Goal: Task Accomplishment & Management: Use online tool/utility

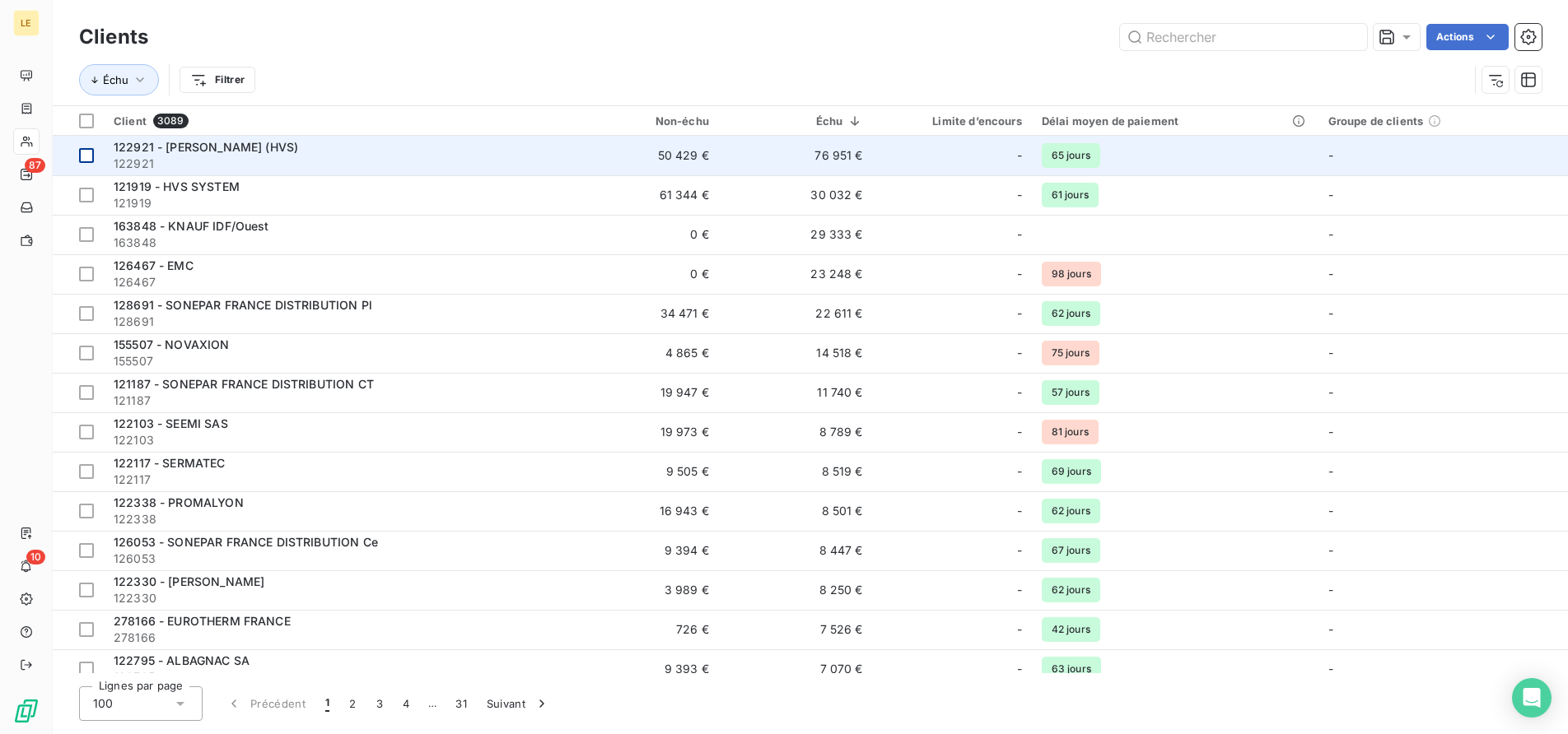
click at [57, 169] on td at bounding box center [78, 155] width 51 height 40
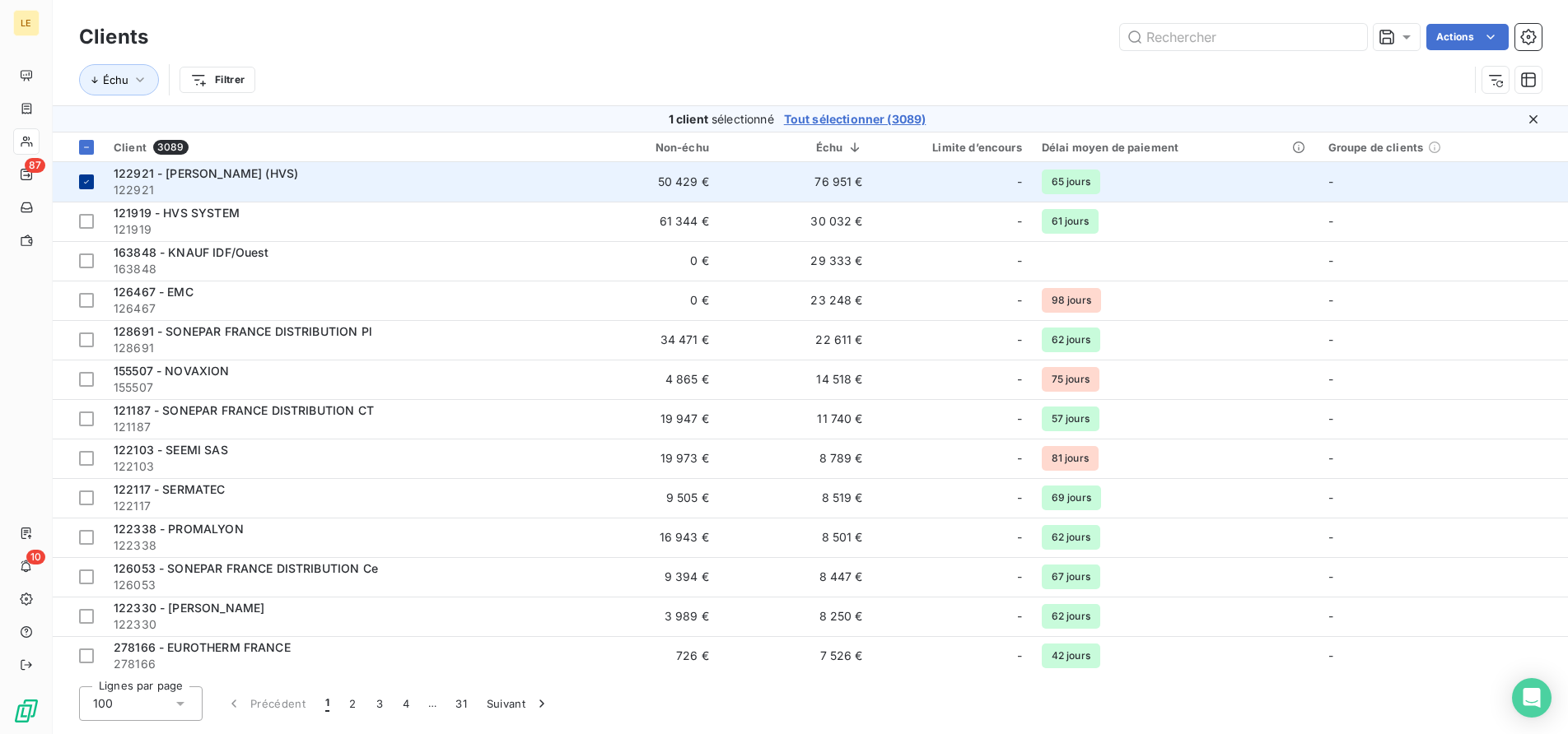
click at [100, 181] on td at bounding box center [78, 181] width 51 height 40
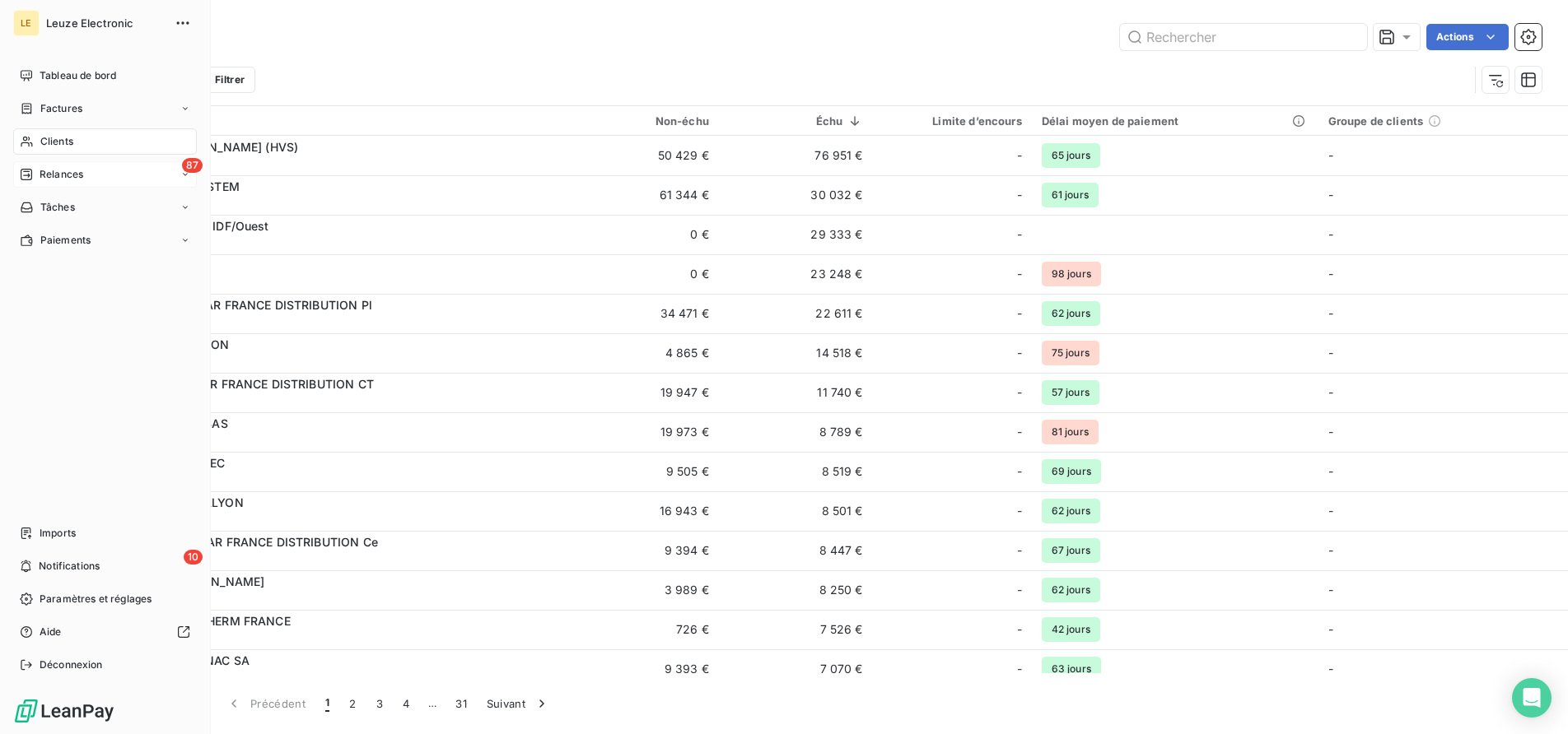
click at [30, 169] on icon at bounding box center [26, 175] width 12 height 12
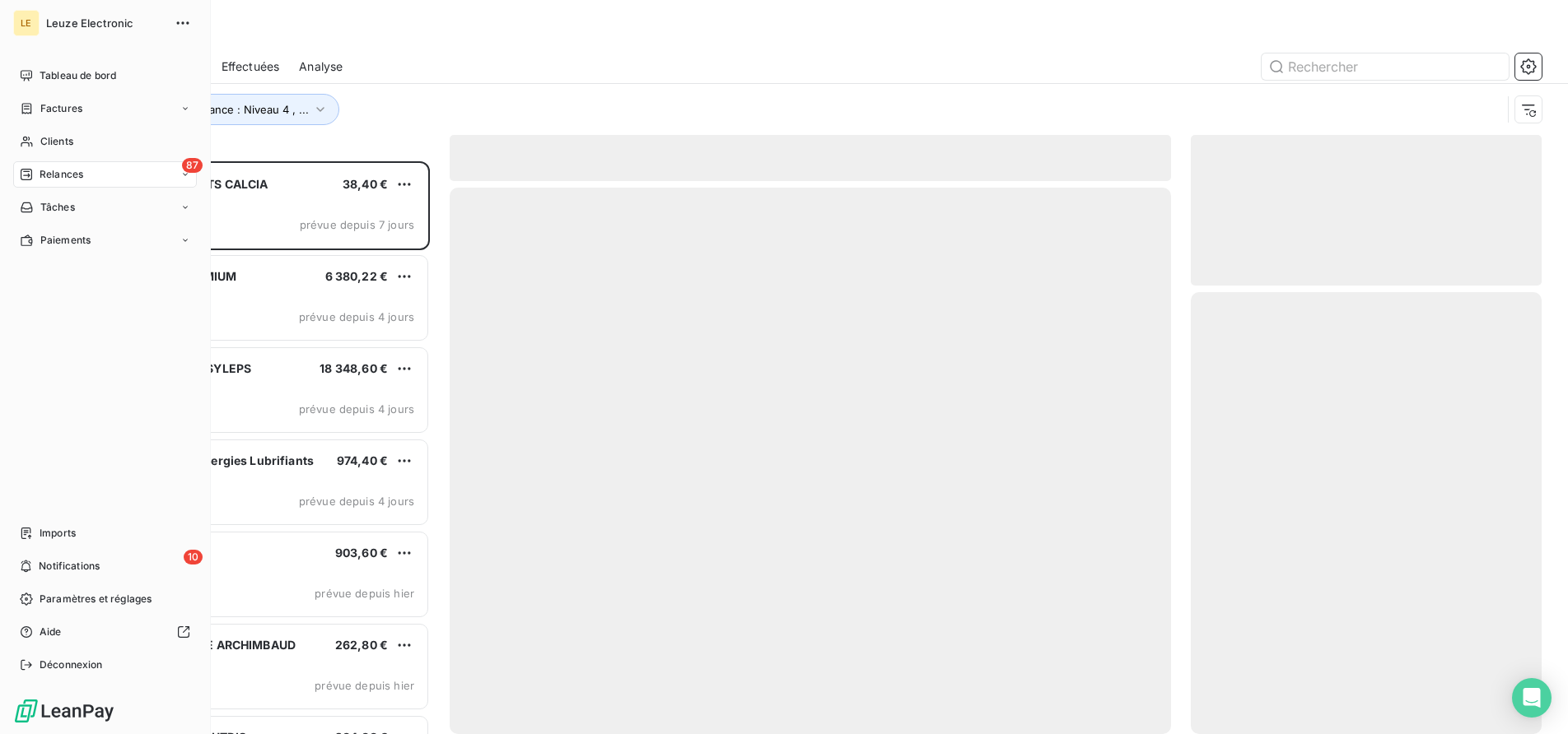
scroll to position [559, 337]
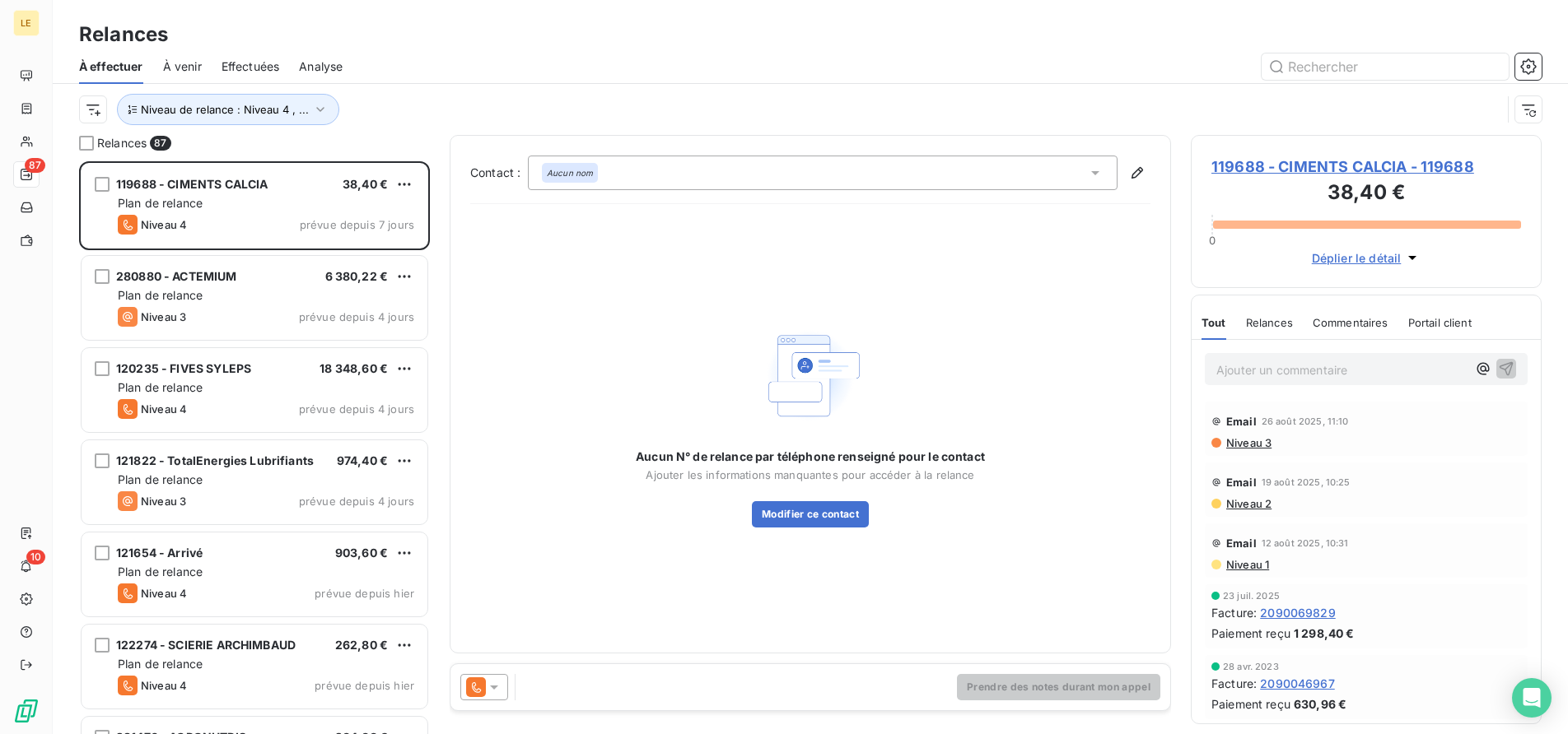
click at [190, 135] on div "Relances 87" at bounding box center [255, 143] width 351 height 17
click at [219, 111] on span "Niveau de relance : Niveau 4 , ..." at bounding box center [224, 110] width 168 height 13
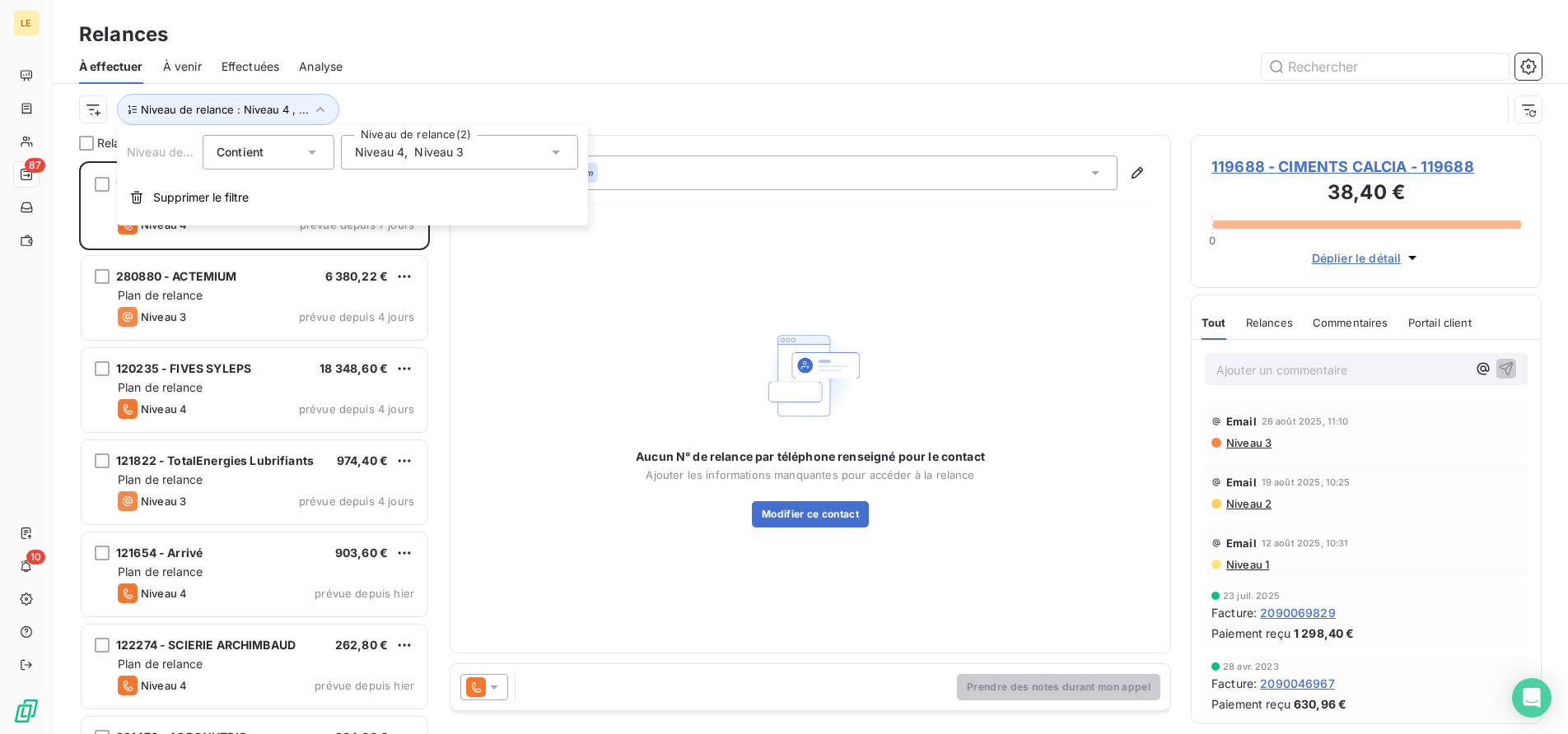
click at [421, 152] on span "Niveau 3" at bounding box center [439, 153] width 50 height 17
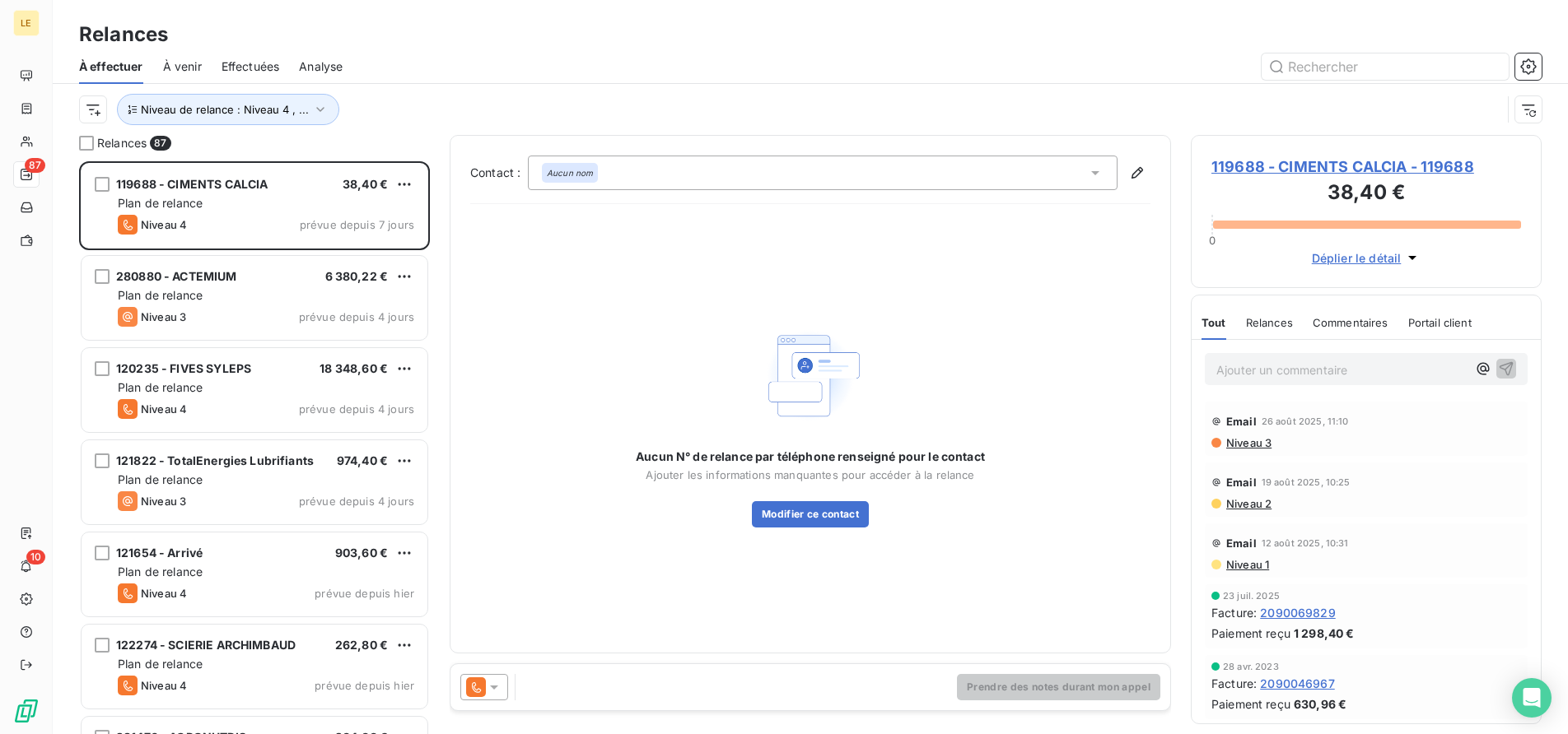
click at [595, 4] on div "Relances À effectuer À venir Effectuées Analyse Niveau de relance : Niveau 4 , …" at bounding box center [809, 67] width 1515 height 135
click at [318, 107] on icon "button" at bounding box center [321, 110] width 17 height 17
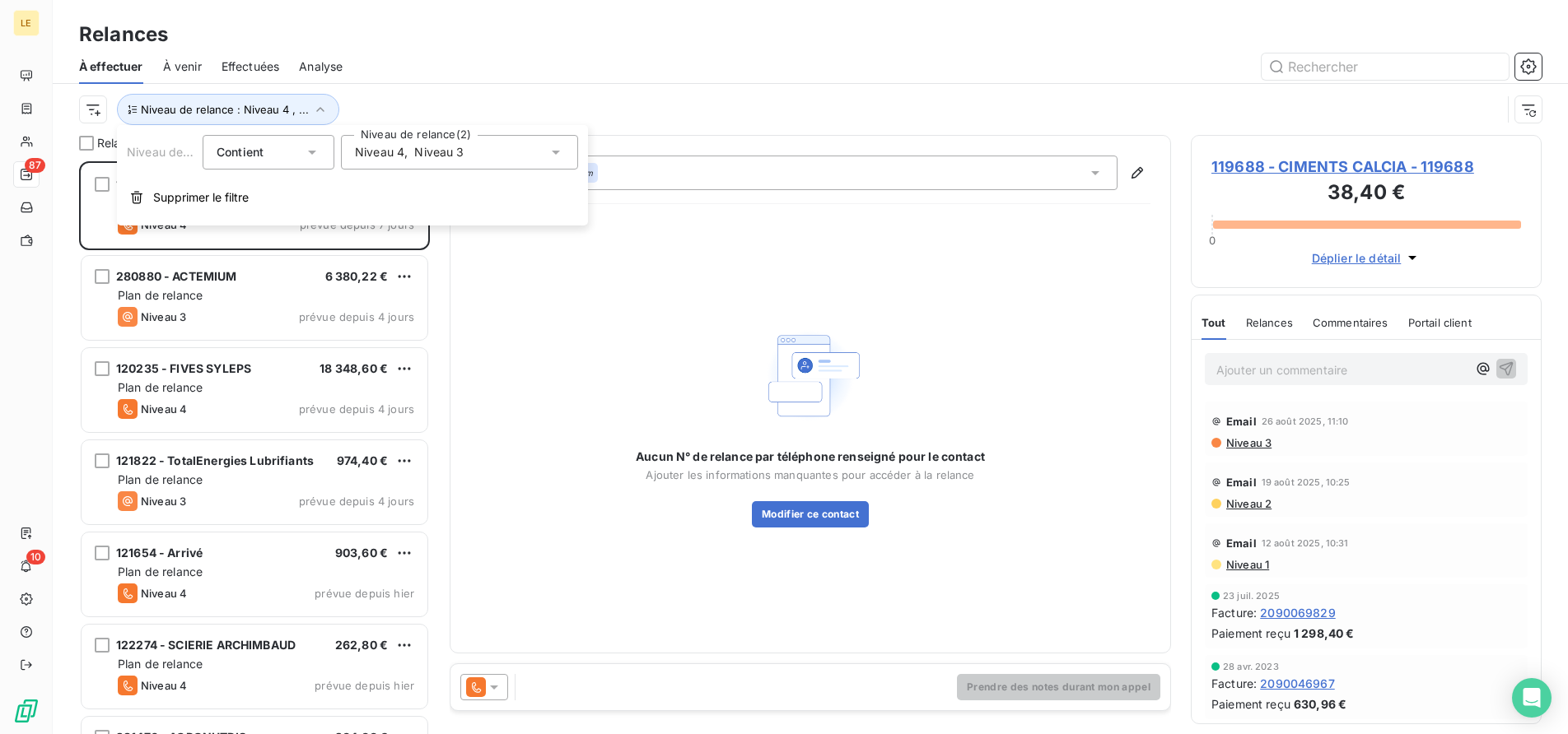
click at [493, 140] on div "Niveau 4 , Niveau 3" at bounding box center [459, 152] width 237 height 35
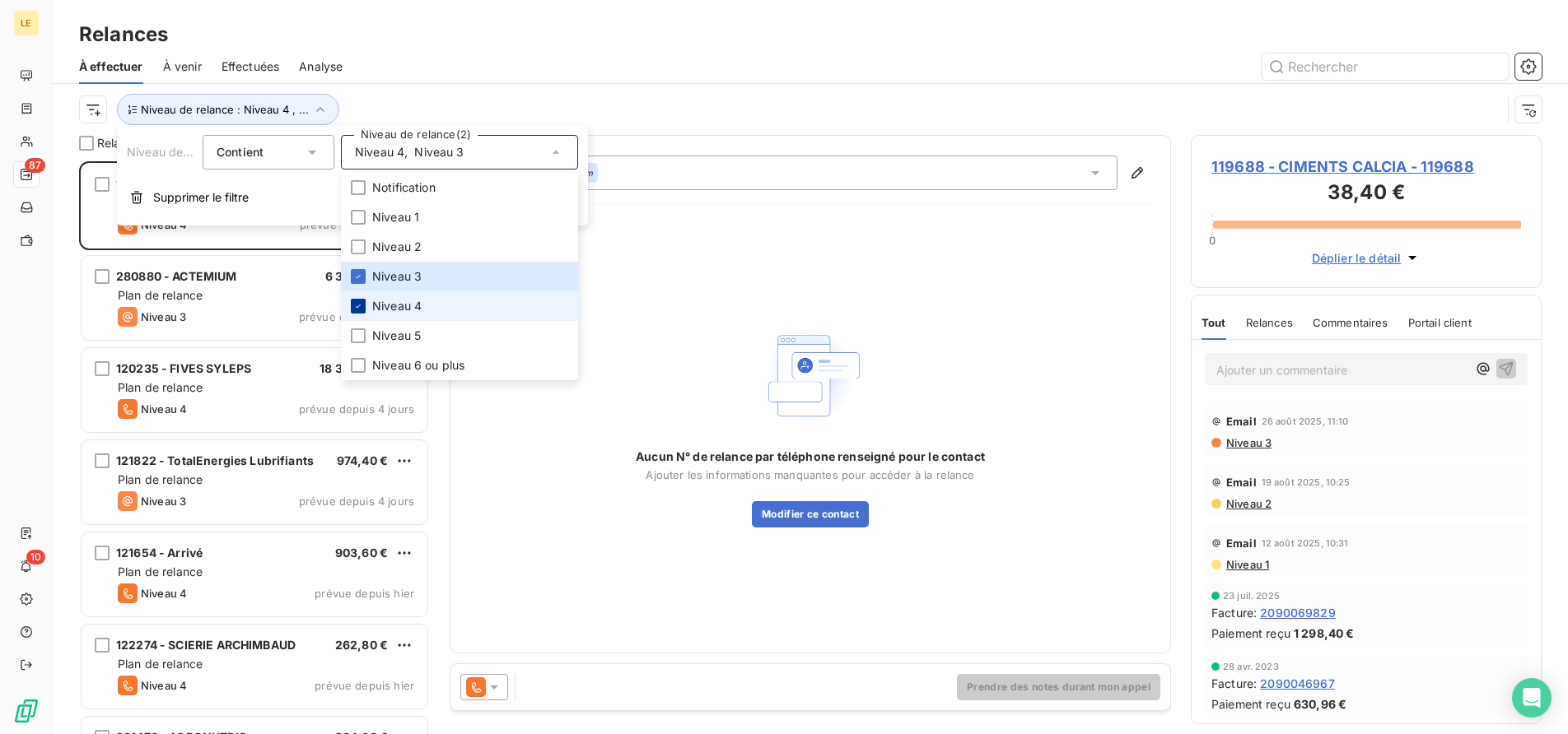
click at [362, 307] on icon at bounding box center [359, 306] width 10 height 10
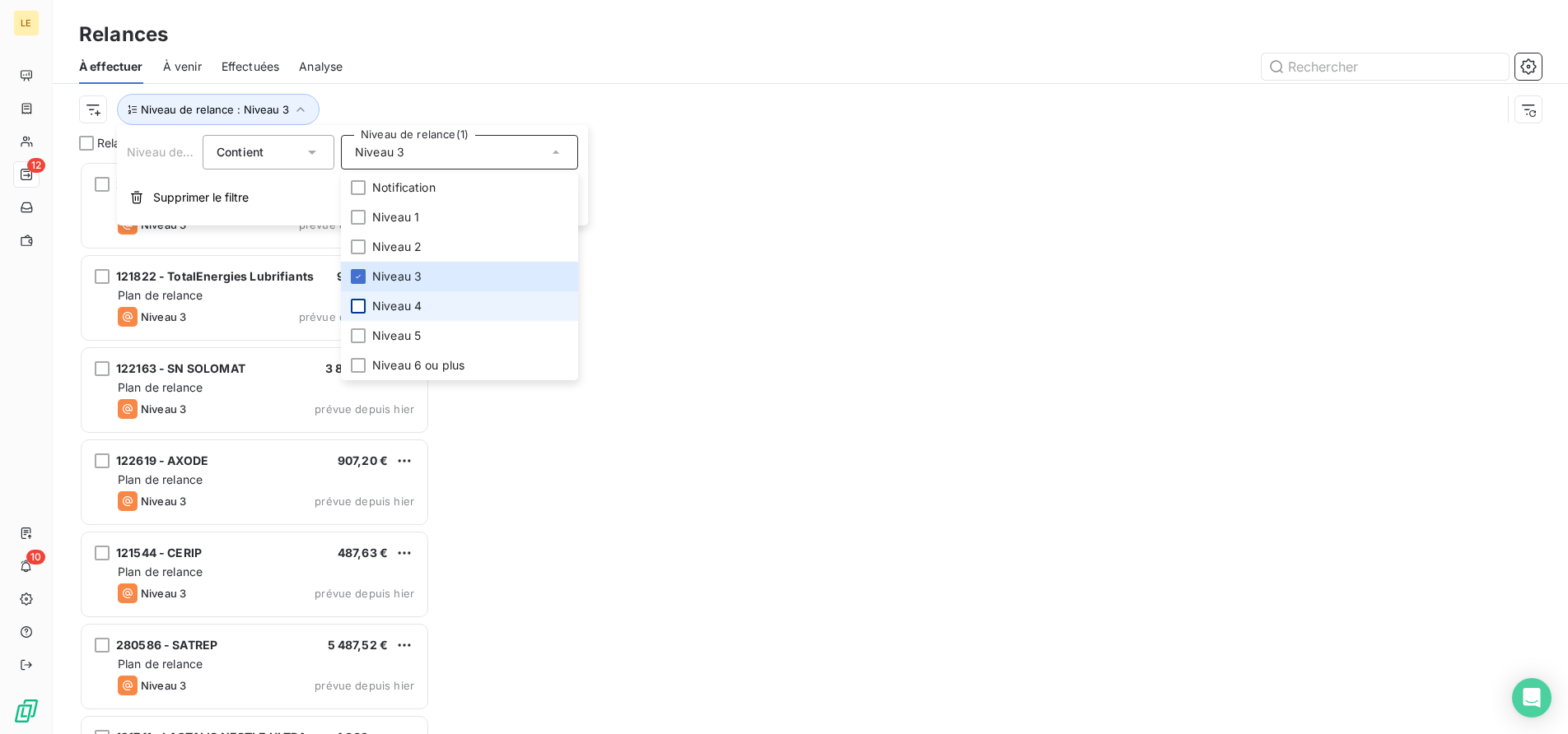
scroll to position [559, 337]
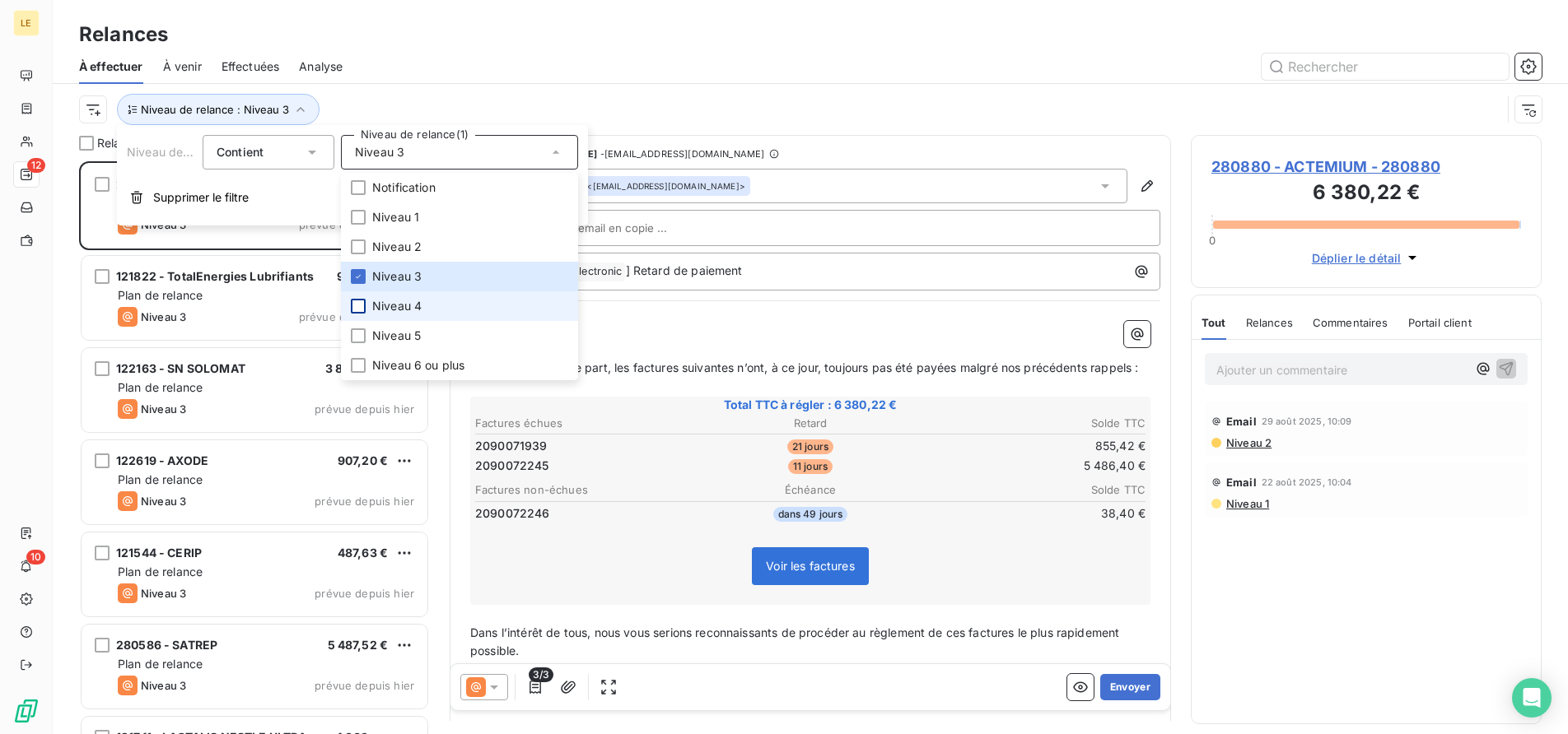
click at [616, 99] on div "Niveau de relance : Niveau 3" at bounding box center [790, 109] width 1422 height 31
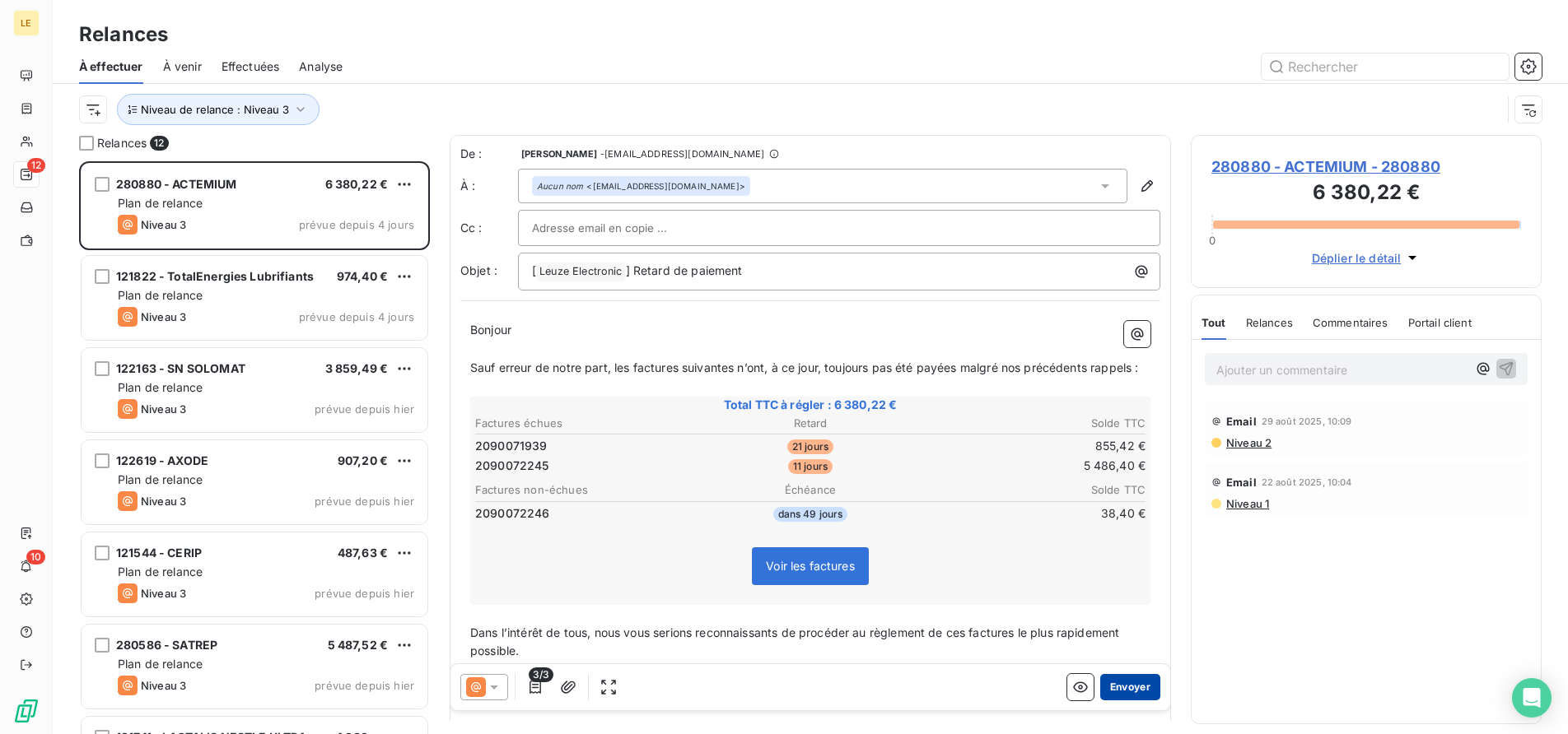
click at [1127, 683] on button "Envoyer" at bounding box center [1130, 687] width 60 height 26
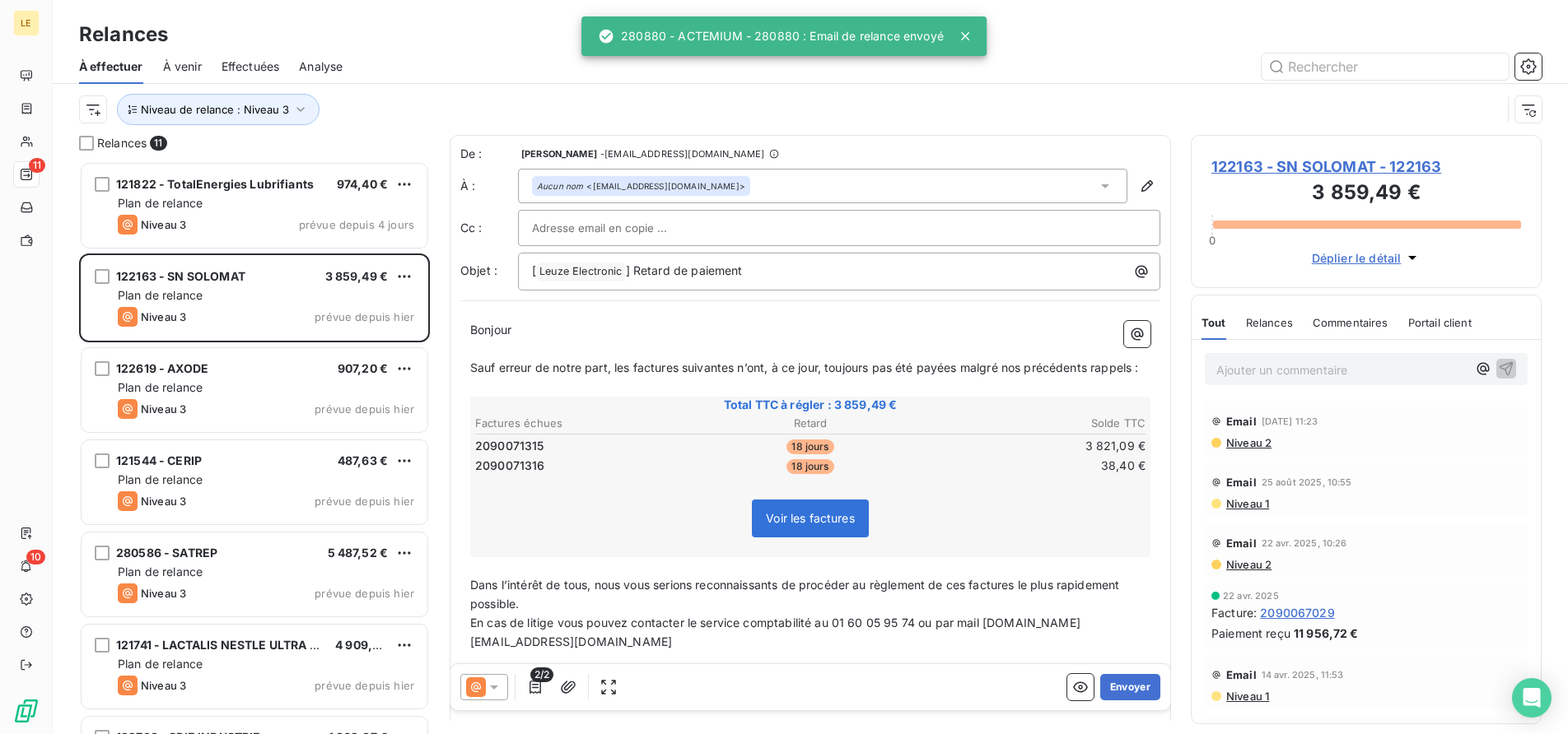
click at [1127, 683] on button "Envoyer" at bounding box center [1130, 687] width 60 height 26
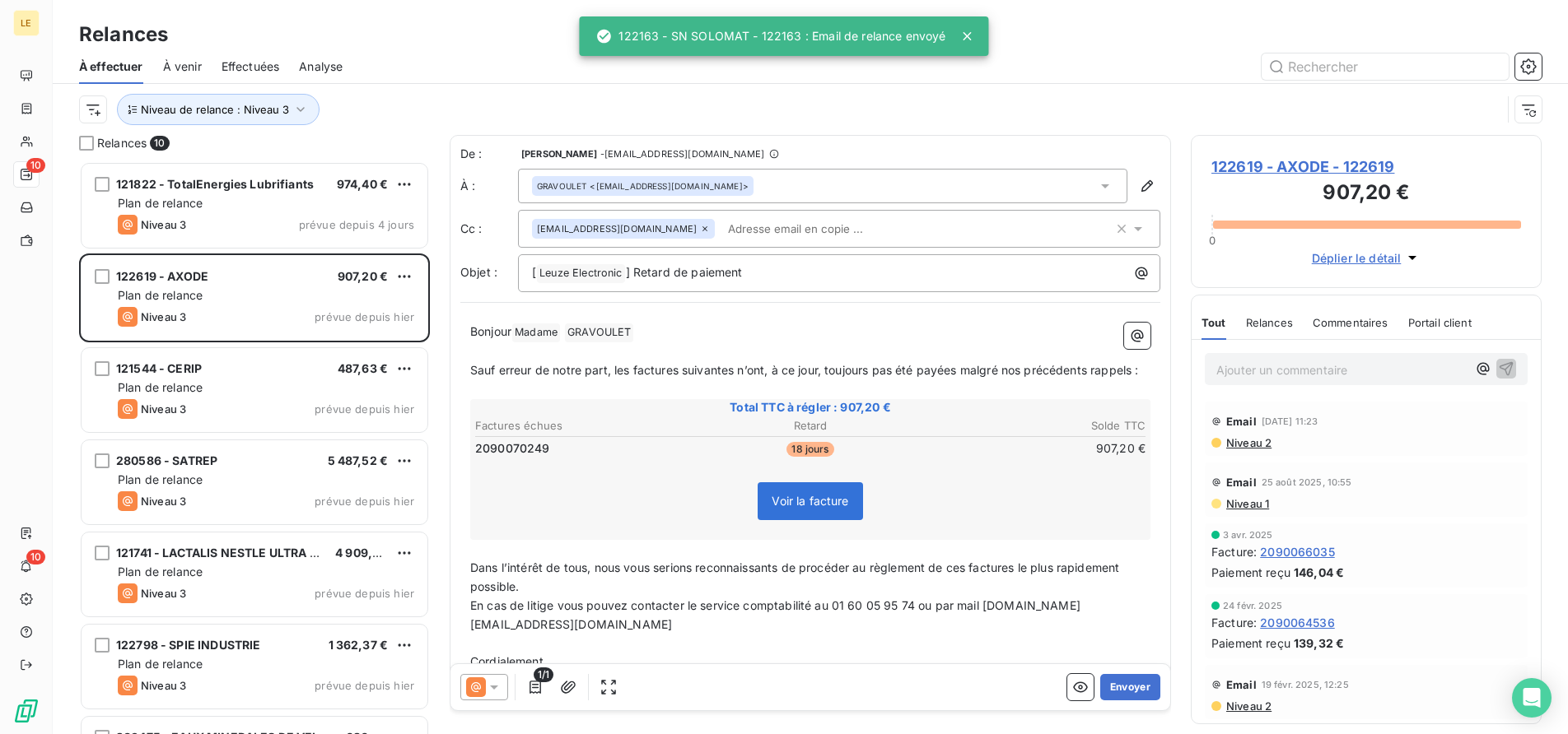
click at [1127, 683] on button "Envoyer" at bounding box center [1130, 687] width 60 height 26
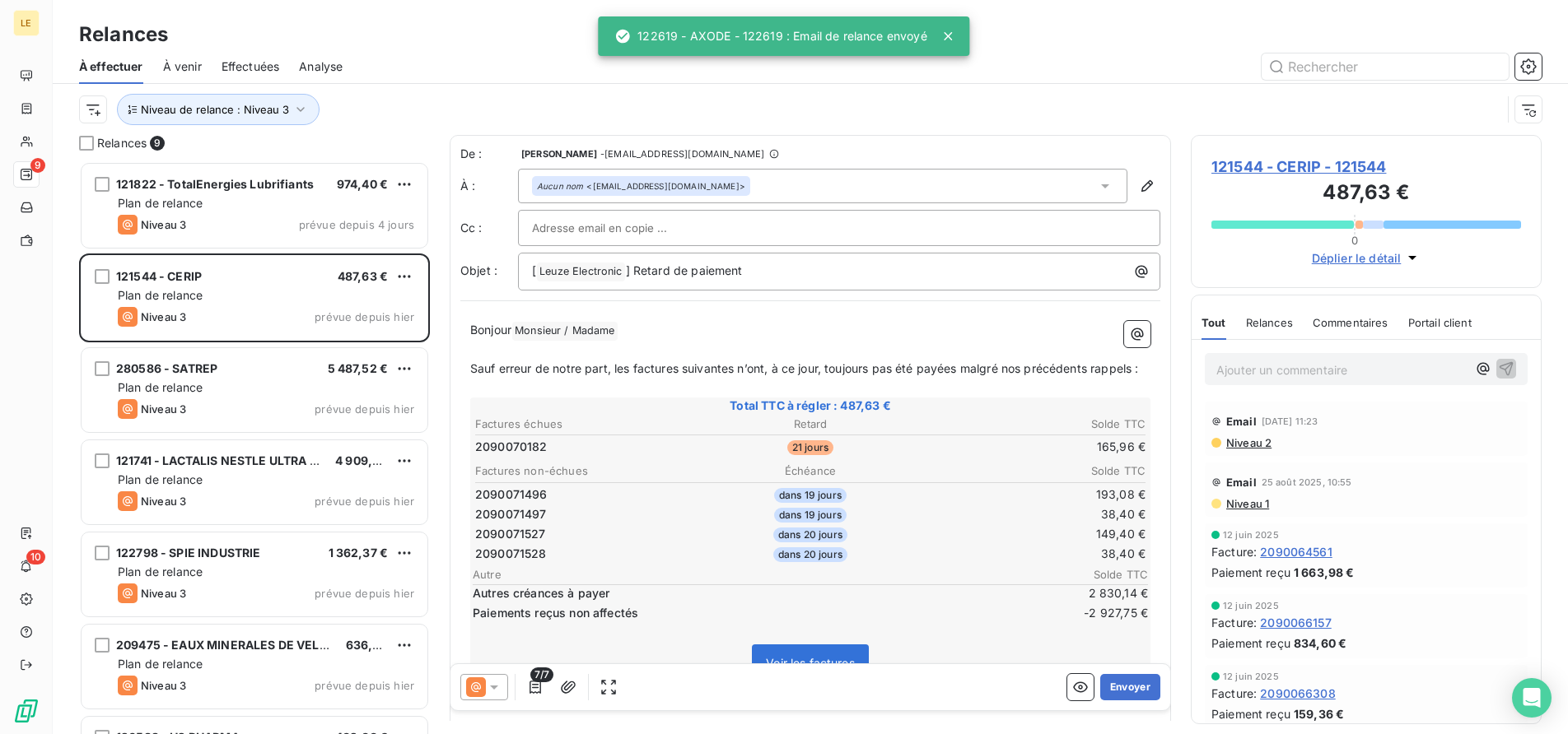
click at [1127, 683] on button "Envoyer" at bounding box center [1130, 687] width 60 height 26
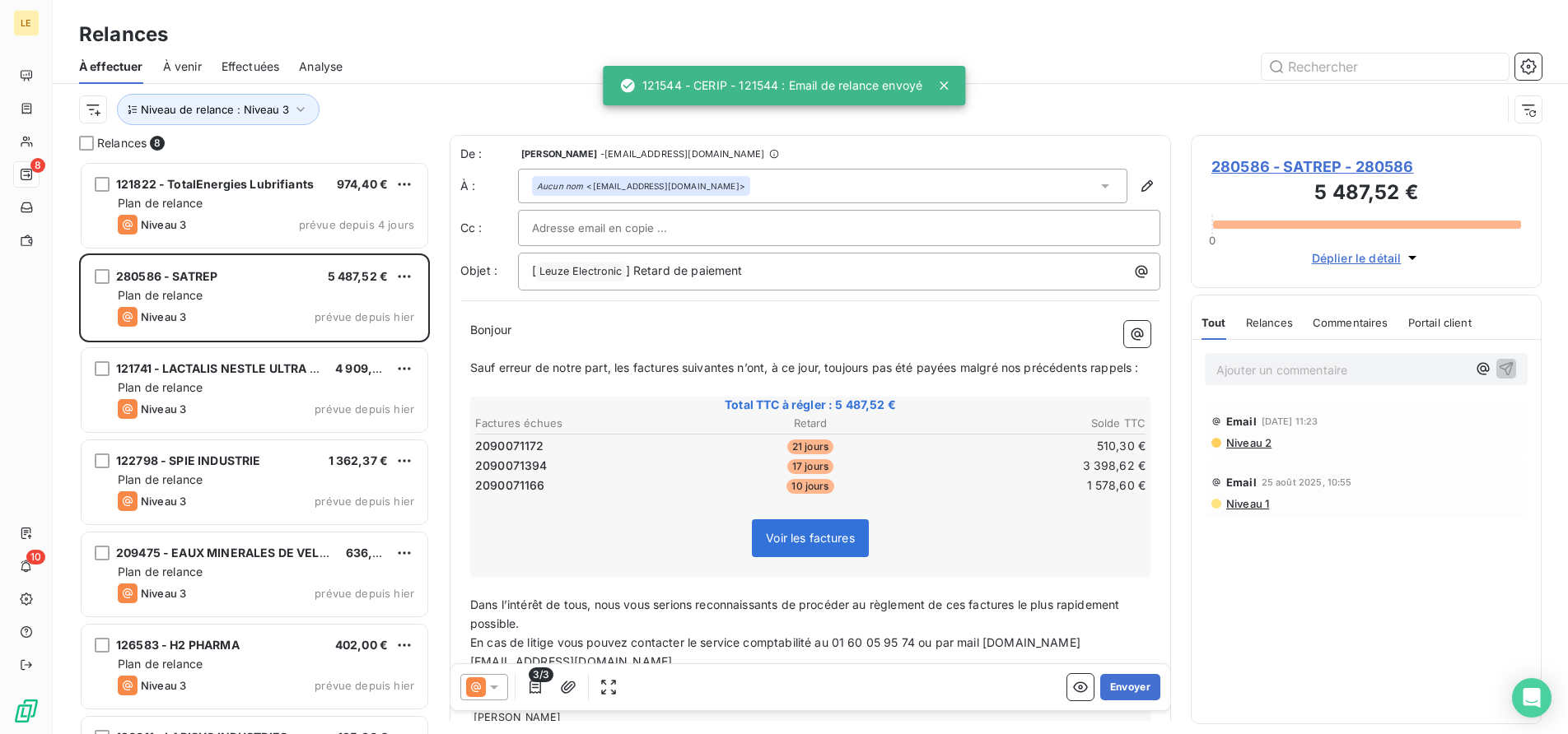
click at [1127, 683] on button "Envoyer" at bounding box center [1130, 687] width 60 height 26
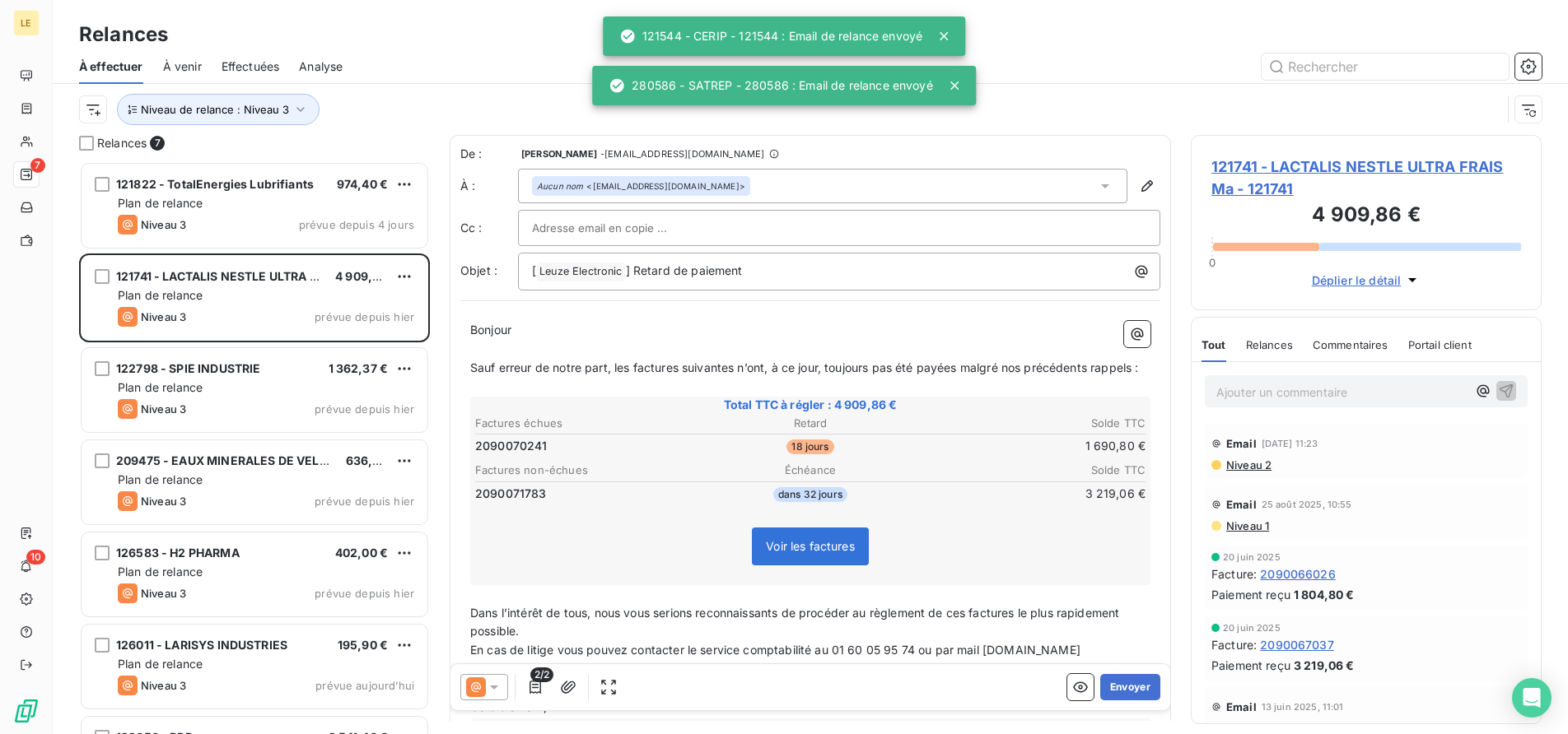
click at [1127, 683] on button "Envoyer" at bounding box center [1130, 687] width 60 height 26
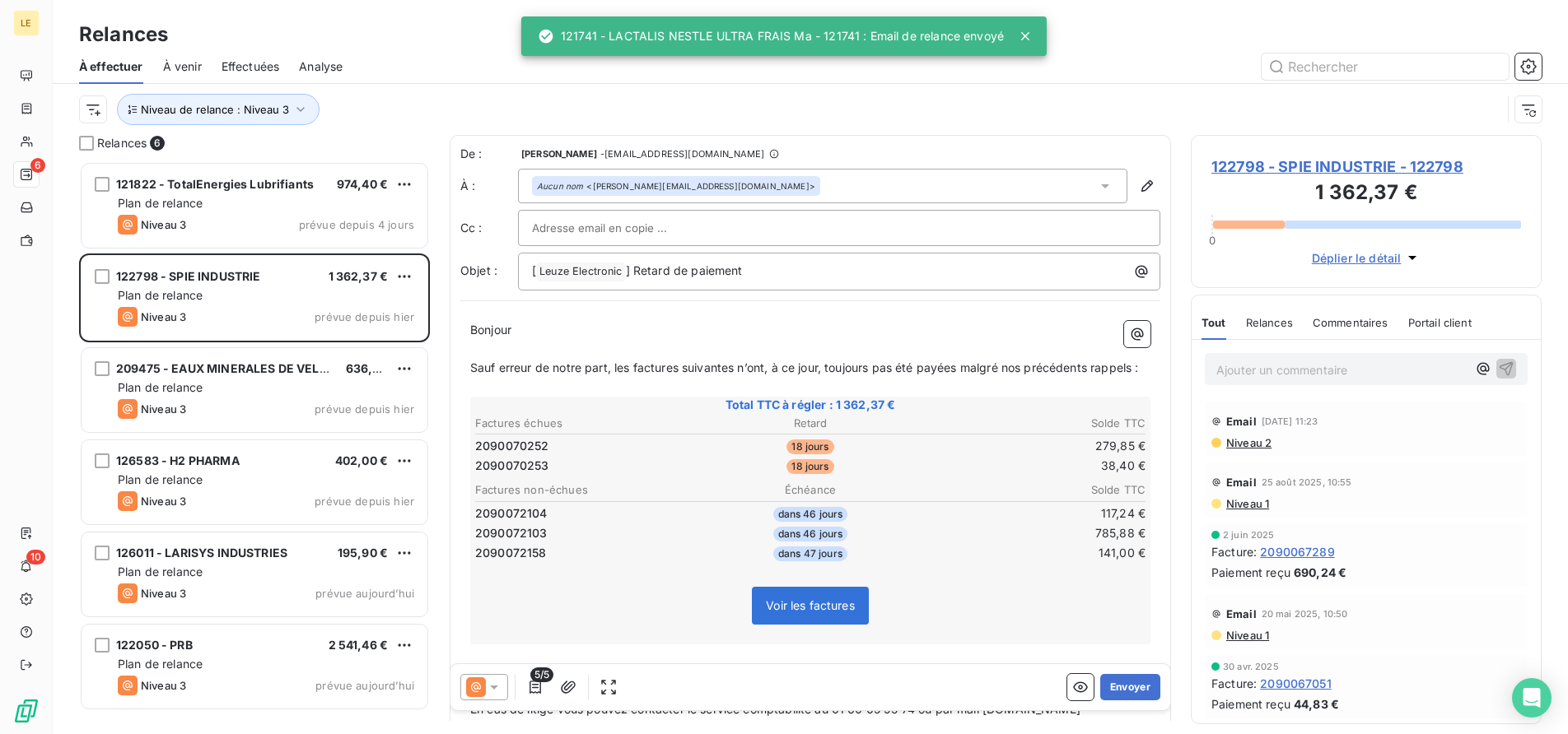
click at [1127, 683] on button "Envoyer" at bounding box center [1130, 687] width 60 height 26
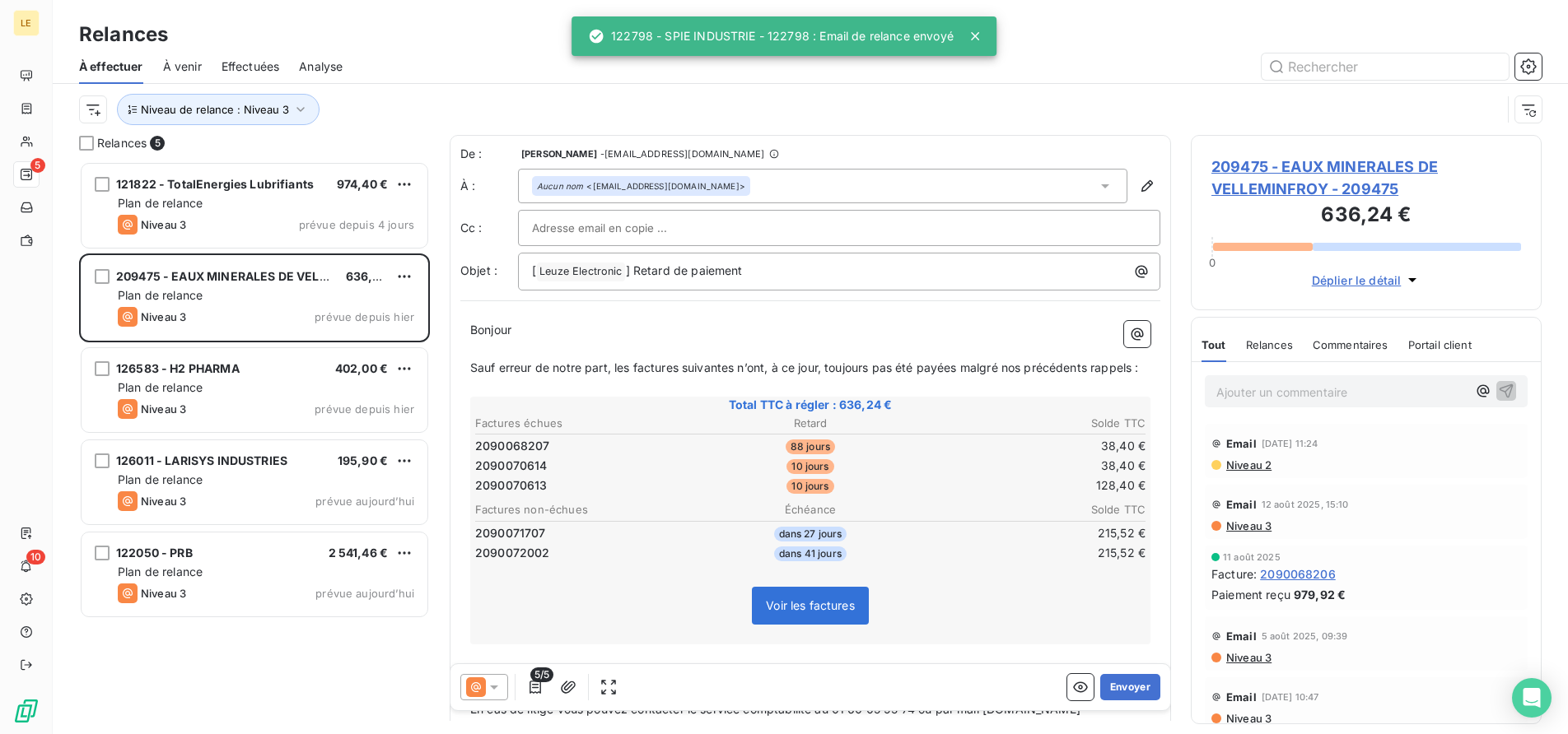
click at [1127, 683] on button "Envoyer" at bounding box center [1130, 687] width 60 height 26
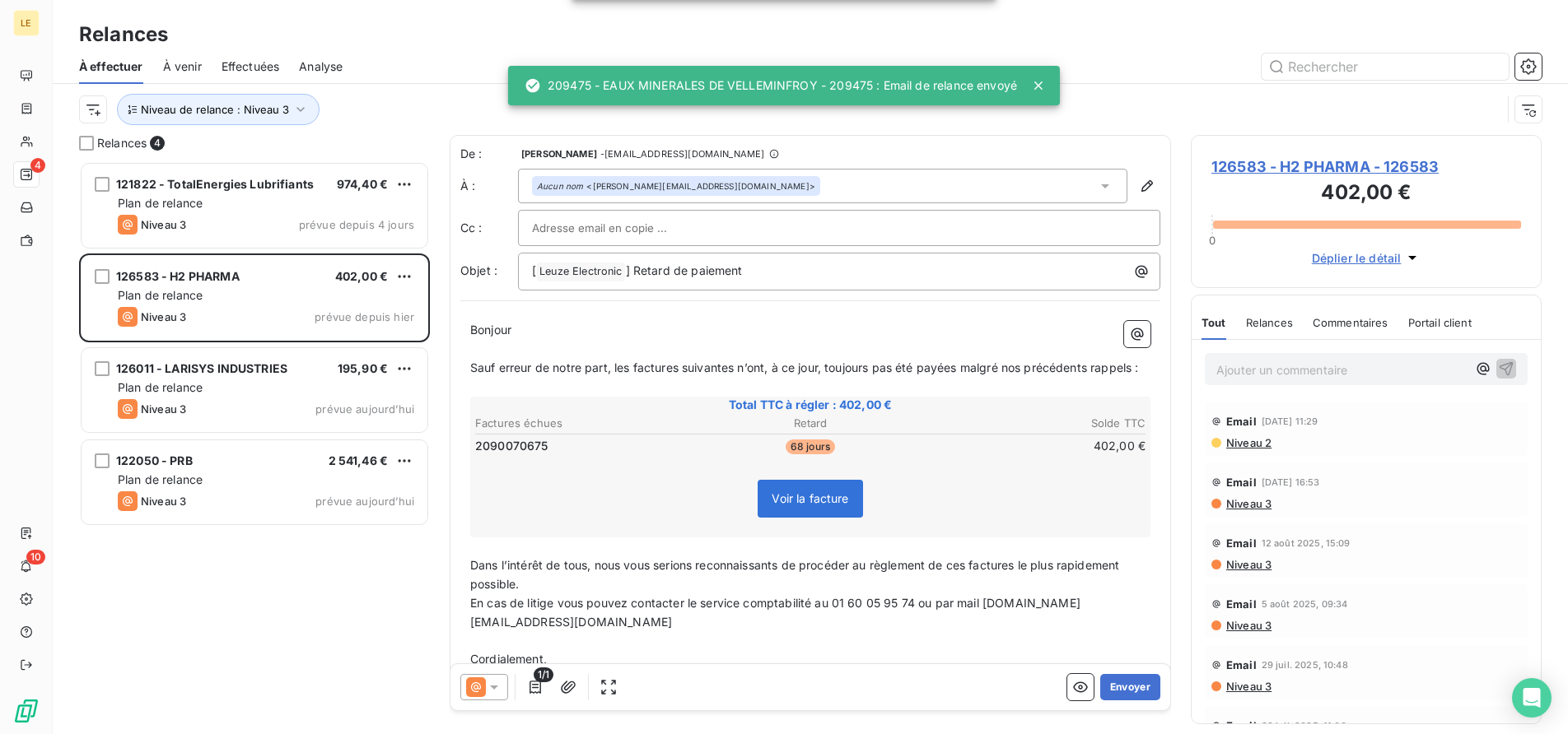
click at [1127, 683] on button "Envoyer" at bounding box center [1130, 687] width 60 height 26
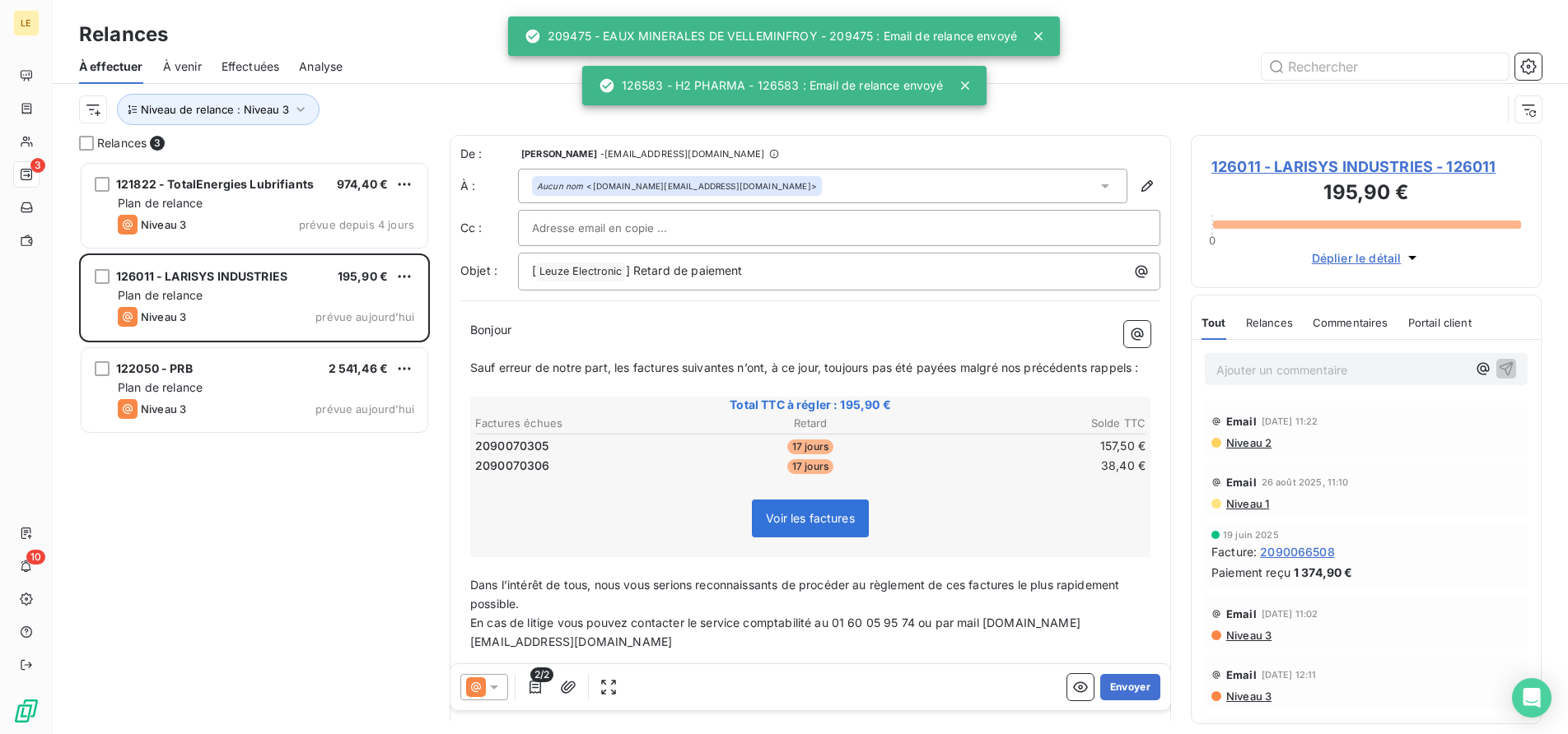
click at [1127, 683] on button "Envoyer" at bounding box center [1130, 687] width 60 height 26
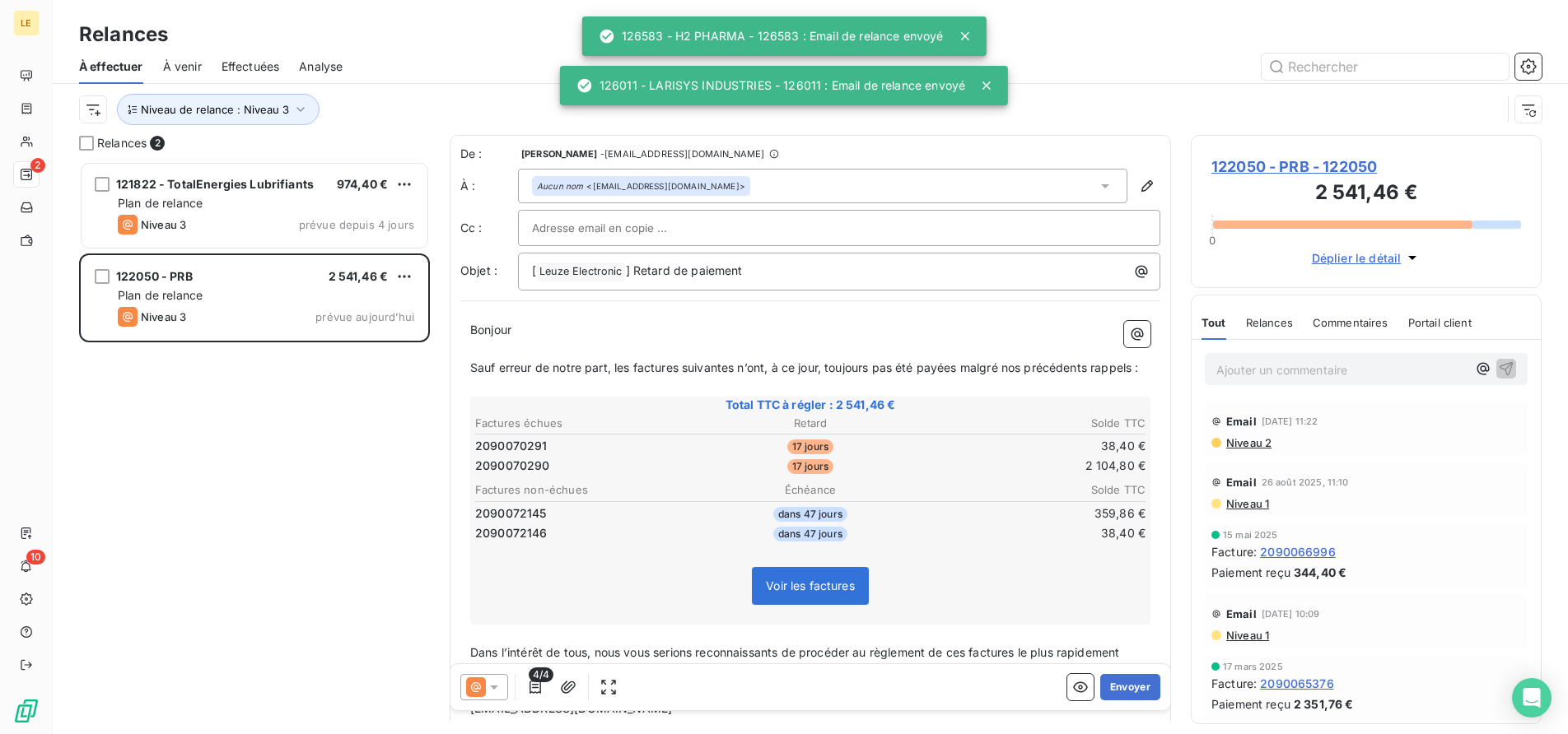
click at [1127, 683] on button "Envoyer" at bounding box center [1130, 687] width 60 height 26
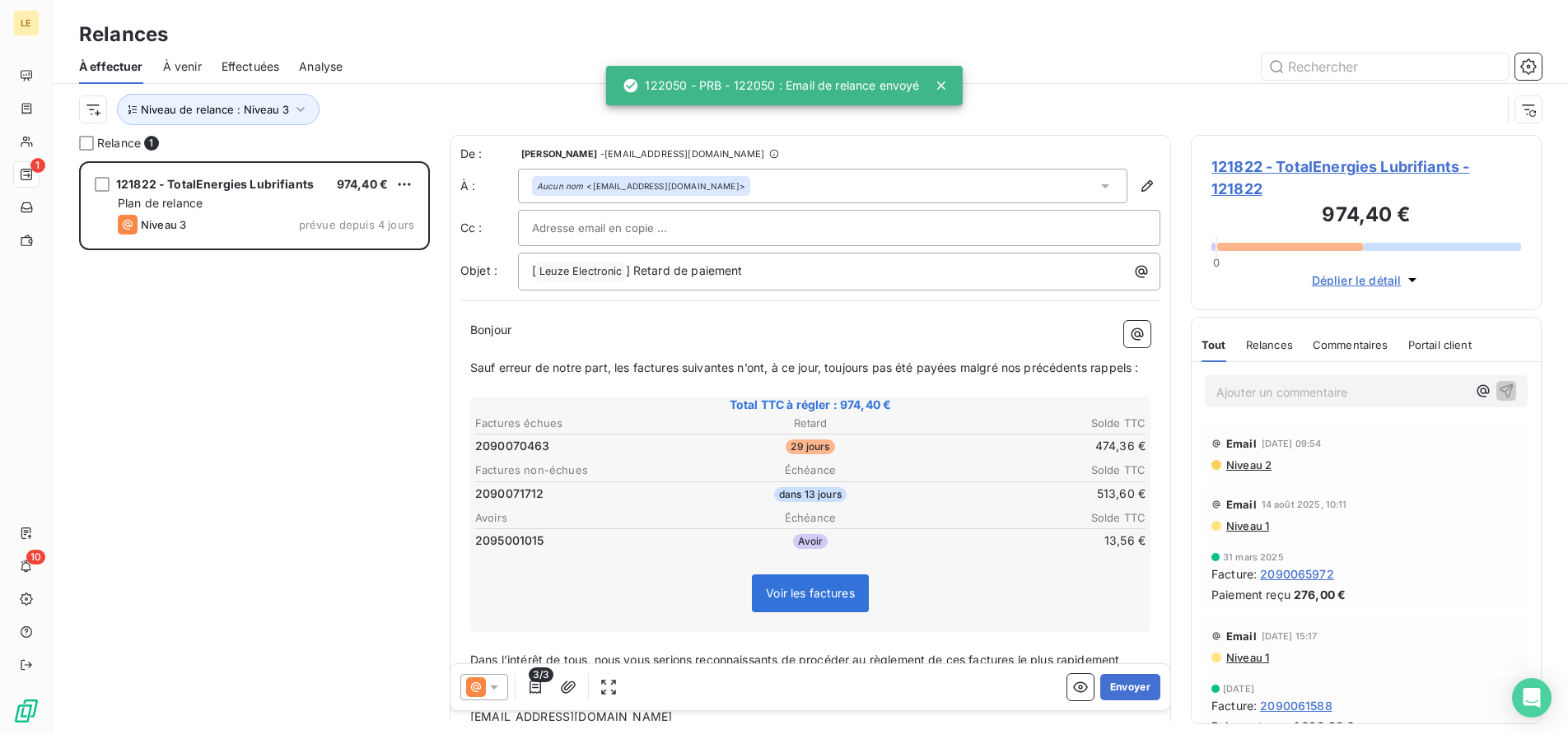
click at [1127, 683] on button "Envoyer" at bounding box center [1130, 687] width 60 height 26
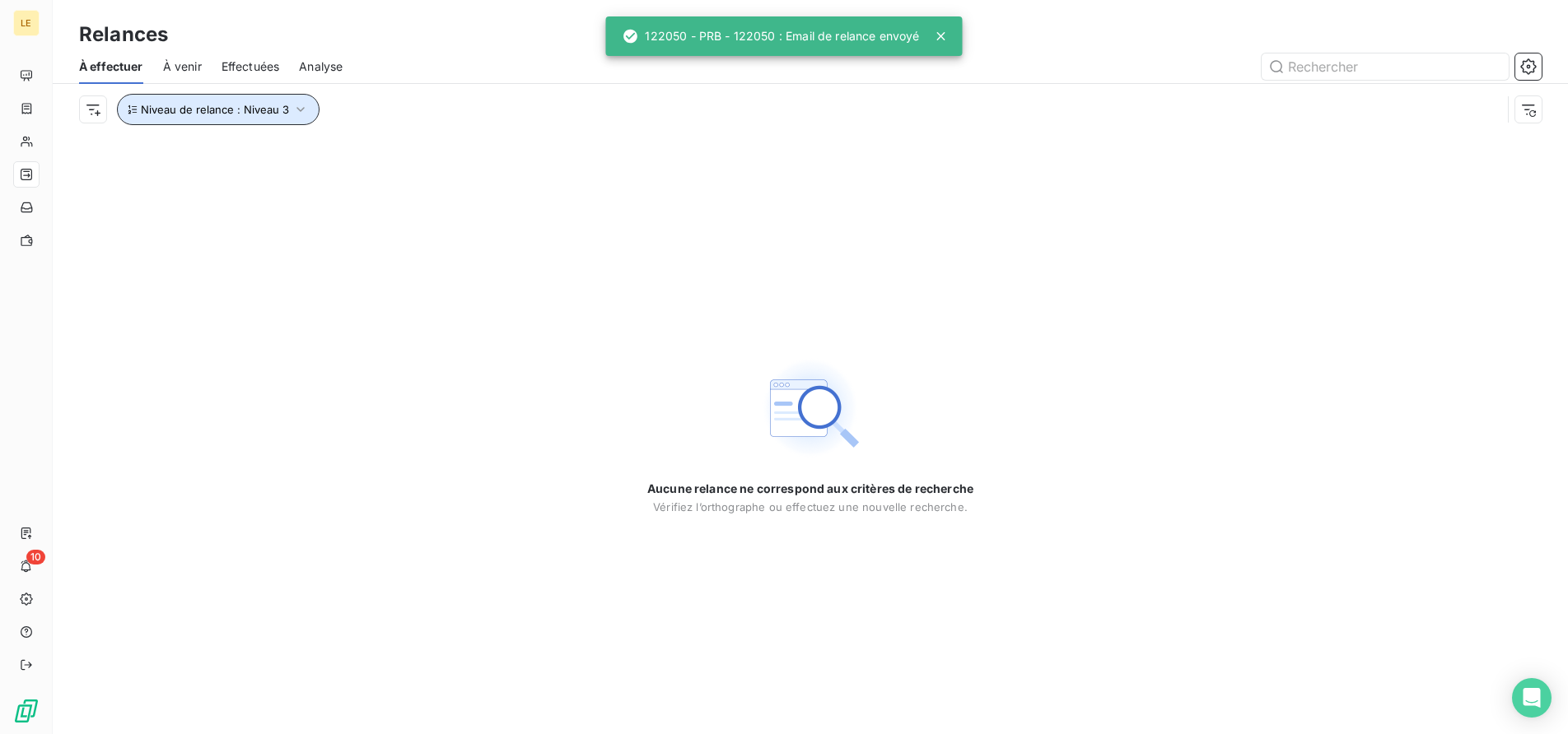
click at [261, 95] on button "Niveau de relance : Niveau 3" at bounding box center [219, 109] width 203 height 31
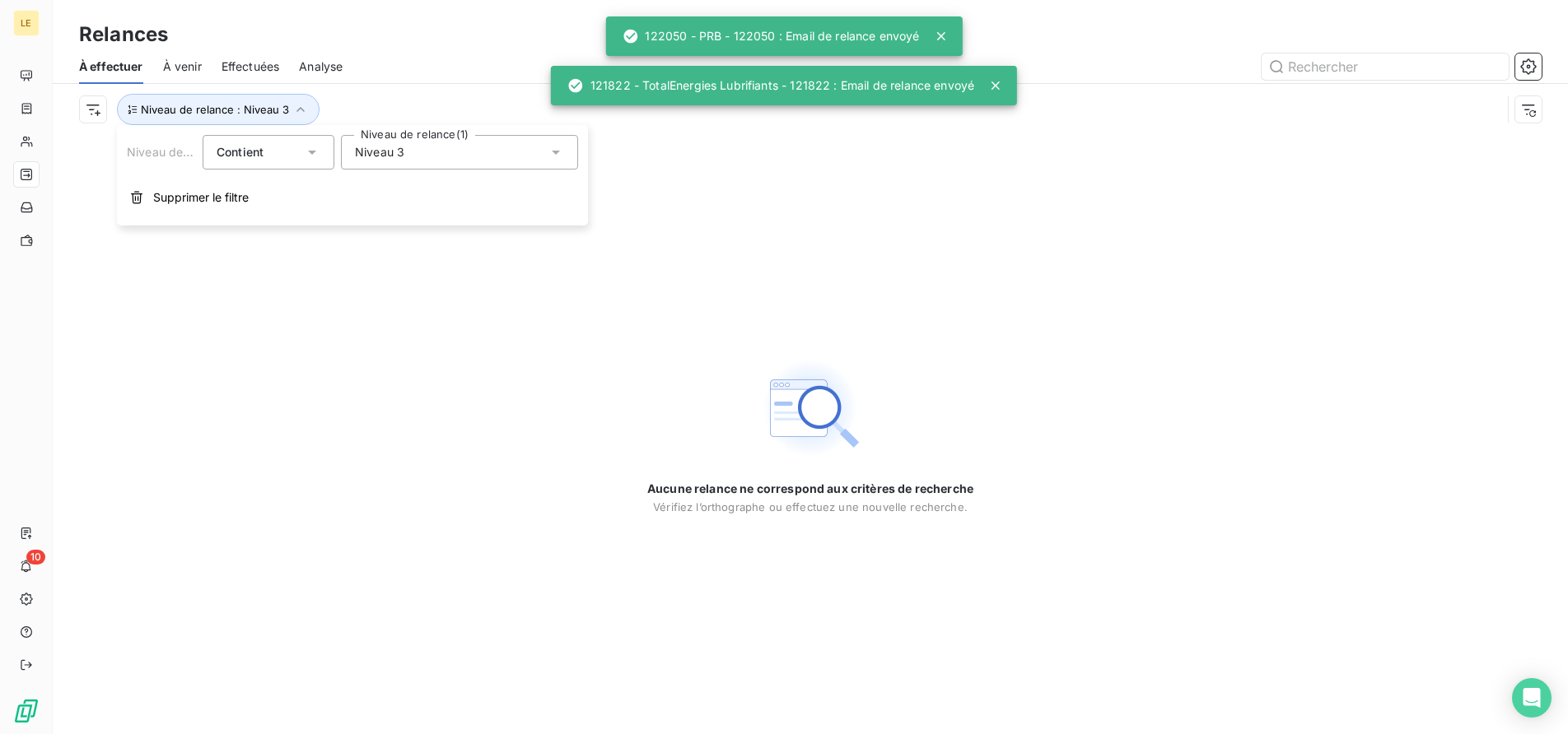
click at [355, 165] on div "Niveau 3" at bounding box center [459, 152] width 237 height 35
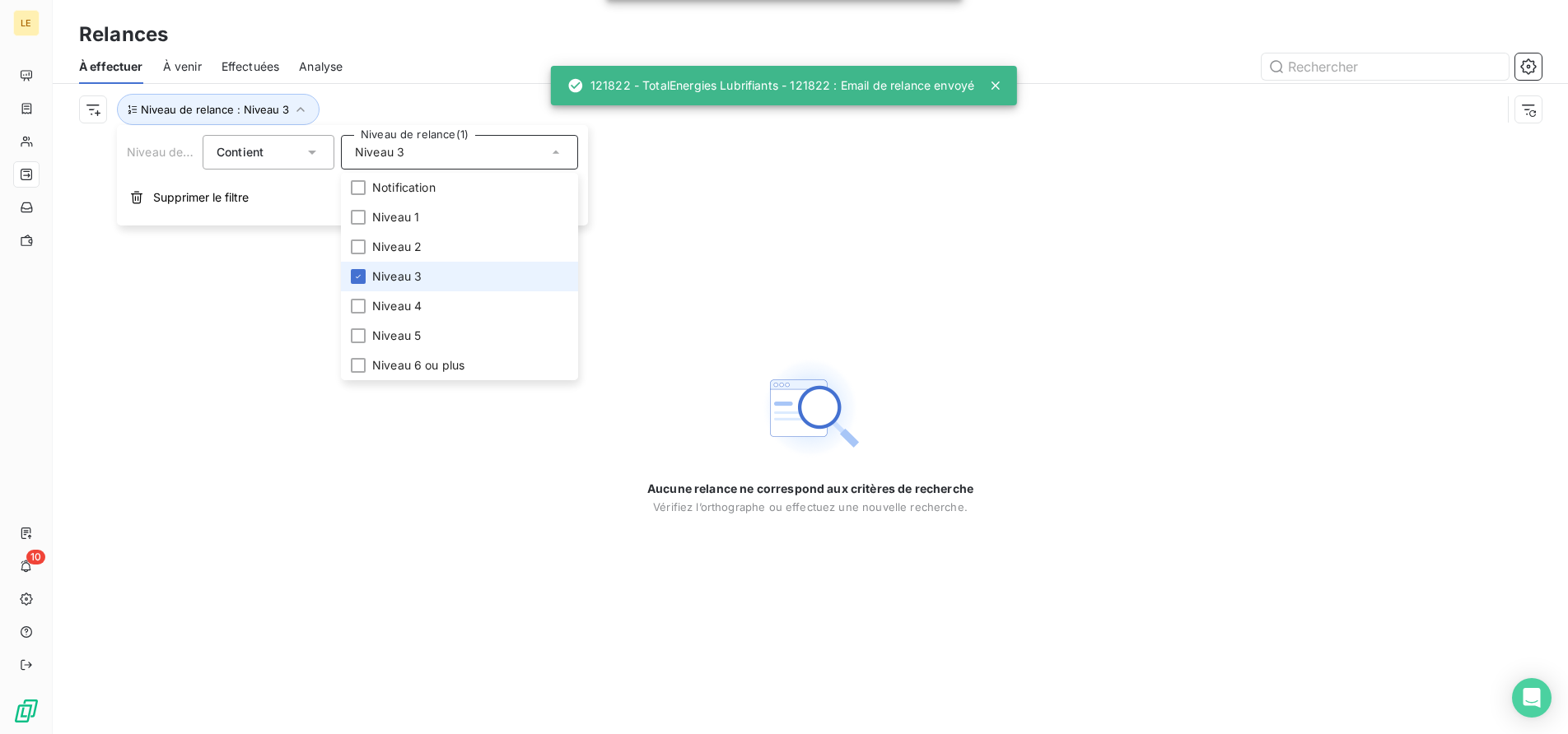
click at [370, 279] on li "Niveau 3" at bounding box center [459, 276] width 237 height 30
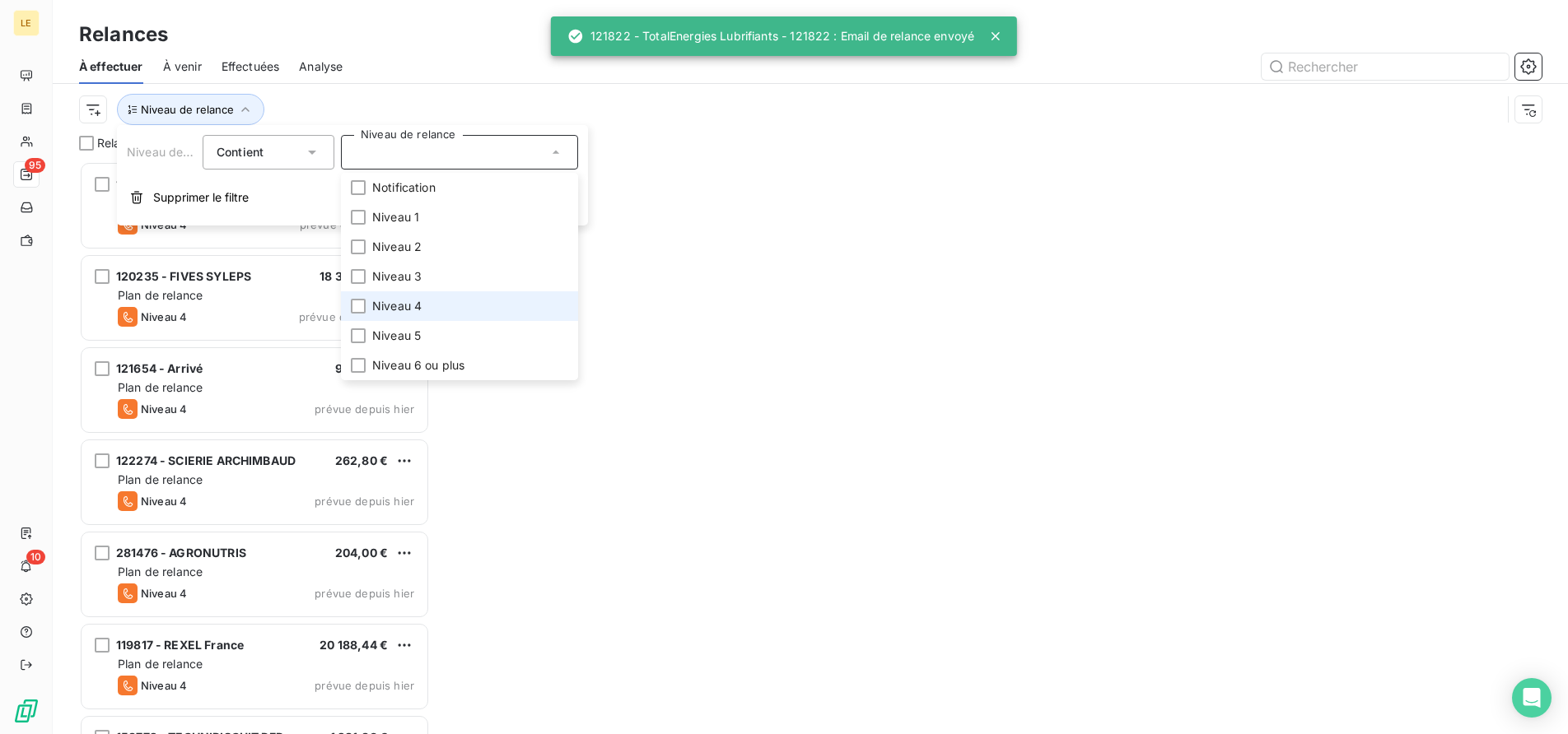
scroll to position [559, 337]
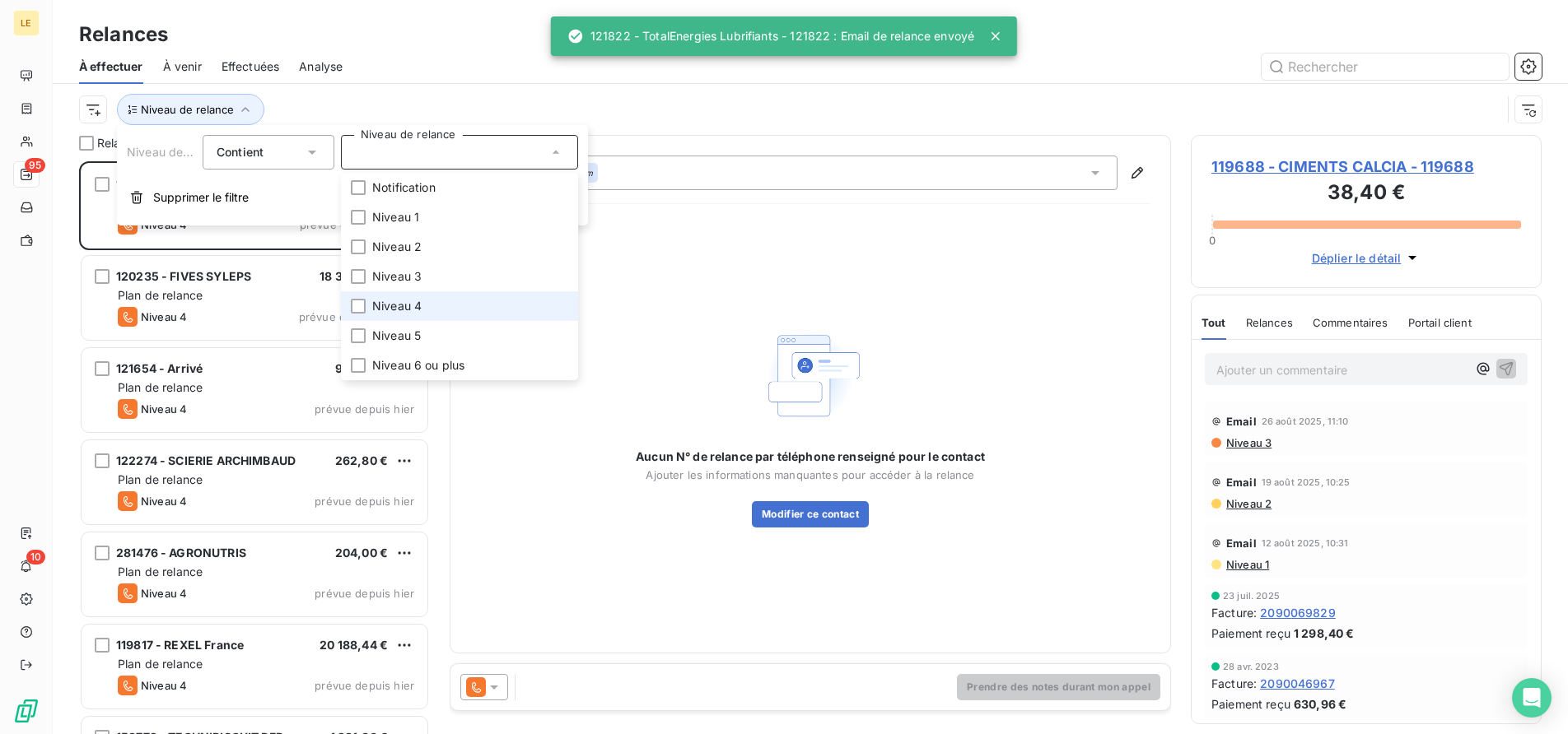
click at [365, 312] on li "Niveau 4" at bounding box center [459, 305] width 237 height 30
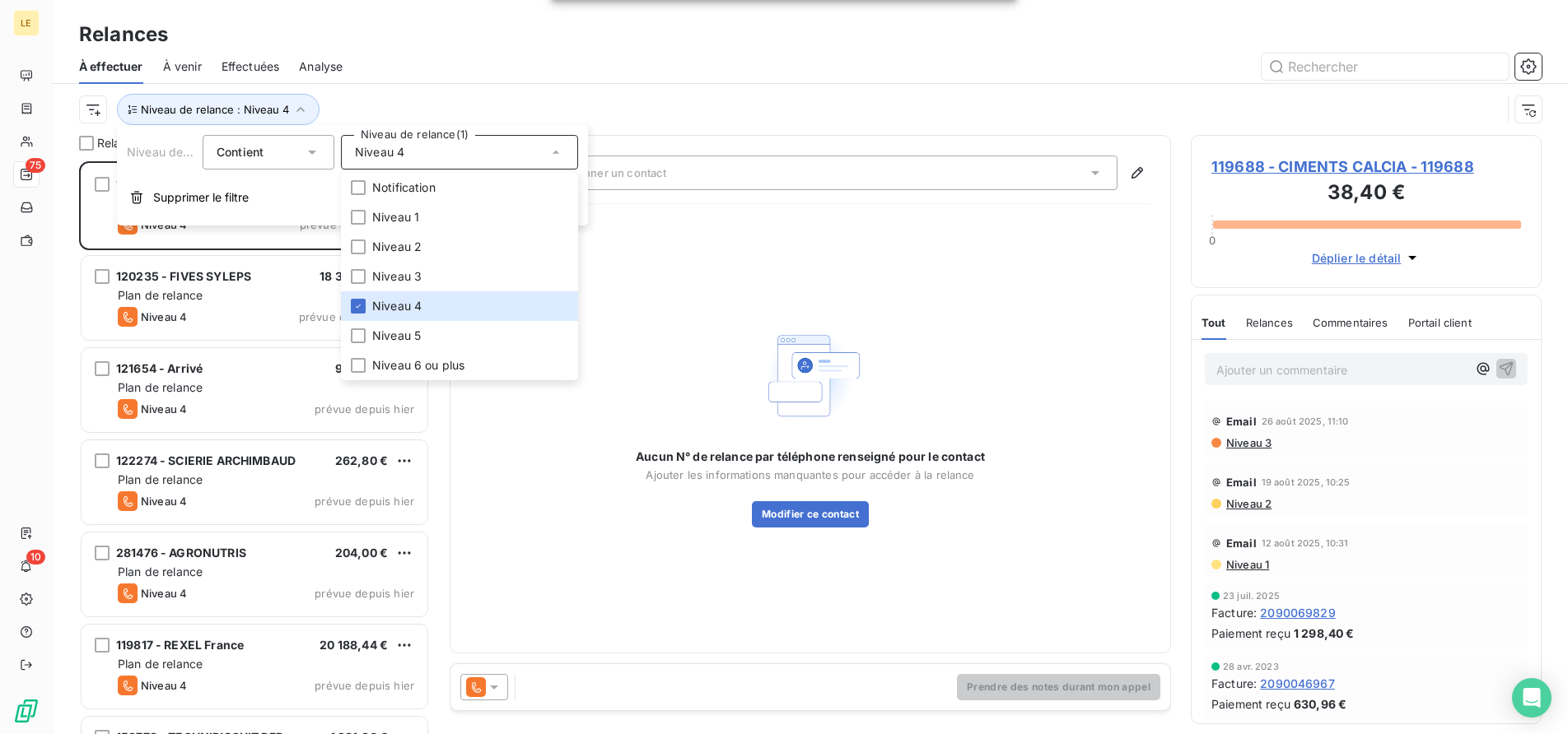
click at [592, 89] on div "Niveau de relance : Niveau 4" at bounding box center [810, 110] width 1463 height 51
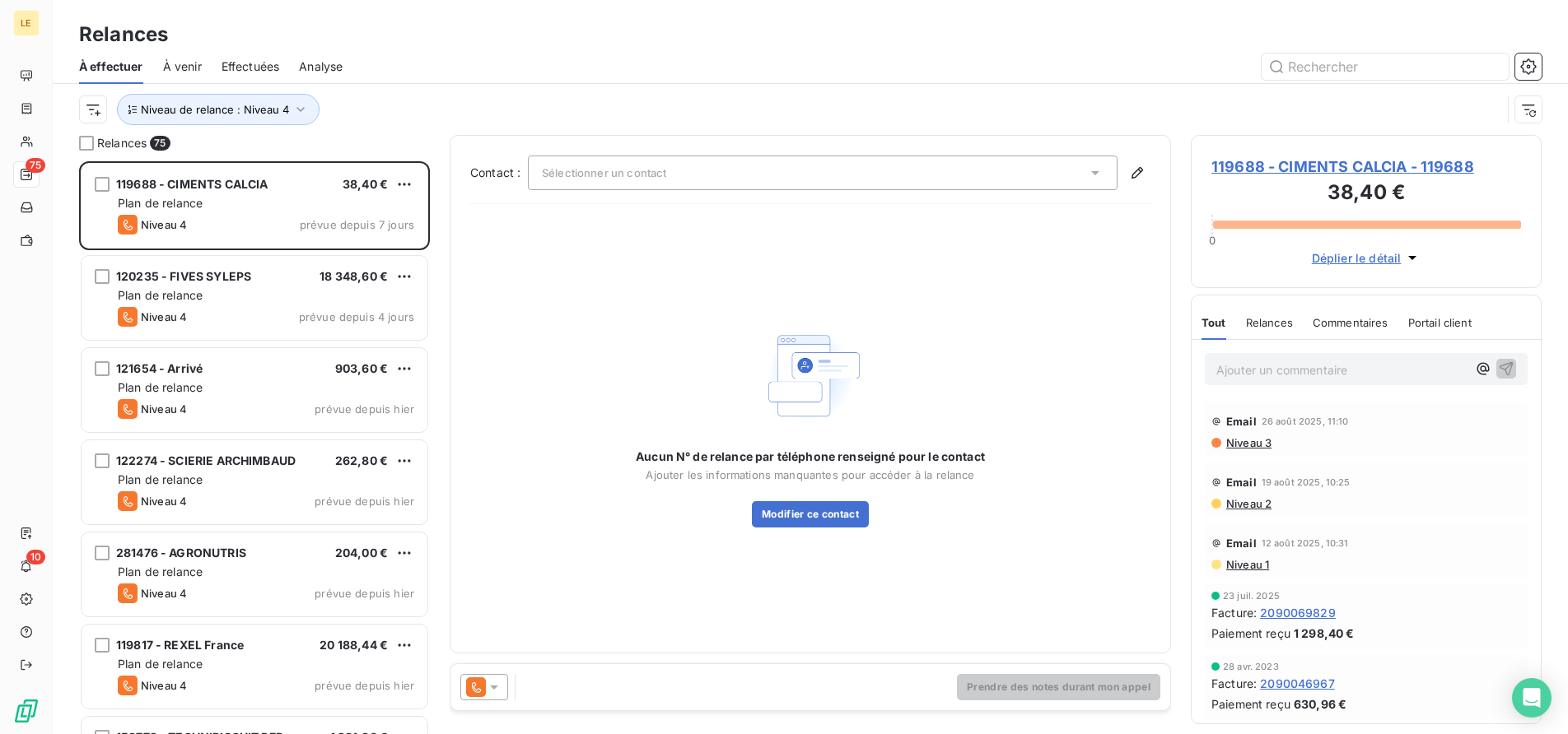
drag, startPoint x: 503, startPoint y: 699, endPoint x: 489, endPoint y: 694, distance: 14.9
click at [489, 694] on div at bounding box center [484, 687] width 48 height 26
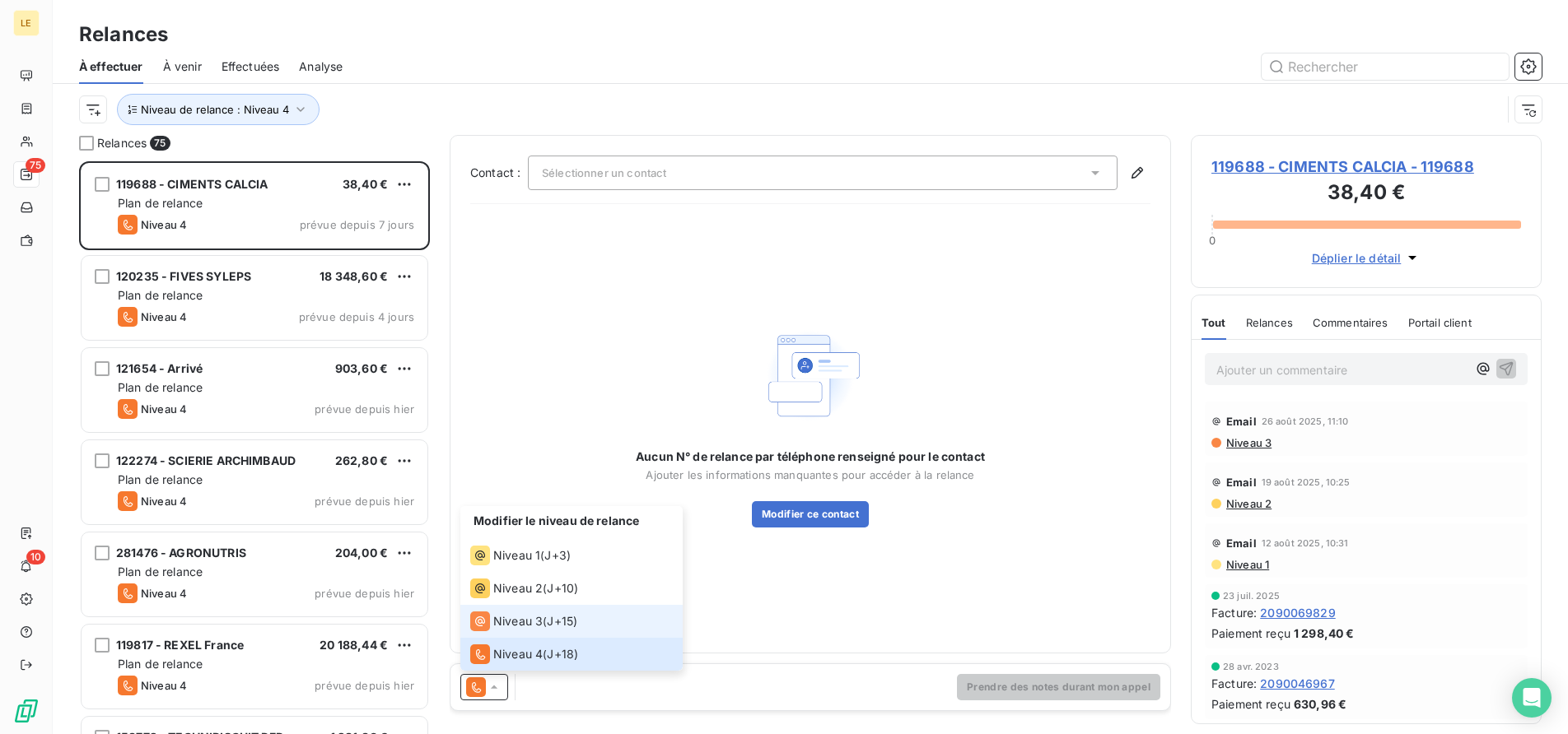
click at [500, 618] on span "Niveau 3" at bounding box center [517, 622] width 50 height 17
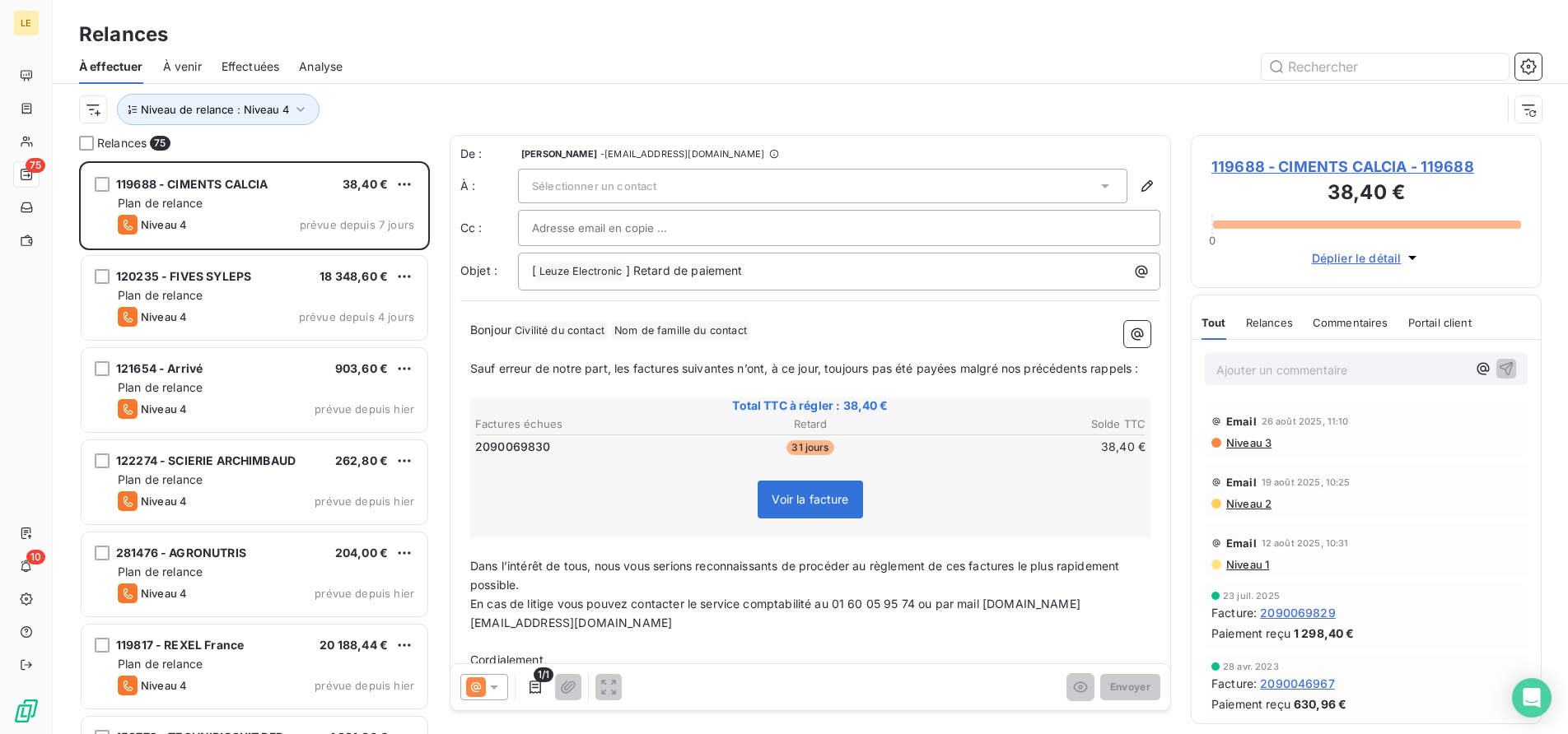
click at [649, 182] on span "Sélectionner un contact" at bounding box center [593, 186] width 124 height 13
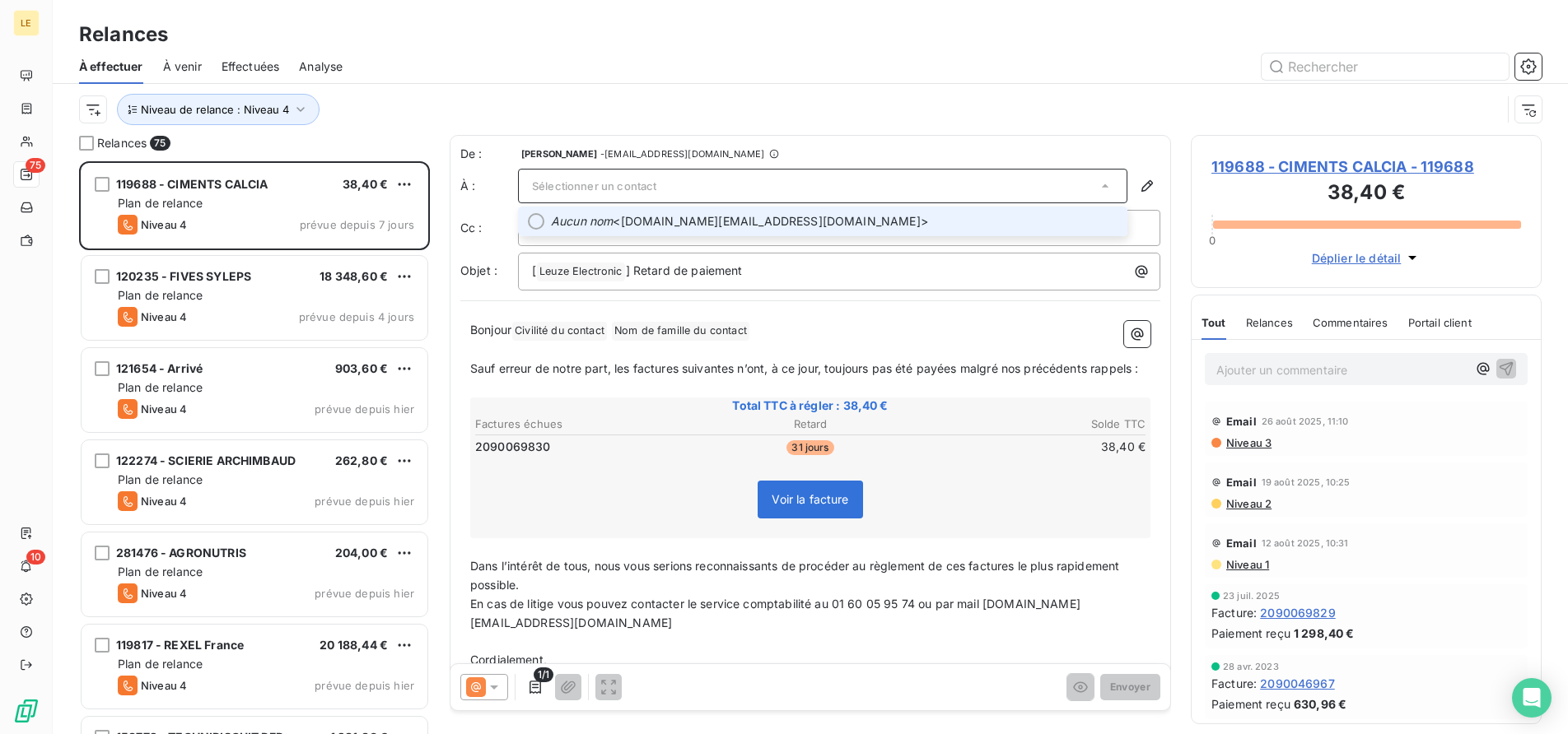
click at [635, 223] on span "Aucun nom <[DOMAIN_NAME][EMAIL_ADDRESS][DOMAIN_NAME]>" at bounding box center [834, 222] width 566 height 17
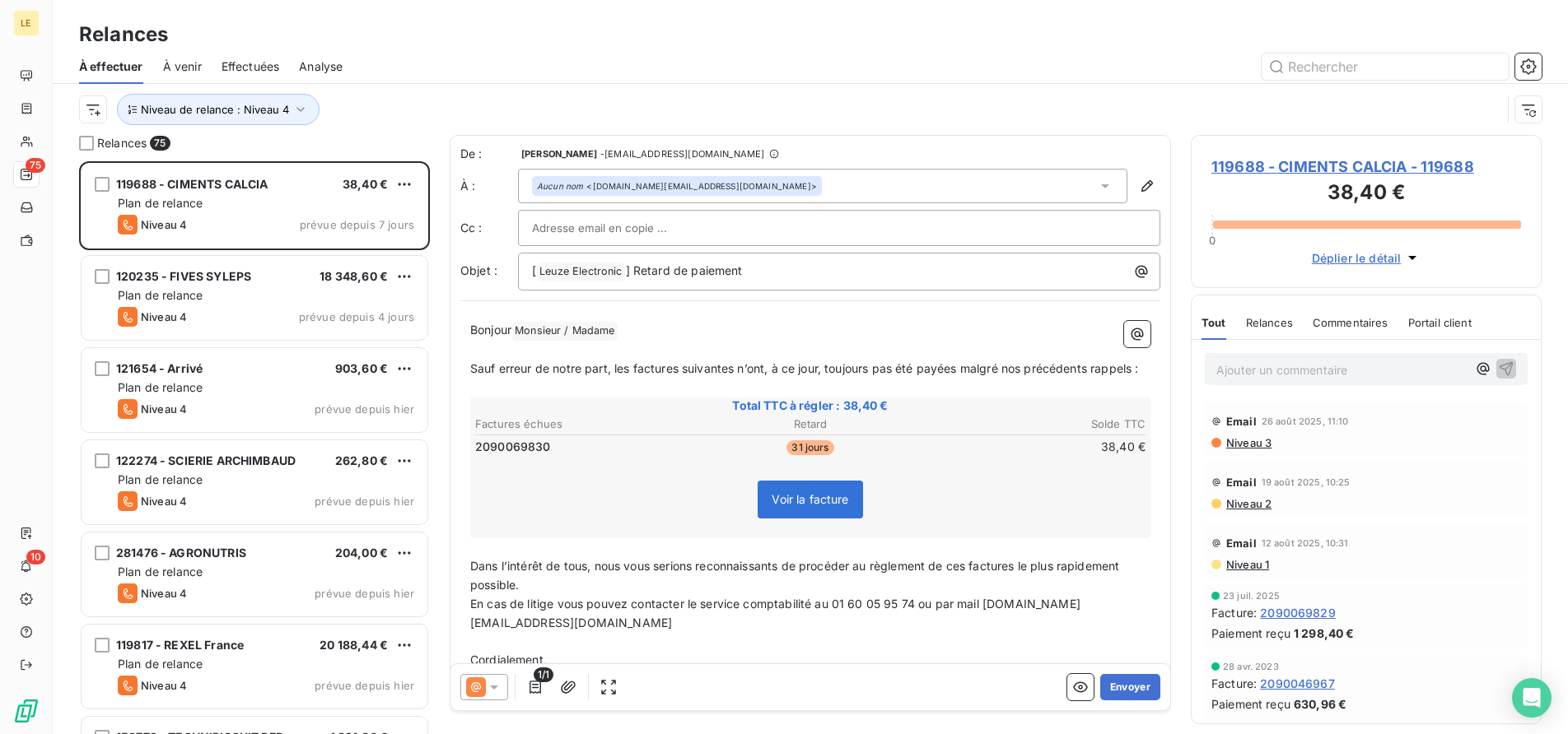
click at [755, 186] on div "Aucun nom <[DOMAIN_NAME][EMAIL_ADDRESS][DOMAIN_NAME]>" at bounding box center [823, 186] width 609 height 35
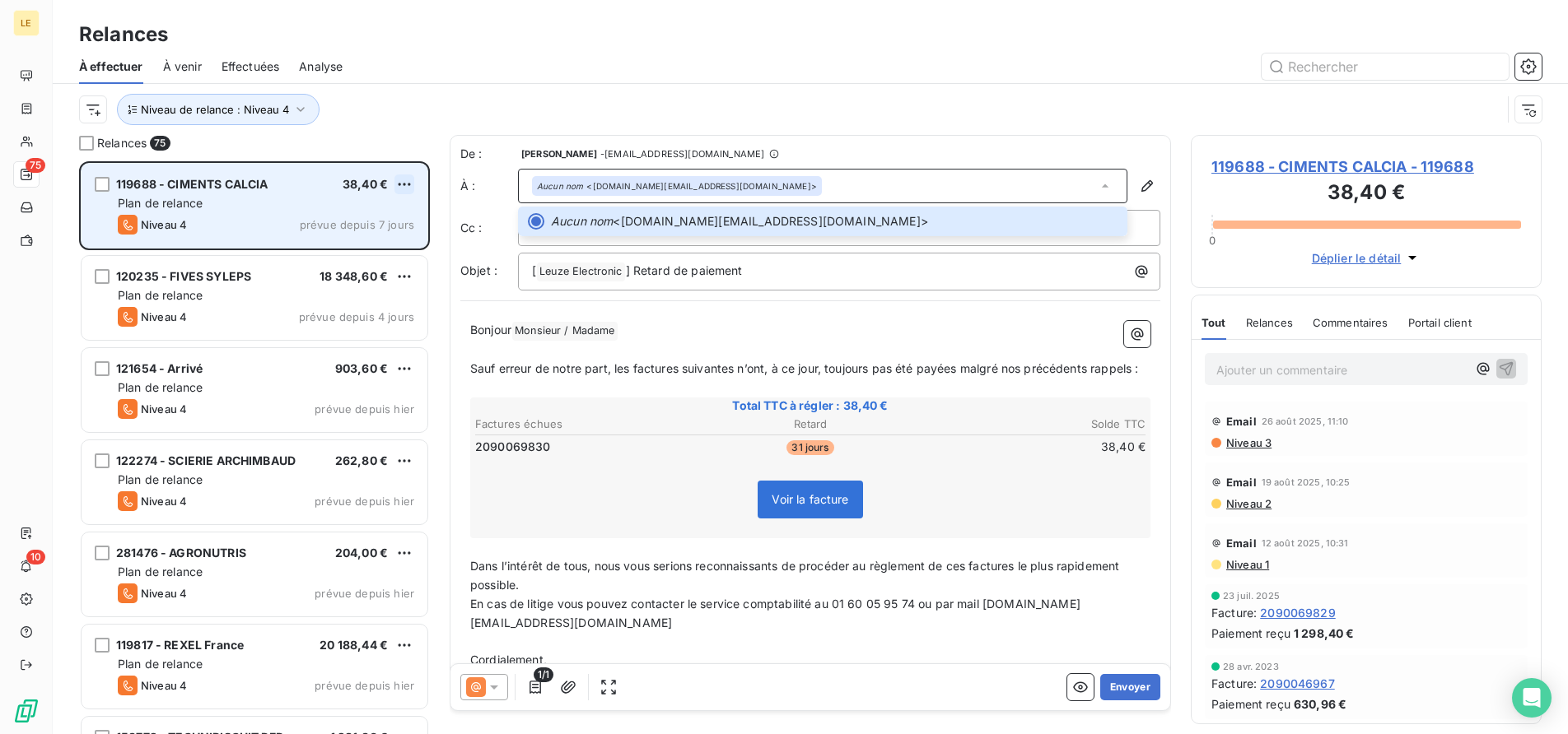
click at [403, 186] on html "LE 75 10 Relances À effectuer À venir Effectuées Analyse Niveau de relance : Ni…" at bounding box center [784, 367] width 1568 height 734
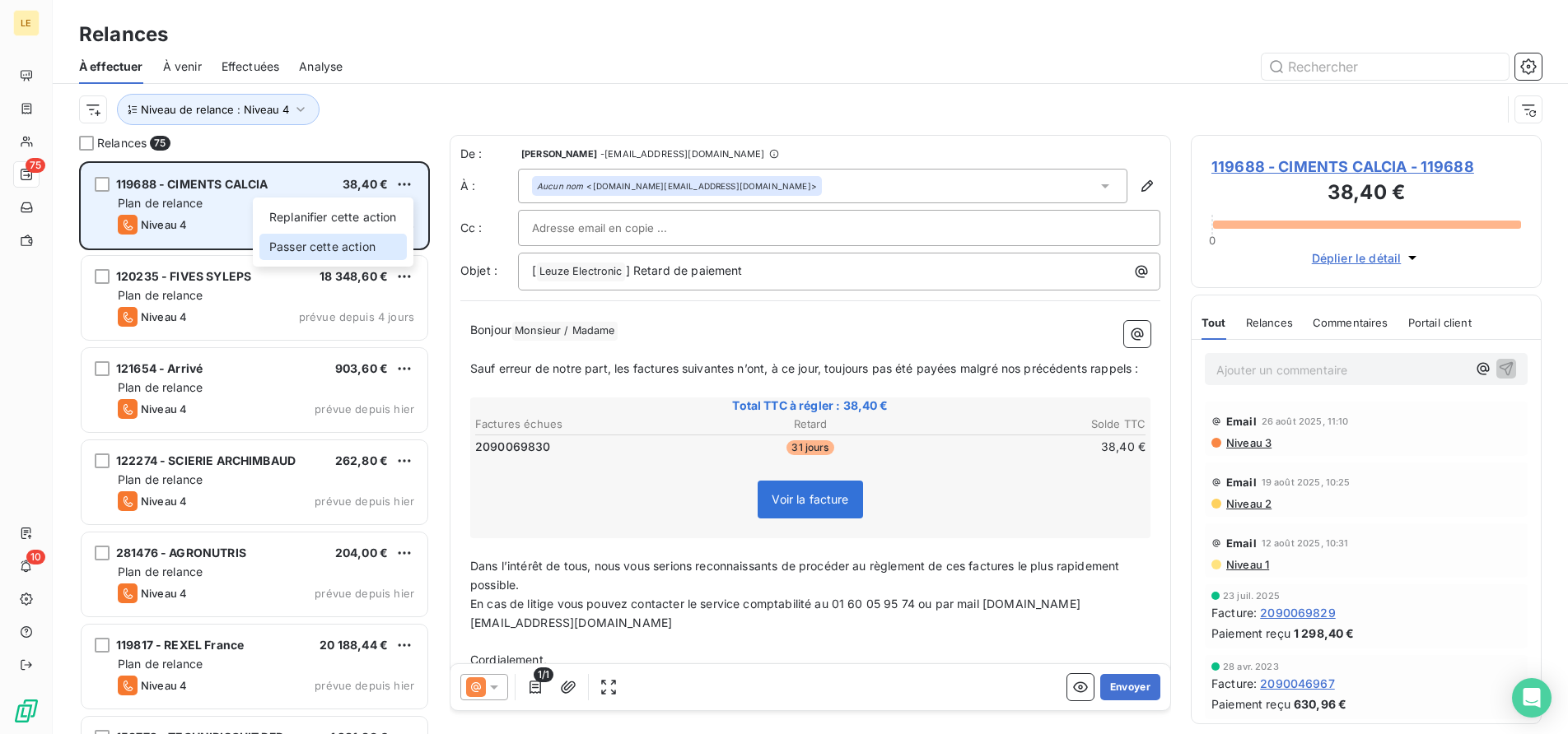
click at [357, 246] on div "Passer cette action" at bounding box center [333, 246] width 148 height 26
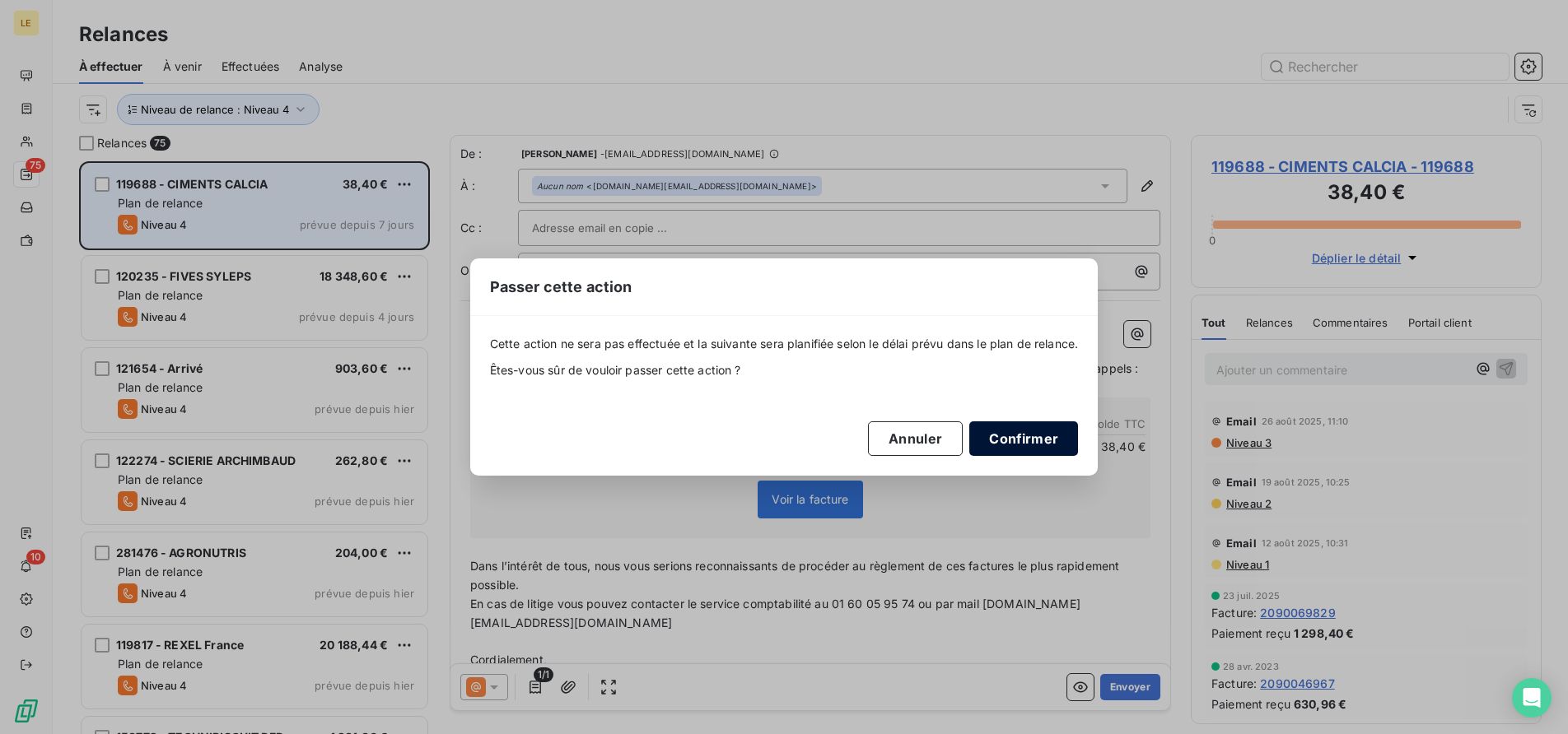
drag, startPoint x: 1058, startPoint y: 423, endPoint x: 1045, endPoint y: 439, distance: 20.6
click at [1058, 424] on button "Confirmer" at bounding box center [1023, 439] width 109 height 35
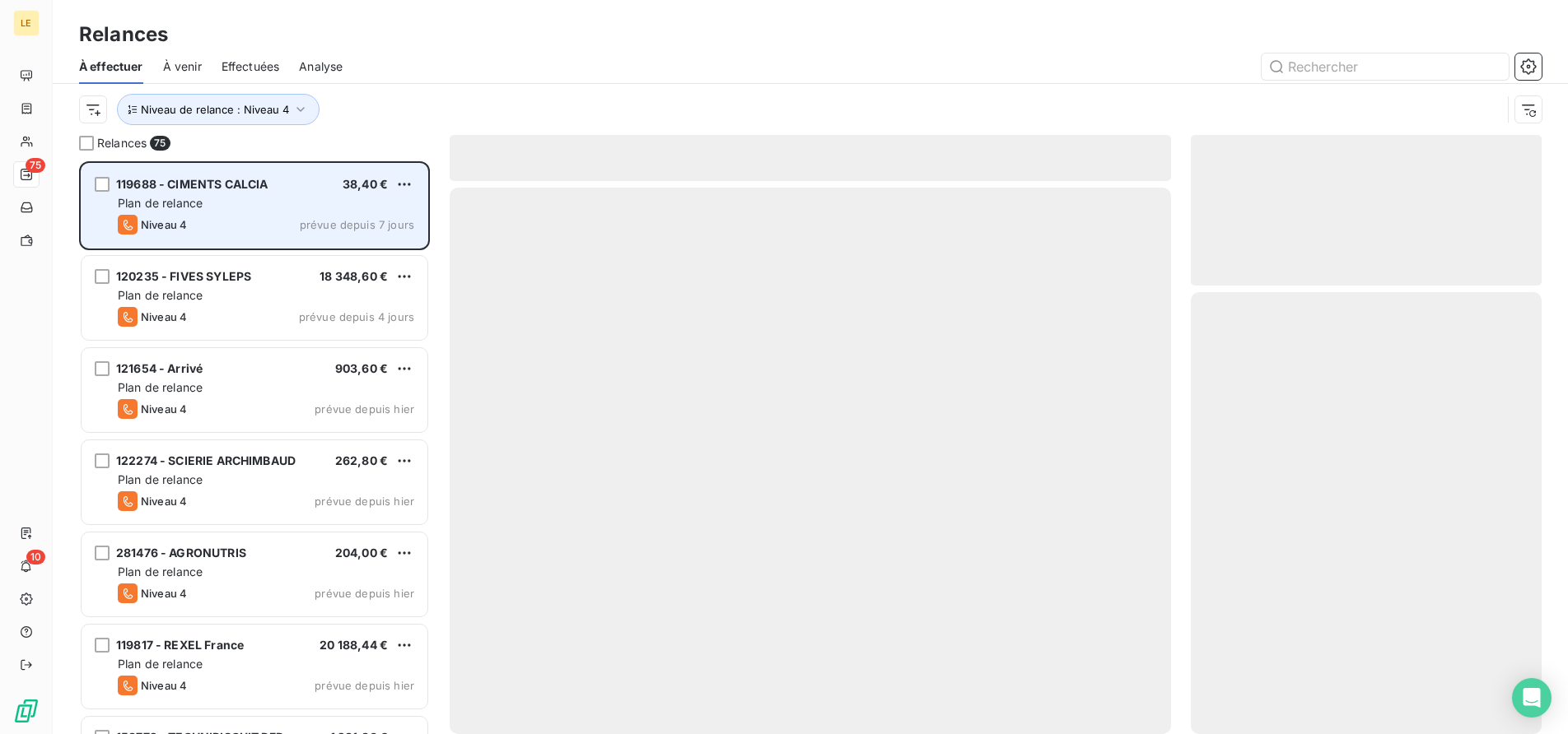
click at [1044, 439] on button "Confirmer" at bounding box center [1012, 435] width 103 height 33
click at [338, 210] on div "Plan de relance" at bounding box center [266, 203] width 296 height 17
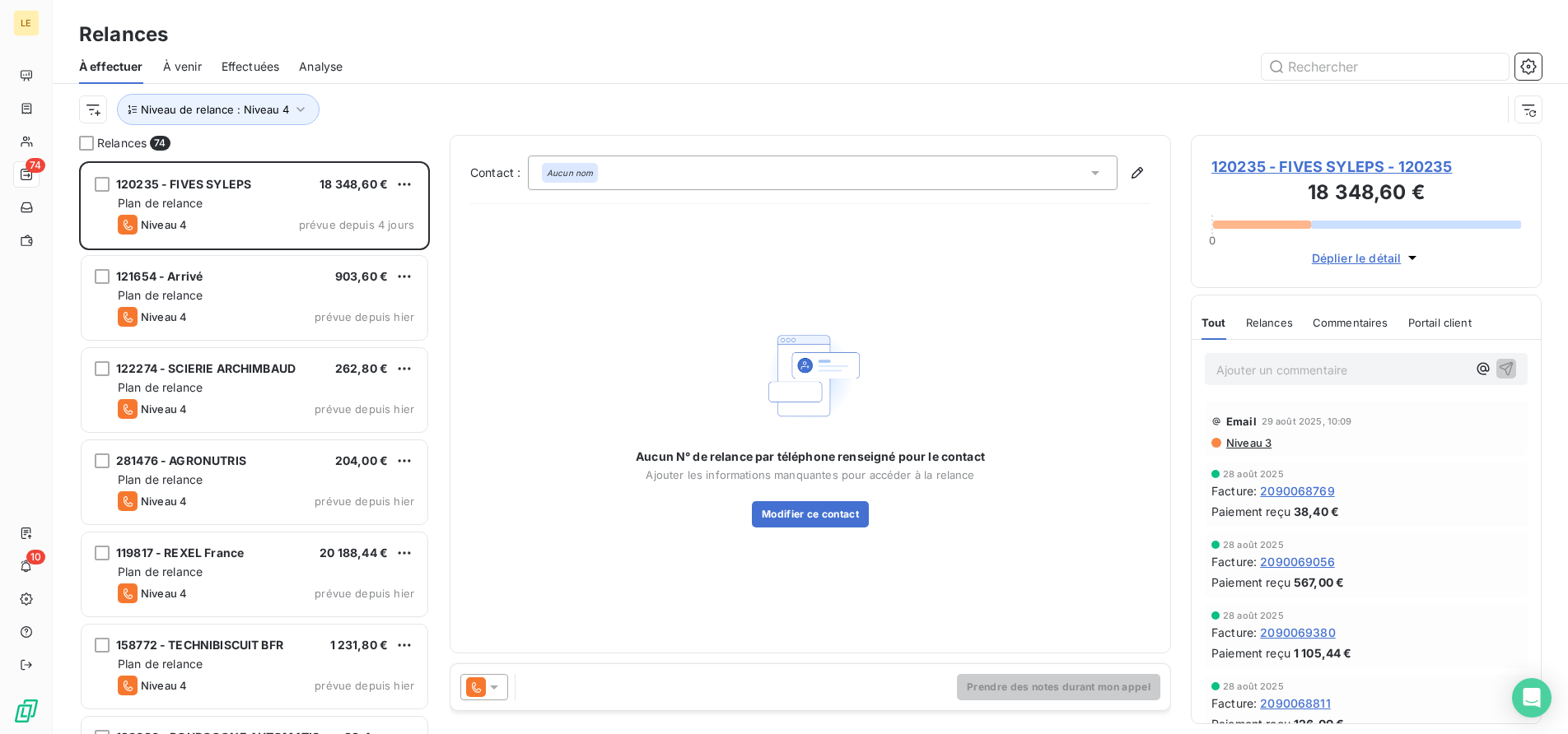
click at [660, 170] on div "Aucun nom" at bounding box center [822, 172] width 590 height 35
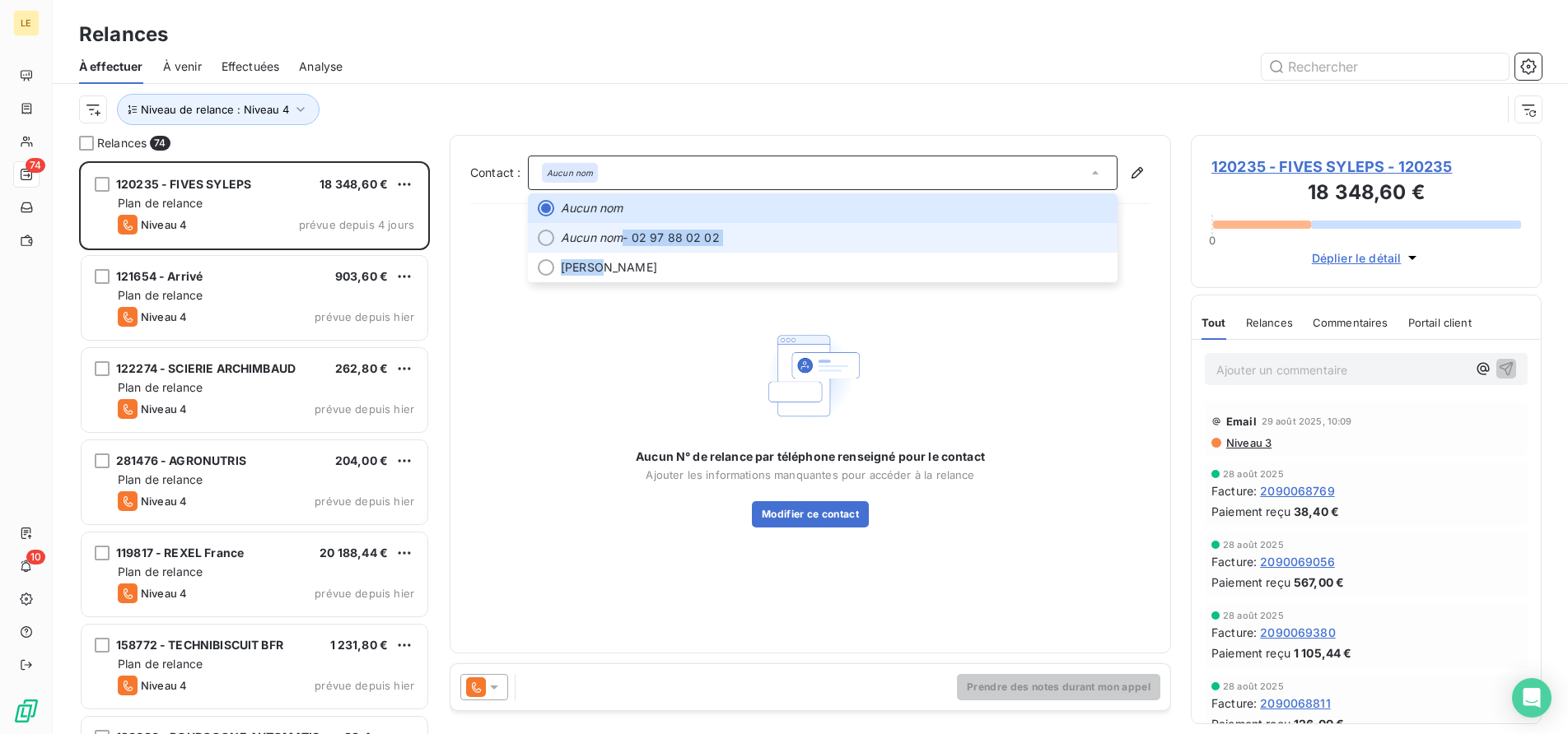
drag, startPoint x: 619, startPoint y: 243, endPoint x: 589, endPoint y: 260, distance: 34.5
click at [589, 246] on span "Aucun nom - 02 97 88 02 02" at bounding box center [834, 238] width 547 height 17
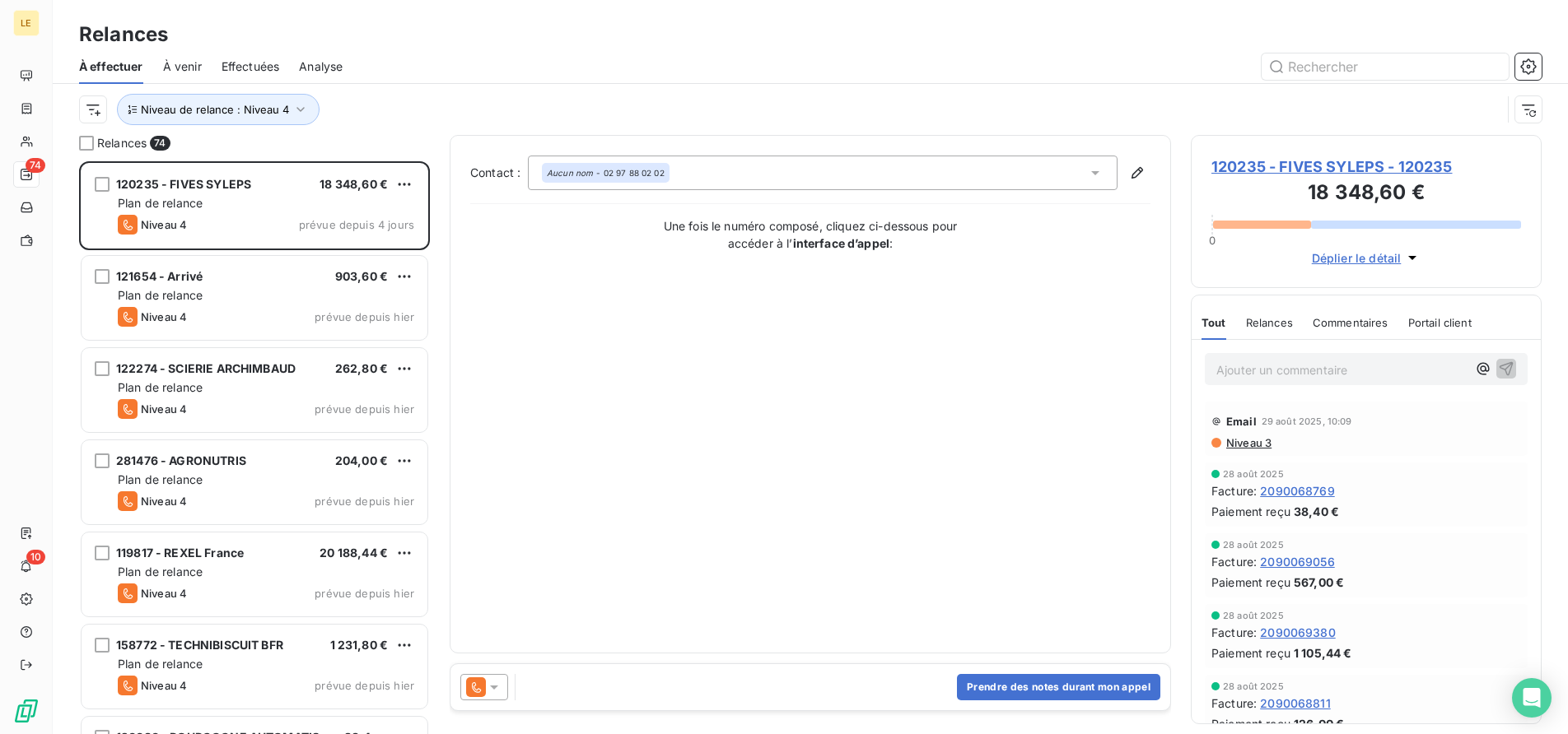
click at [480, 685] on icon at bounding box center [475, 687] width 19 height 19
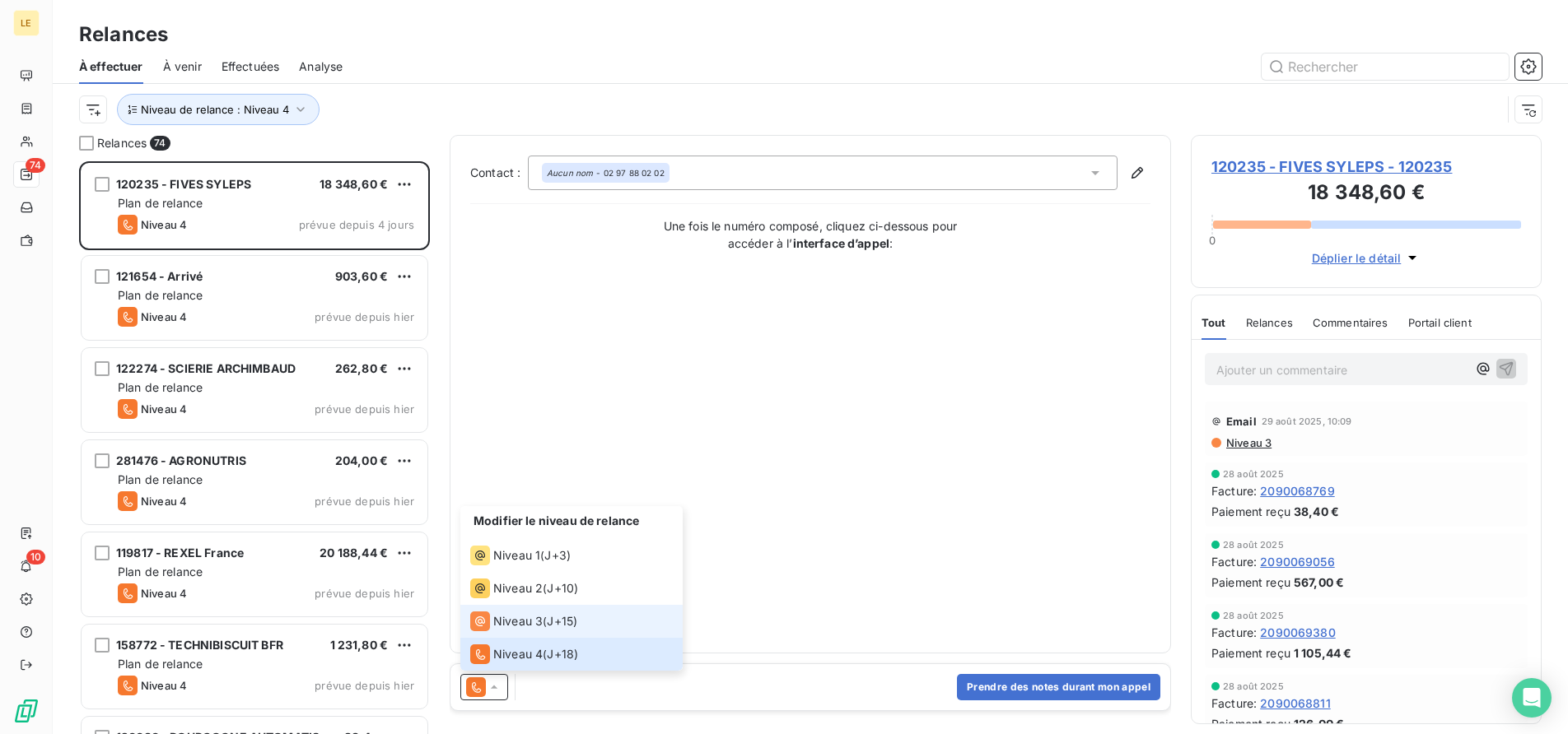
click at [495, 613] on span "Niveau 3" at bounding box center [517, 622] width 50 height 17
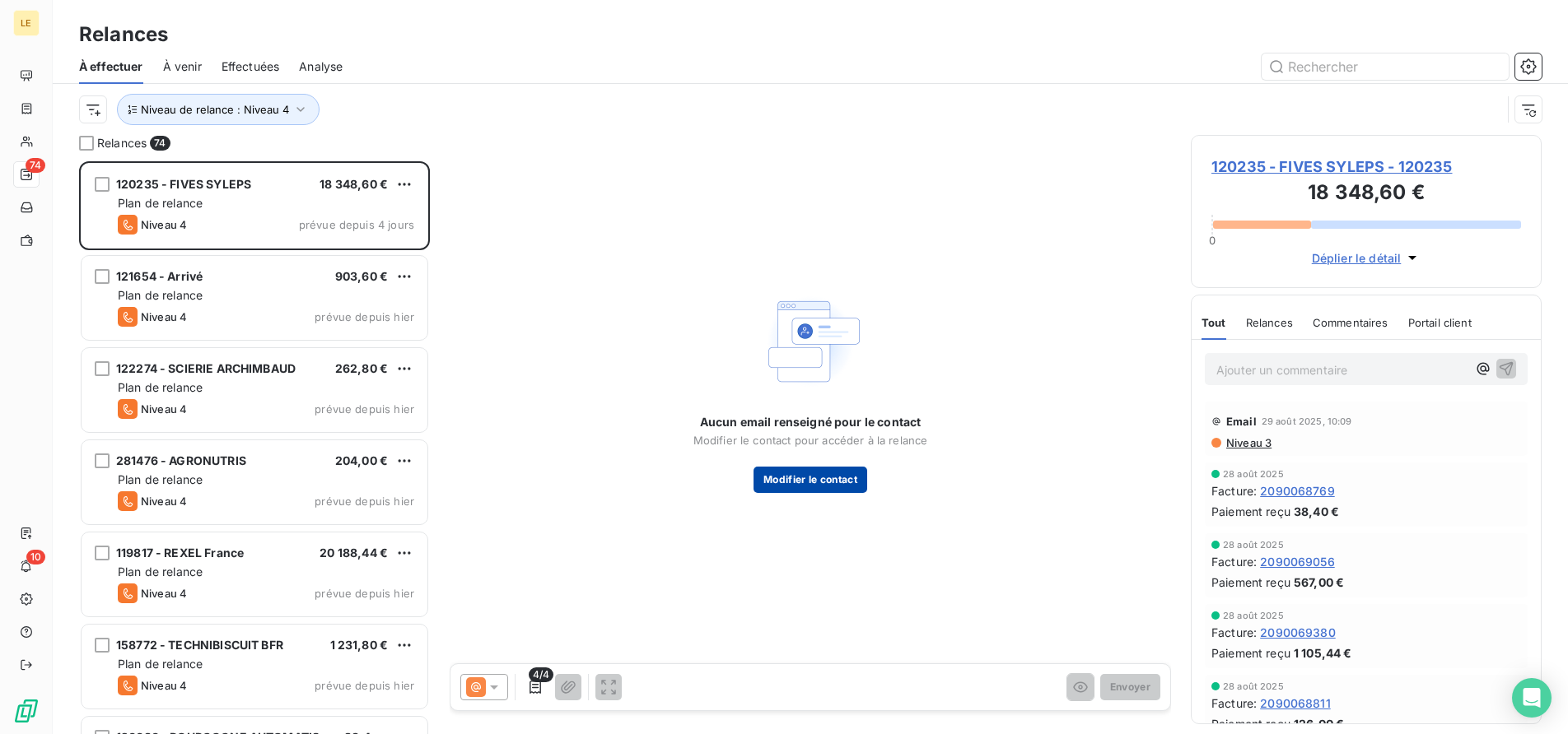
click at [770, 483] on button "Modifier le contact" at bounding box center [810, 479] width 114 height 26
type input "0297880202"
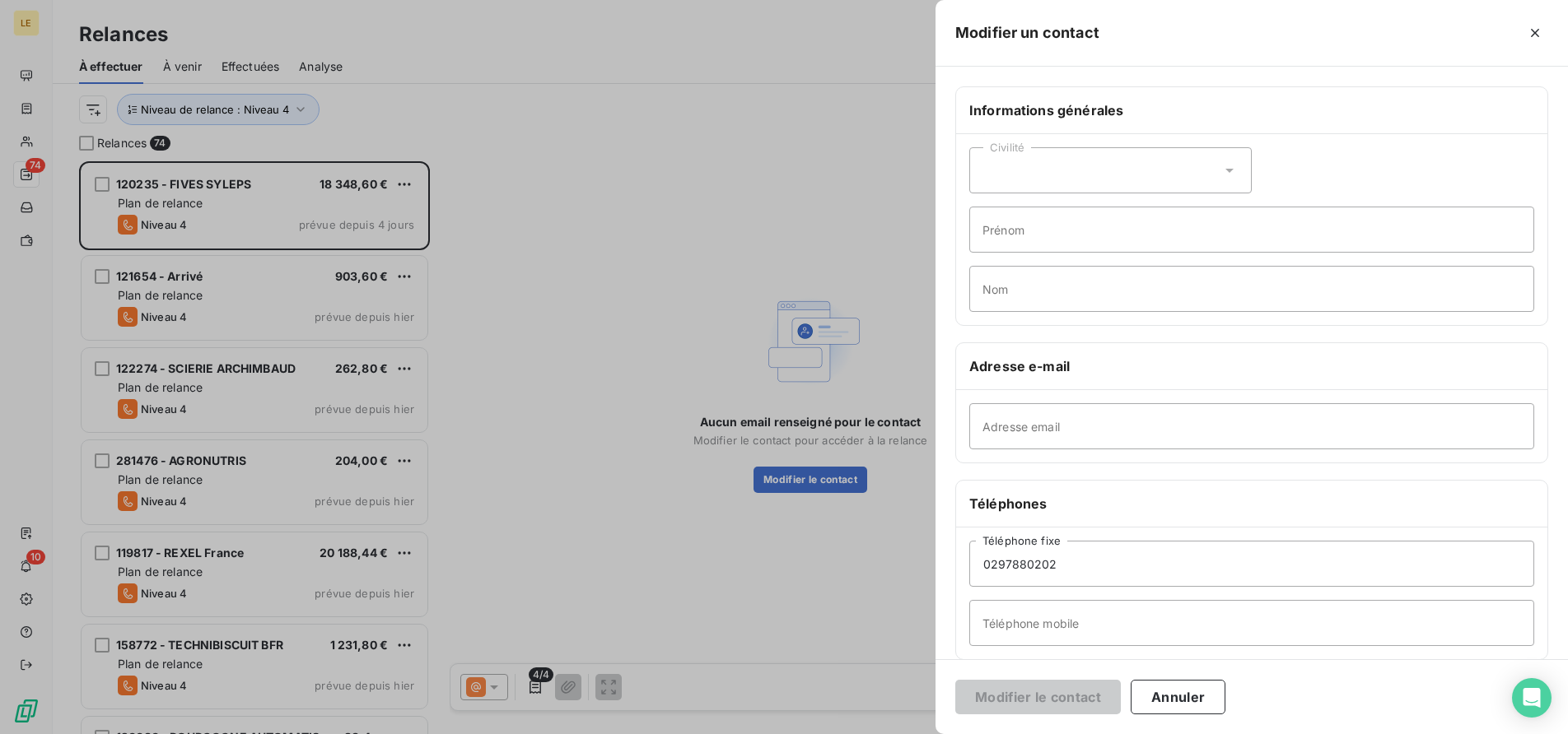
click at [257, 296] on div at bounding box center [784, 367] width 1568 height 734
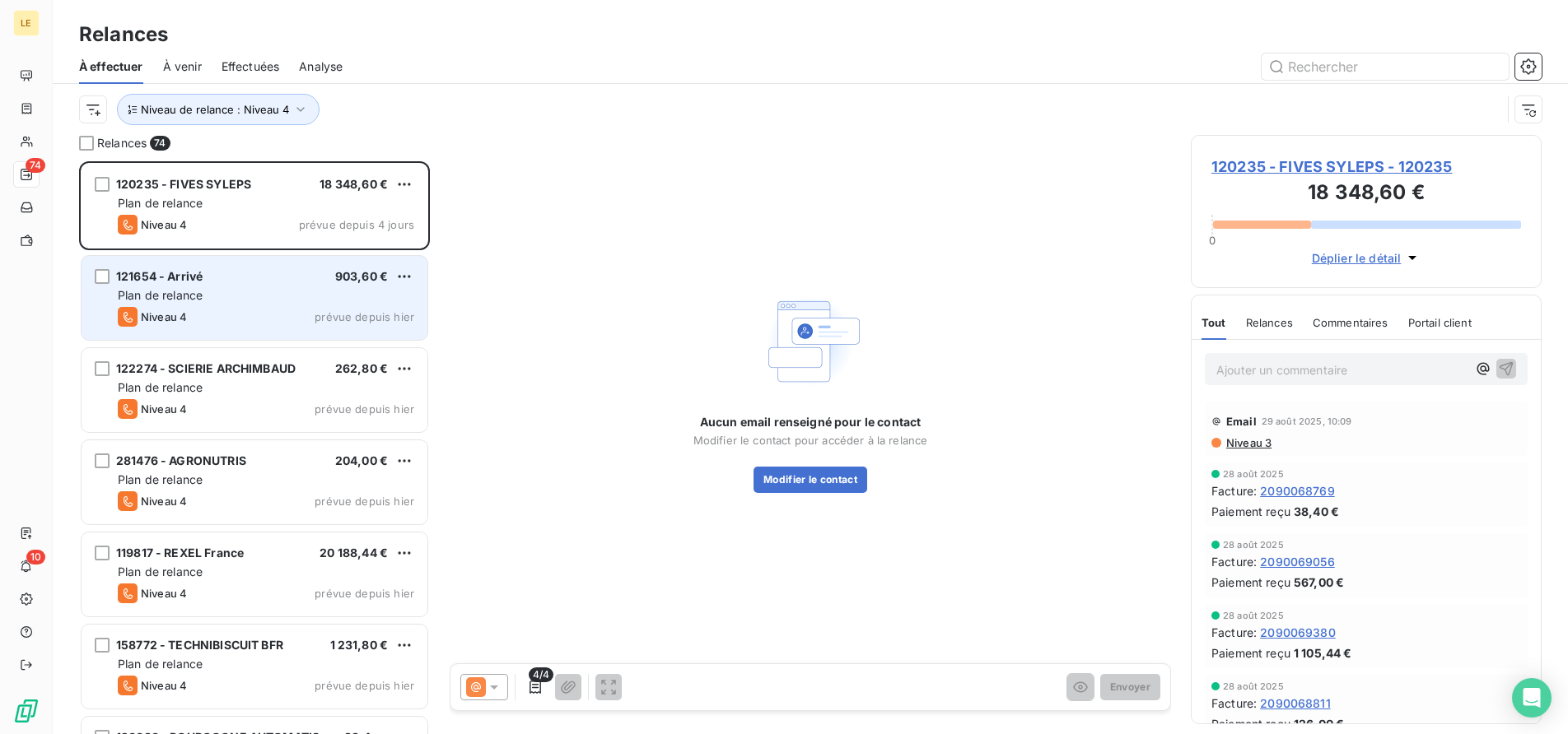
click at [253, 294] on div "Plan de relance" at bounding box center [266, 296] width 296 height 17
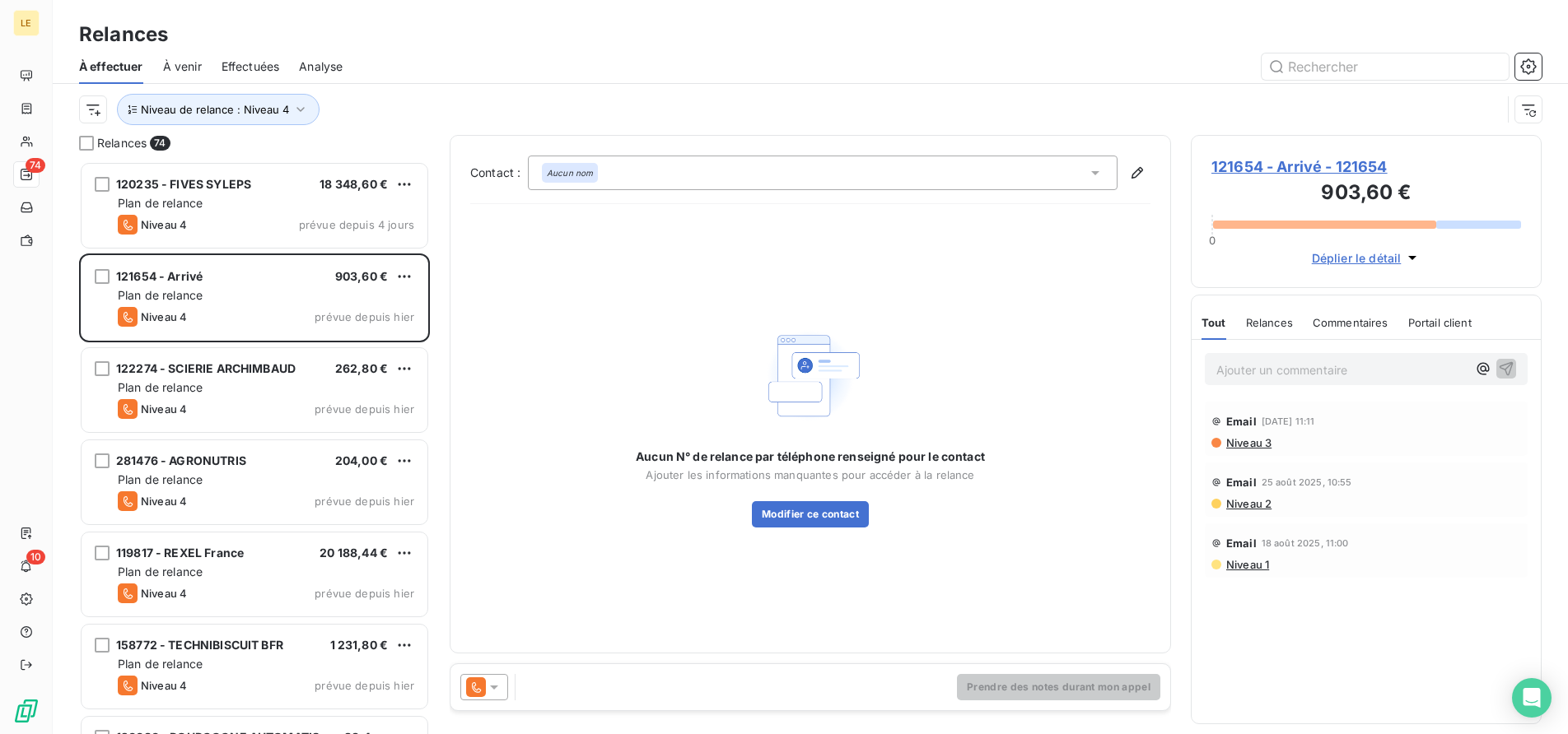
click at [491, 678] on div at bounding box center [484, 687] width 48 height 26
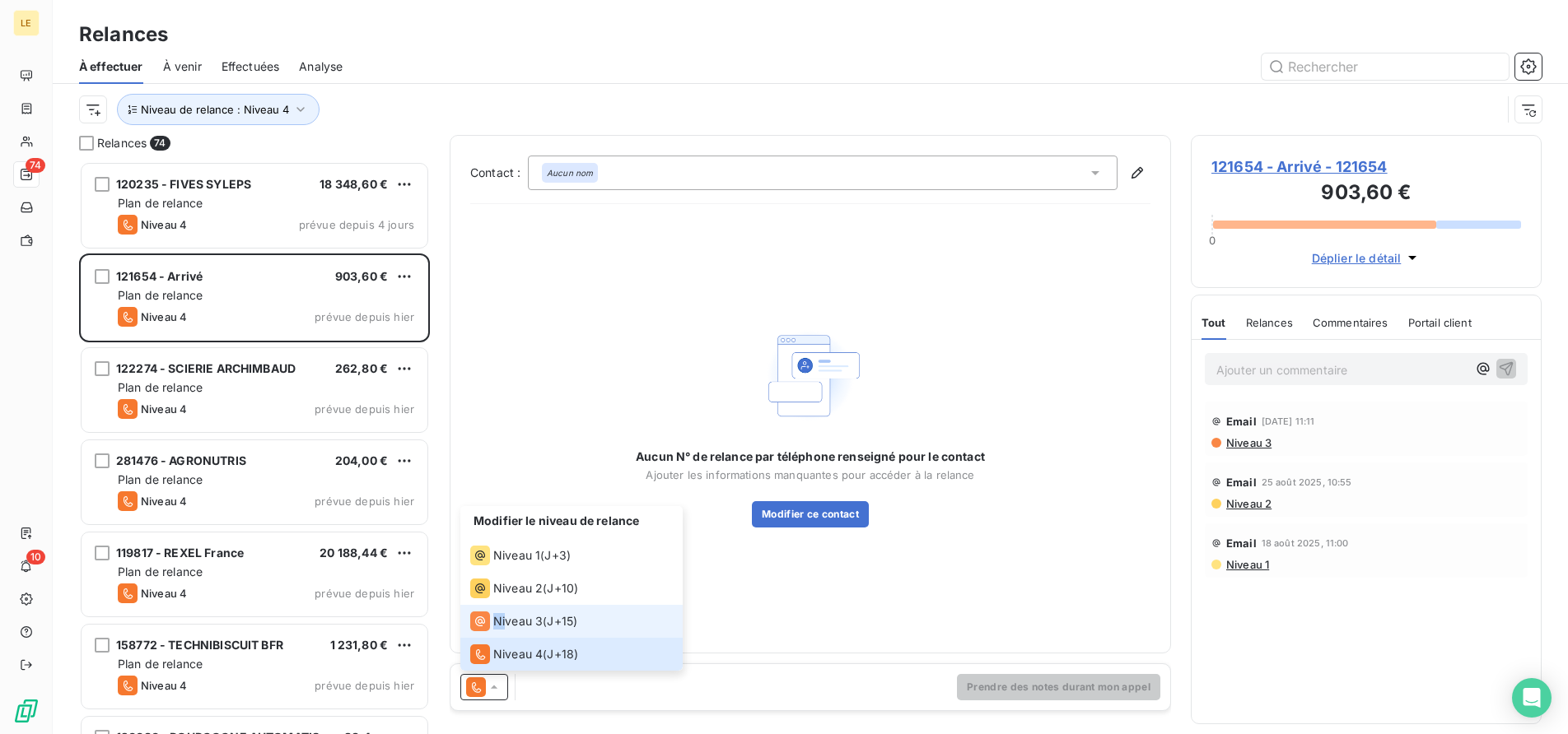
drag, startPoint x: 508, startPoint y: 597, endPoint x: 508, endPoint y: 633, distance: 36.0
click at [508, 633] on ul "Modifier le niveau de relance Niveau 1 ( J+3 ) Niveau 2 ( J+10 ) Niveau 3 ( J+1…" at bounding box center [570, 588] width 222 height 165
click at [508, 632] on li "Niveau 3 ( J+15 )" at bounding box center [570, 621] width 222 height 33
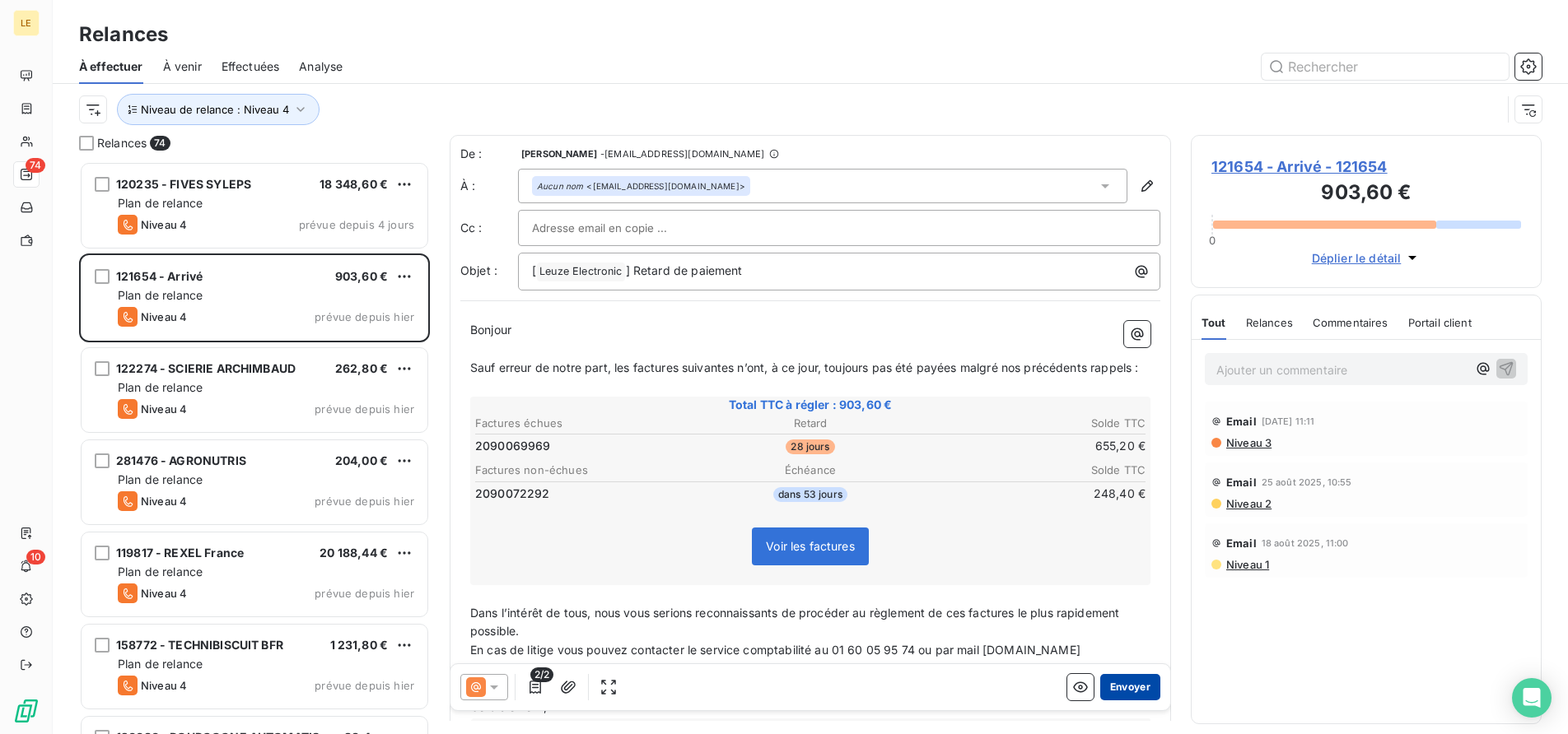
click at [1138, 694] on button "Envoyer" at bounding box center [1130, 687] width 60 height 26
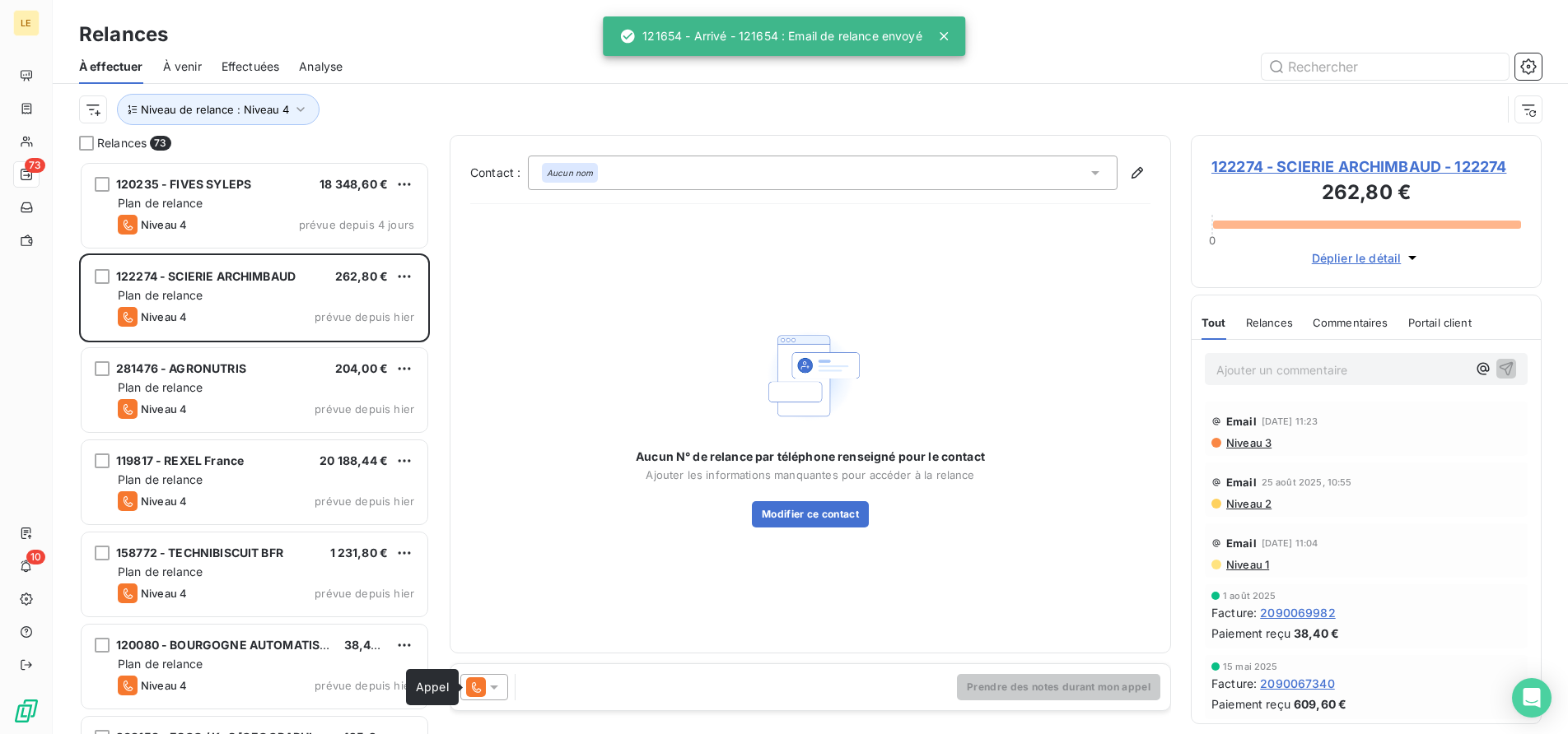
click at [473, 683] on icon at bounding box center [476, 688] width 9 height 11
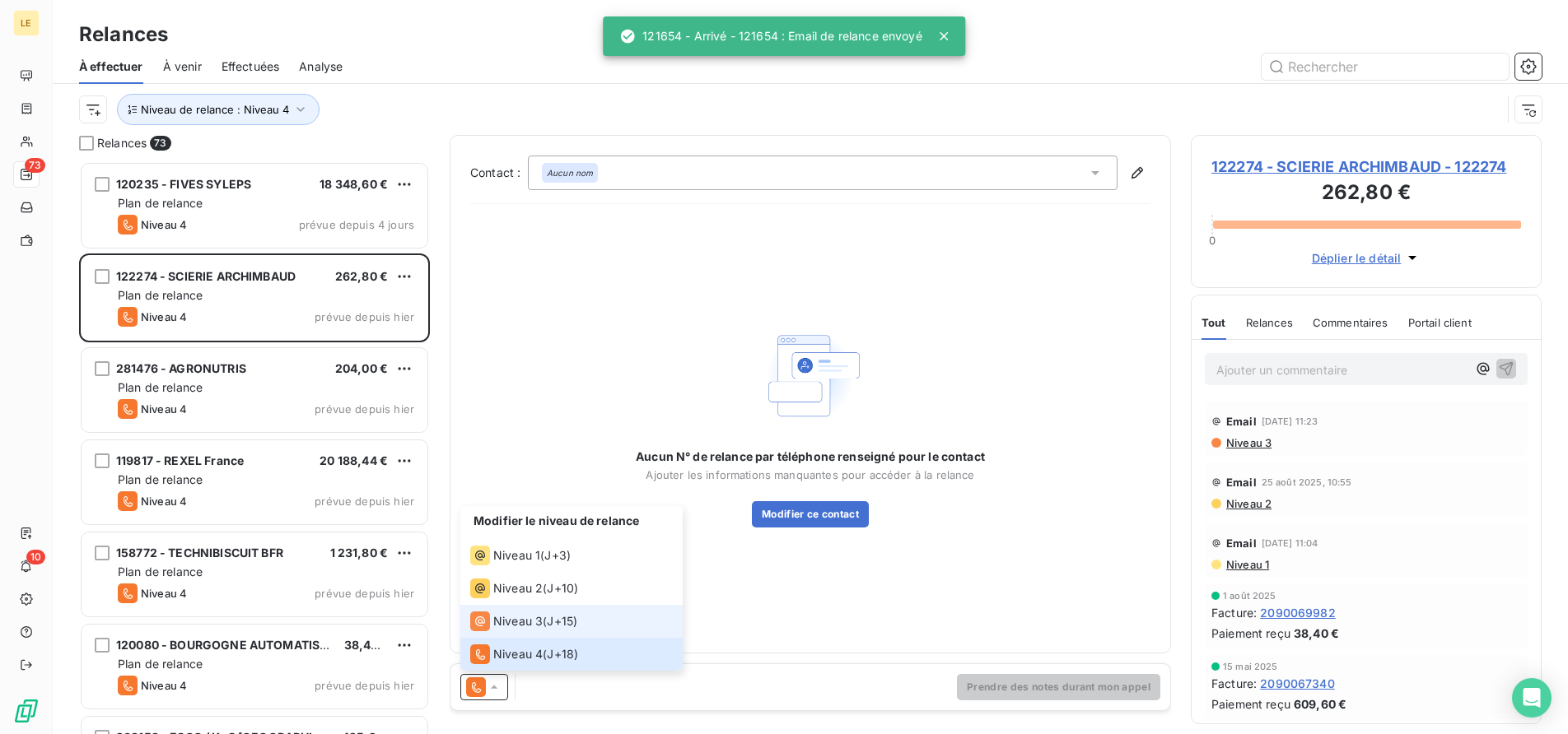
click at [496, 631] on li "Niveau 3 ( J+15 )" at bounding box center [570, 621] width 222 height 33
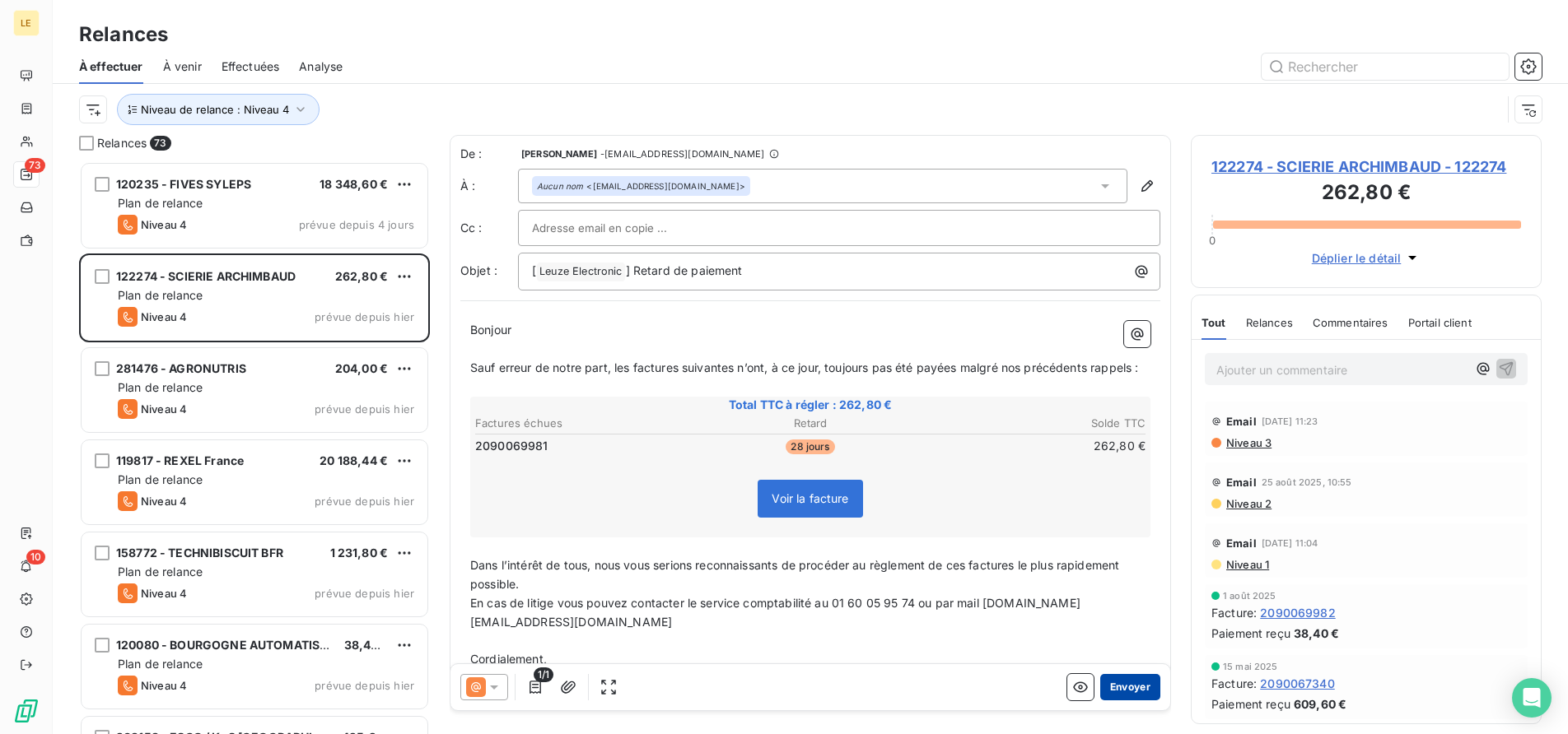
click at [1125, 683] on button "Envoyer" at bounding box center [1130, 687] width 60 height 26
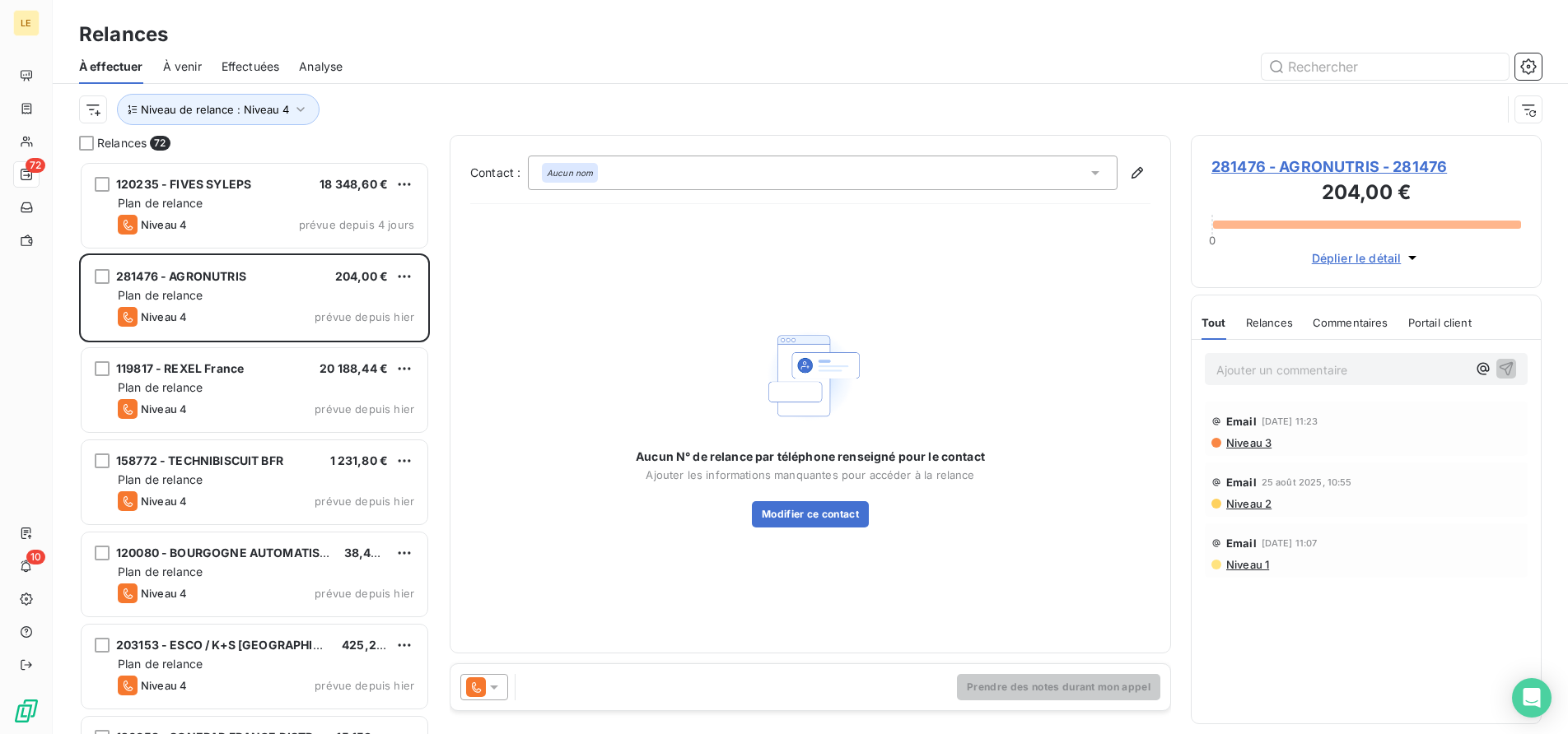
click at [495, 691] on icon at bounding box center [495, 688] width 17 height 17
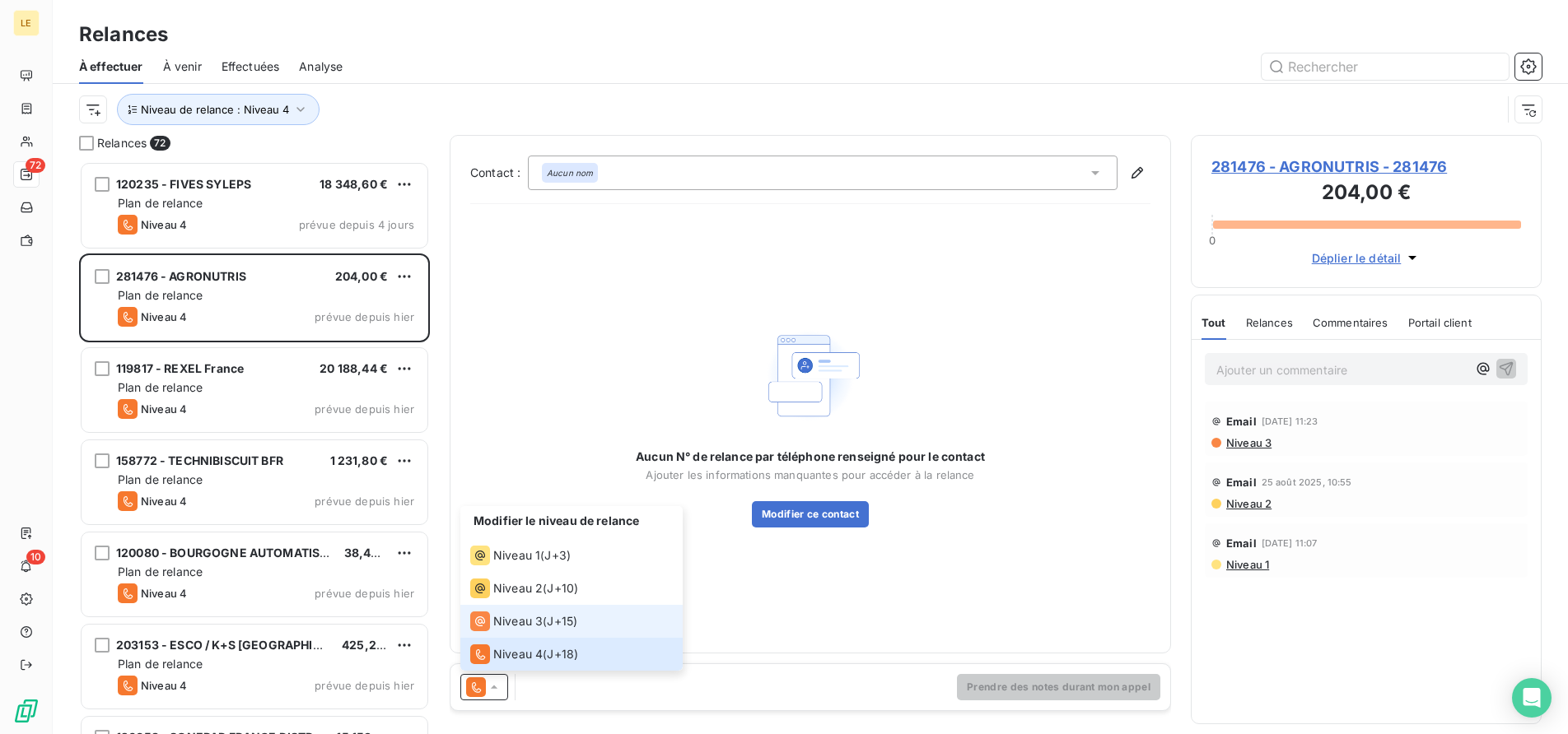
click at [494, 623] on span "Niveau 3" at bounding box center [517, 622] width 50 height 17
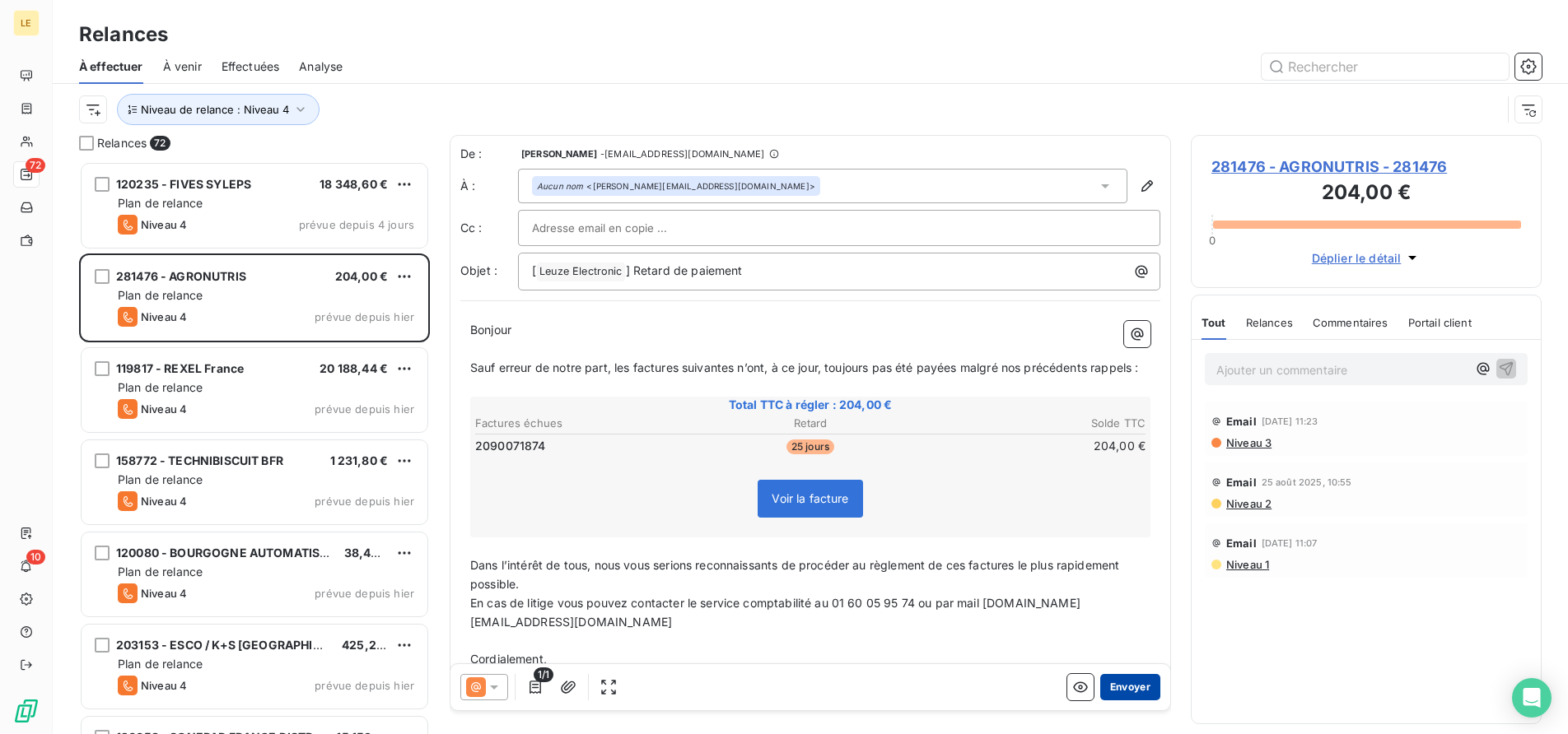
click at [1138, 694] on button "Envoyer" at bounding box center [1130, 687] width 60 height 26
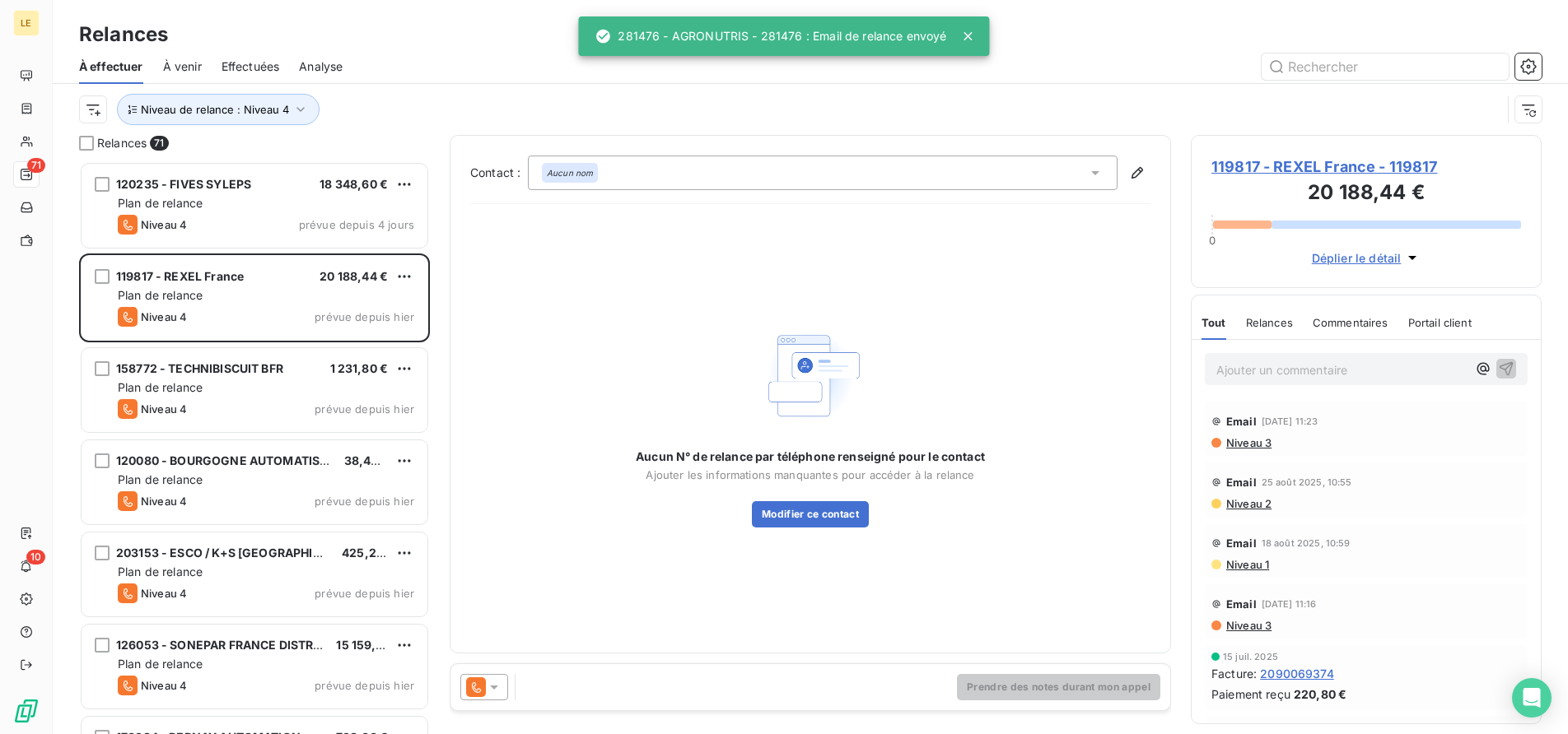
click at [494, 691] on icon at bounding box center [495, 688] width 17 height 17
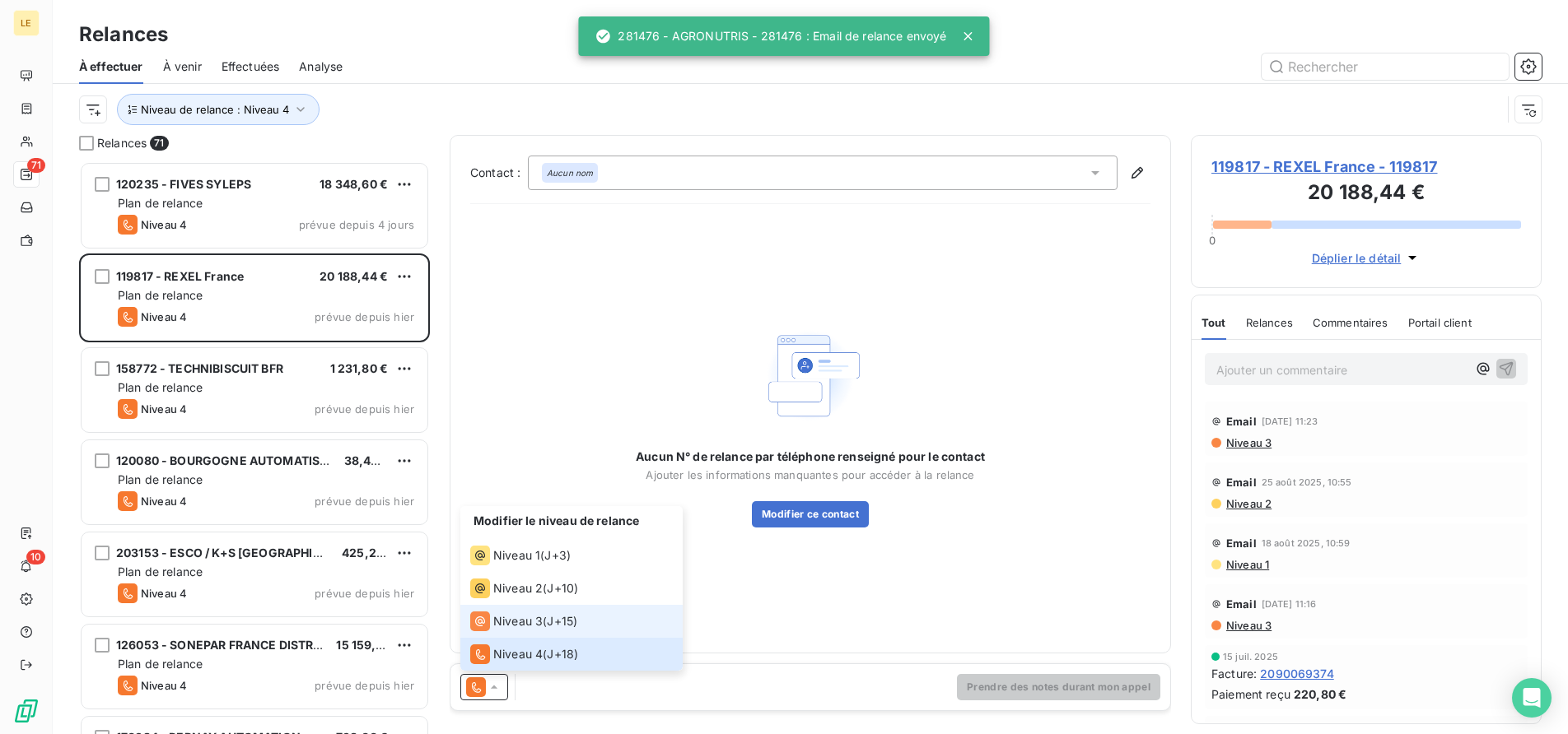
click at [492, 634] on li "Niveau 3 ( J+15 )" at bounding box center [570, 621] width 222 height 33
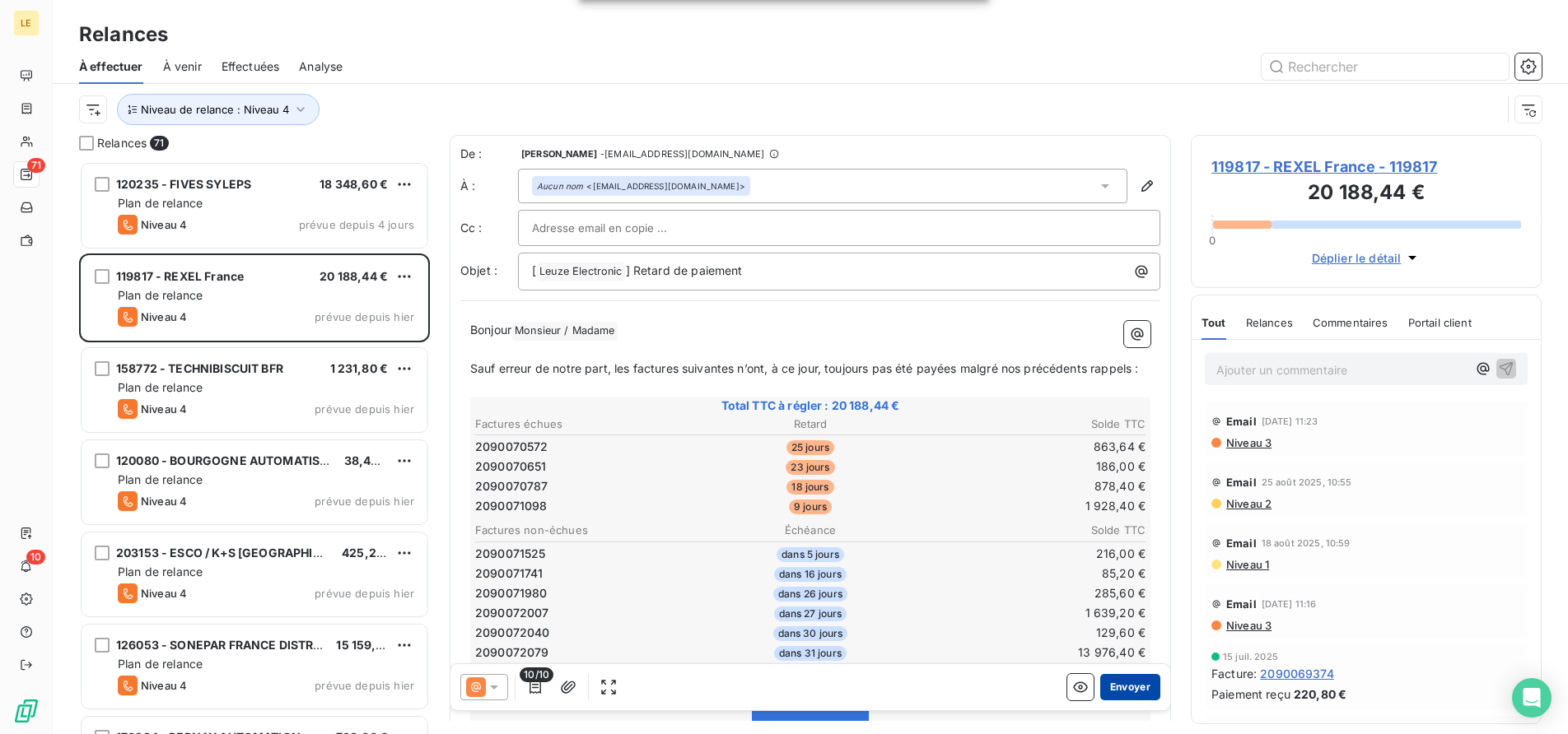
click at [1104, 695] on button "Envoyer" at bounding box center [1130, 687] width 60 height 26
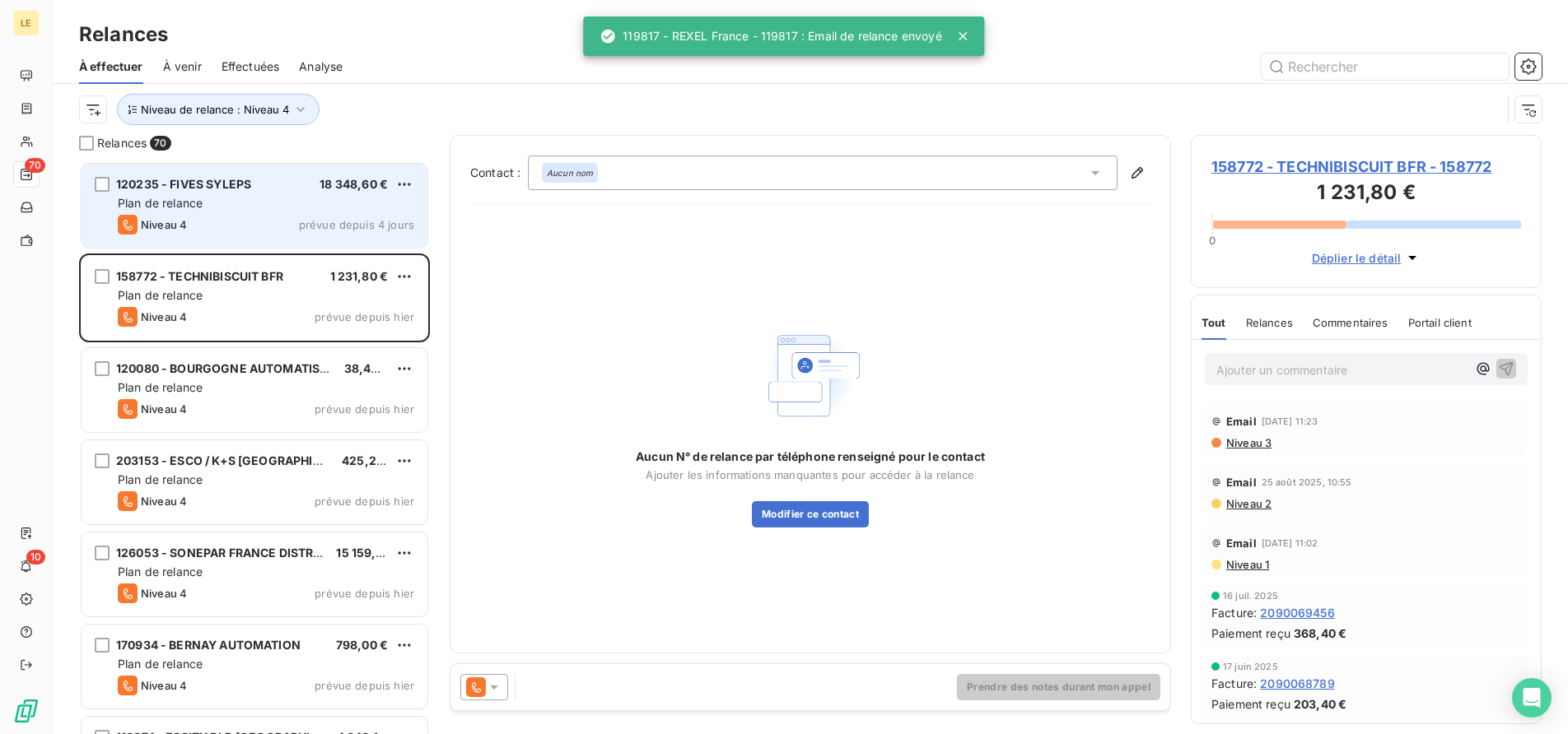
click at [305, 215] on div "Niveau 4 prévue depuis 4 jours" at bounding box center [266, 224] width 296 height 19
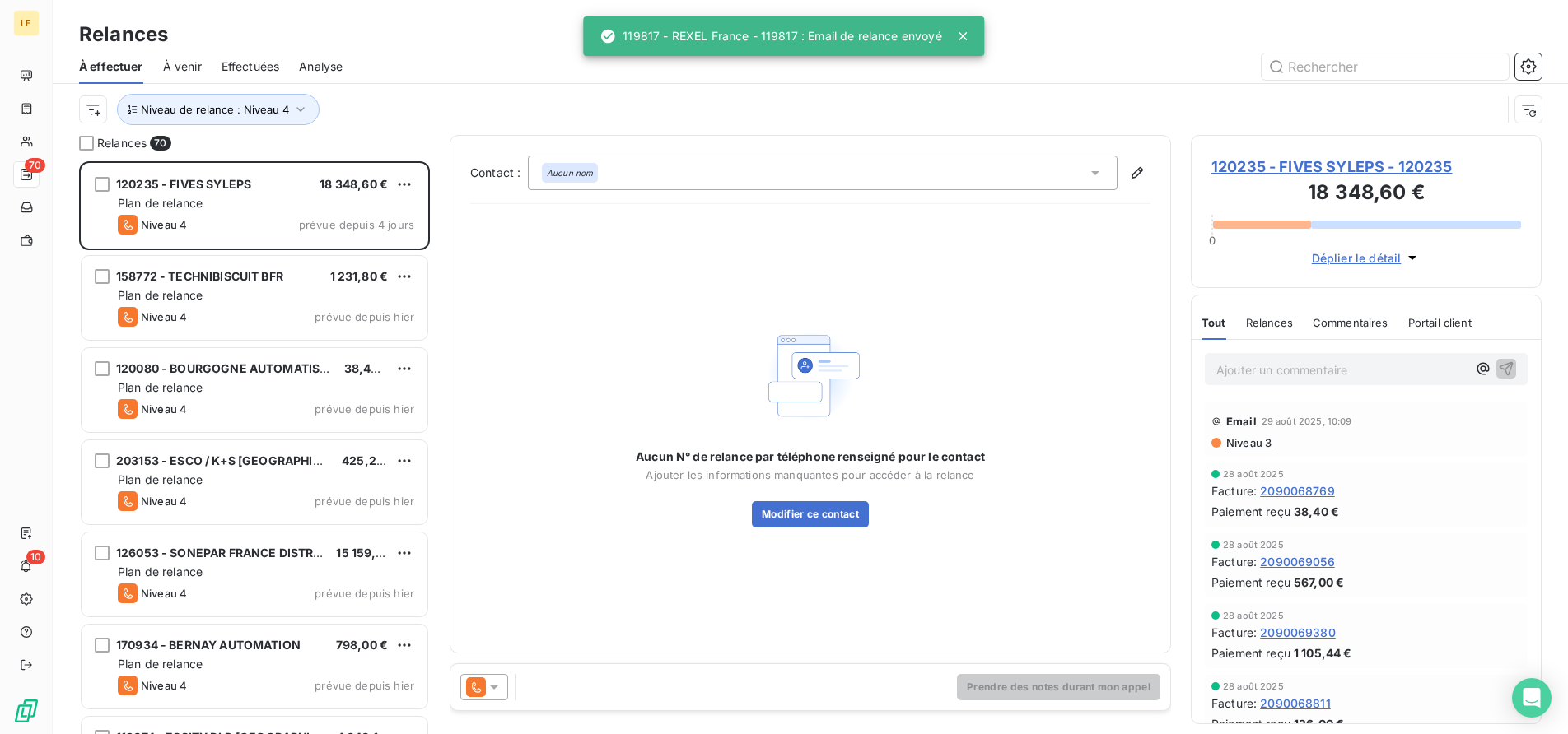
click at [487, 678] on div at bounding box center [484, 687] width 48 height 26
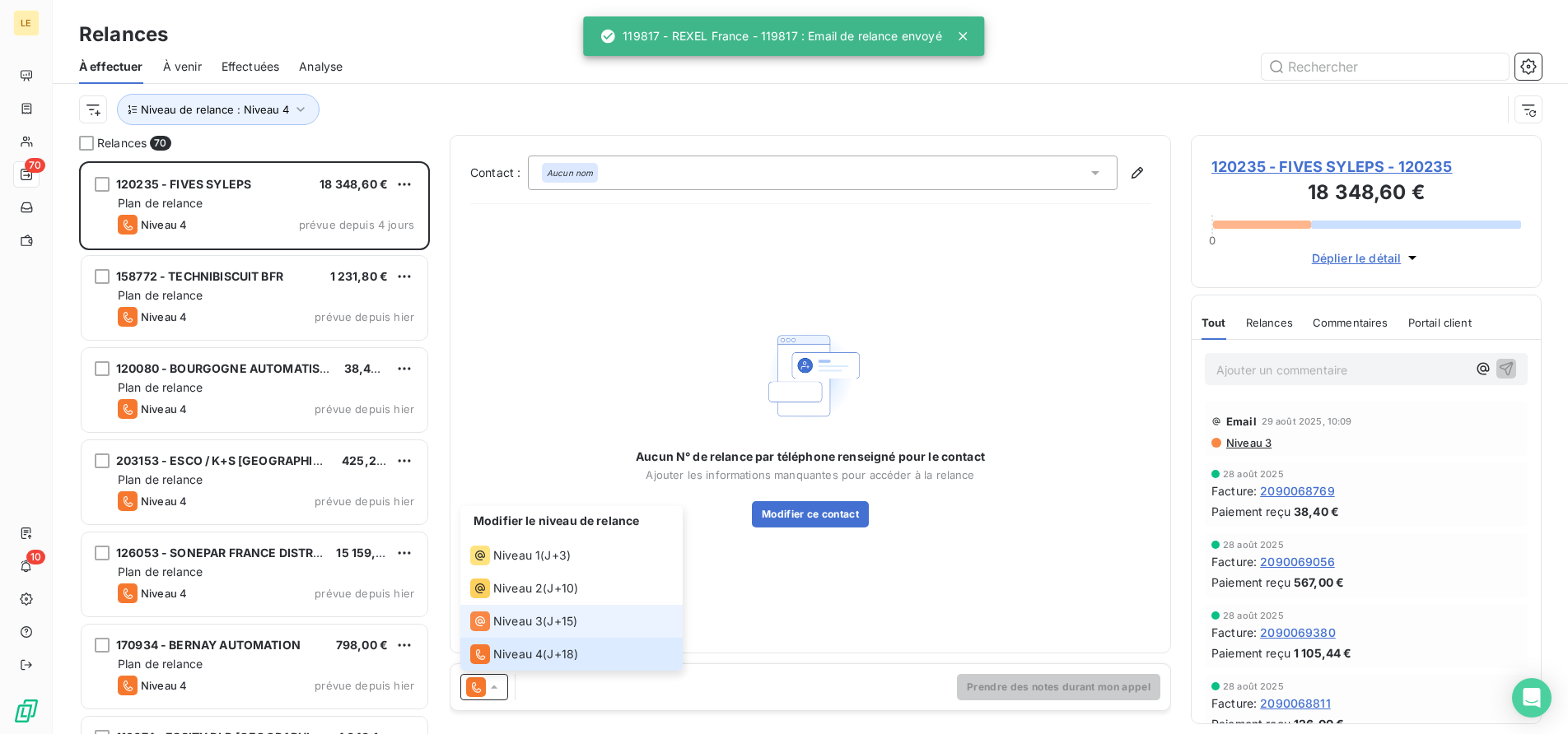
click at [491, 633] on li "Niveau 3 ( J+15 )" at bounding box center [570, 621] width 222 height 33
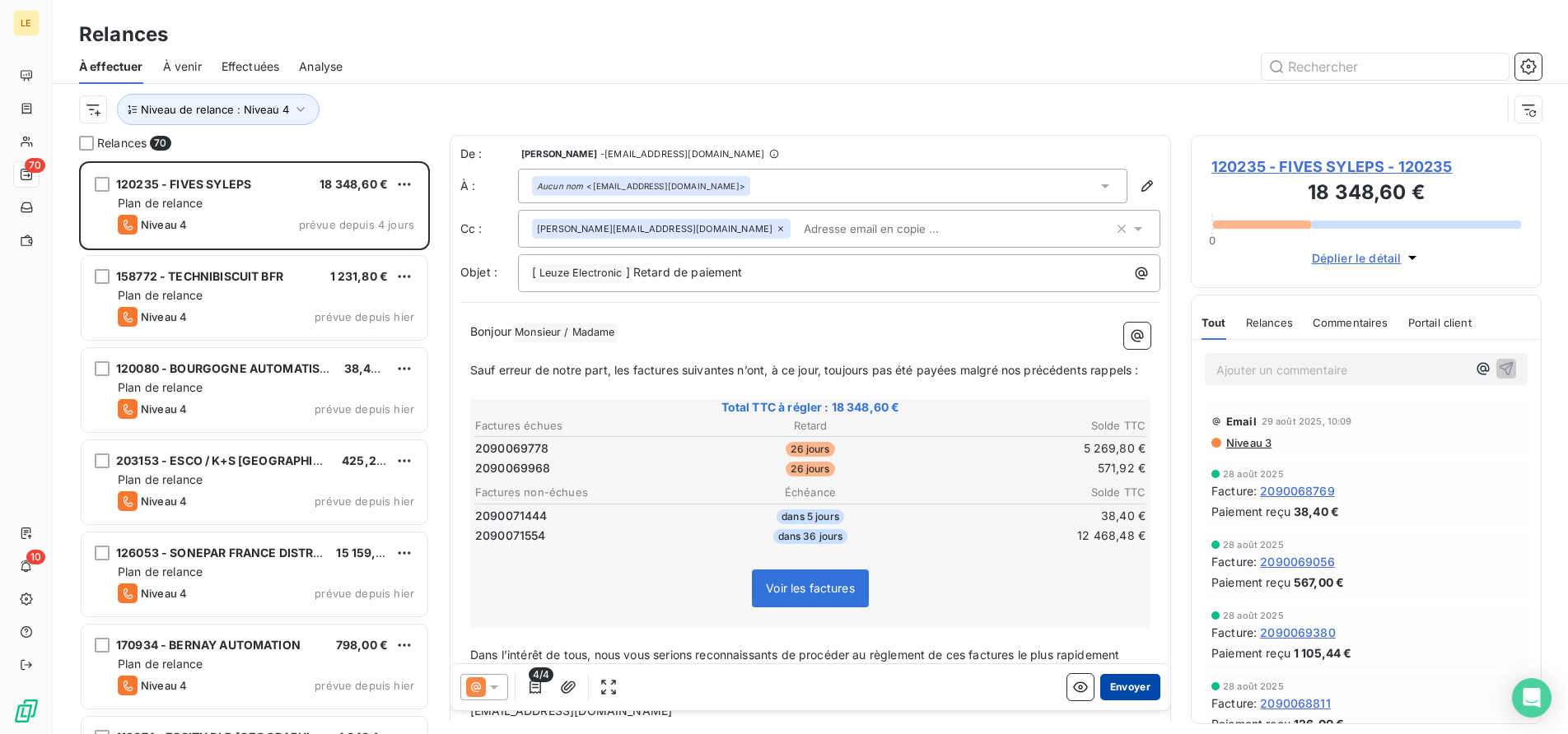
click at [1130, 683] on button "Envoyer" at bounding box center [1130, 687] width 60 height 26
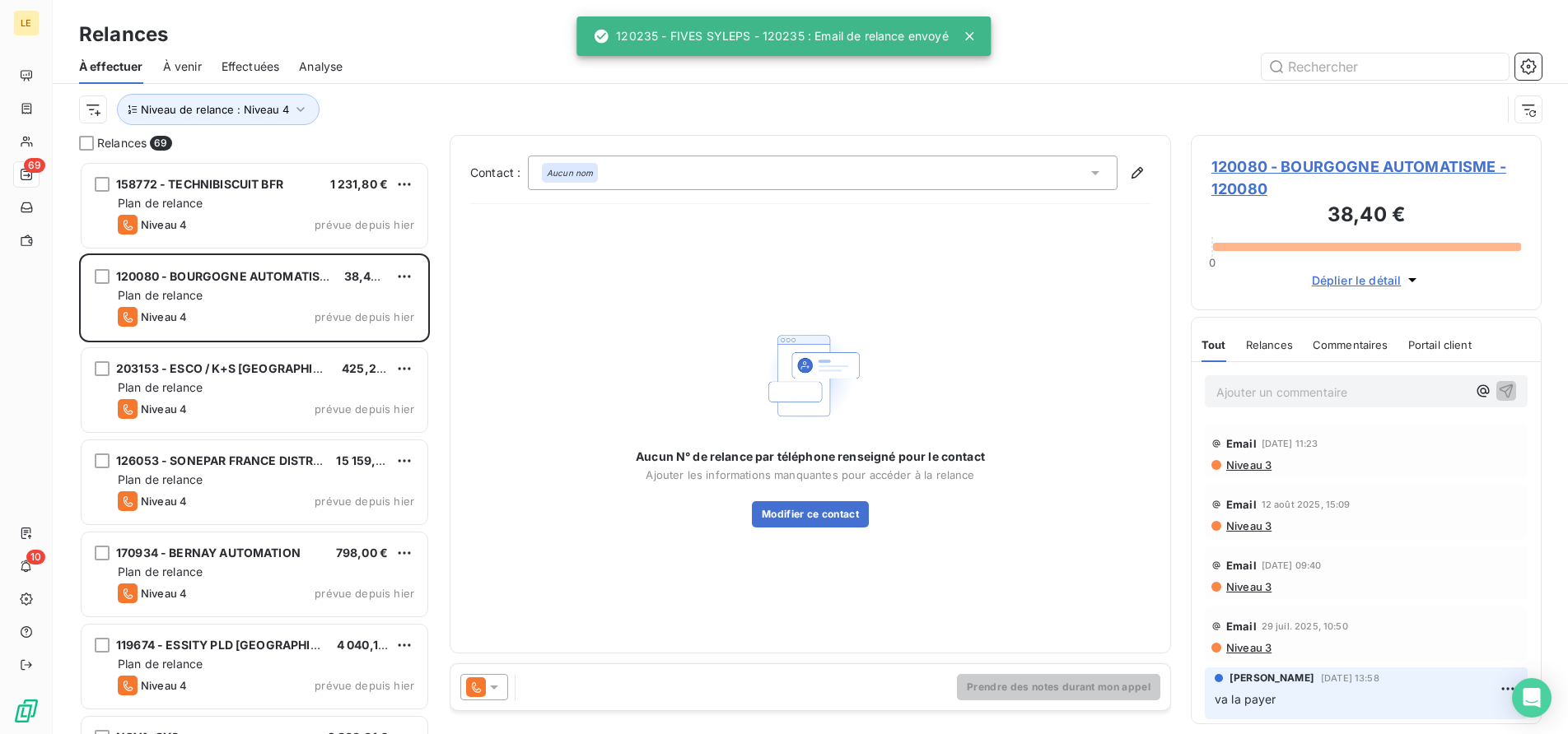
click at [485, 689] on icon at bounding box center [475, 687] width 19 height 19
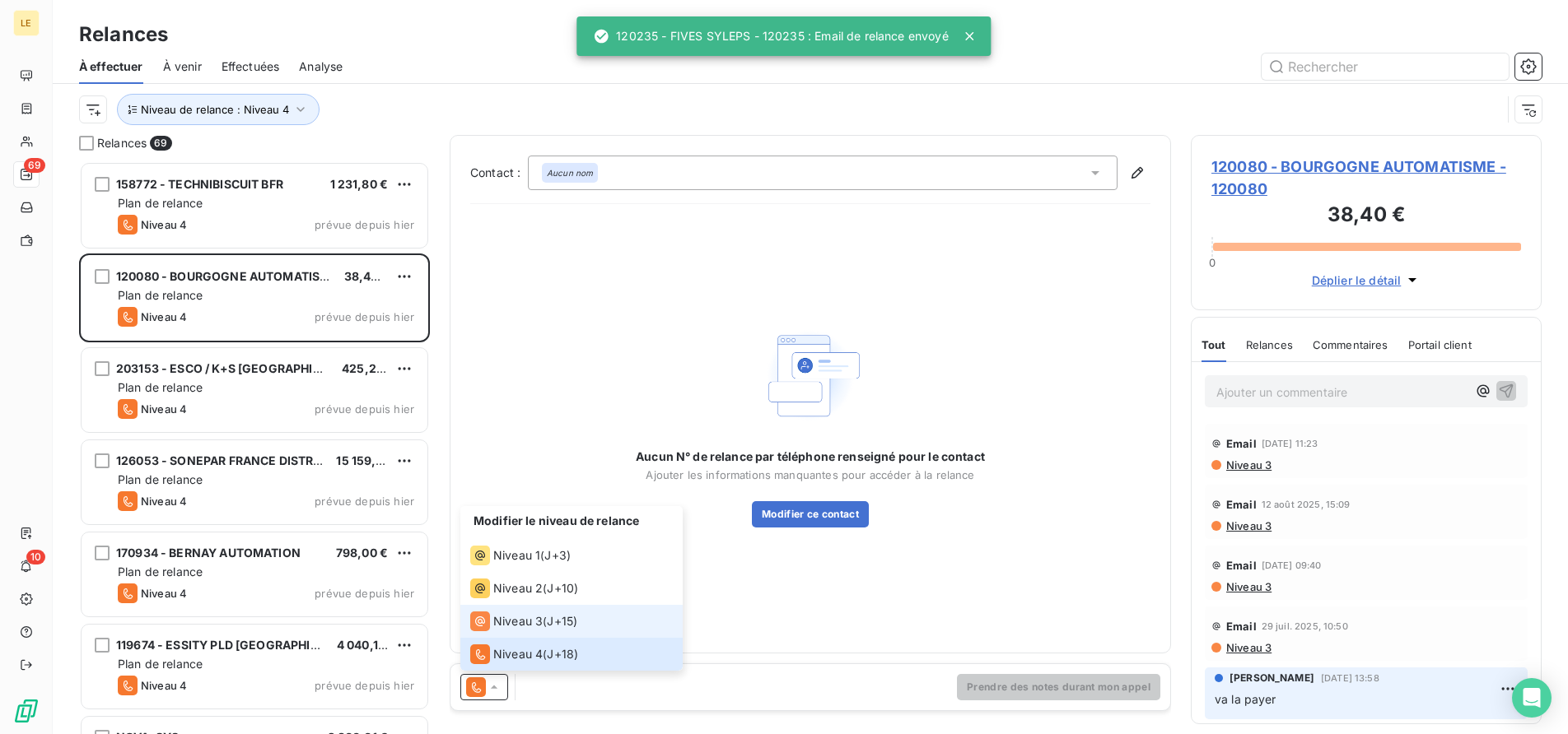
click at [493, 623] on span "Niveau 3" at bounding box center [517, 622] width 50 height 17
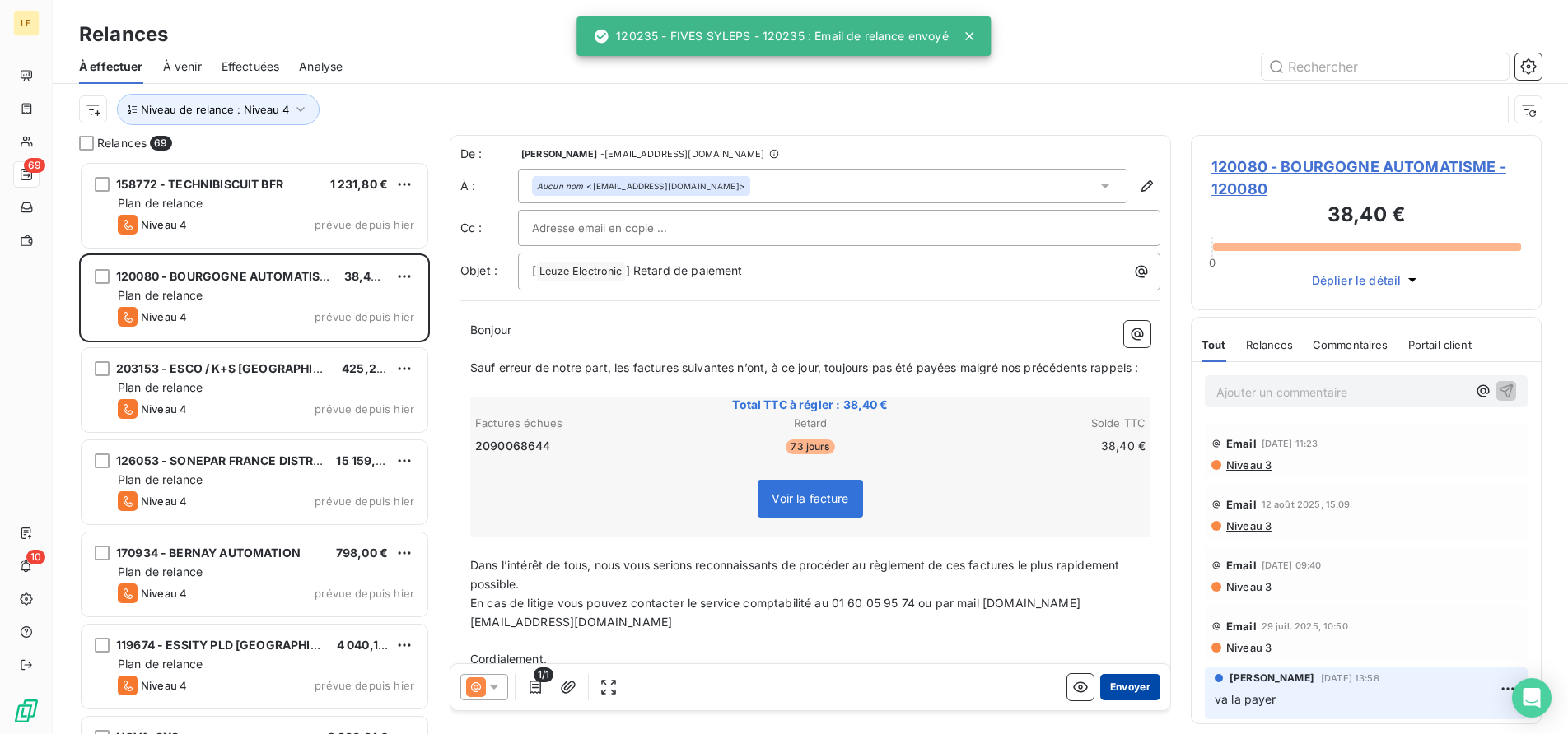
click at [1122, 692] on button "Envoyer" at bounding box center [1130, 687] width 60 height 26
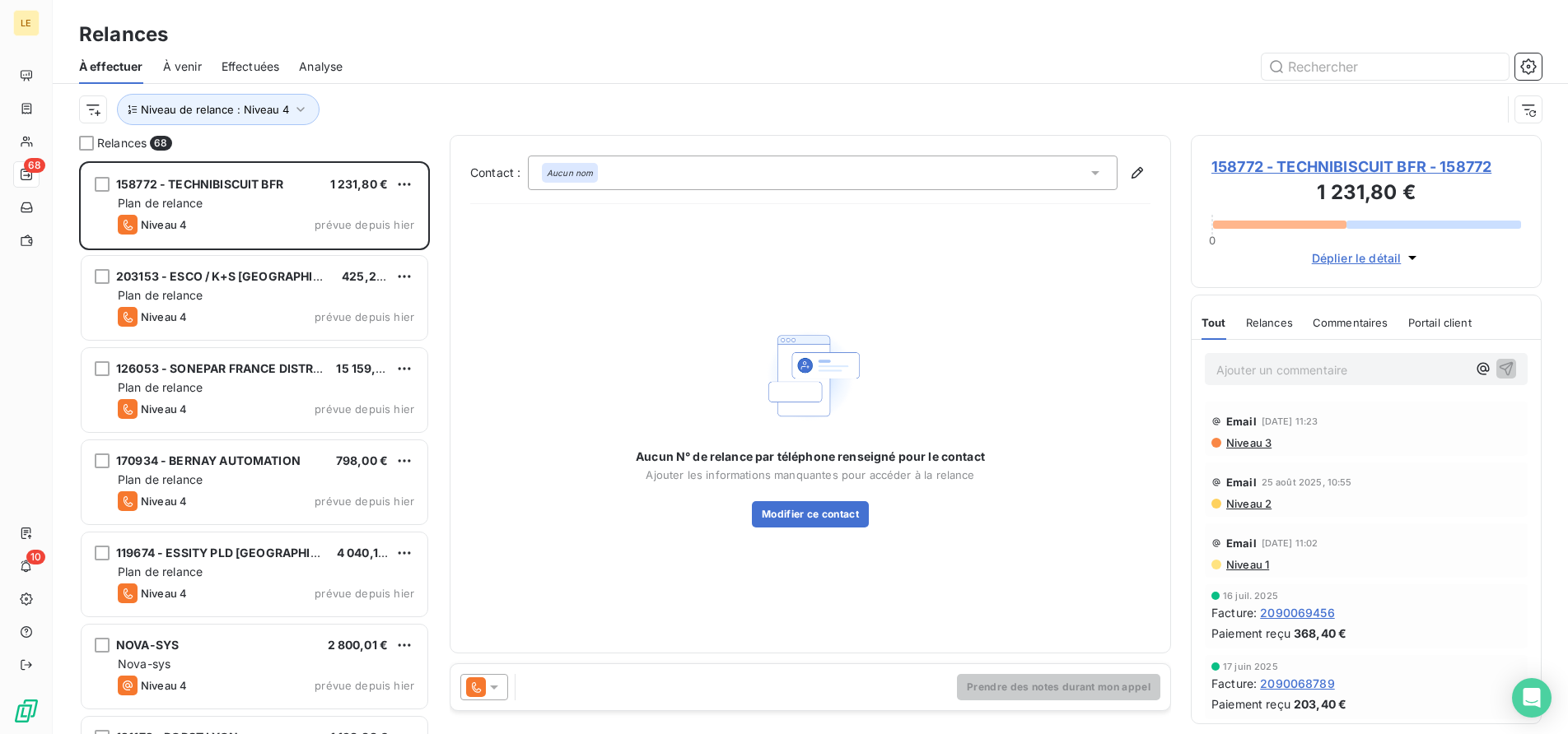
click at [469, 679] on icon at bounding box center [475, 687] width 19 height 19
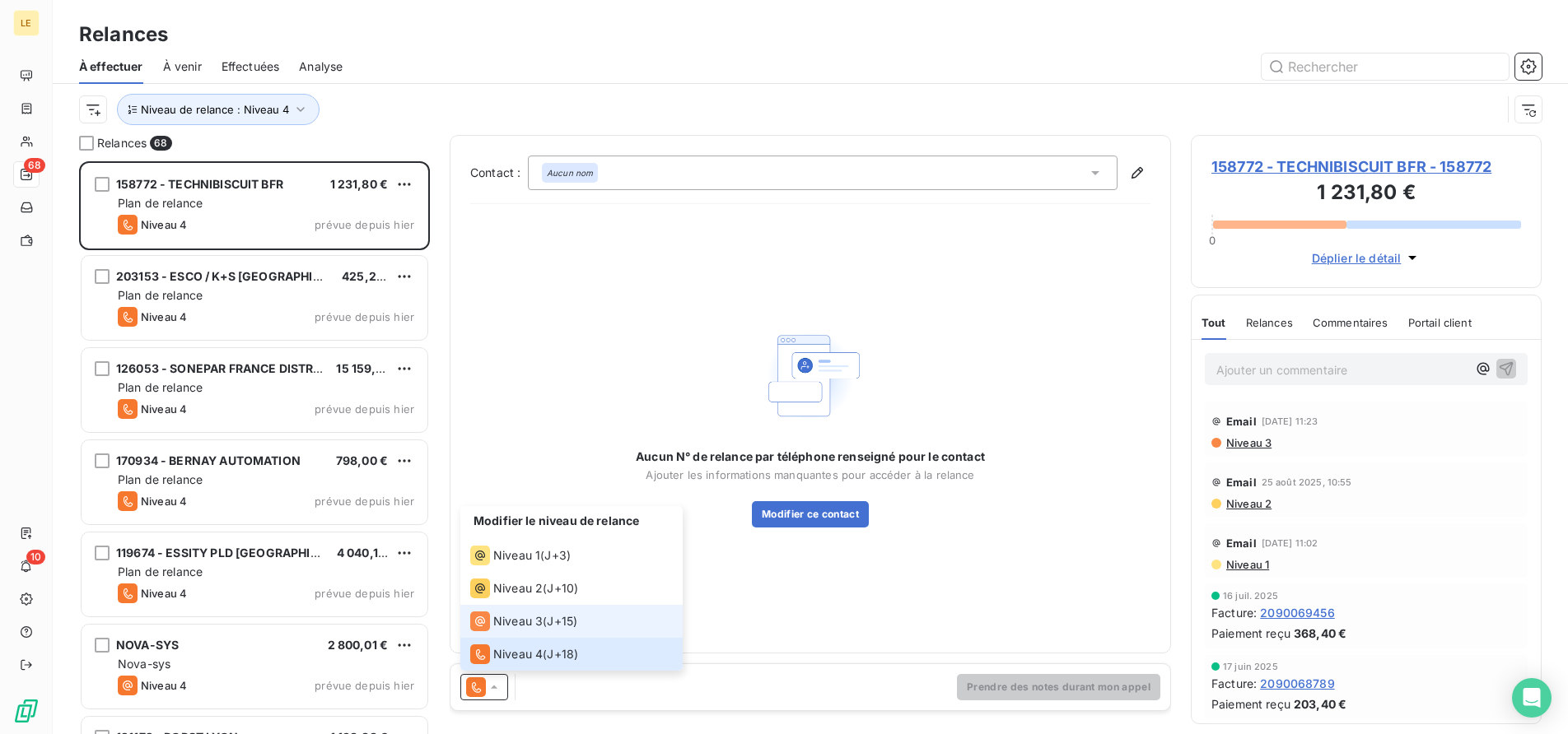
click at [500, 629] on div "Niveau 3" at bounding box center [506, 621] width 73 height 19
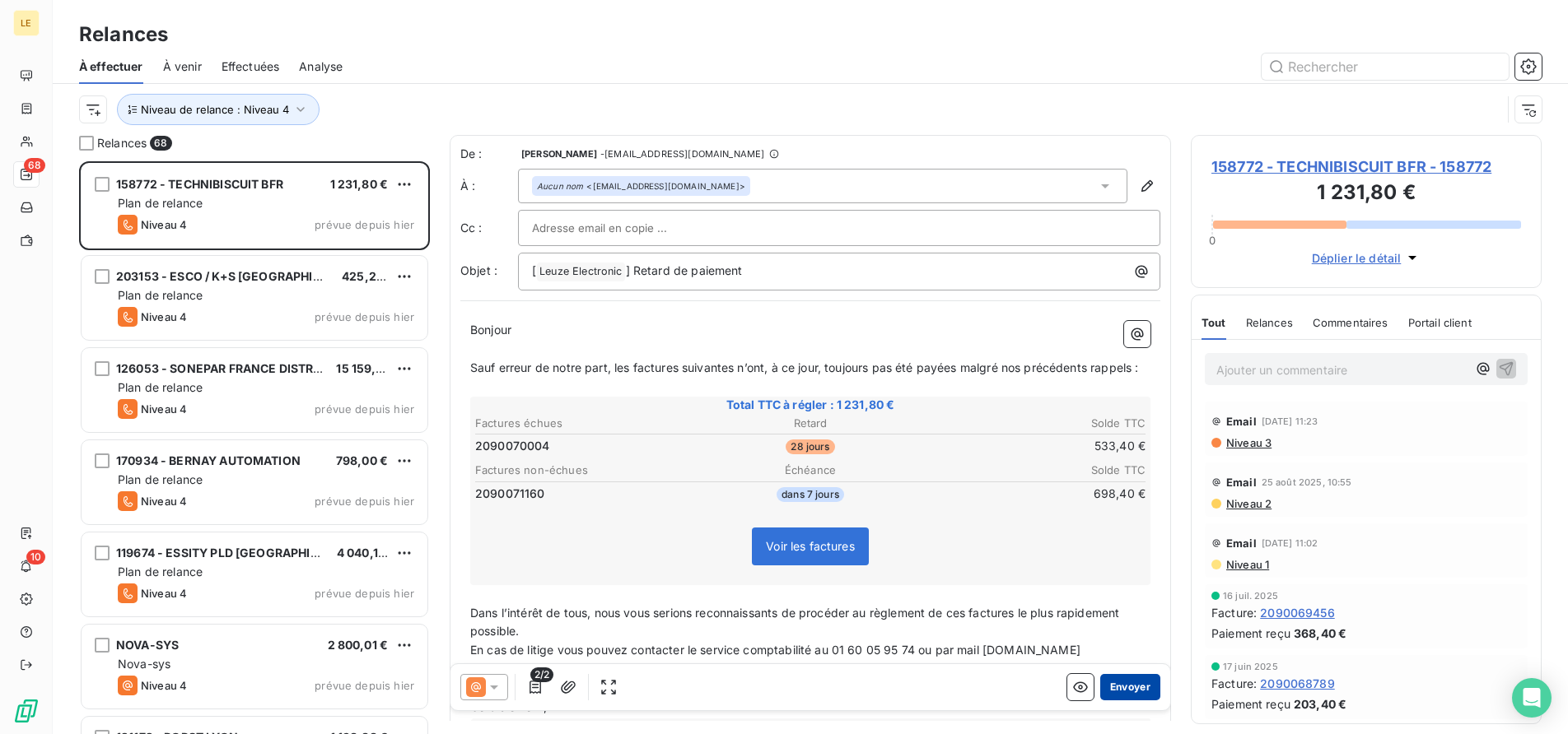
click at [1109, 690] on button "Envoyer" at bounding box center [1130, 687] width 60 height 26
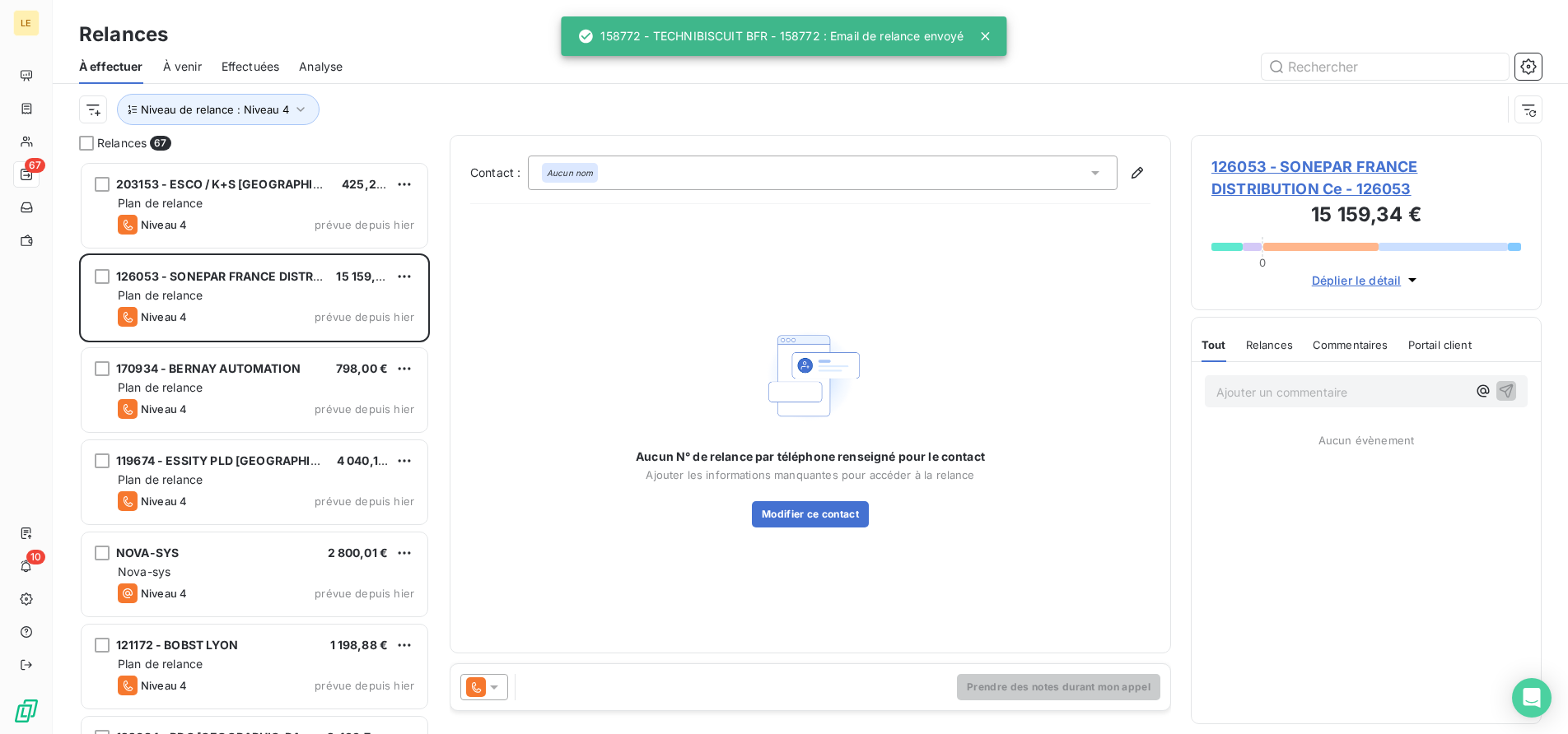
click at [476, 687] on icon at bounding box center [475, 687] width 19 height 19
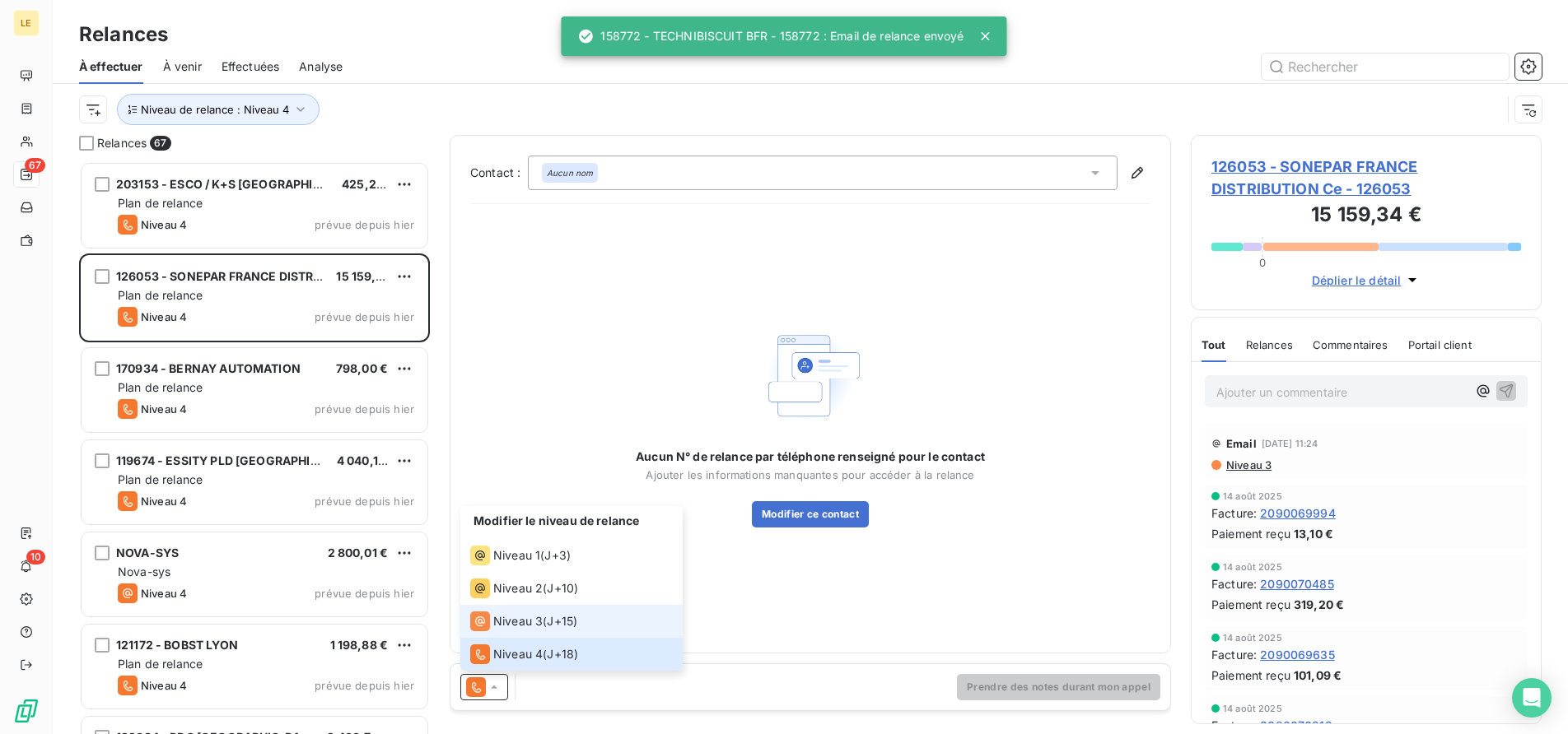
click at [493, 634] on li "Niveau 3 ( J+15 )" at bounding box center [570, 621] width 222 height 33
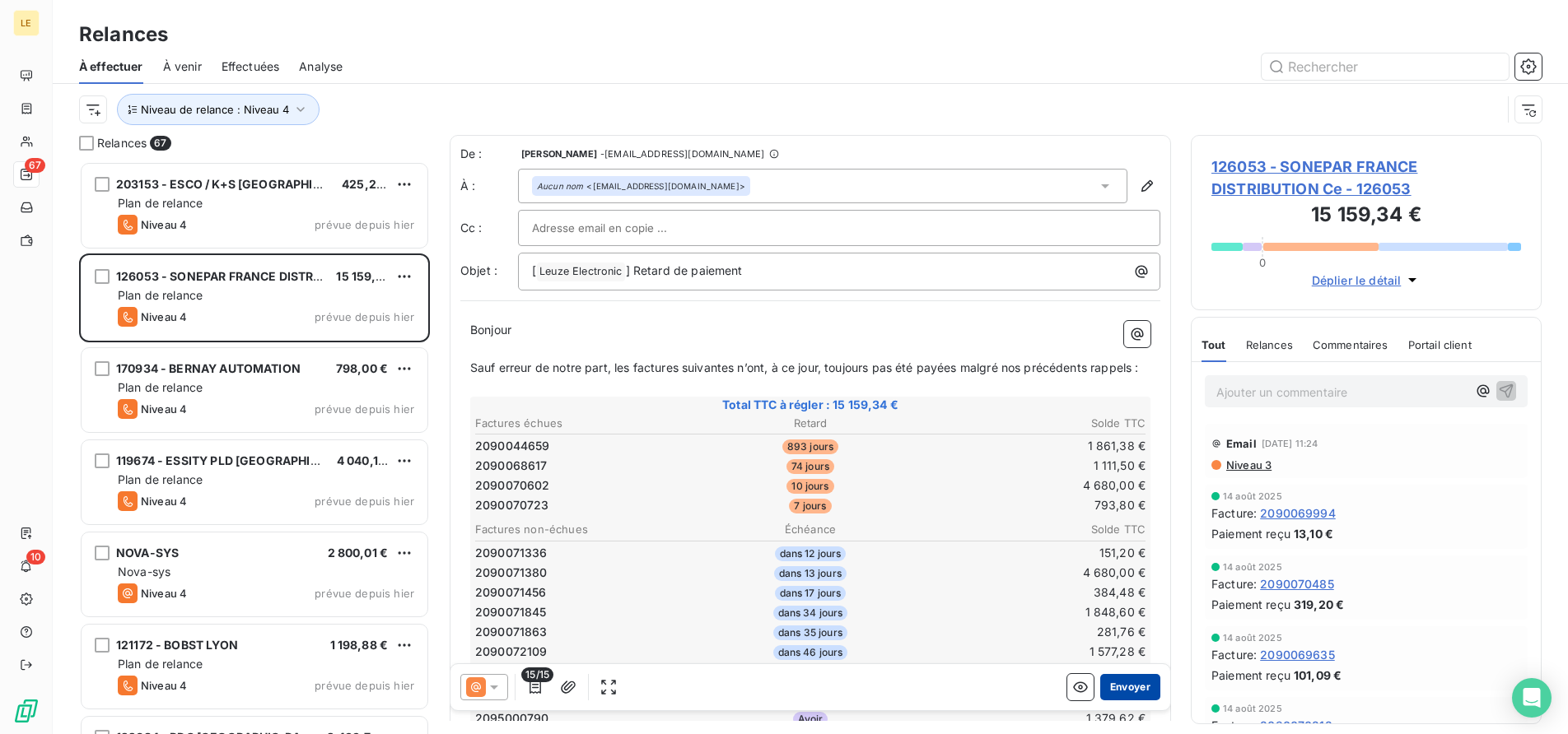
click at [1114, 688] on button "Envoyer" at bounding box center [1130, 687] width 60 height 26
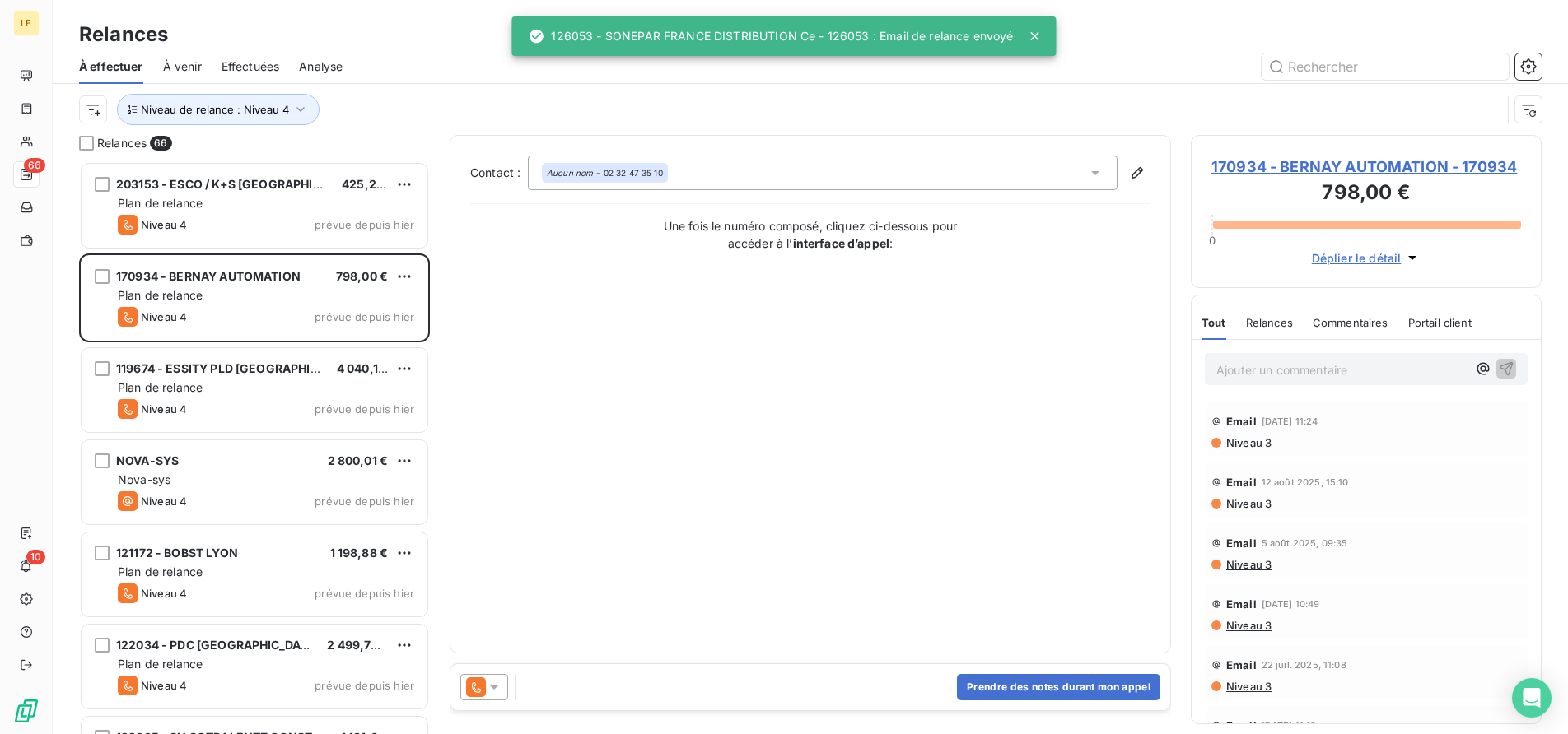
click at [488, 687] on icon at bounding box center [495, 688] width 17 height 17
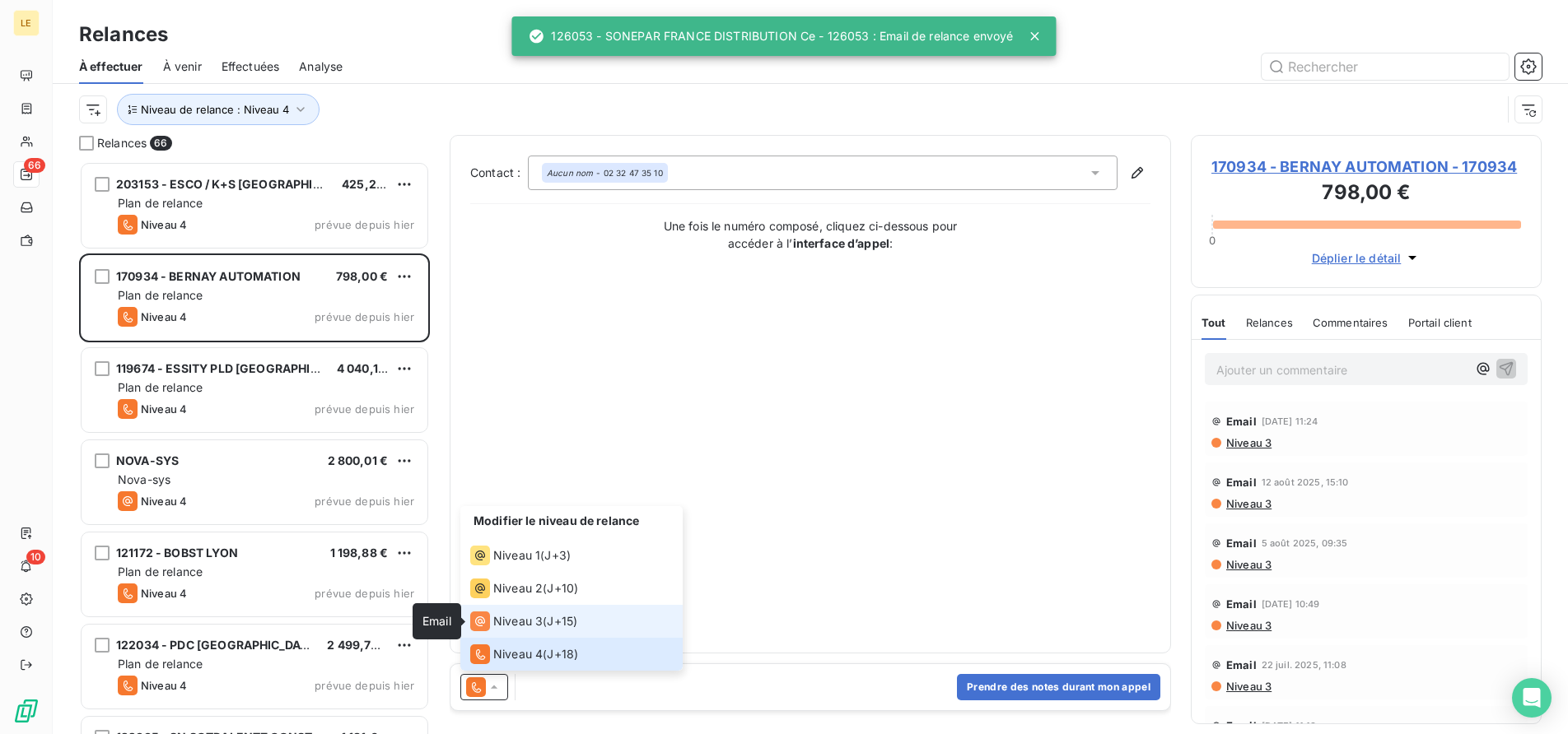
click at [489, 621] on icon at bounding box center [479, 621] width 19 height 19
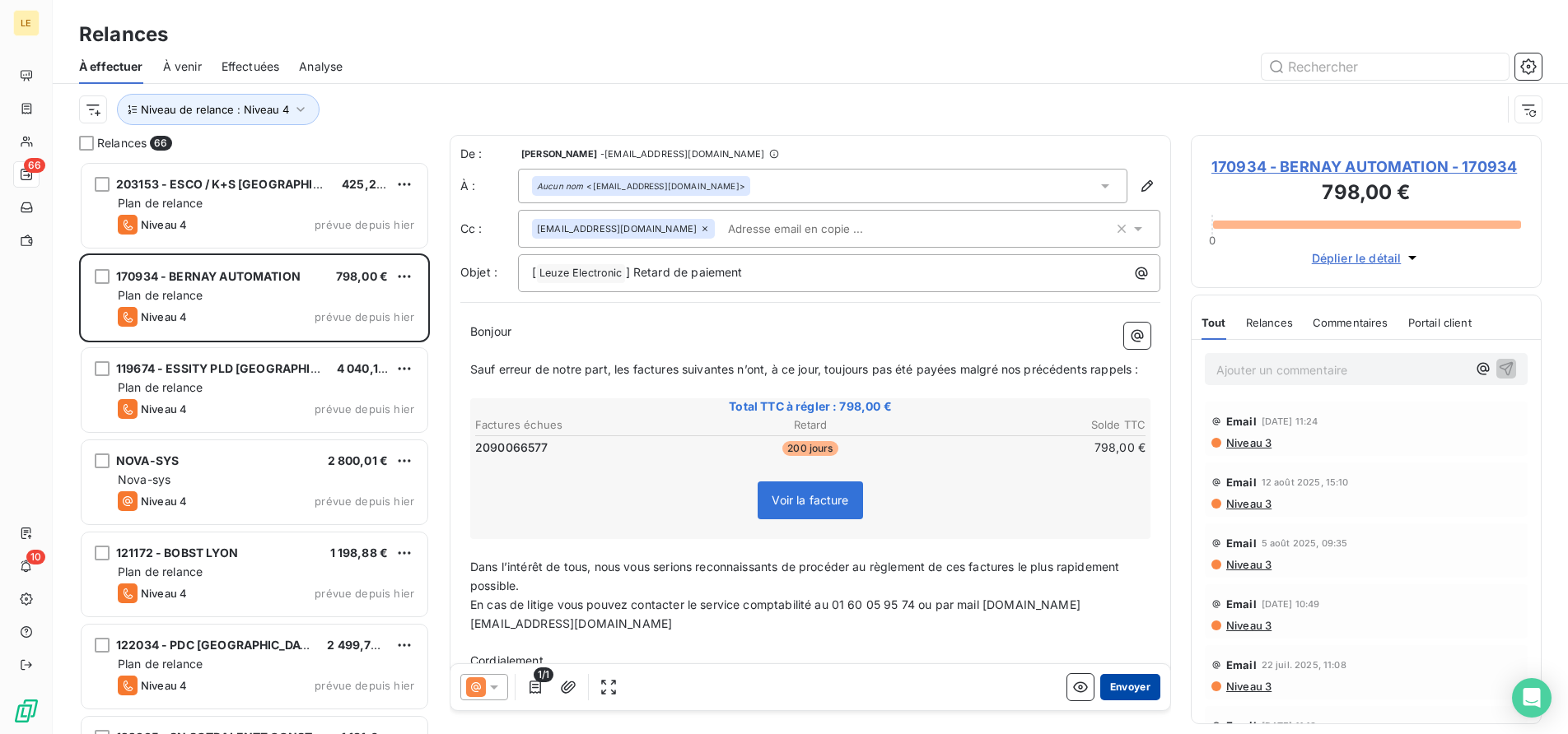
click at [1124, 694] on button "Envoyer" at bounding box center [1130, 687] width 60 height 26
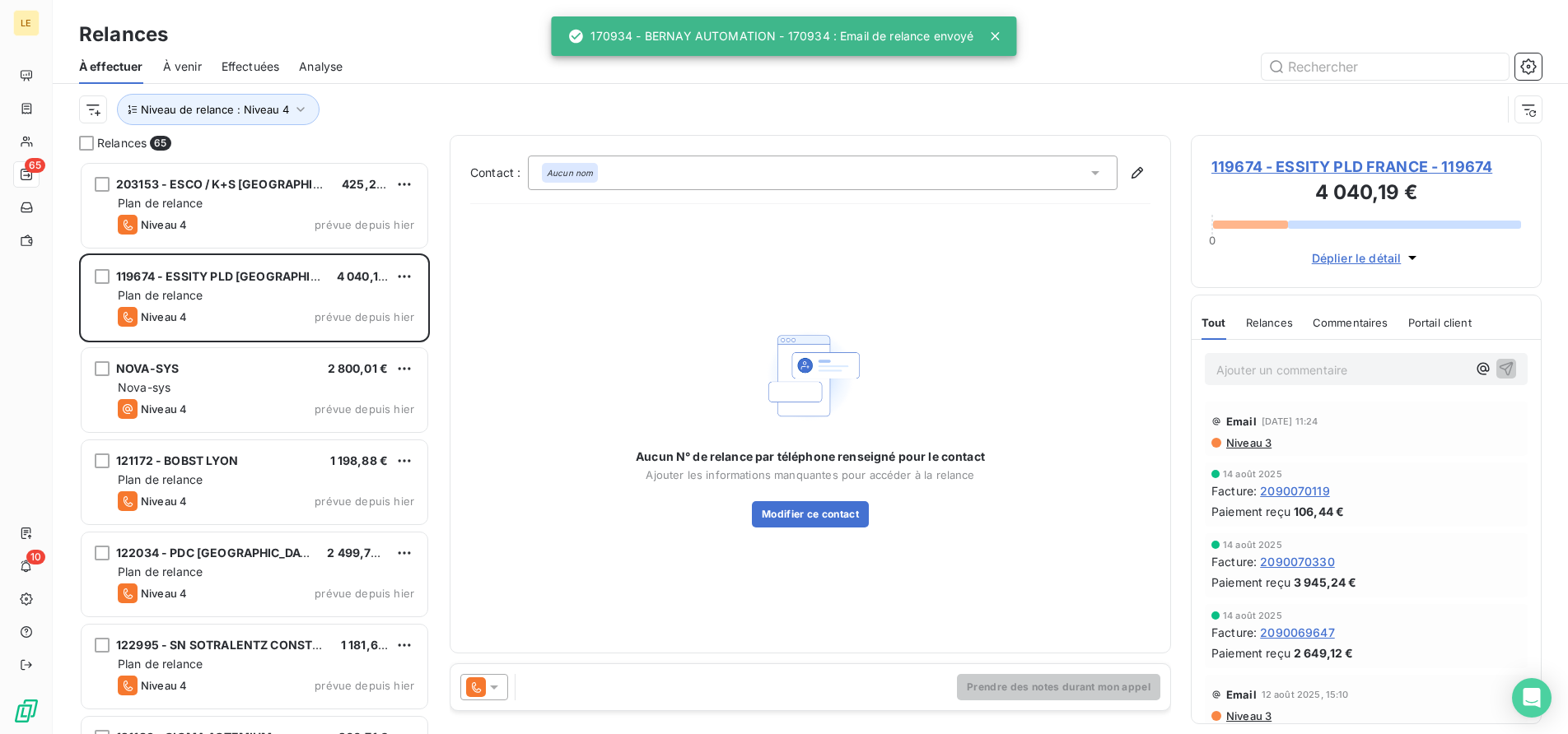
click at [469, 680] on icon at bounding box center [475, 687] width 19 height 19
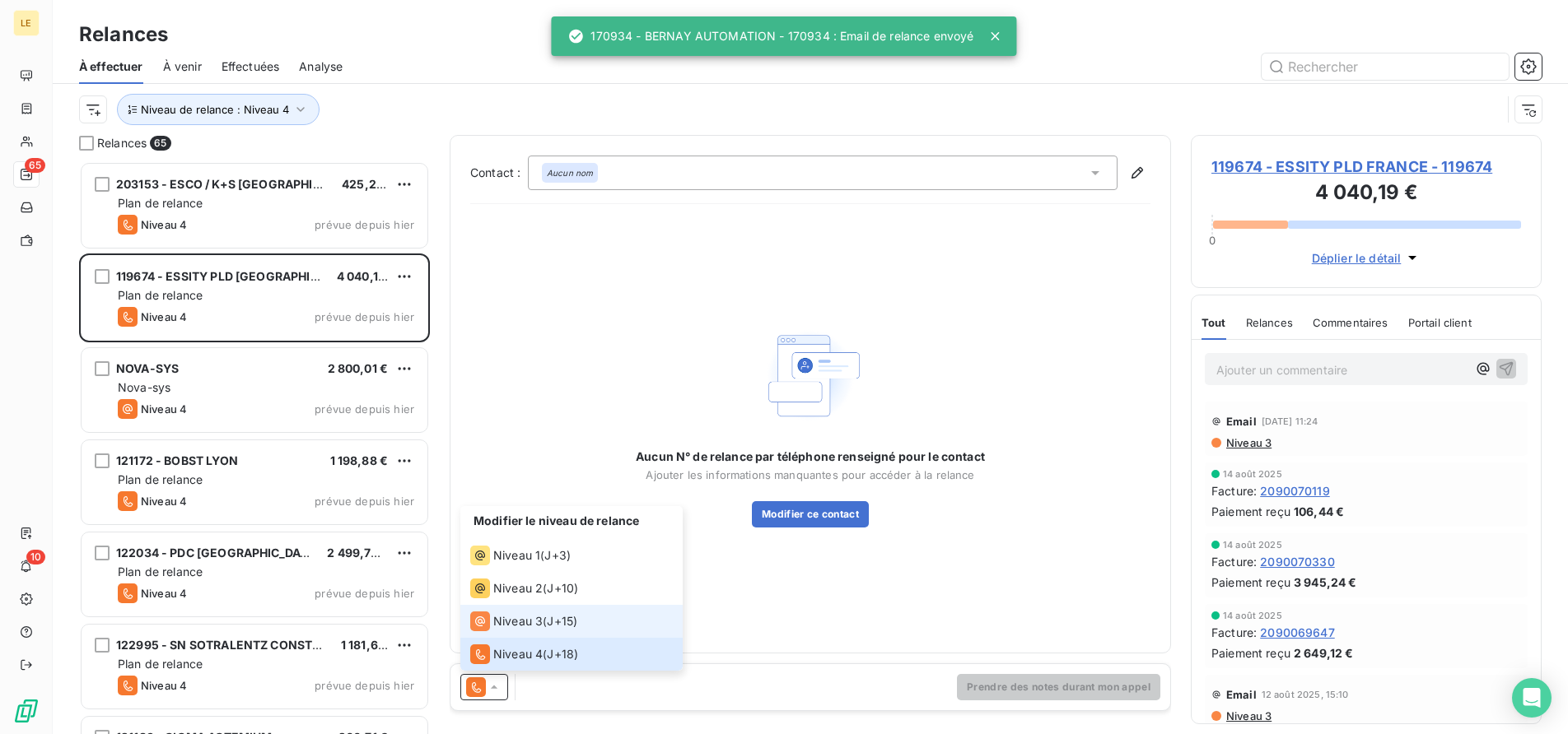
click at [497, 617] on span "Niveau 3" at bounding box center [517, 622] width 50 height 17
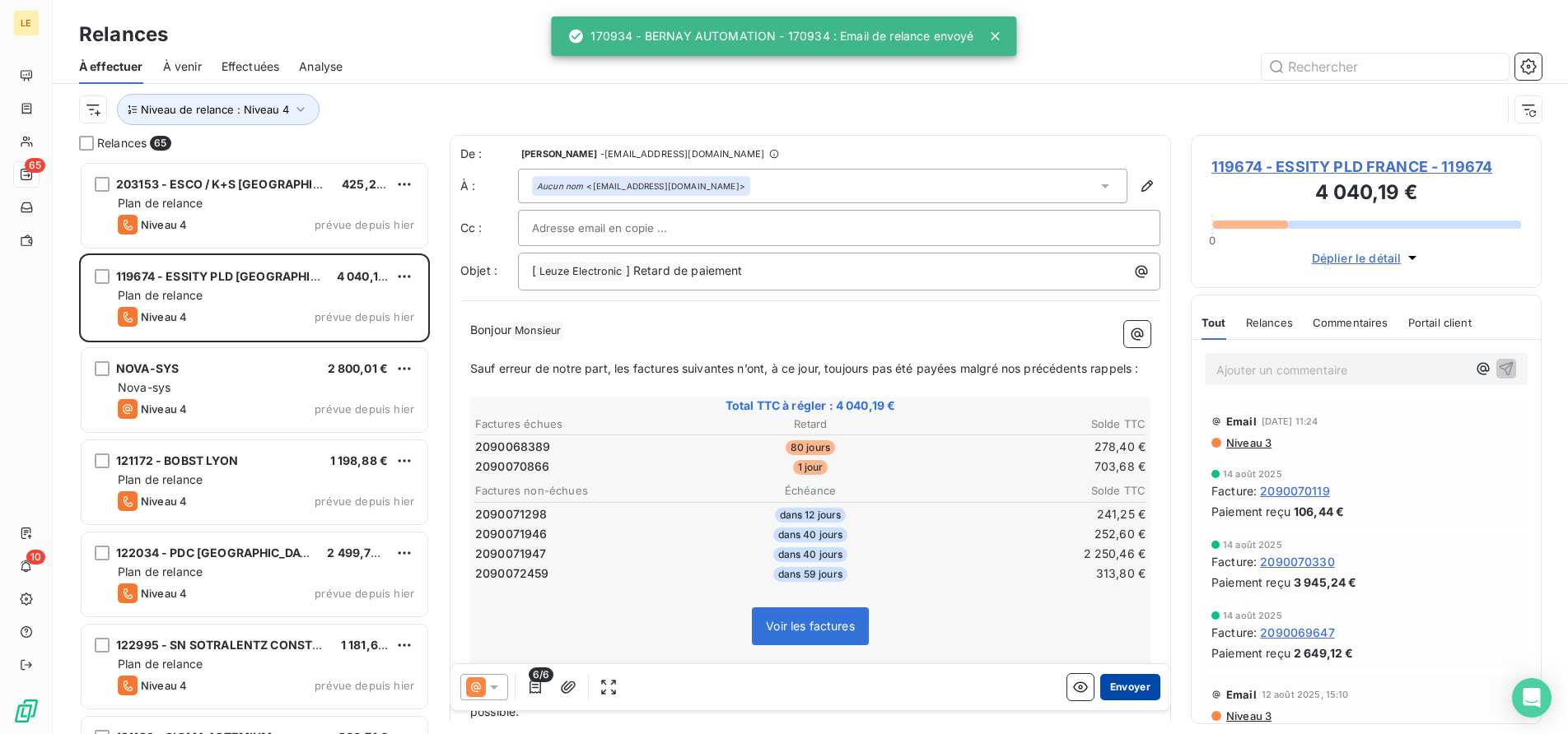
click at [1137, 680] on button "Envoyer" at bounding box center [1130, 687] width 60 height 26
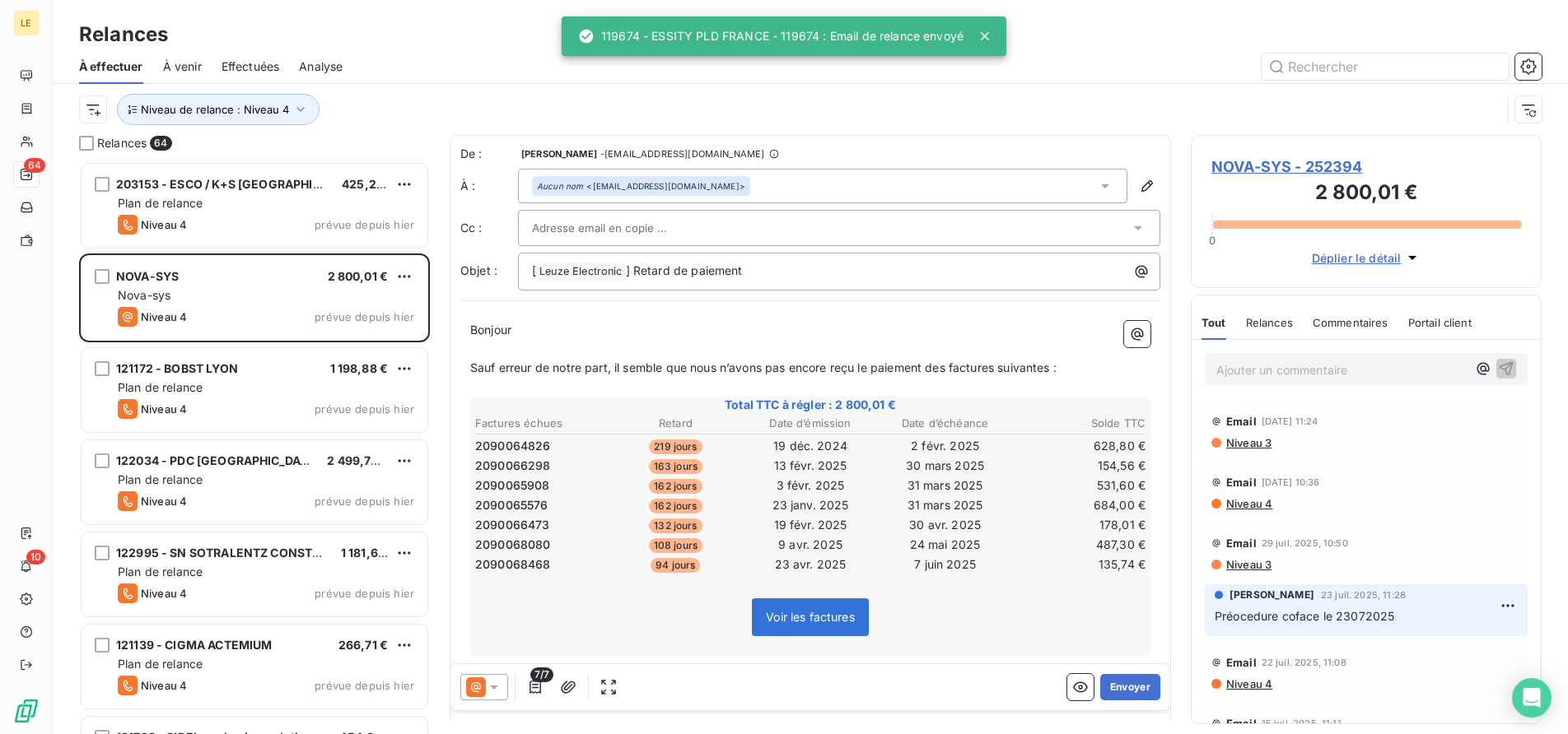
click at [479, 699] on div at bounding box center [484, 687] width 48 height 26
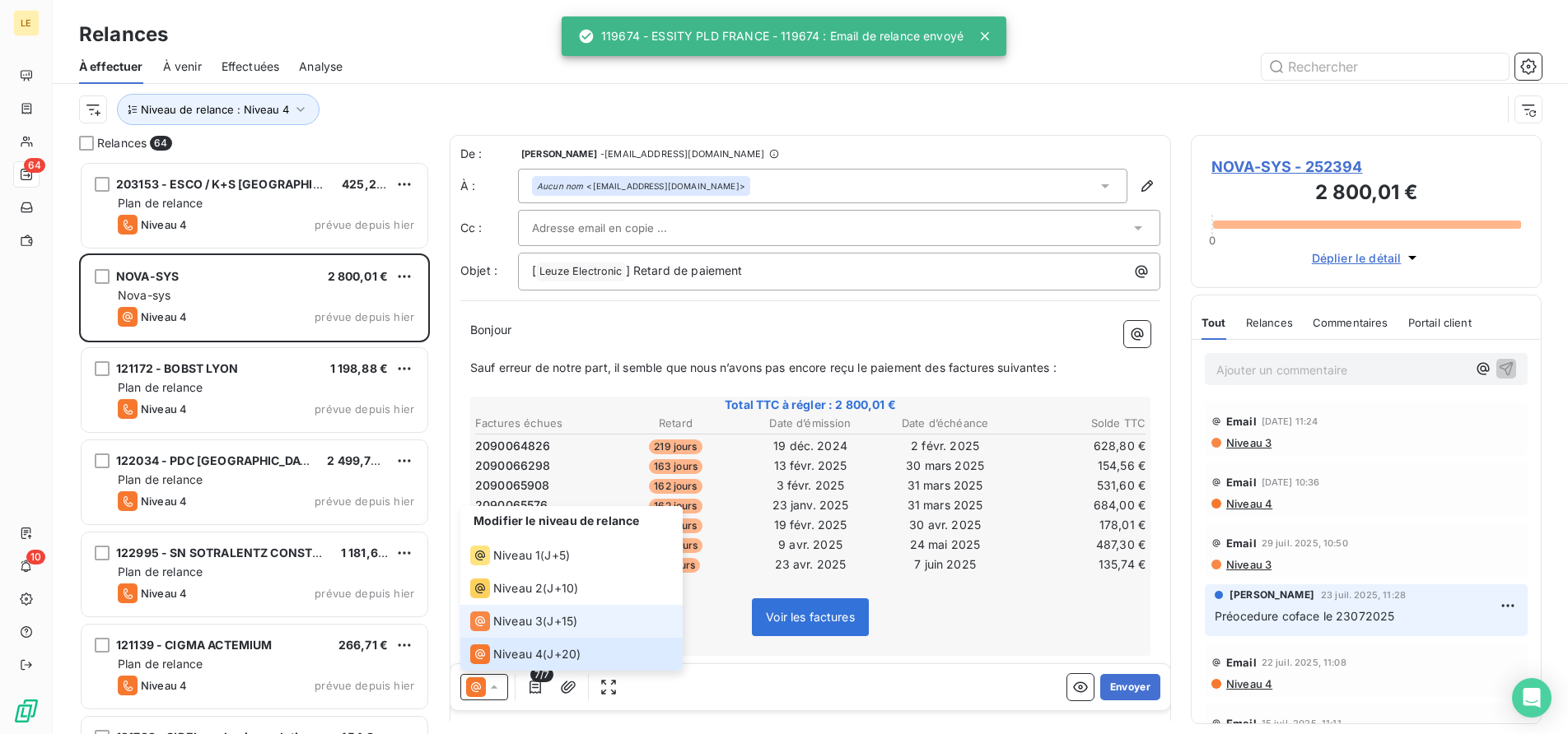
click at [503, 625] on span "Niveau 3" at bounding box center [517, 622] width 50 height 17
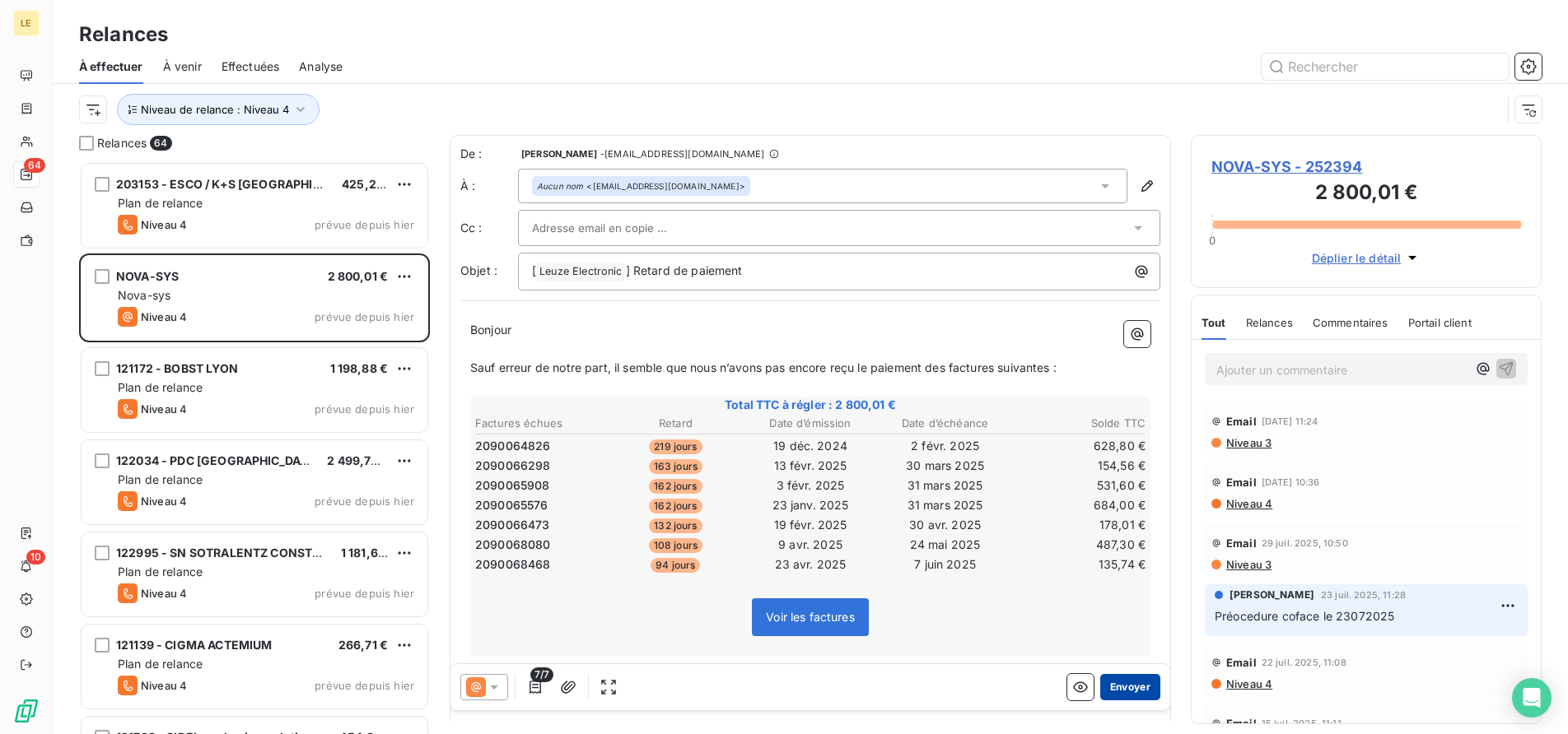
click at [1114, 677] on button "Envoyer" at bounding box center [1130, 687] width 60 height 26
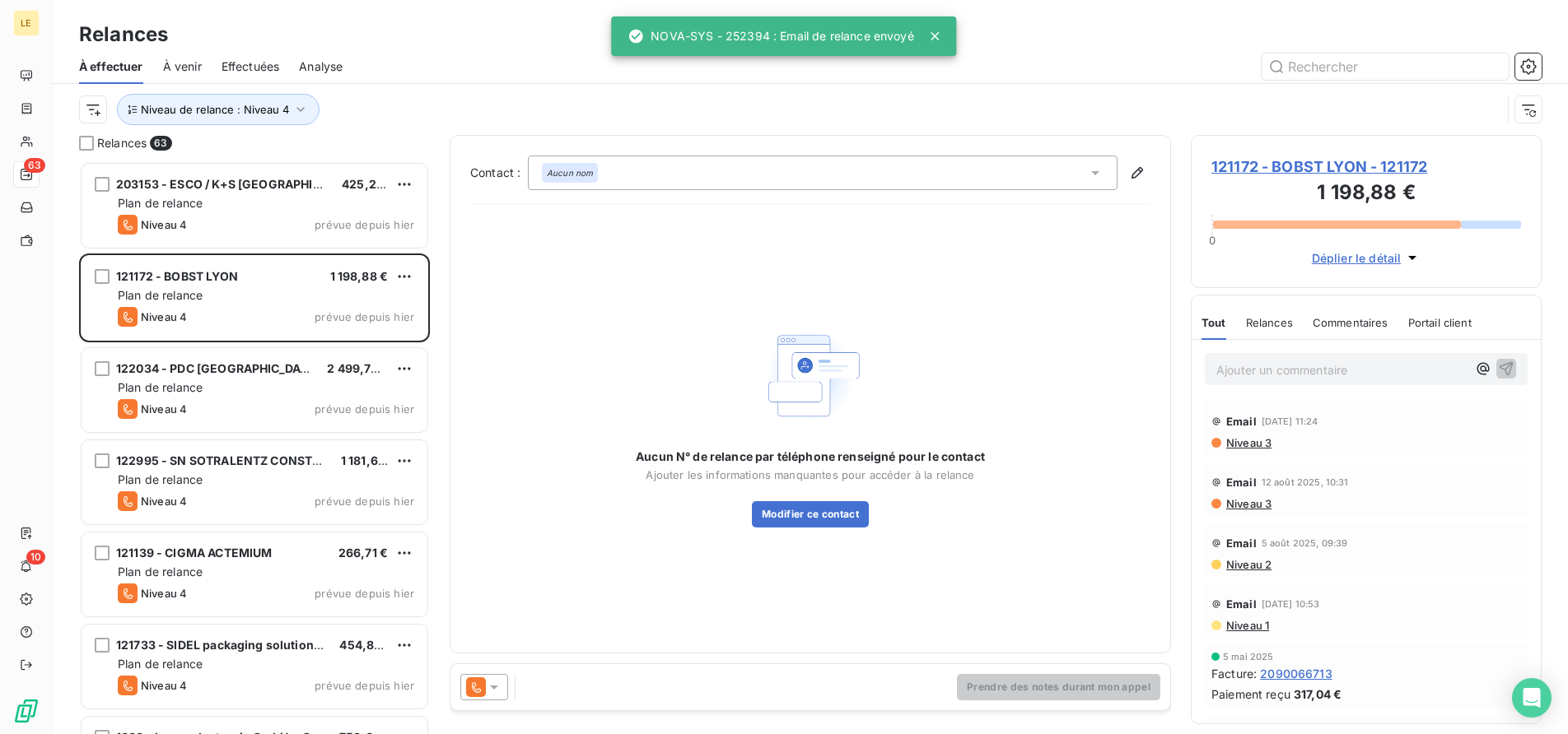
click at [484, 680] on icon at bounding box center [475, 687] width 19 height 19
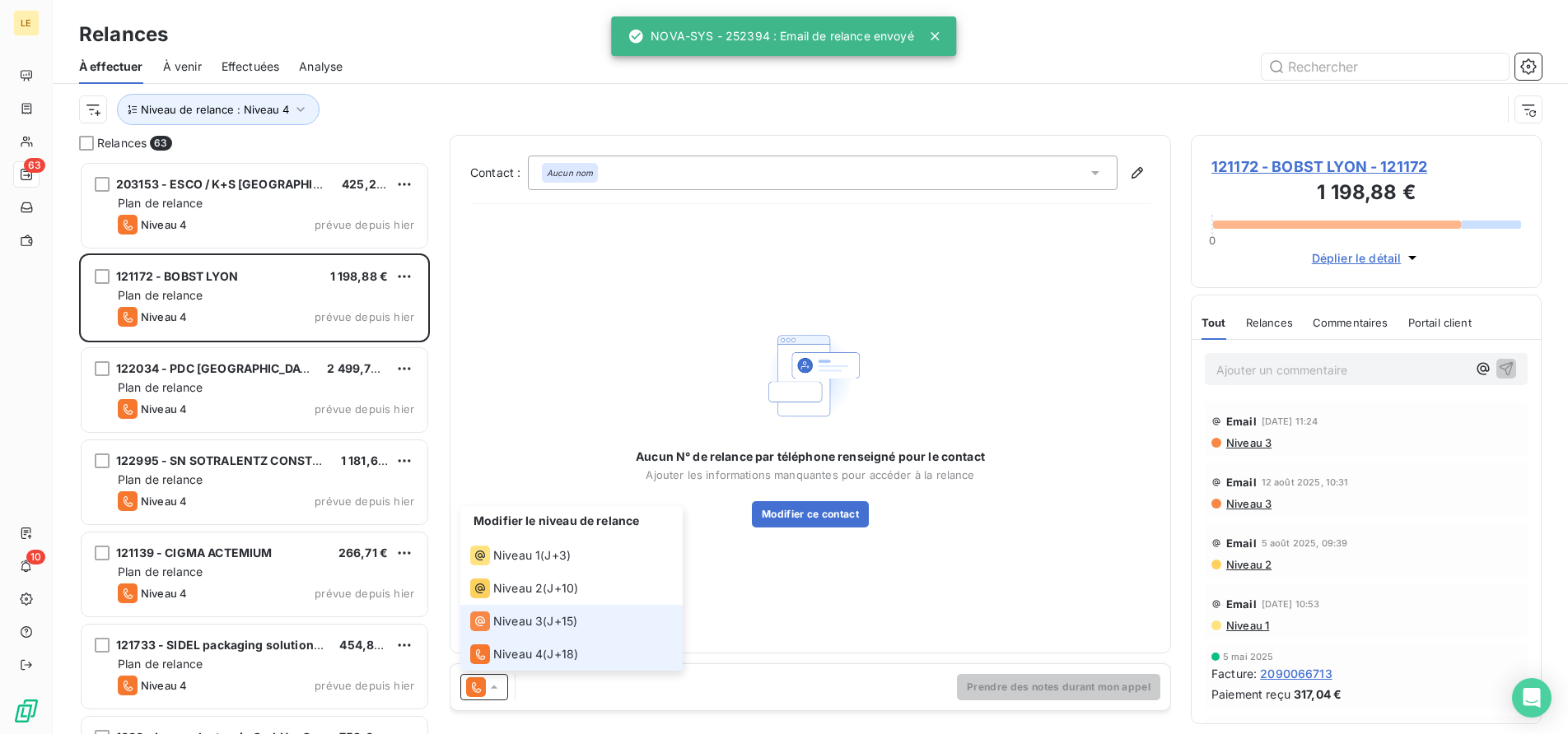
click at [499, 629] on span "Niveau 3" at bounding box center [517, 622] width 50 height 17
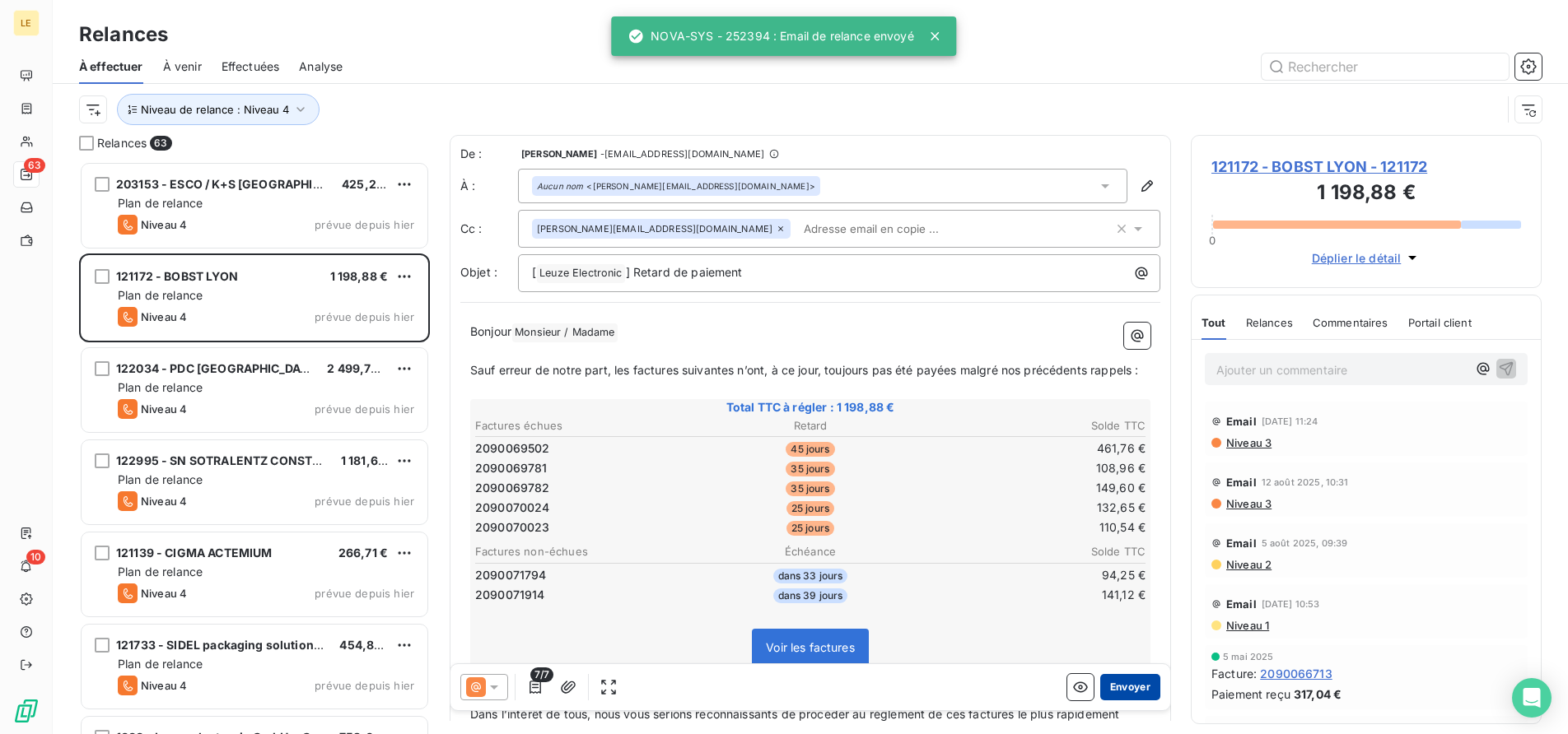
click at [1136, 683] on button "Envoyer" at bounding box center [1130, 687] width 60 height 26
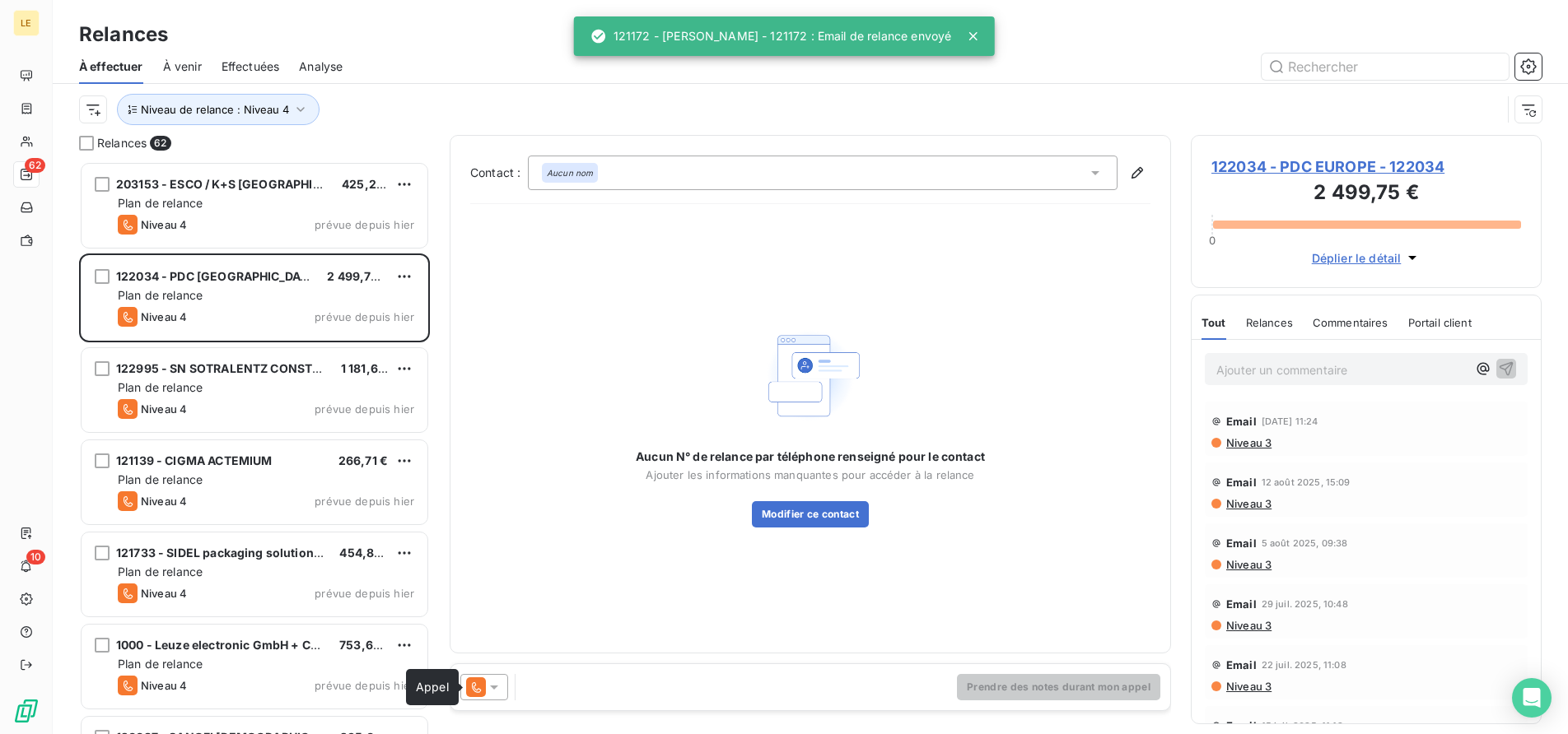
click at [479, 688] on icon at bounding box center [475, 687] width 19 height 19
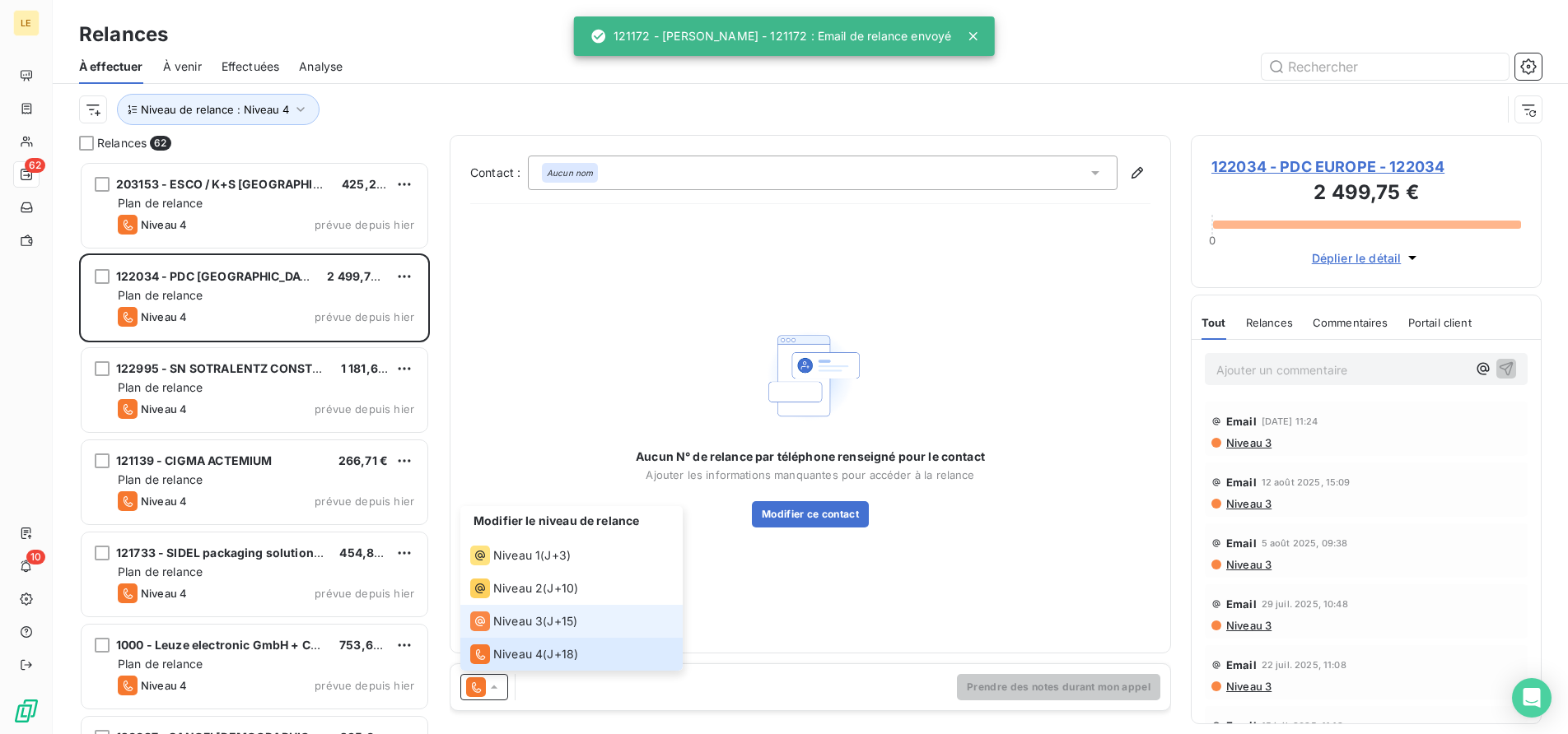
click at [517, 623] on span "Niveau 3" at bounding box center [517, 622] width 50 height 17
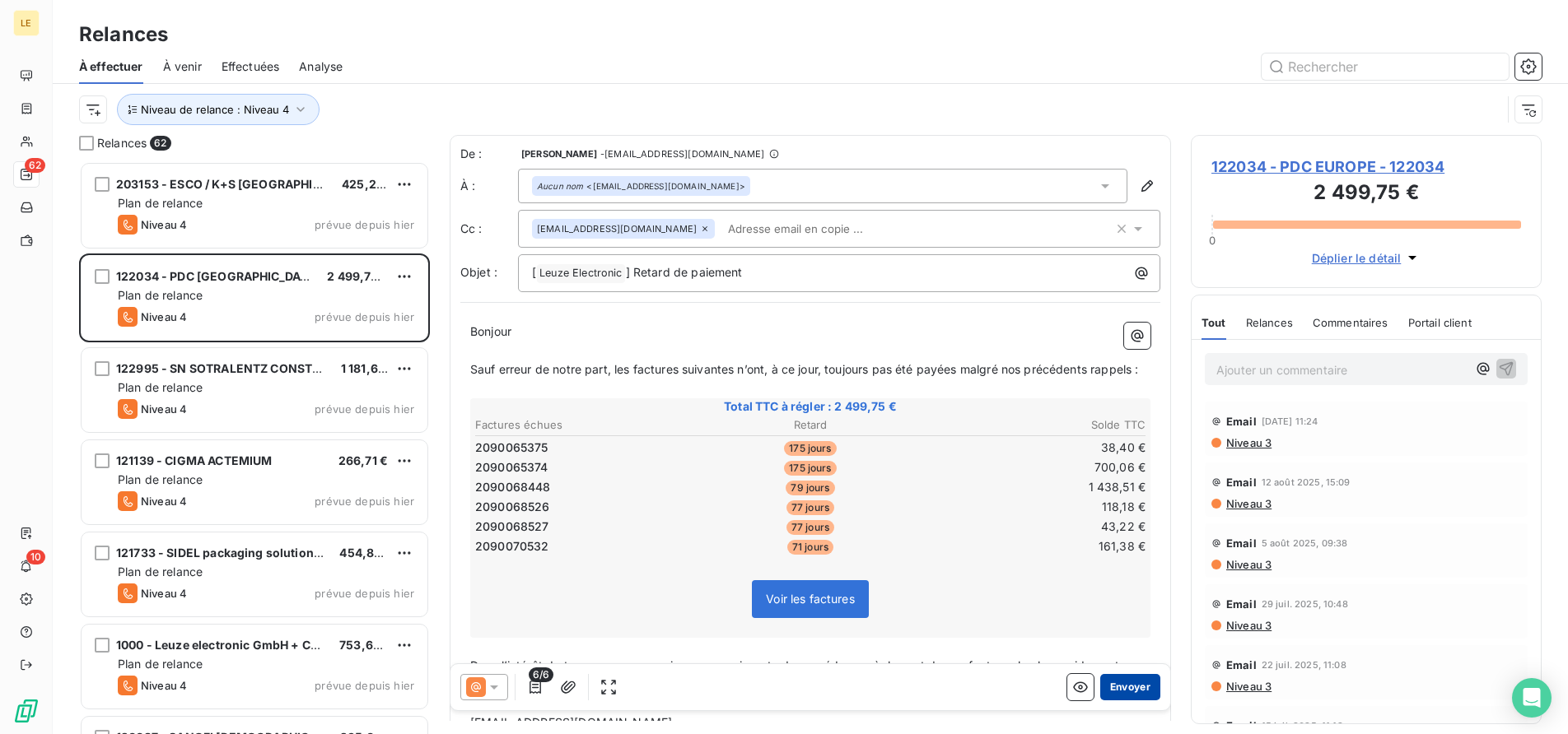
click at [1117, 690] on button "Envoyer" at bounding box center [1130, 687] width 60 height 26
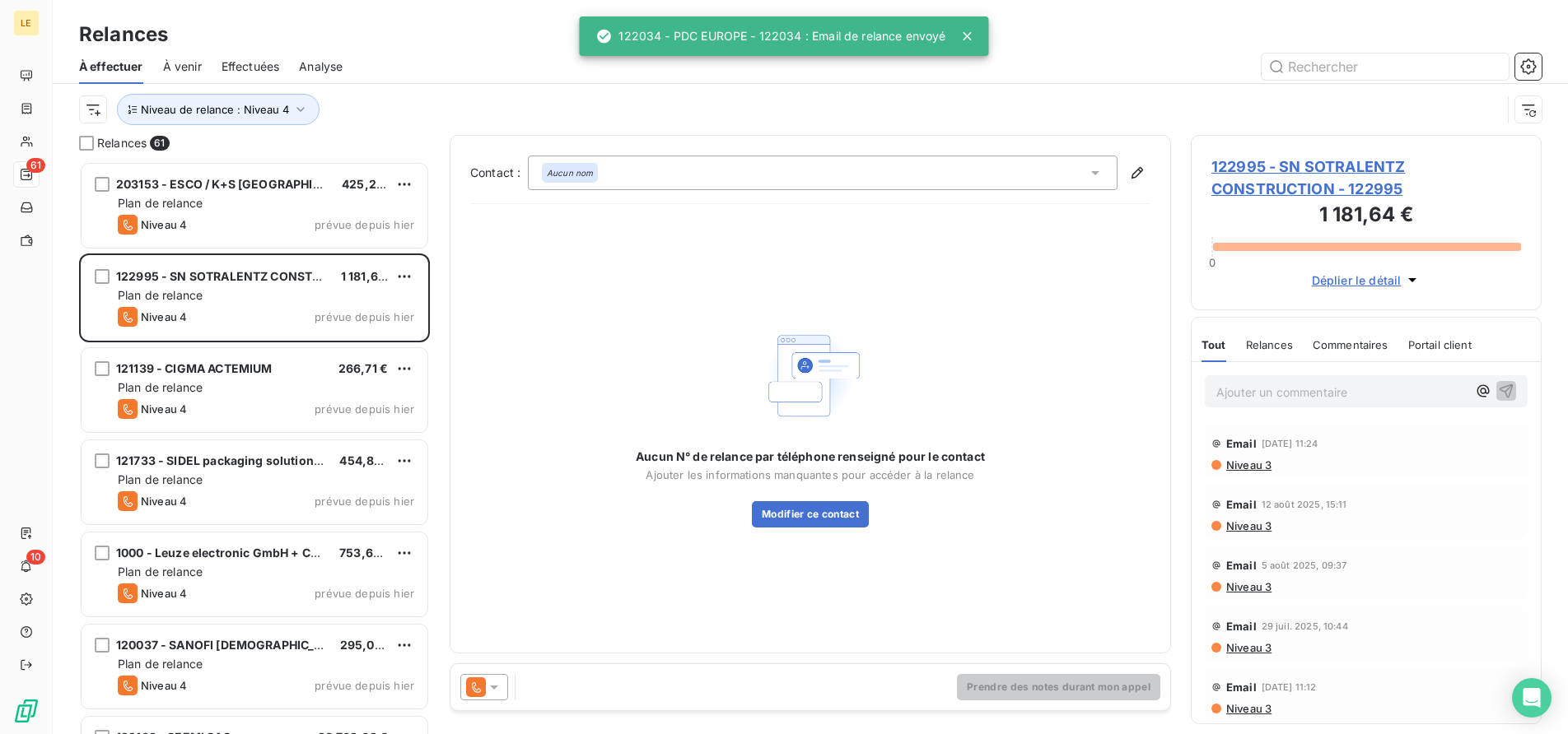
click at [485, 693] on icon at bounding box center [475, 687] width 19 height 19
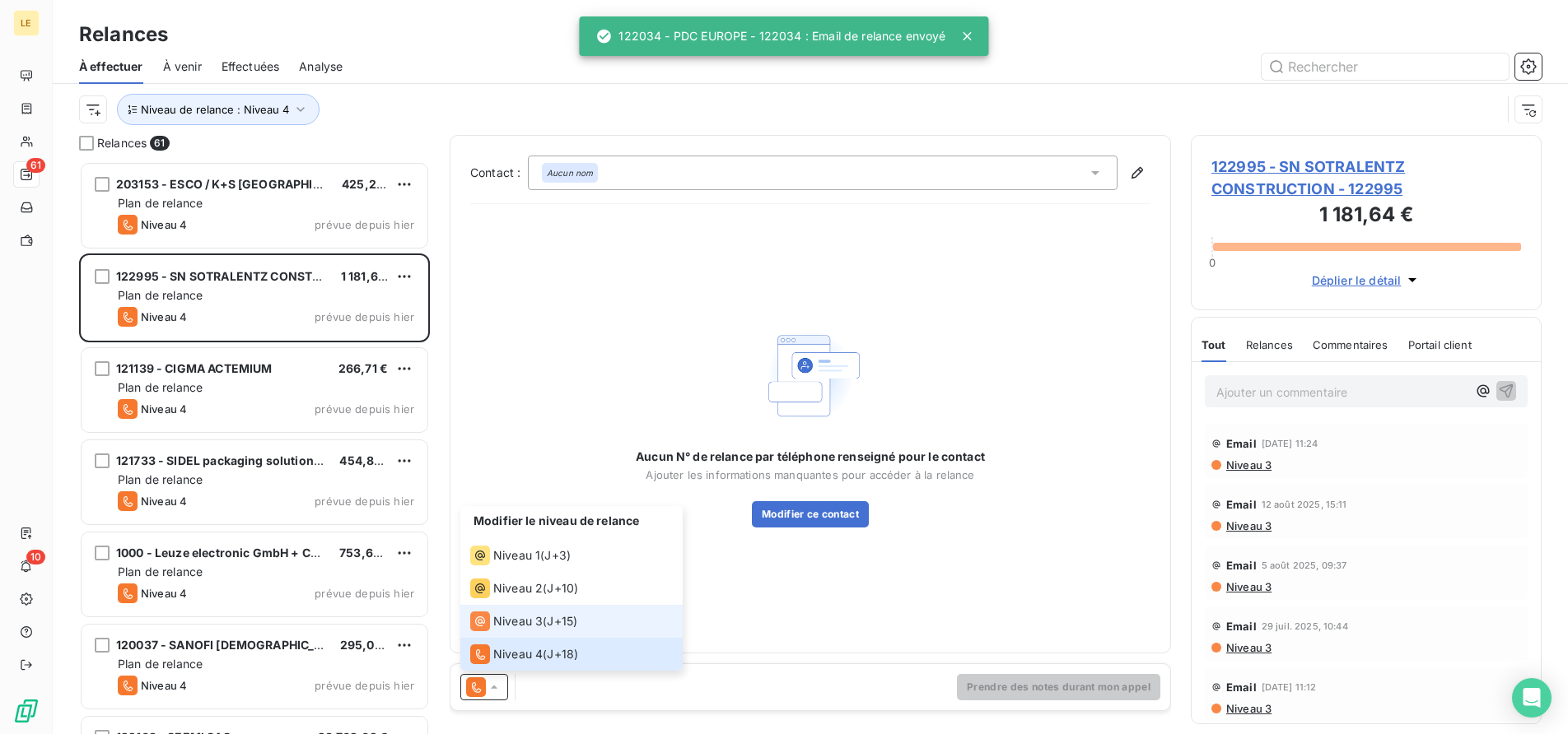
click at [497, 628] on span "Niveau 3" at bounding box center [517, 622] width 50 height 17
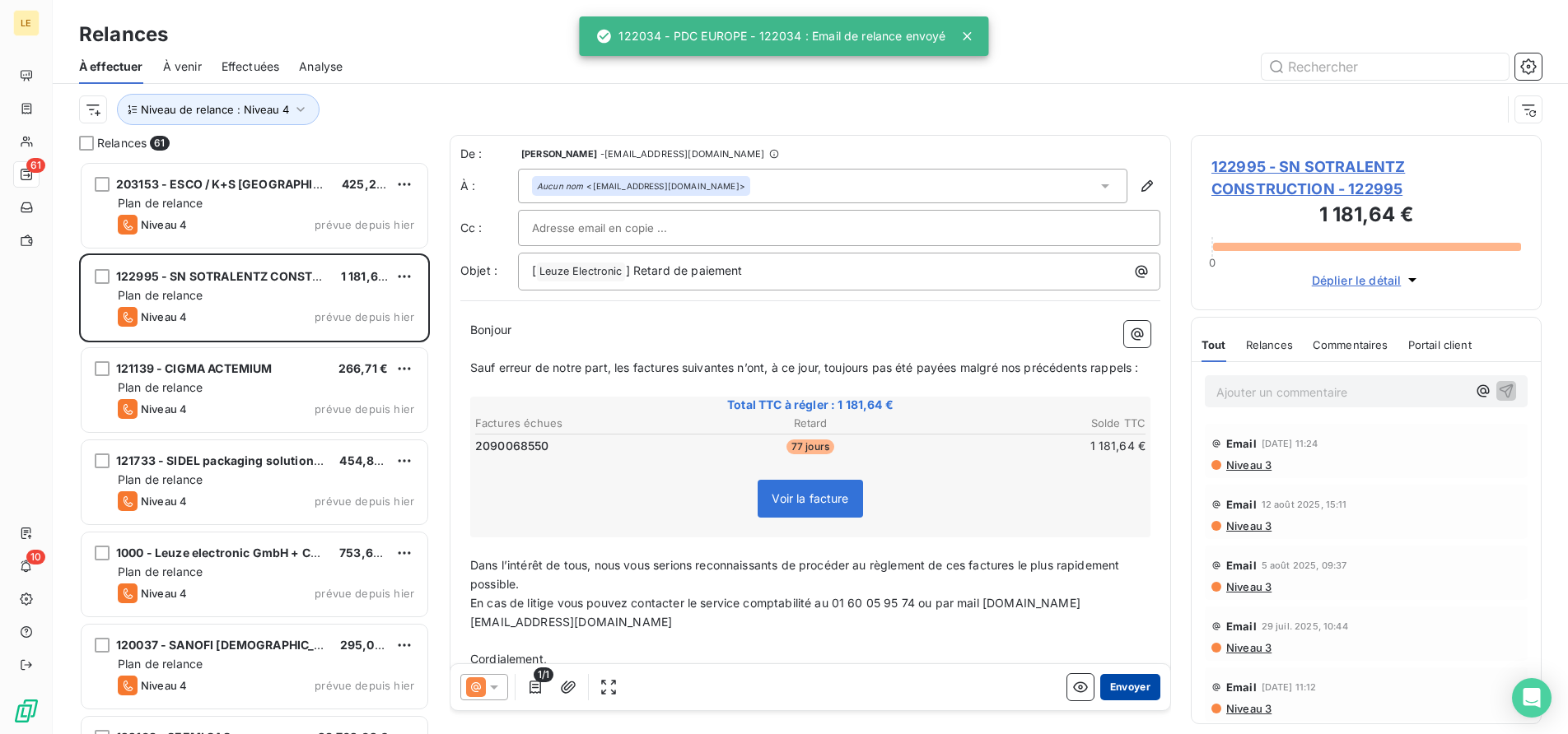
click at [1125, 688] on button "Envoyer" at bounding box center [1130, 687] width 60 height 26
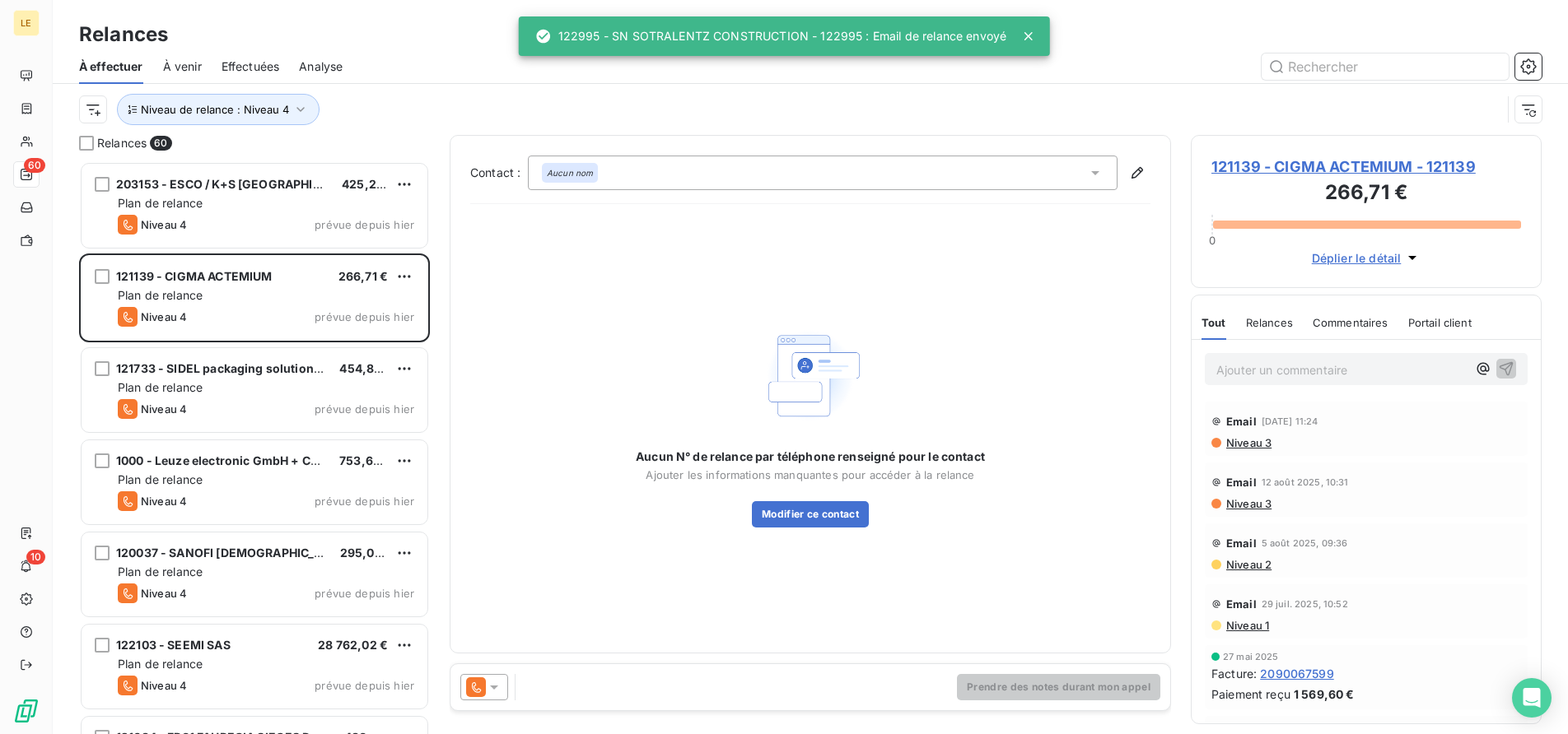
click at [494, 686] on icon at bounding box center [495, 688] width 8 height 4
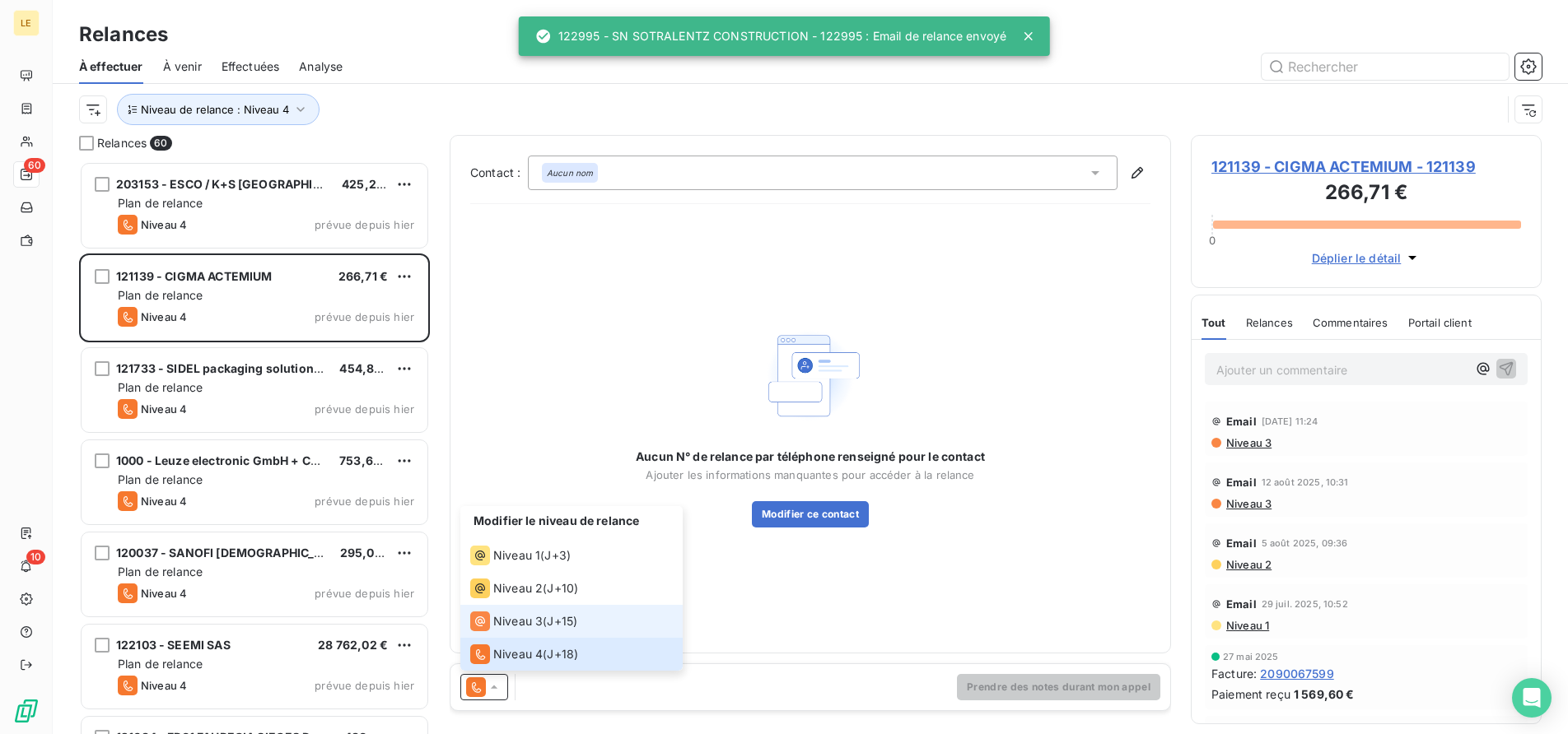
click at [490, 625] on div "Niveau 3" at bounding box center [506, 621] width 73 height 19
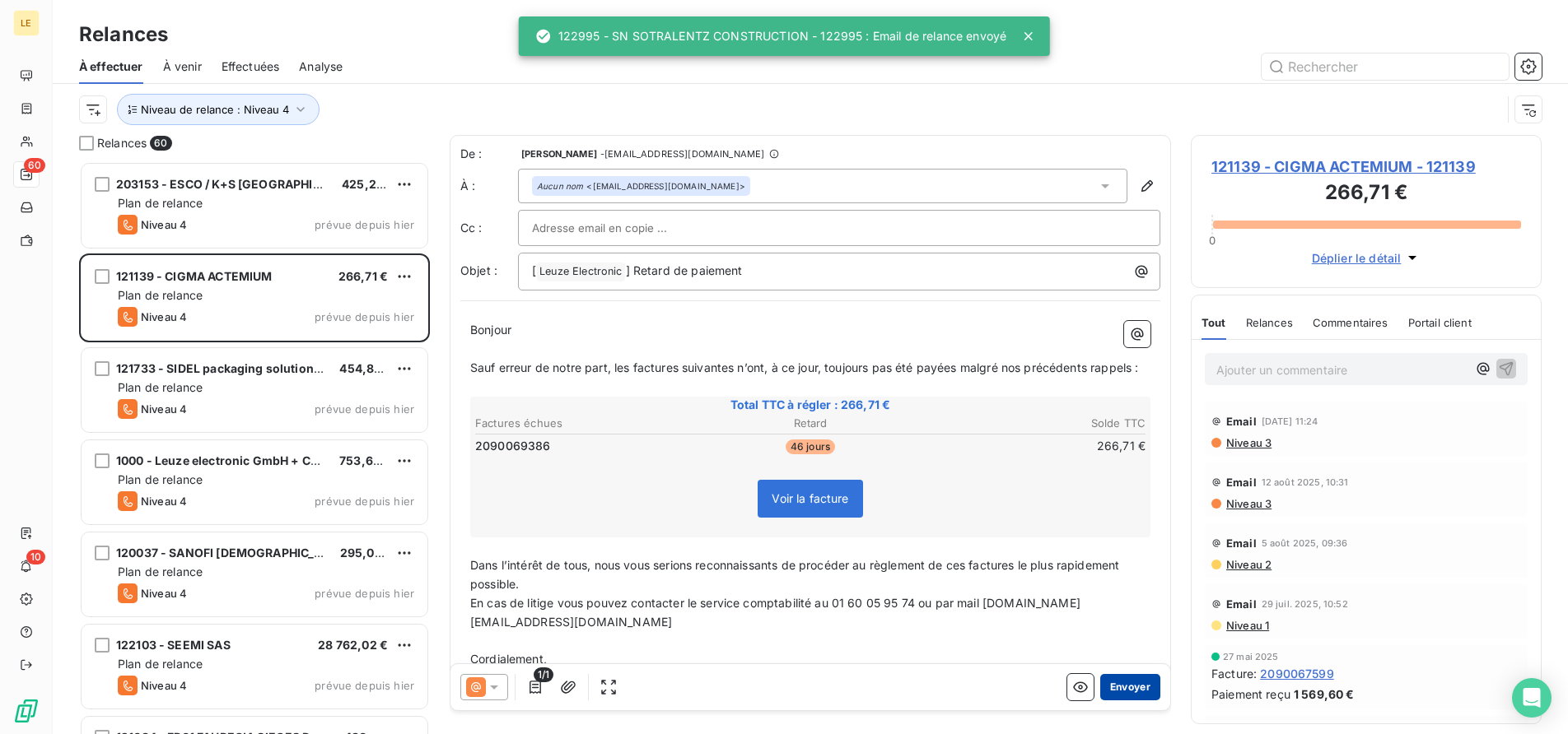
click at [1109, 689] on button "Envoyer" at bounding box center [1130, 687] width 60 height 26
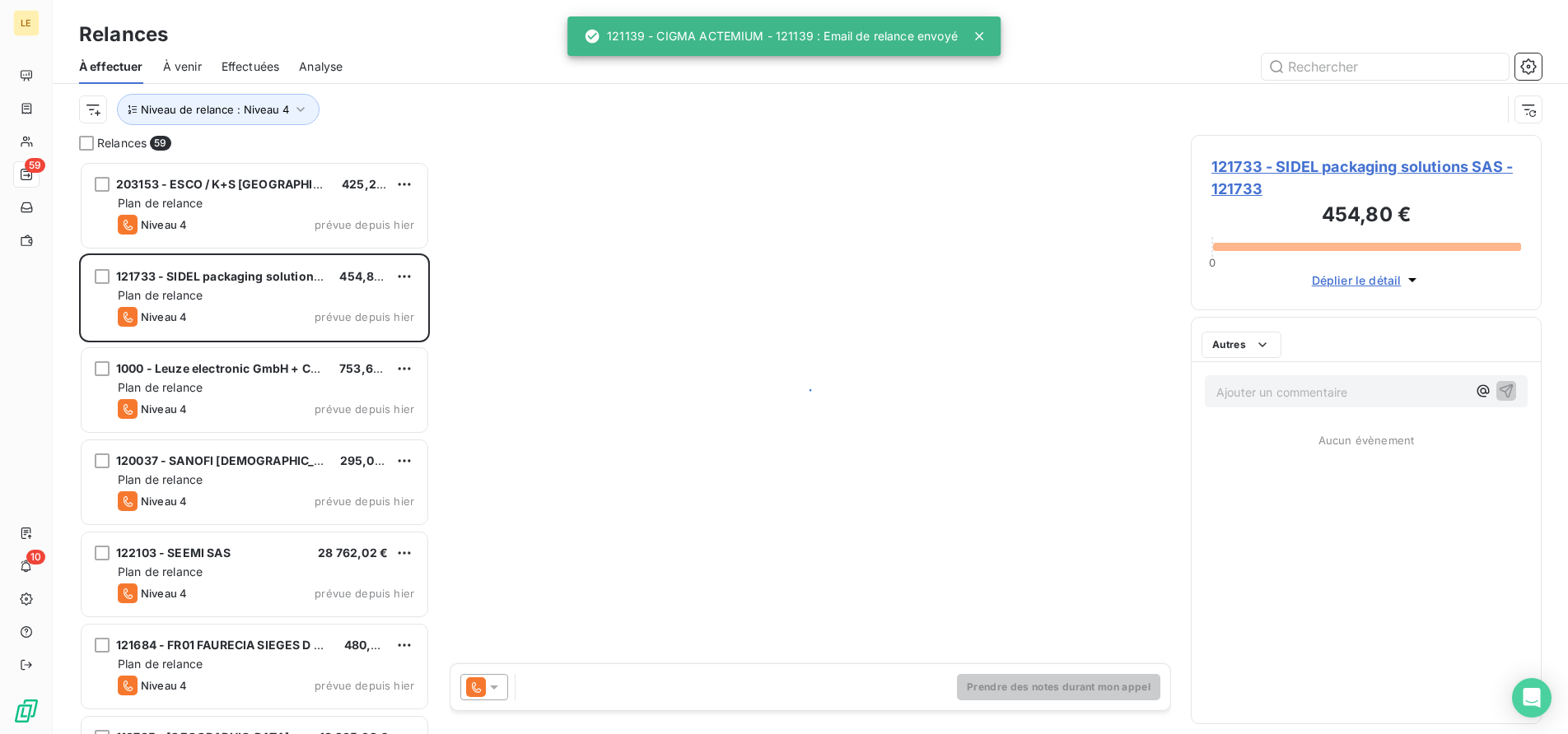
click at [473, 683] on div "Prendre des notes durant mon appel" at bounding box center [810, 428] width 722 height 586
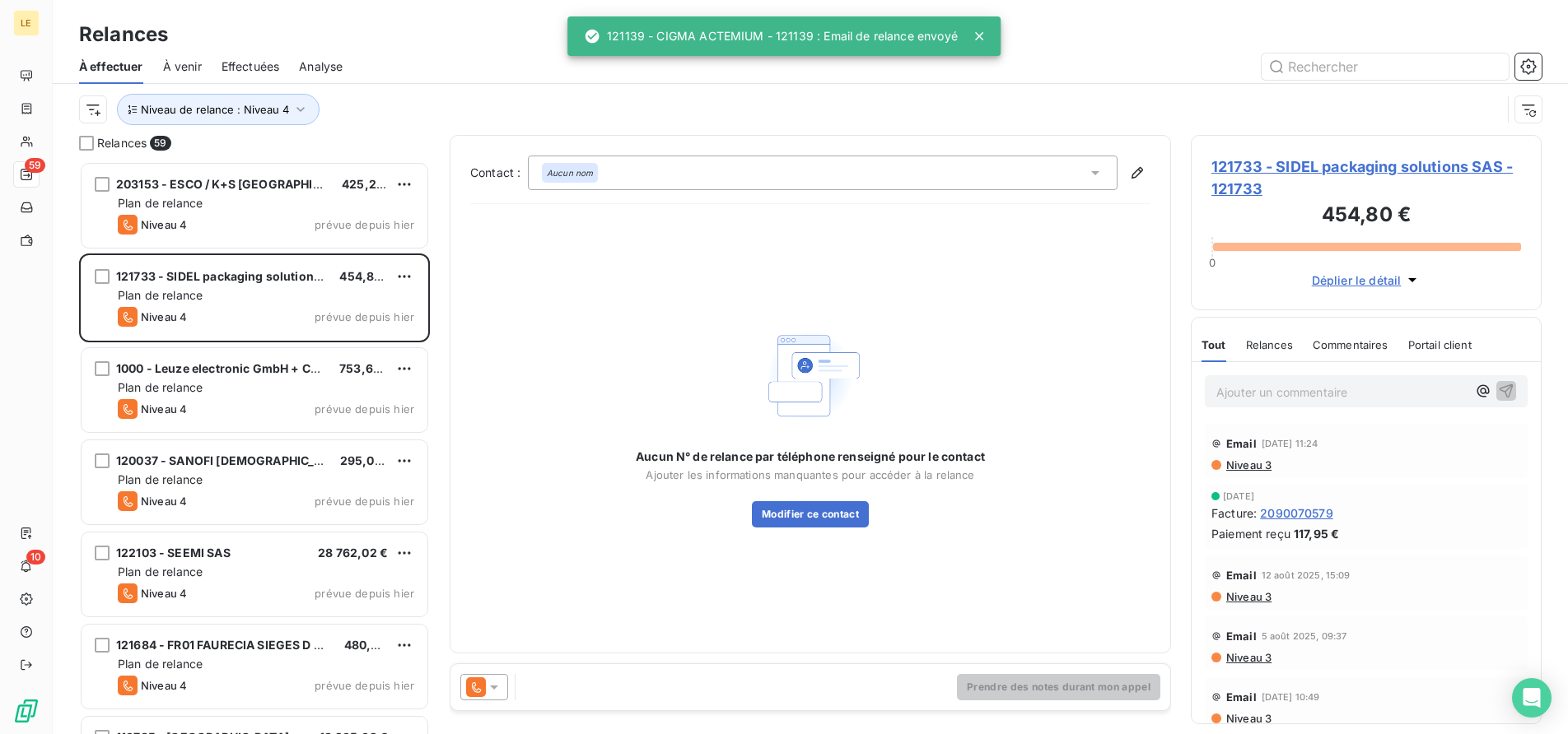
click at [480, 685] on icon at bounding box center [475, 687] width 19 height 19
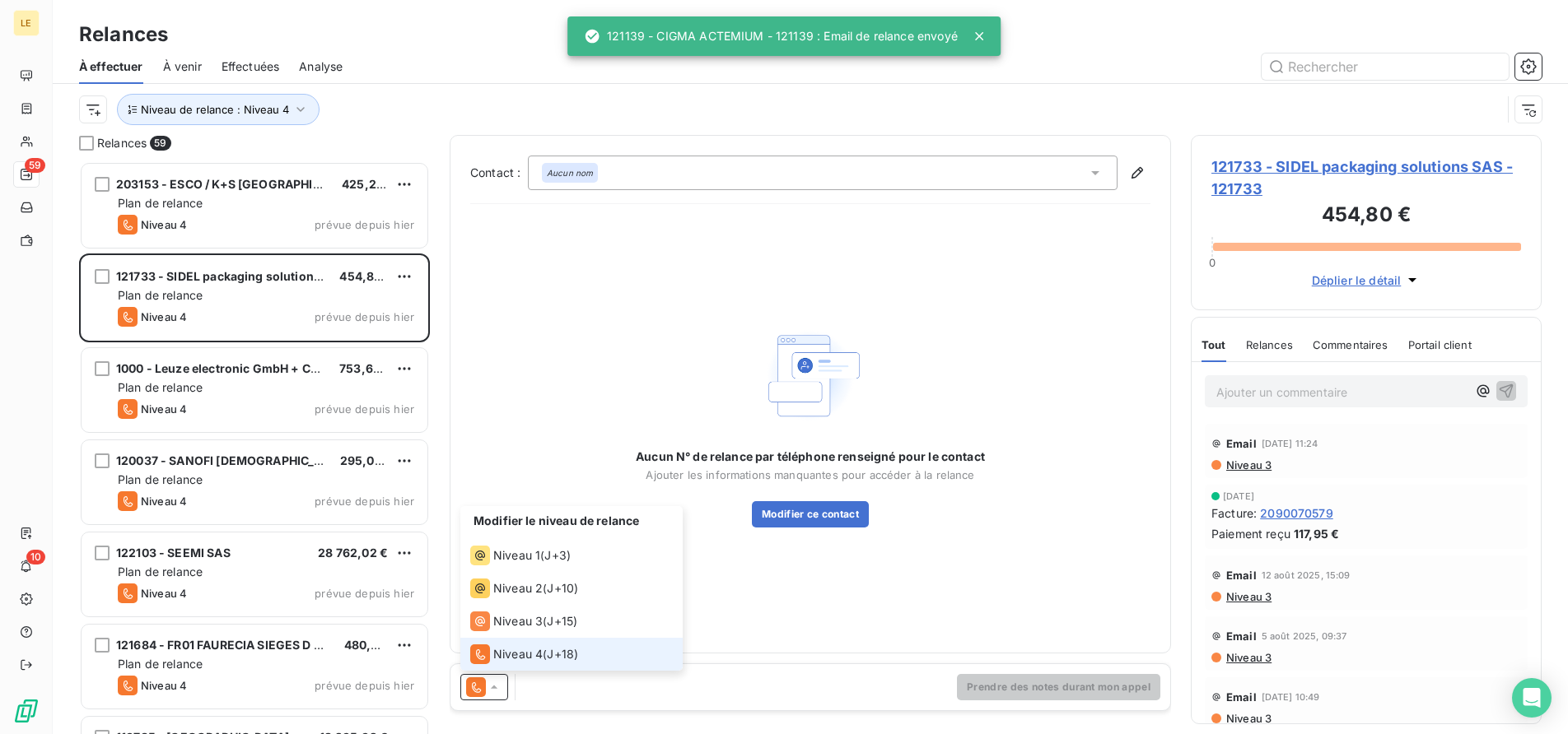
click at [489, 644] on li "Niveau 4 ( J+18 )" at bounding box center [570, 654] width 222 height 33
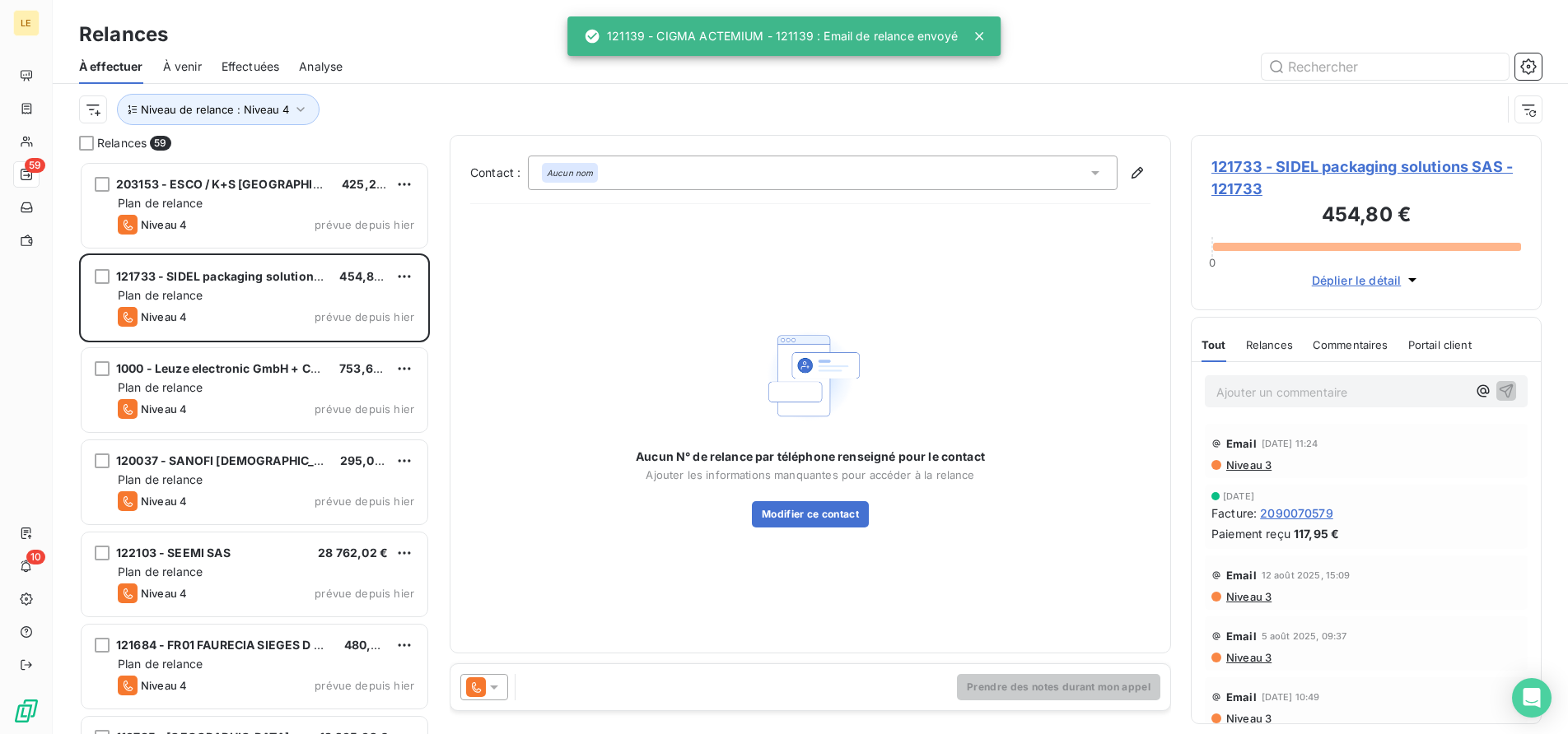
click at [491, 703] on div "Prendre des notes durant mon appel" at bounding box center [810, 687] width 720 height 46
click at [503, 674] on div at bounding box center [484, 687] width 48 height 26
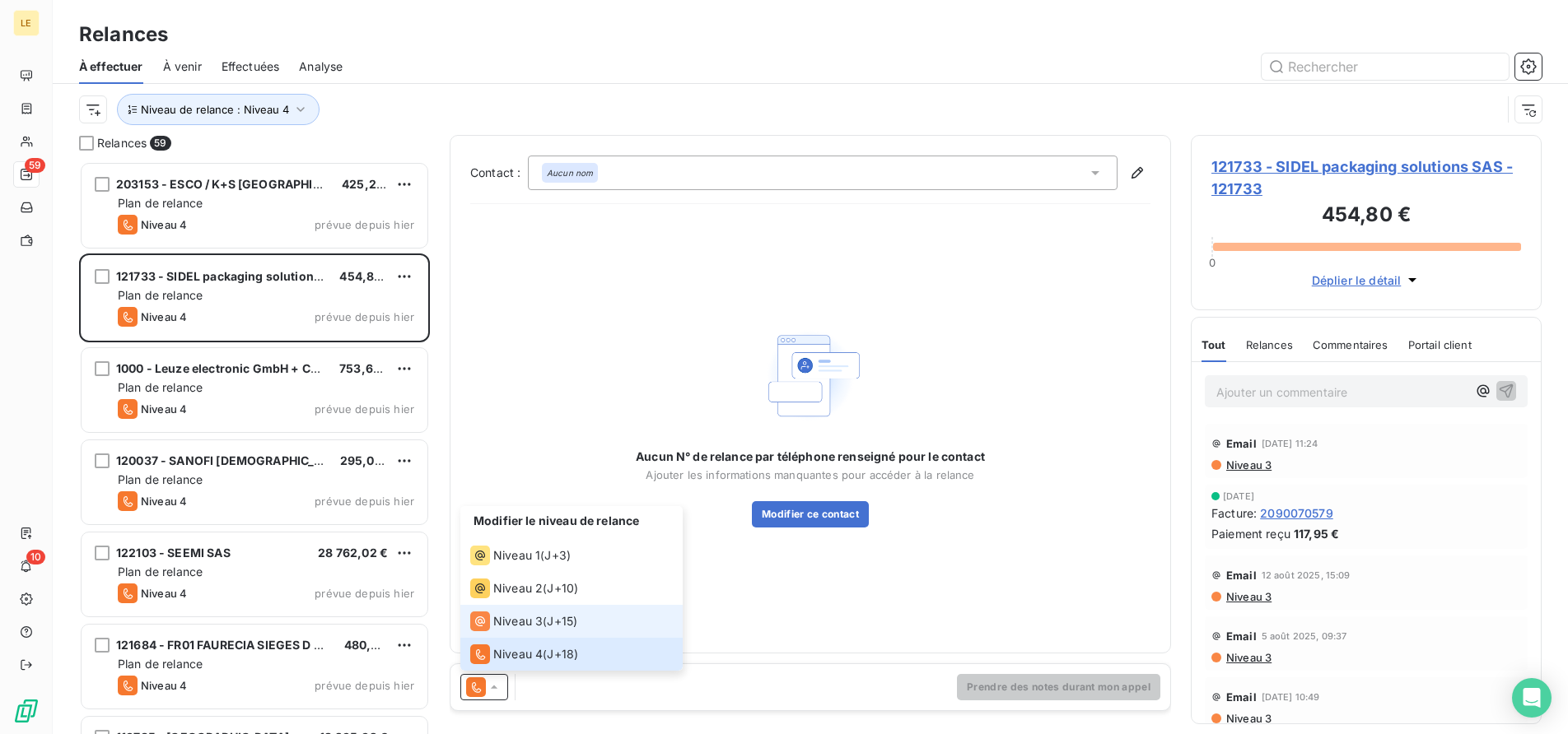
click at [520, 618] on span "Niveau 3" at bounding box center [517, 622] width 50 height 17
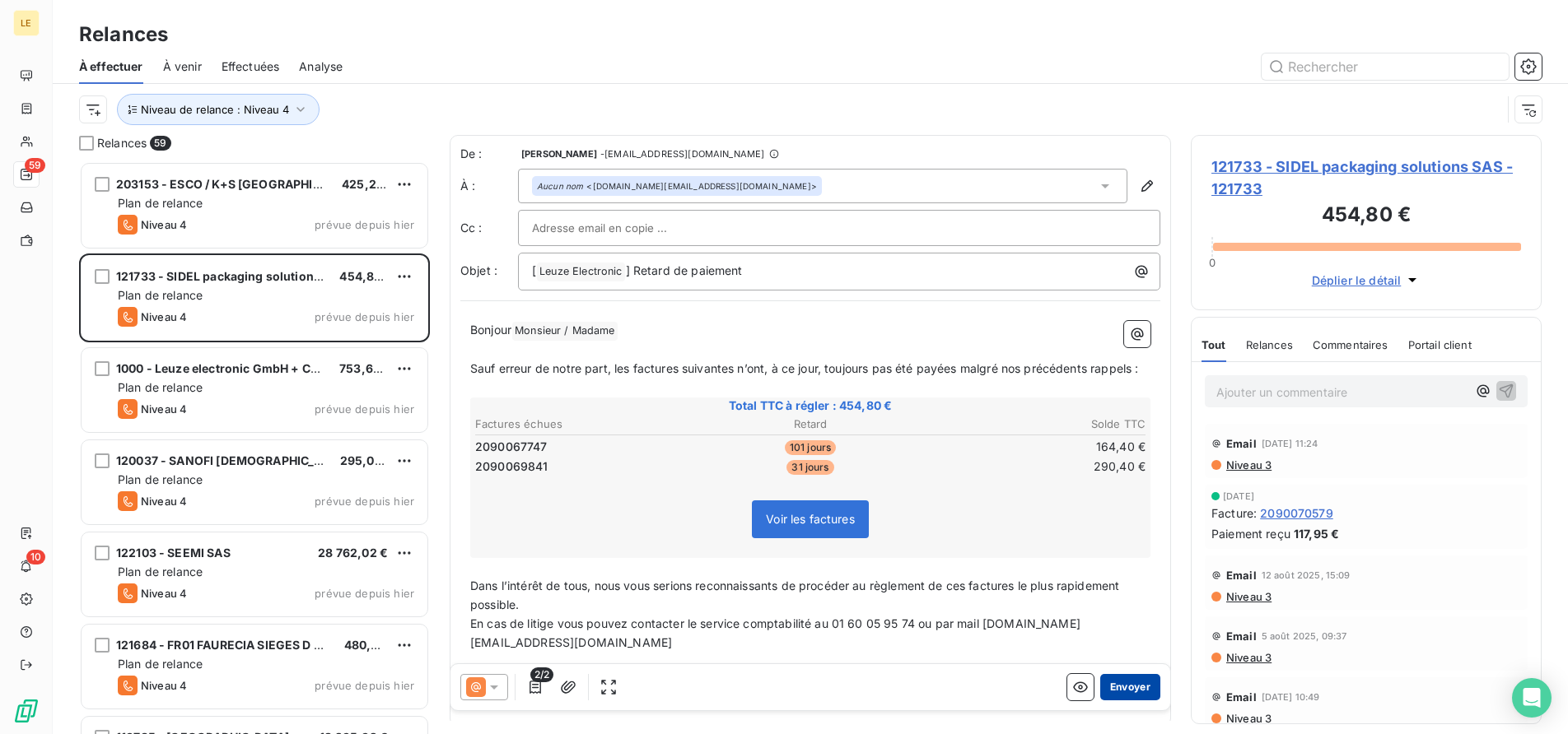
click at [1110, 693] on button "Envoyer" at bounding box center [1130, 687] width 60 height 26
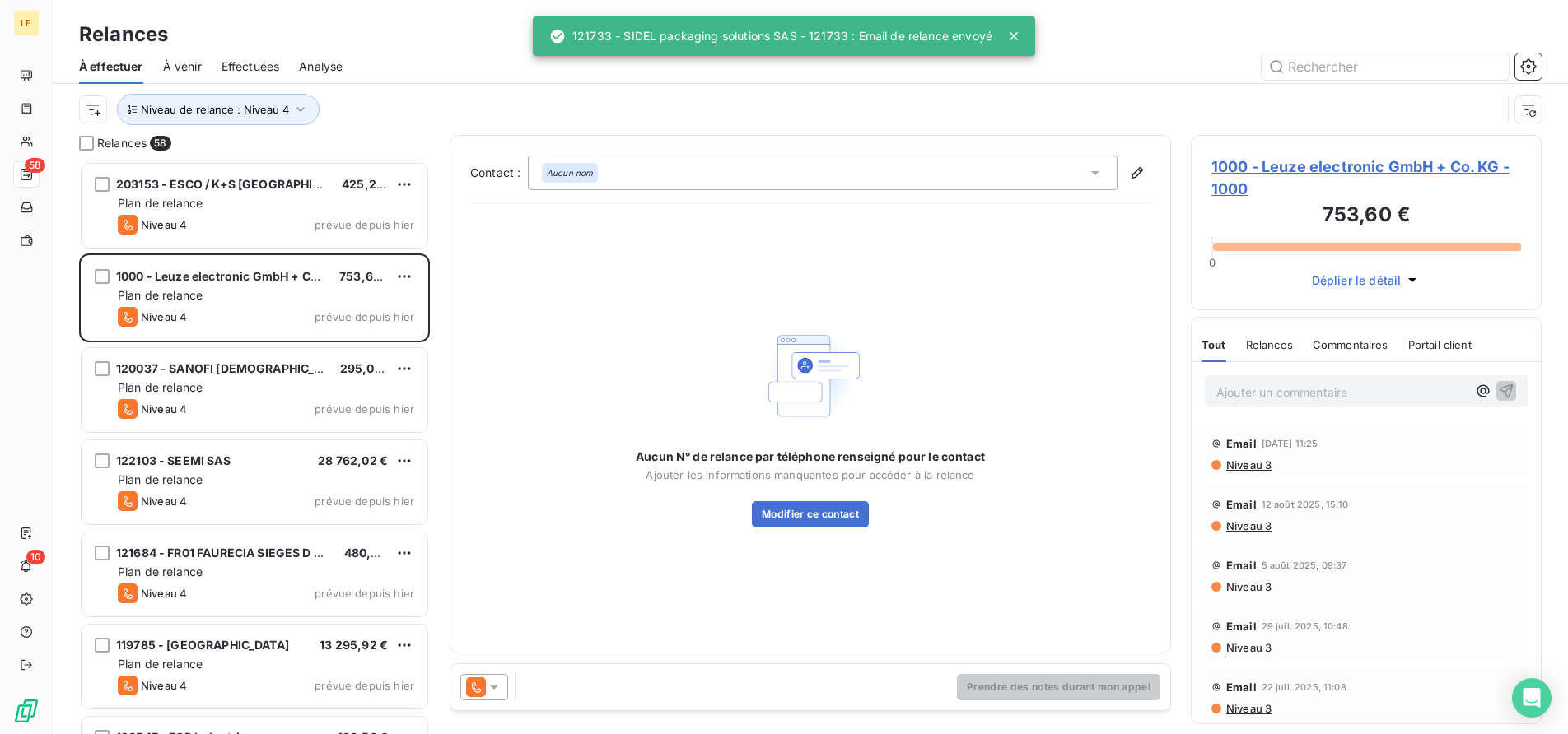
click at [487, 678] on div at bounding box center [484, 687] width 48 height 26
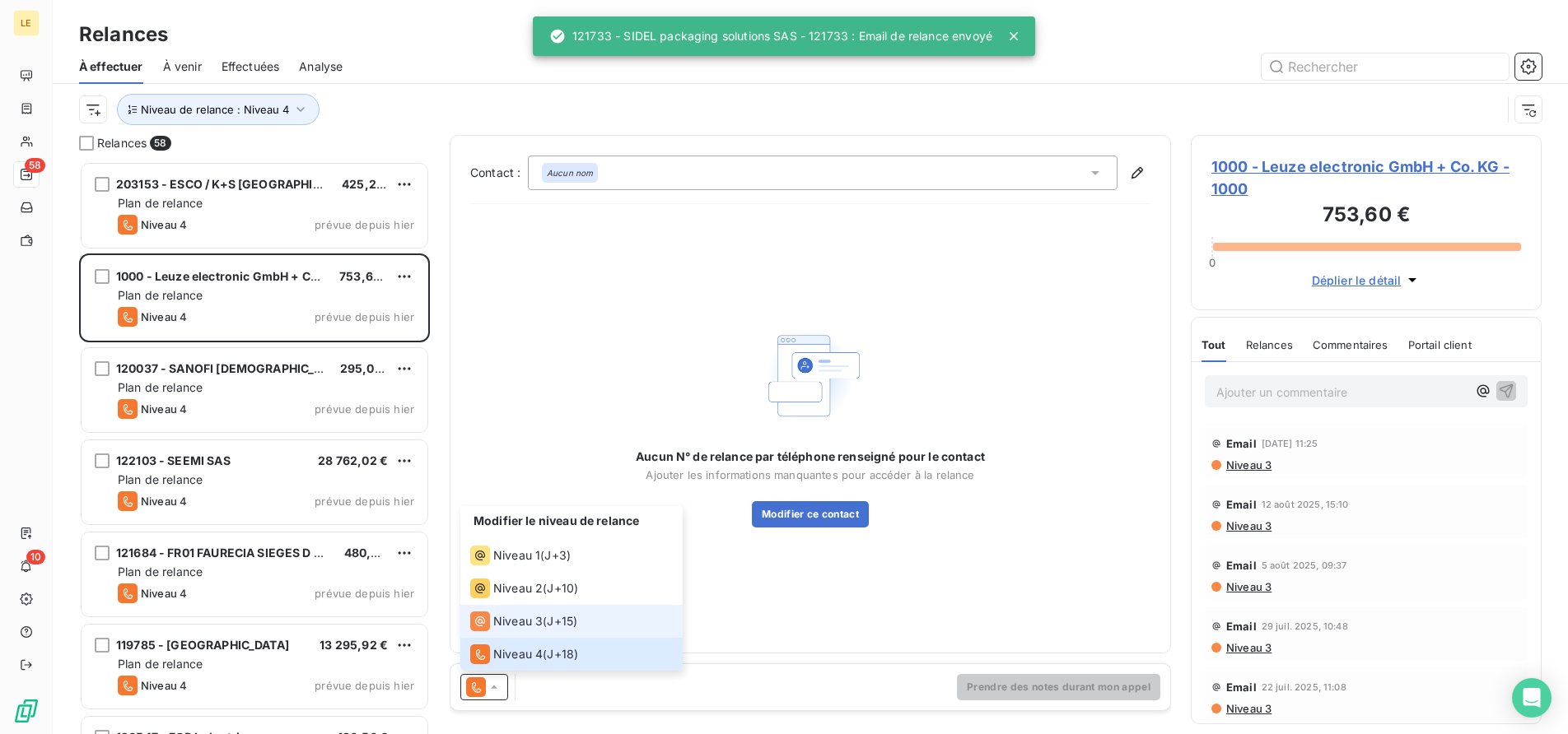
click at [490, 620] on div "Niveau 3" at bounding box center [506, 621] width 73 height 19
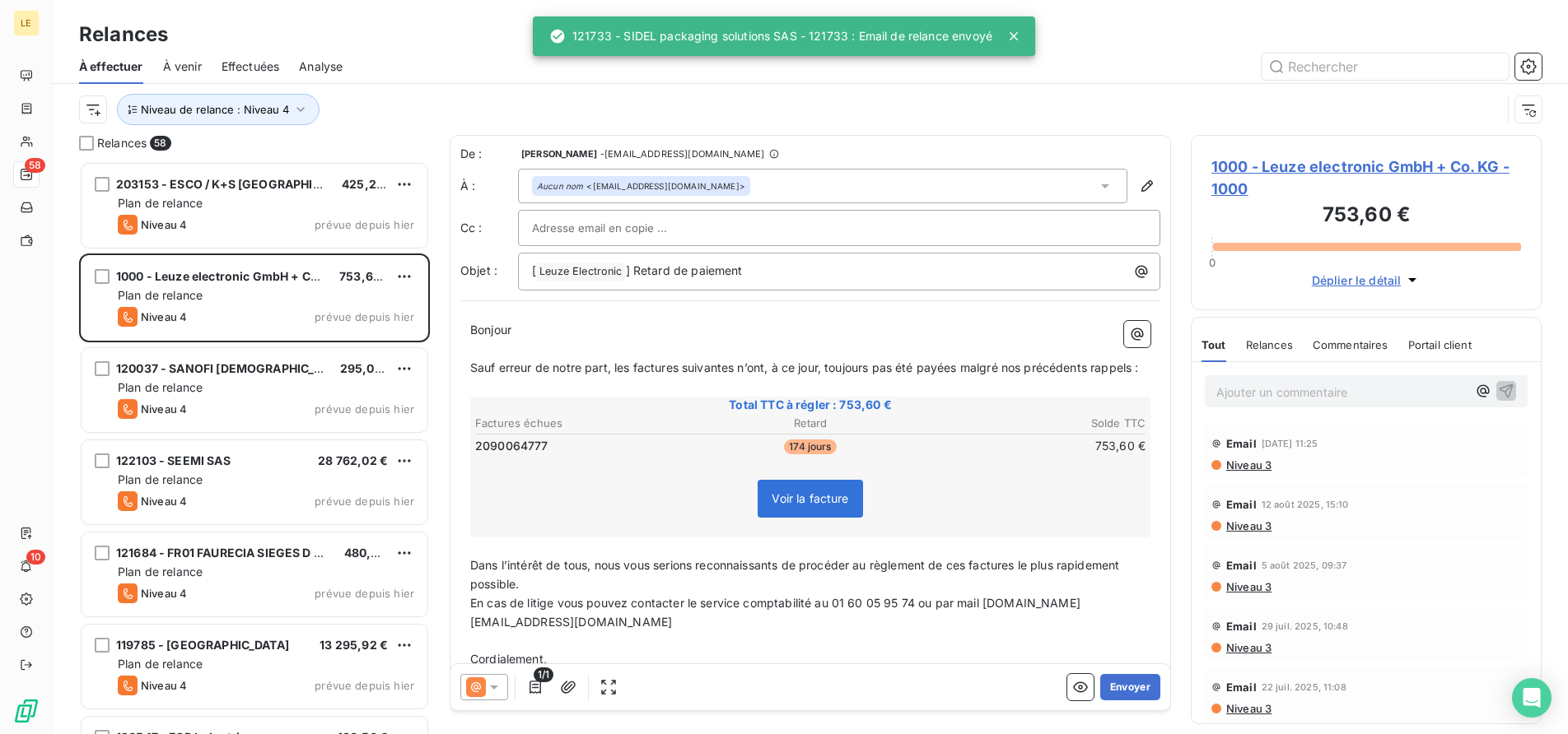
click at [1123, 688] on button "Envoyer" at bounding box center [1130, 687] width 60 height 26
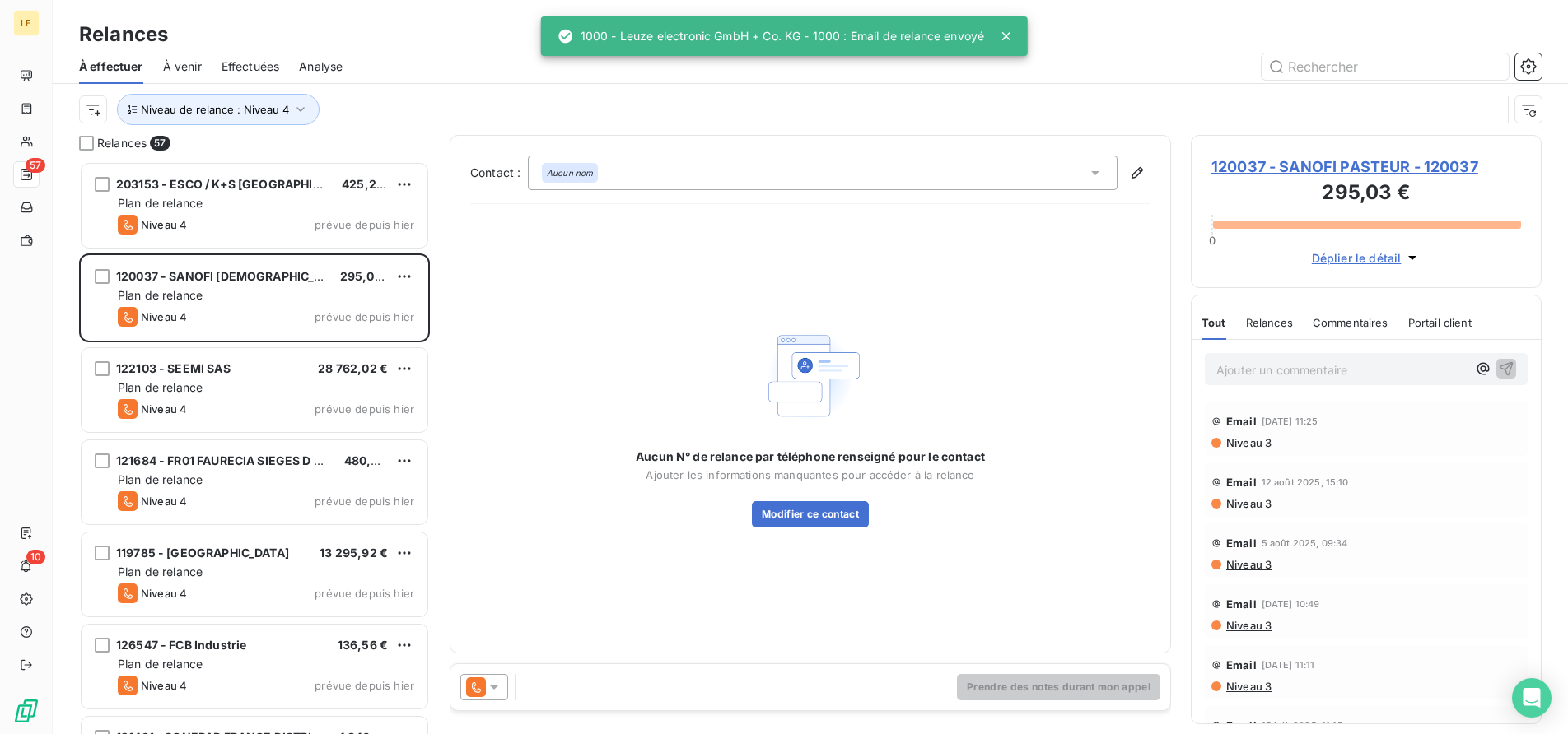
click at [494, 686] on icon at bounding box center [495, 688] width 8 height 4
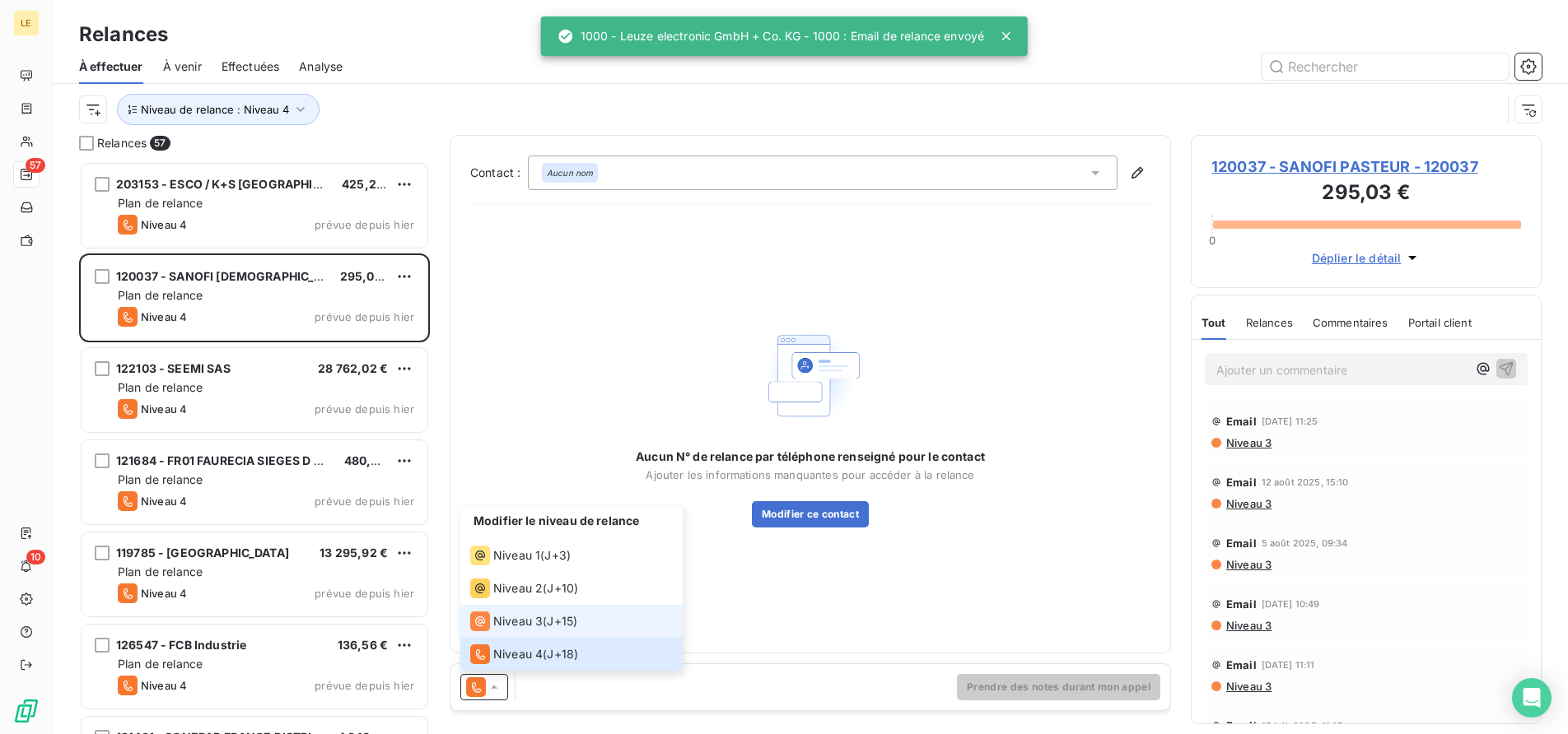
click at [504, 613] on span "Niveau 3" at bounding box center [517, 622] width 50 height 17
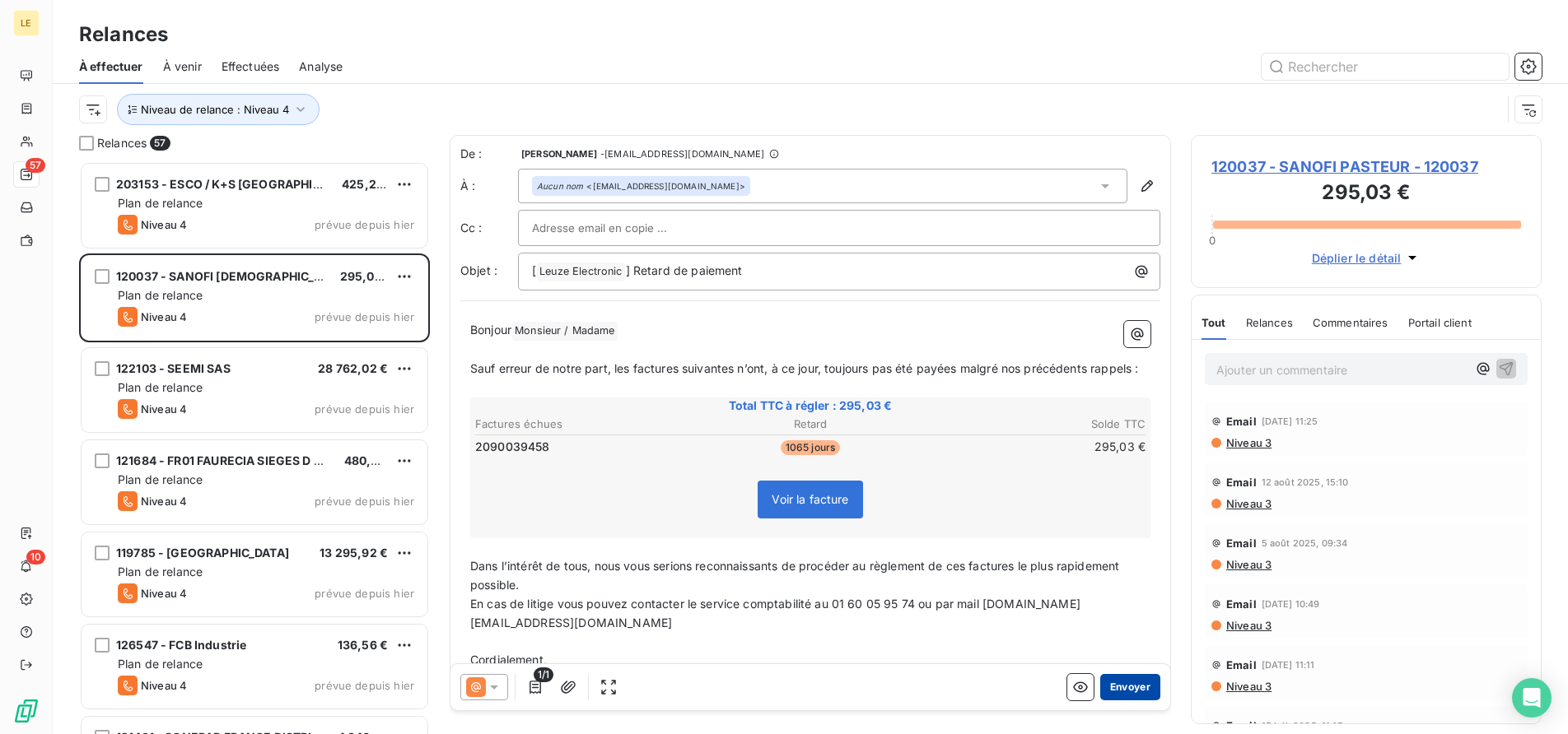
click at [1112, 677] on button "Envoyer" at bounding box center [1130, 687] width 60 height 26
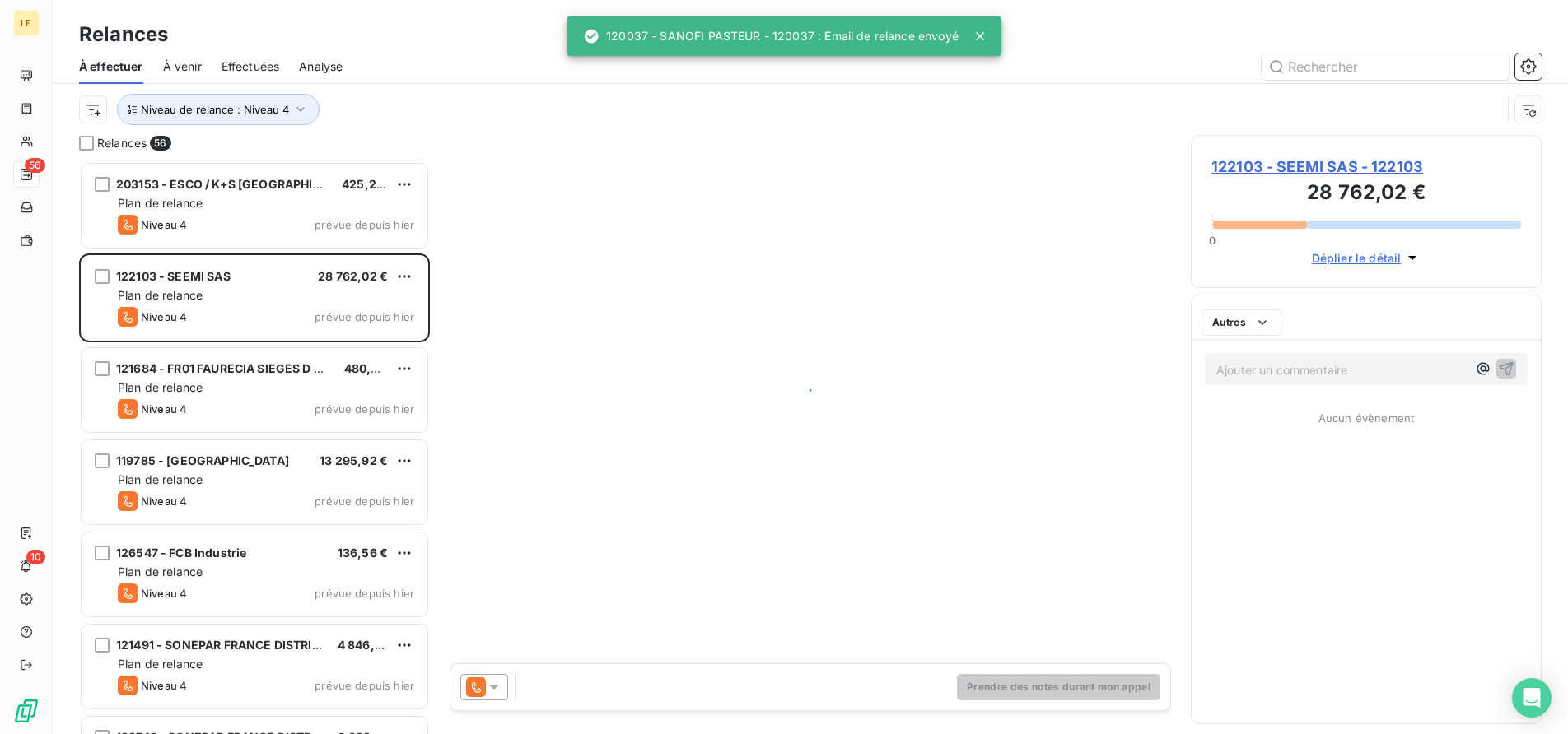
click at [499, 616] on div "Prendre des notes durant mon appel" at bounding box center [810, 428] width 722 height 586
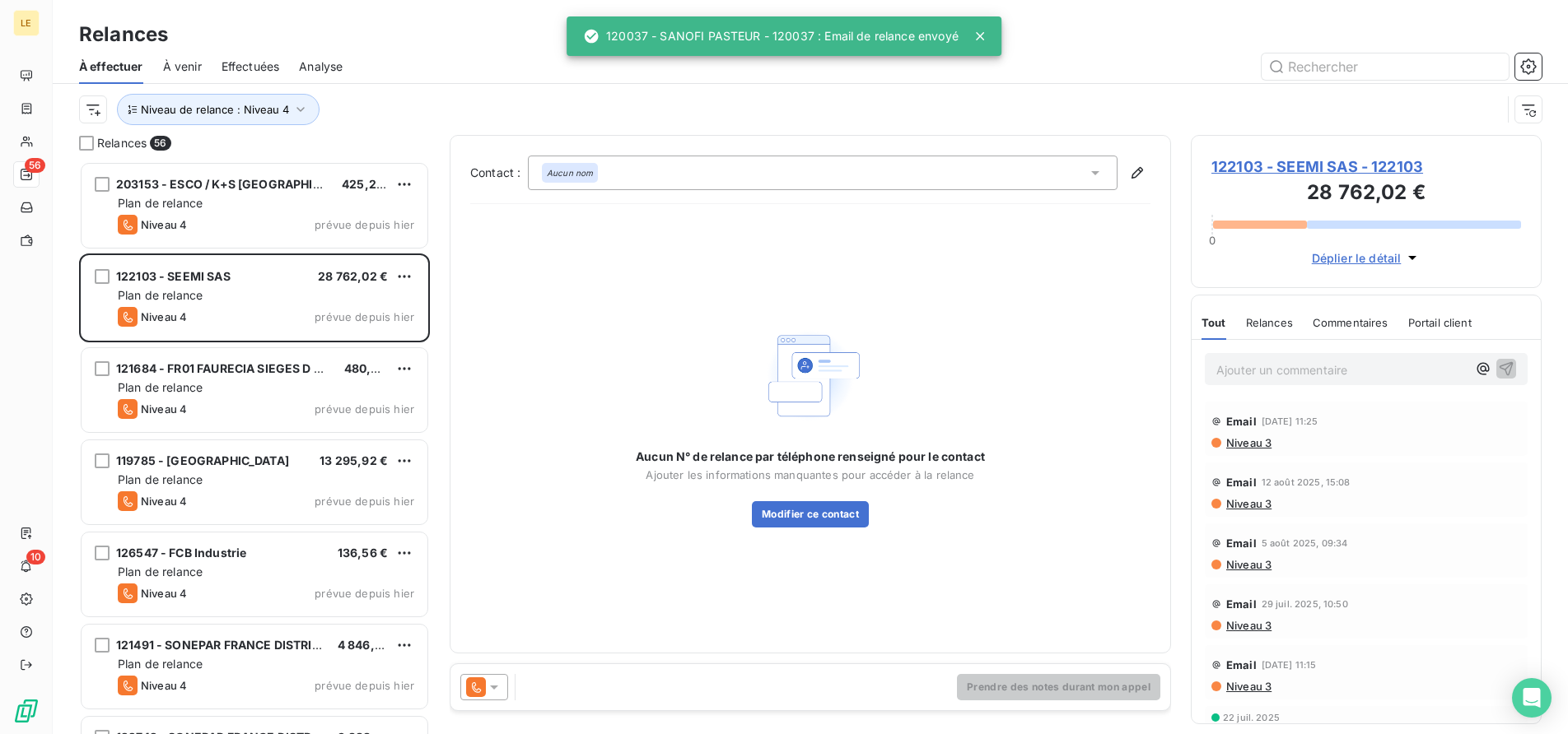
click at [502, 680] on div at bounding box center [484, 687] width 48 height 26
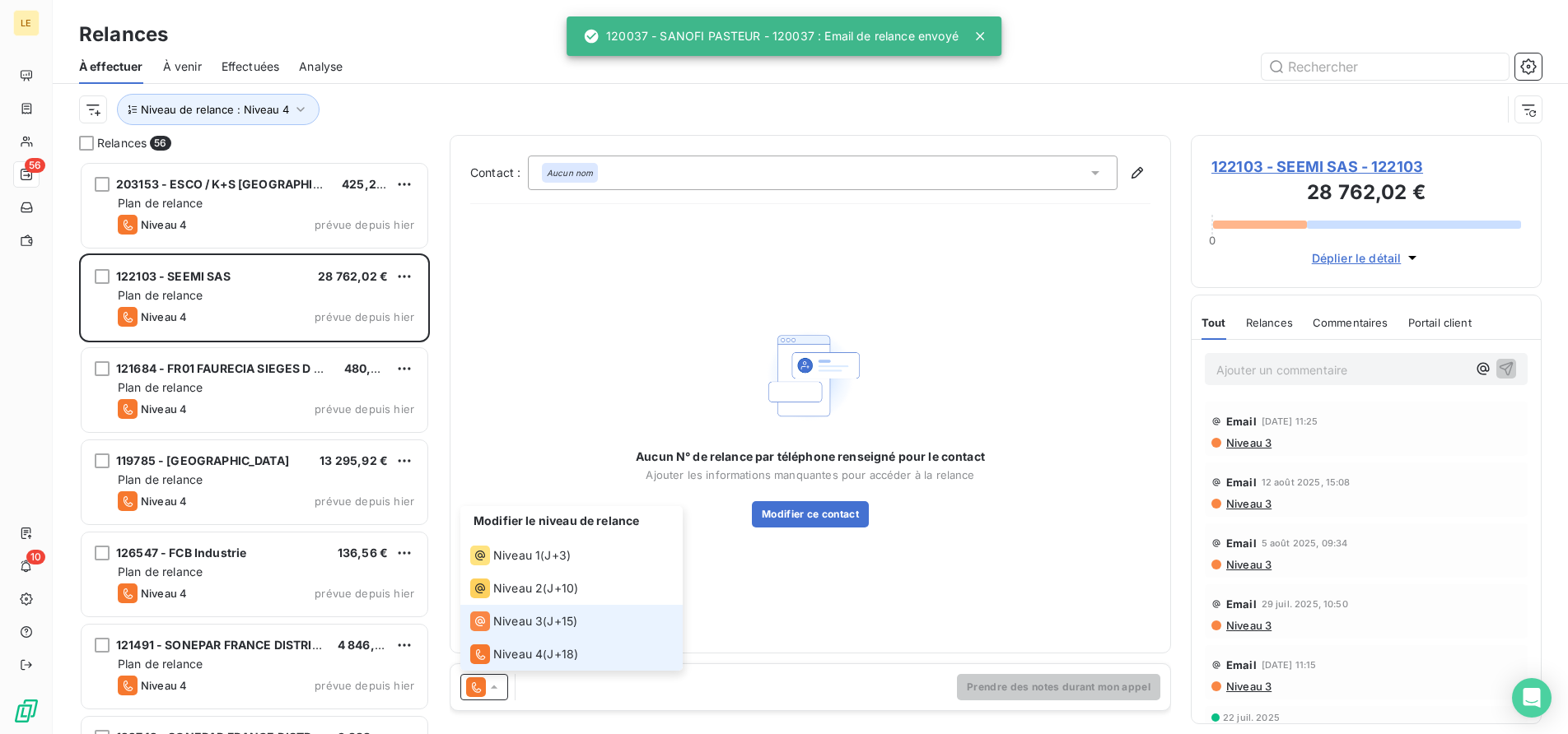
click at [509, 631] on li "Niveau 3 ( J+15 )" at bounding box center [570, 621] width 222 height 33
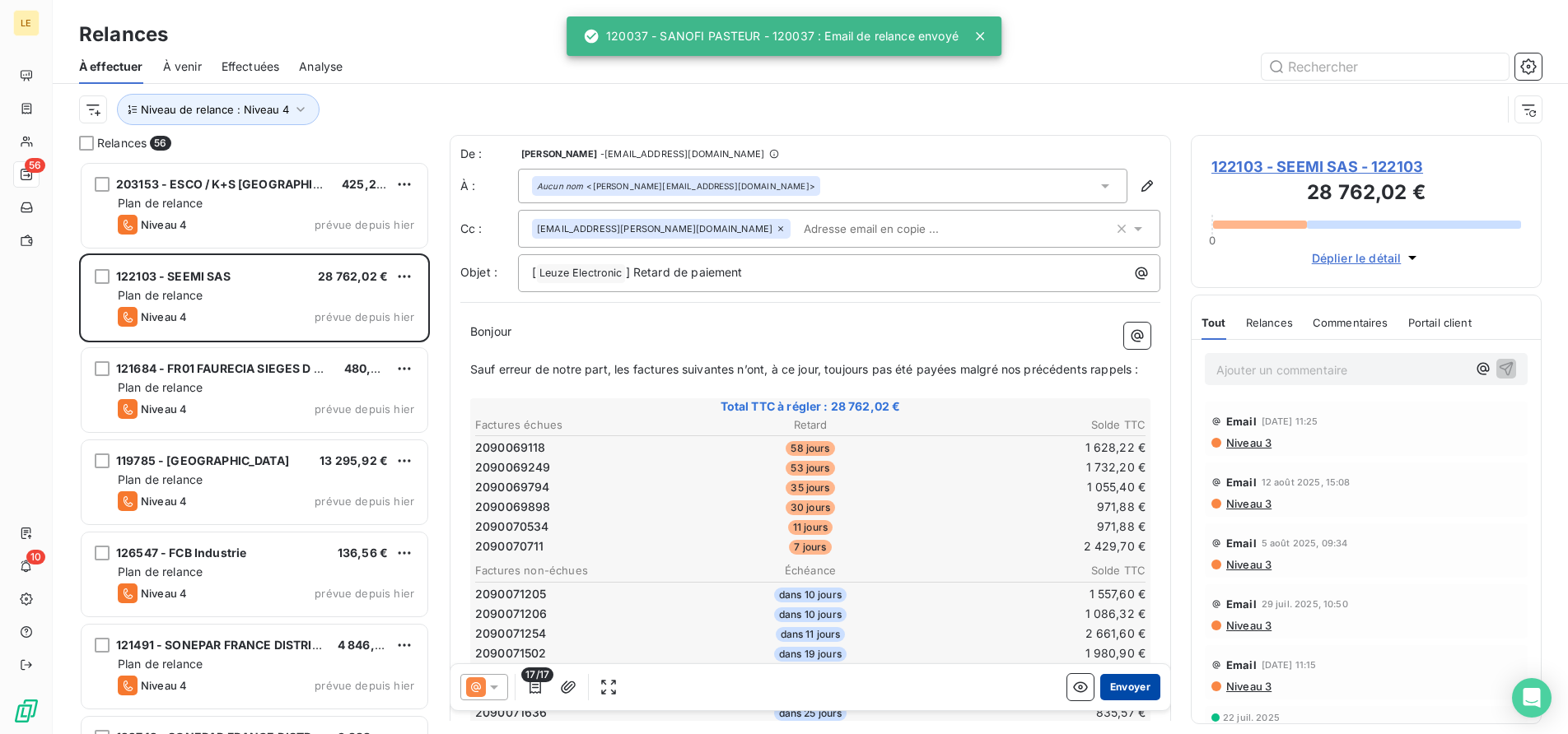
click at [1125, 692] on button "Envoyer" at bounding box center [1130, 687] width 60 height 26
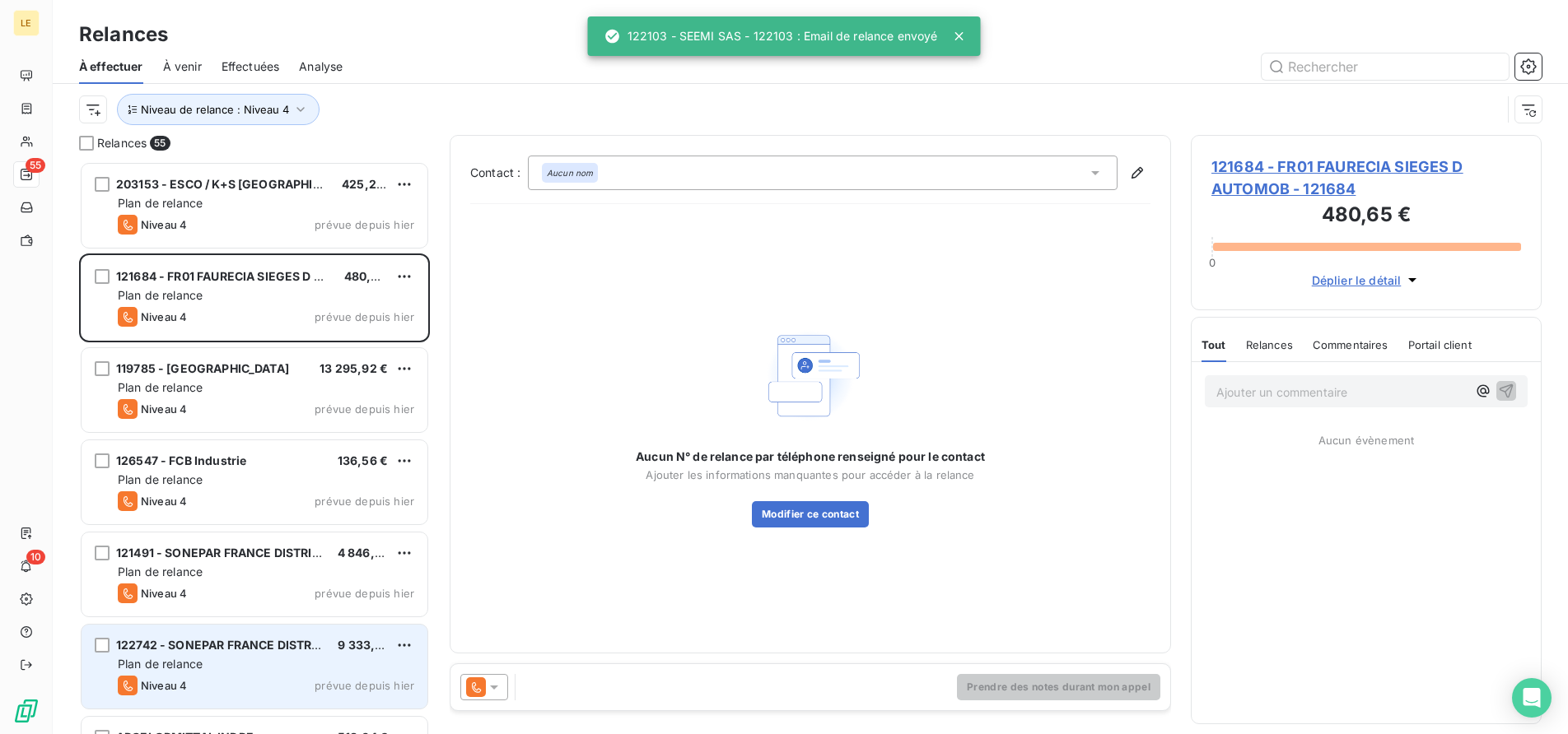
click at [356, 649] on span "9 333,95 €" at bounding box center [369, 645] width 63 height 14
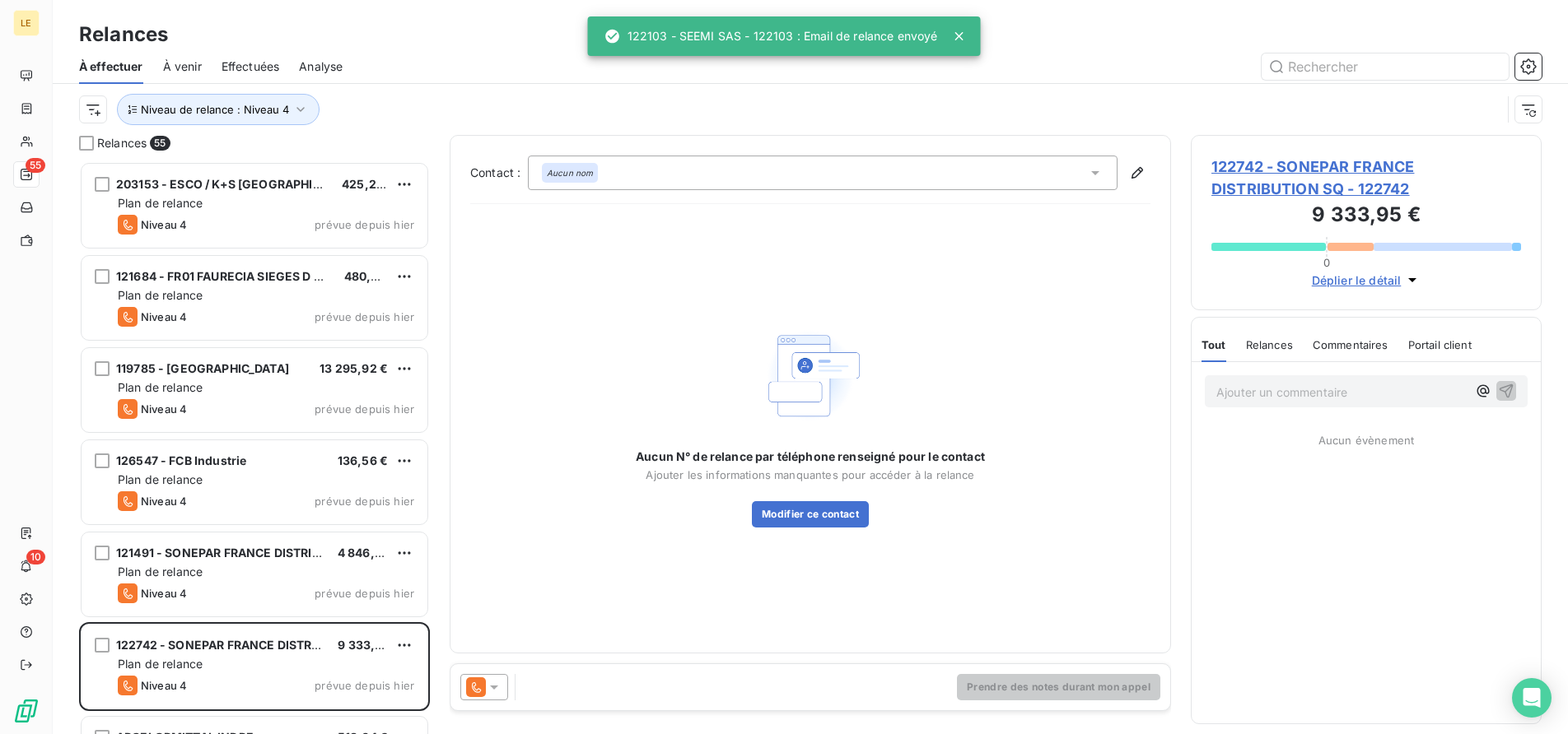
click at [487, 695] on div at bounding box center [484, 687] width 48 height 26
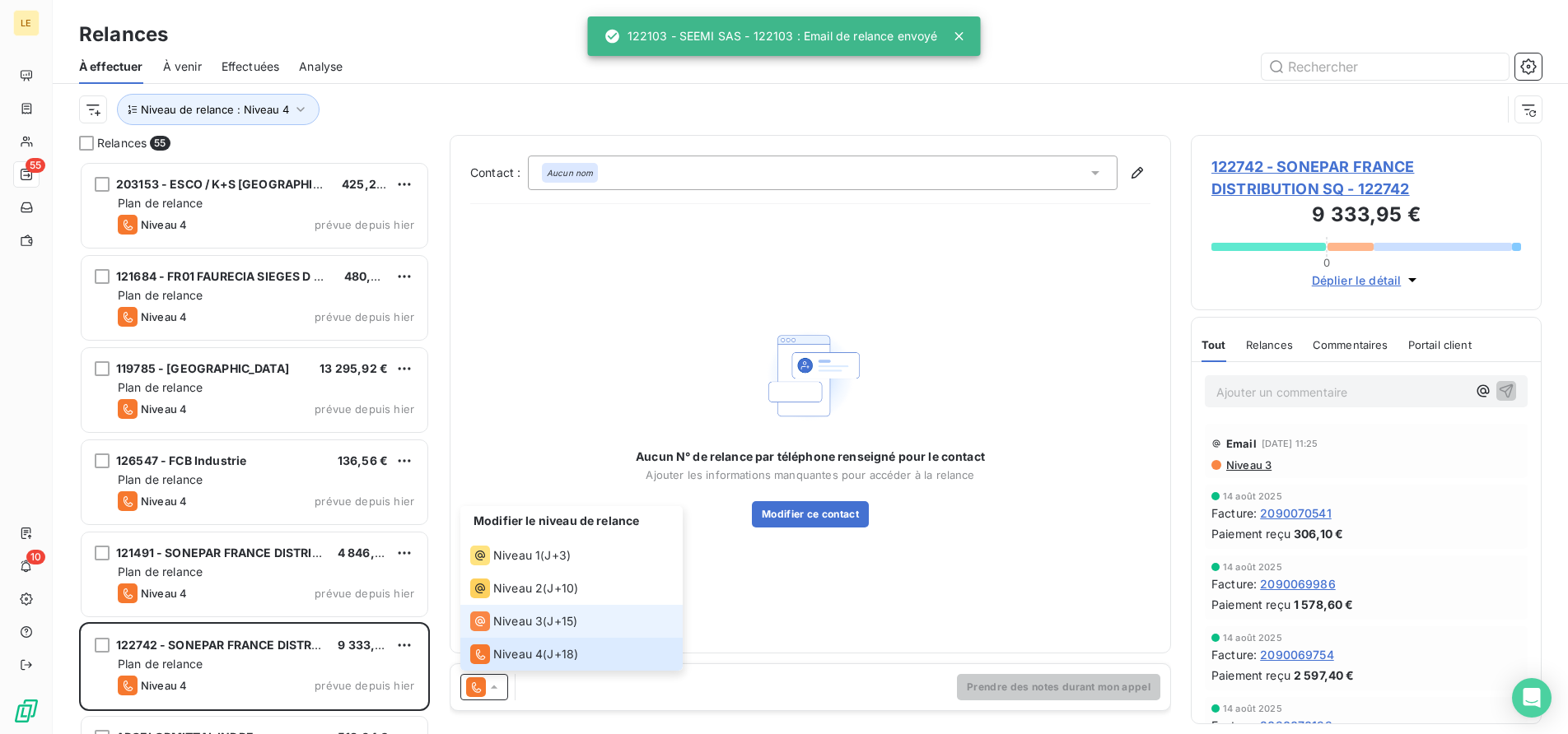
click at [508, 618] on span "Niveau 3" at bounding box center [517, 622] width 50 height 17
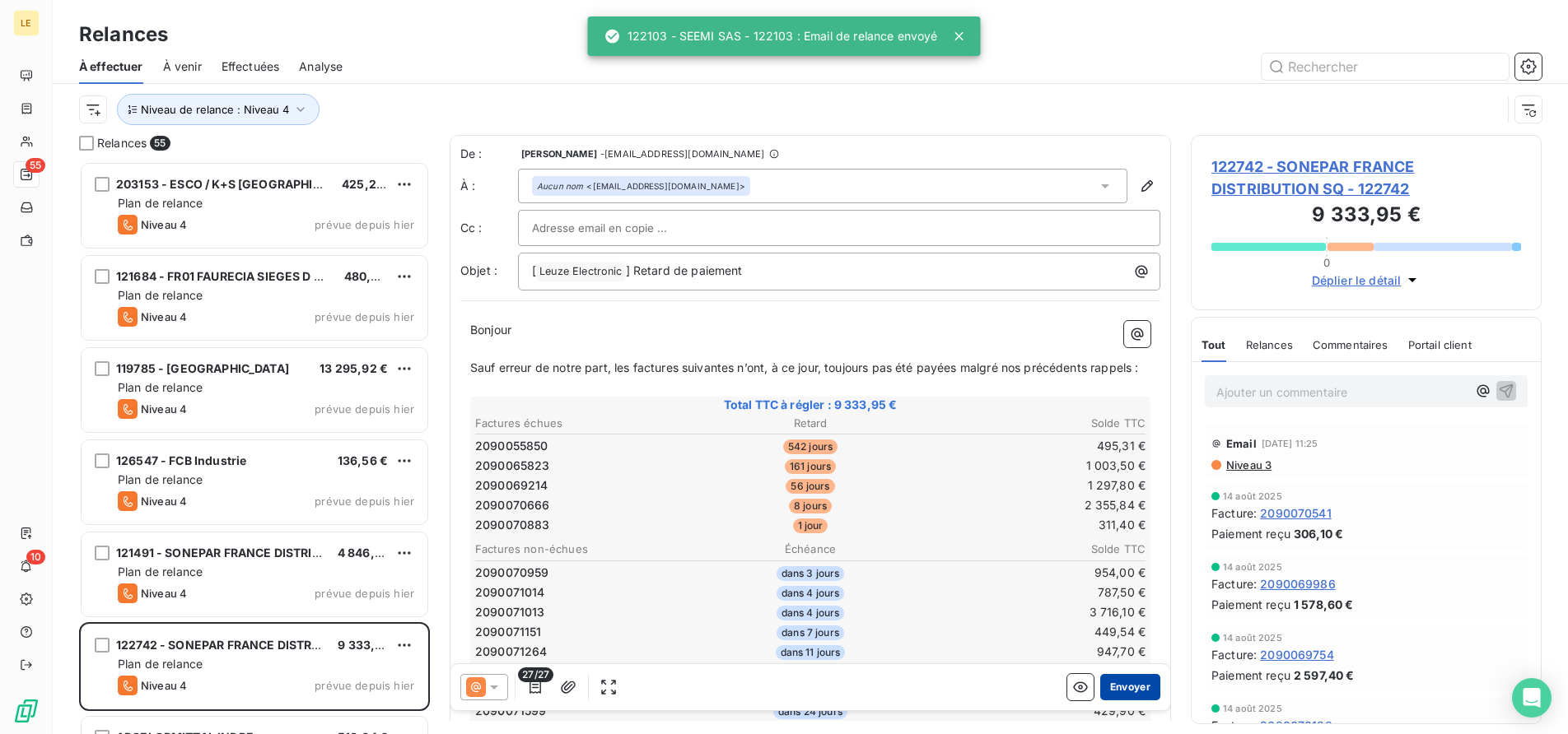
click at [1118, 690] on button "Envoyer" at bounding box center [1130, 687] width 60 height 26
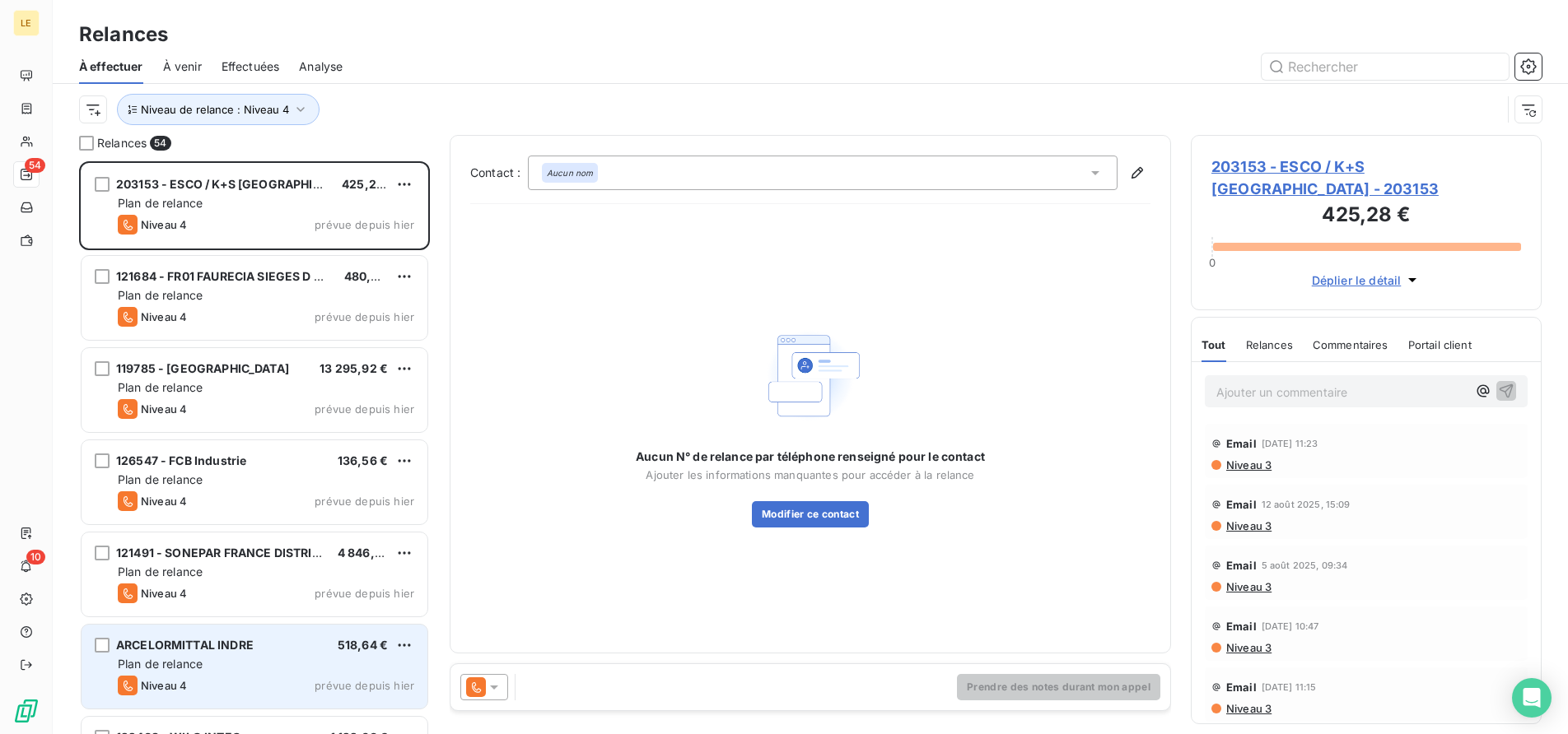
click at [324, 665] on div "Plan de relance" at bounding box center [266, 665] width 296 height 17
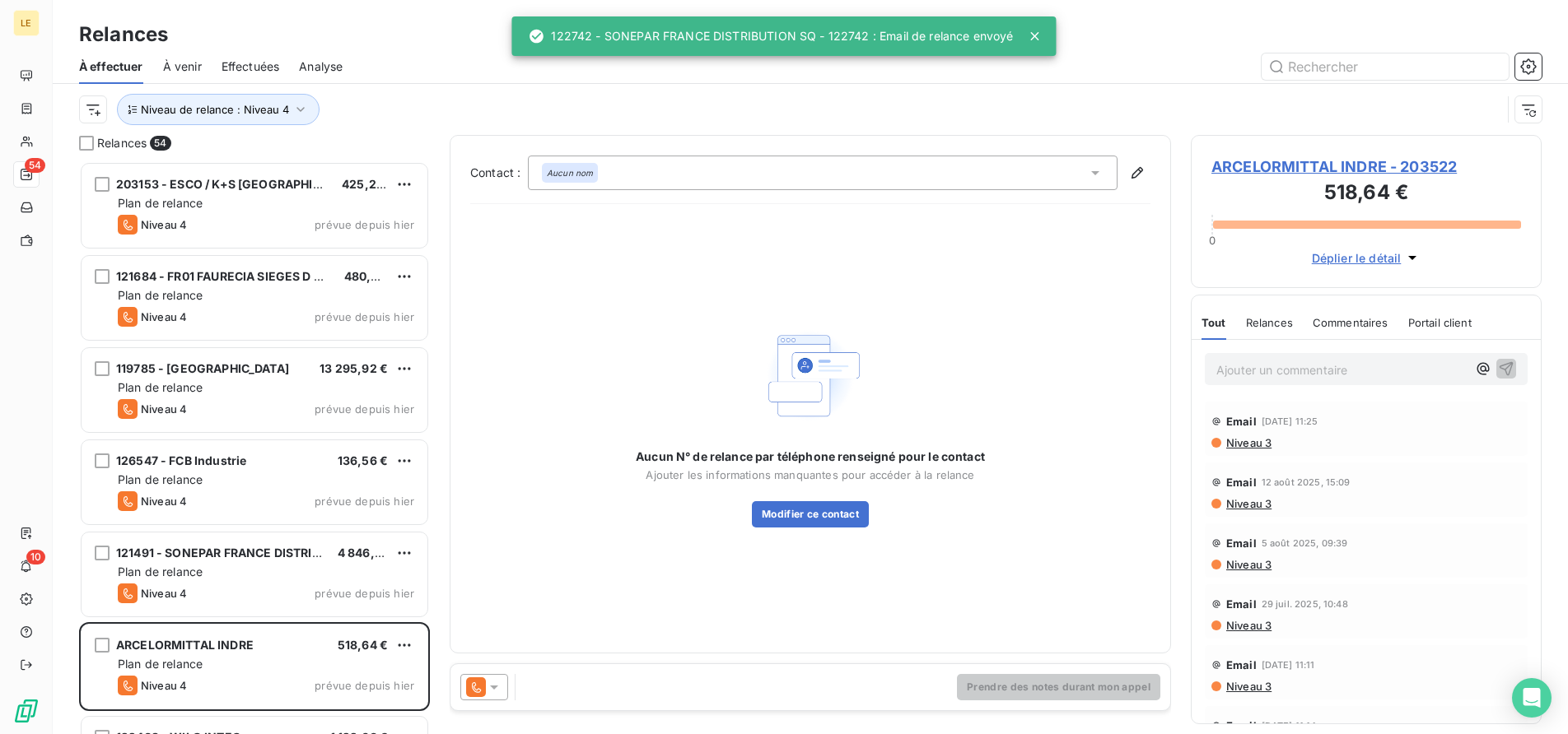
click at [487, 683] on icon at bounding box center [495, 688] width 17 height 17
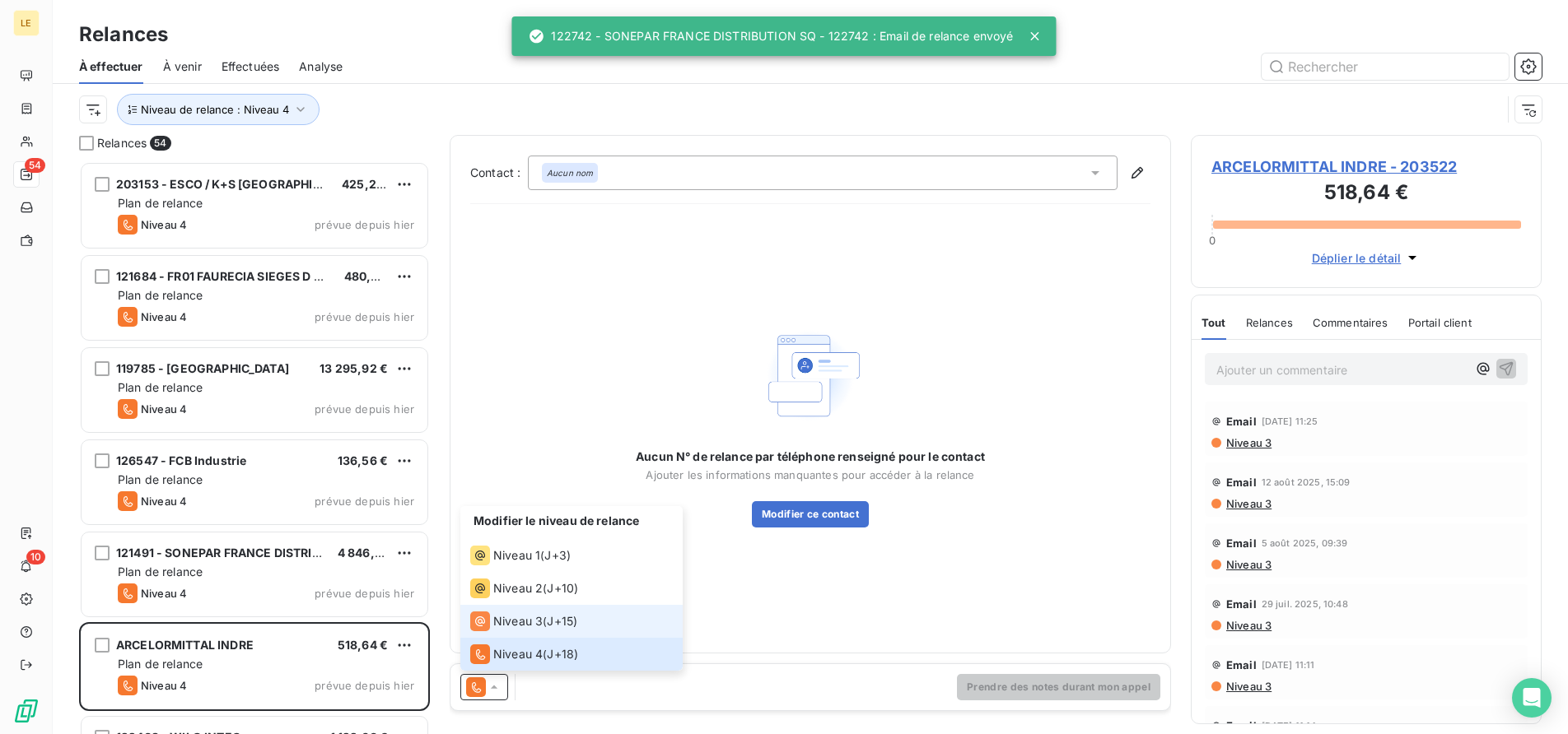
click at [504, 623] on span "Niveau 3" at bounding box center [517, 622] width 50 height 17
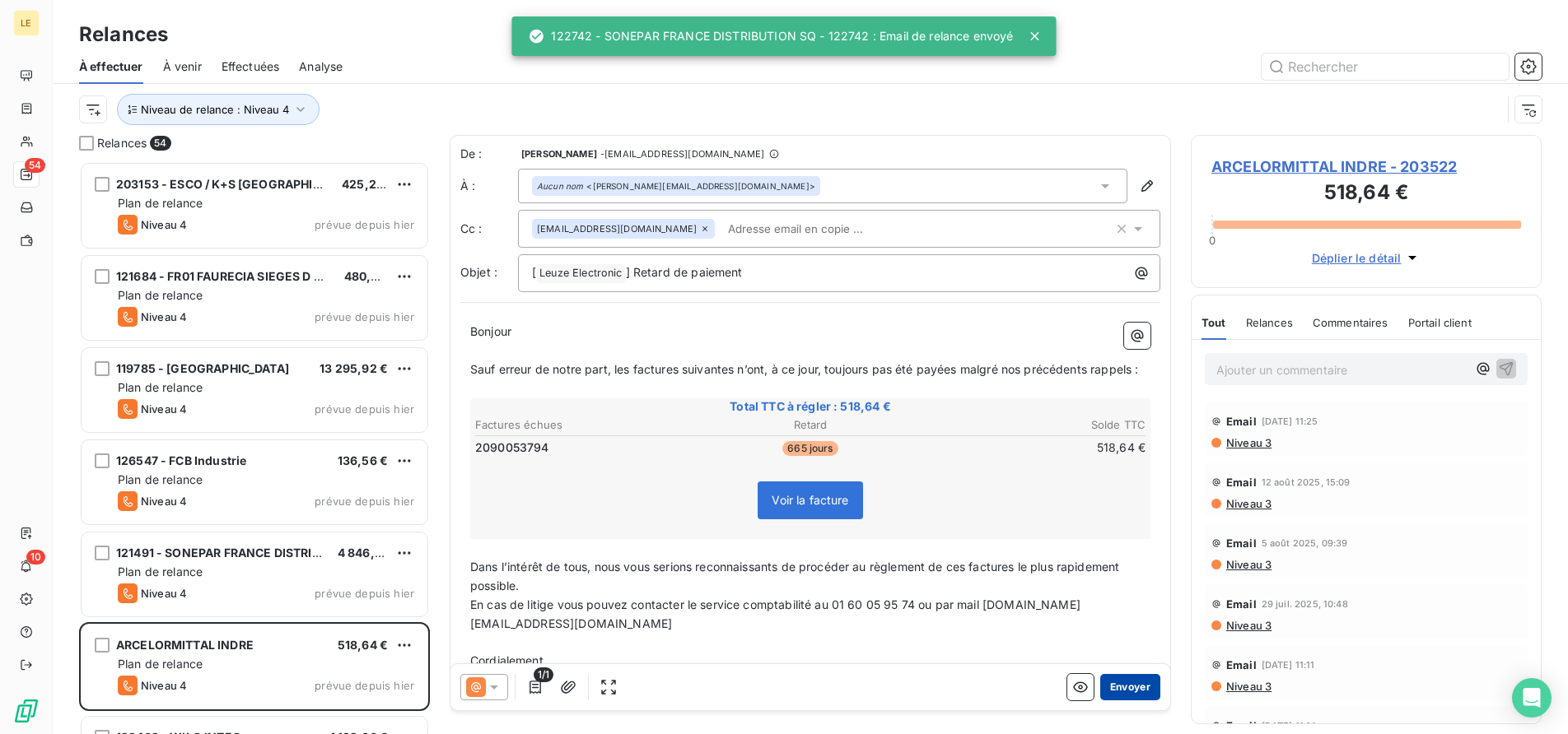
click at [1100, 694] on button "Envoyer" at bounding box center [1130, 687] width 60 height 26
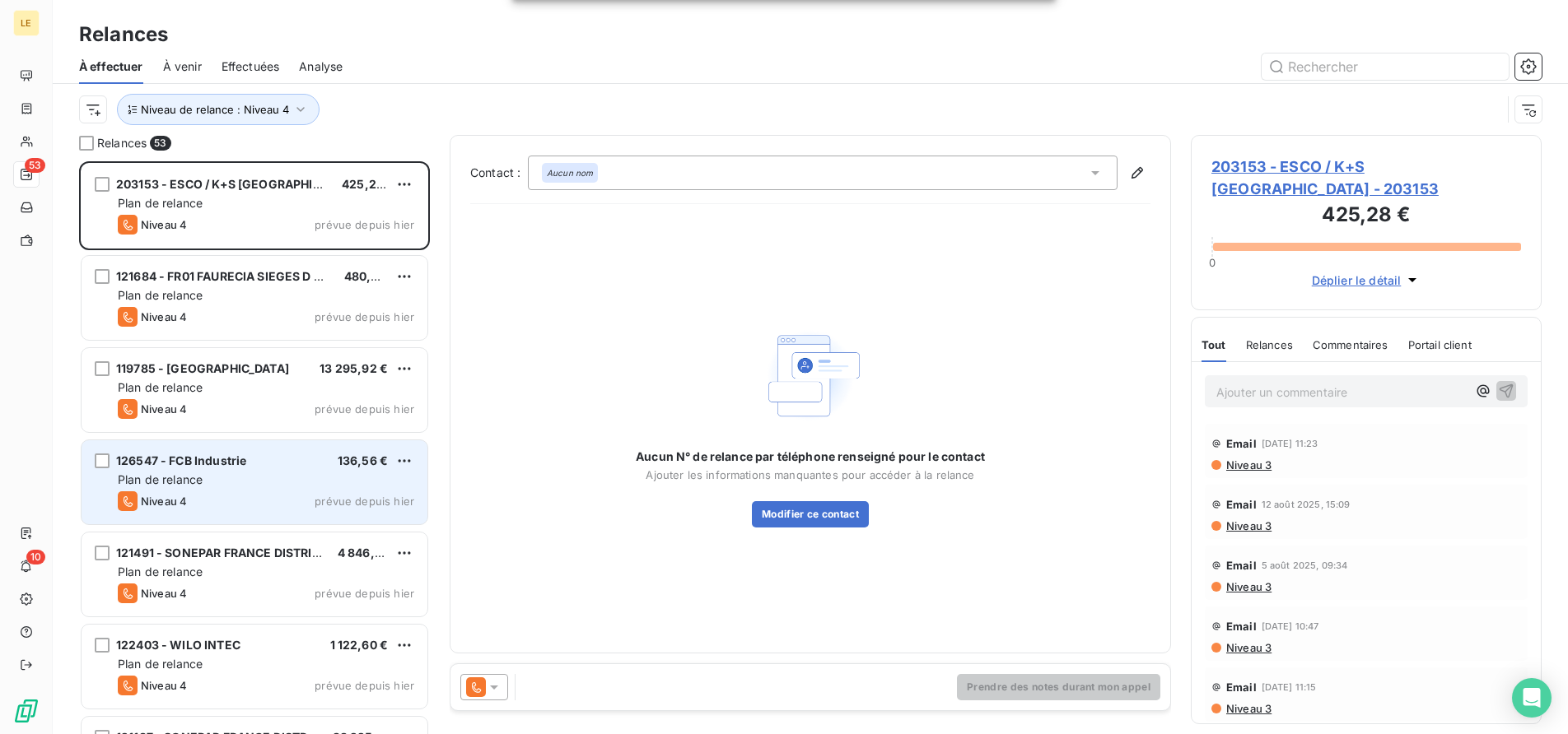
click at [268, 459] on div "126547 - FCB Industrie 136,56 €" at bounding box center [266, 461] width 296 height 15
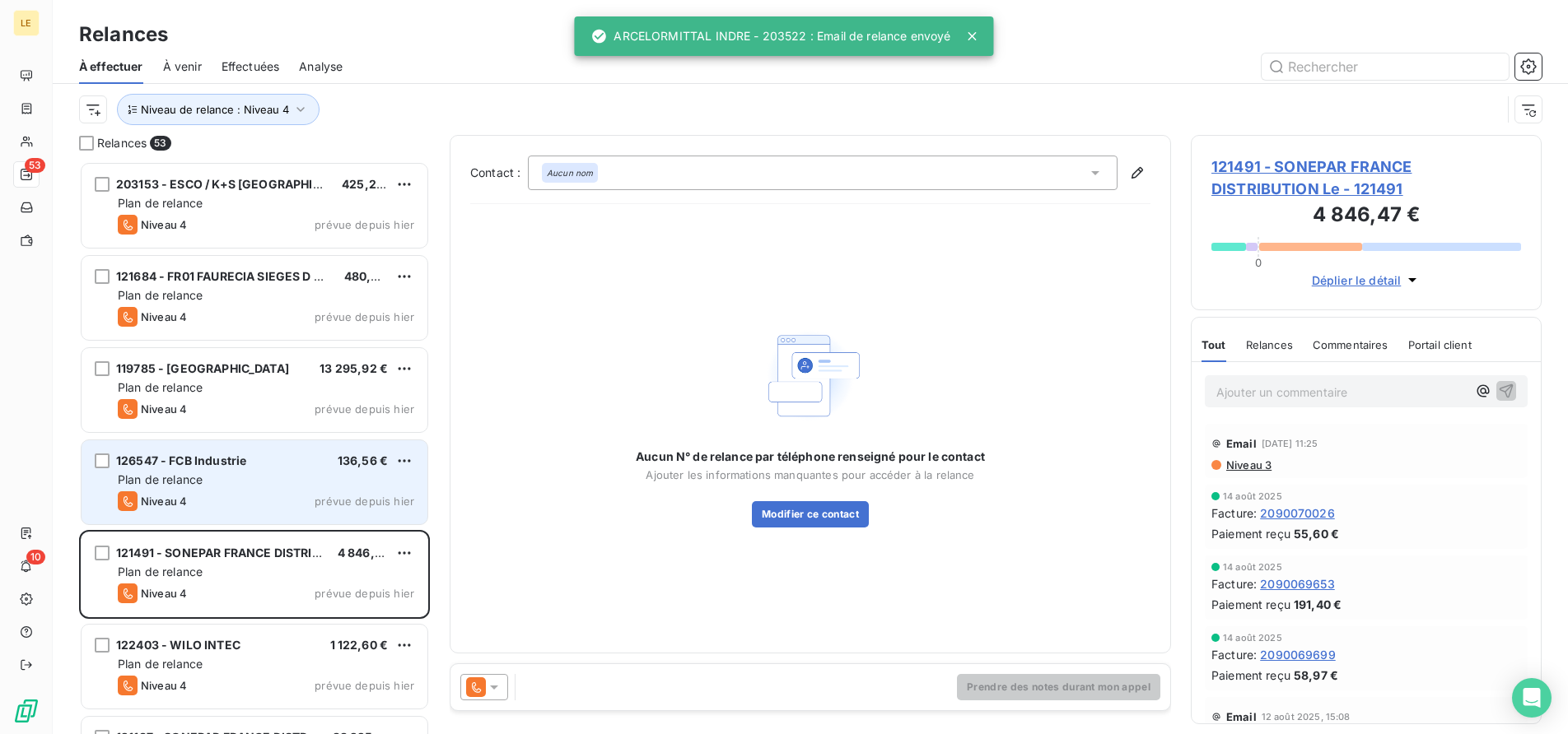
click at [360, 456] on span "136,56 €" at bounding box center [363, 461] width 51 height 14
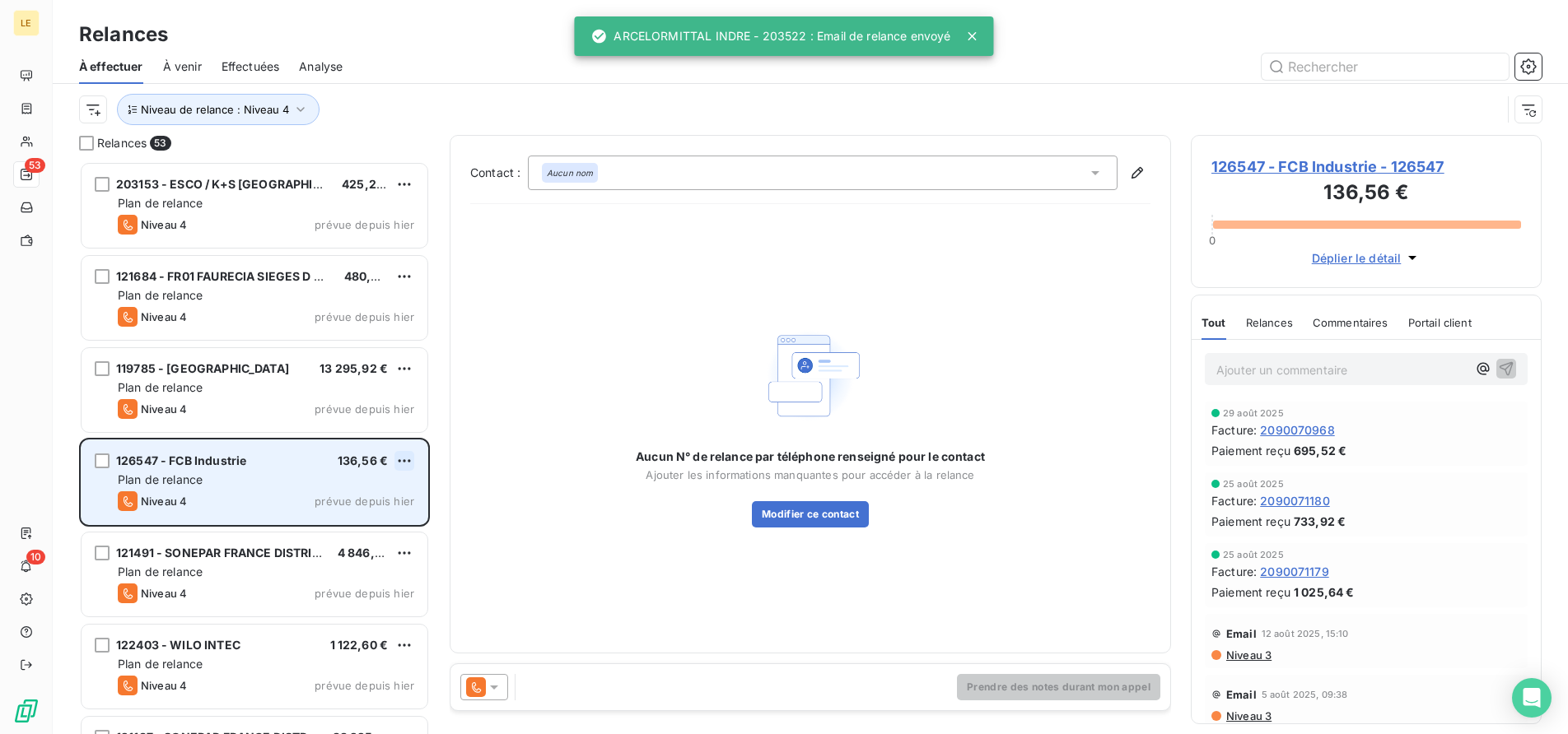
click at [409, 463] on html "LE 53 10 Relances À effectuer À venir Effectuées Analyse Niveau de relance : Ni…" at bounding box center [784, 367] width 1568 height 734
click at [368, 486] on div "Replanifier cette action" at bounding box center [333, 494] width 148 height 26
select select "8"
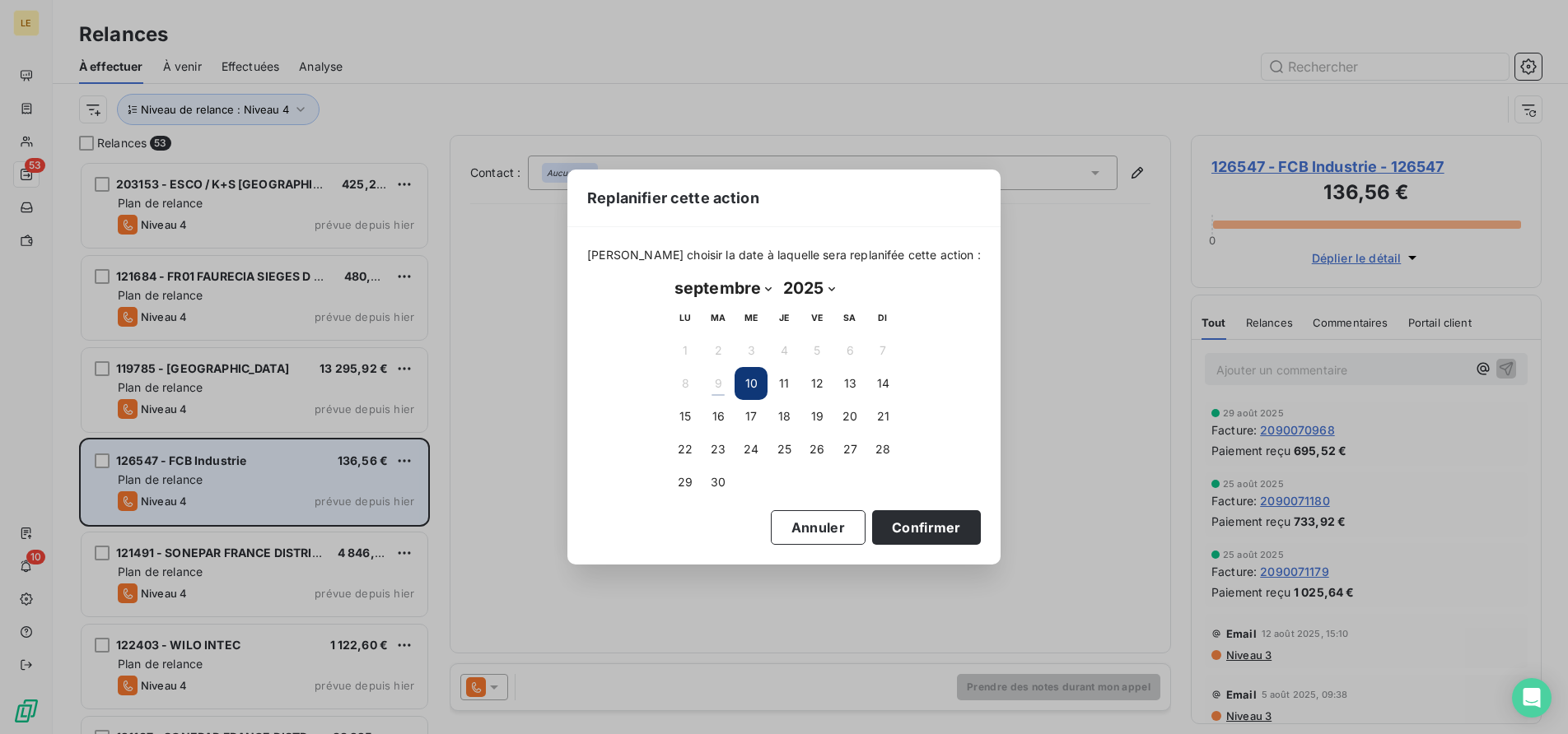
click at [777, 275] on select "2025 2026 2027 2028 2029 2030 2031 2032 2033 2034 2035" at bounding box center [808, 288] width 62 height 26
select select "2030"
click option "2030" at bounding box center [0, 0] width 0 height 0
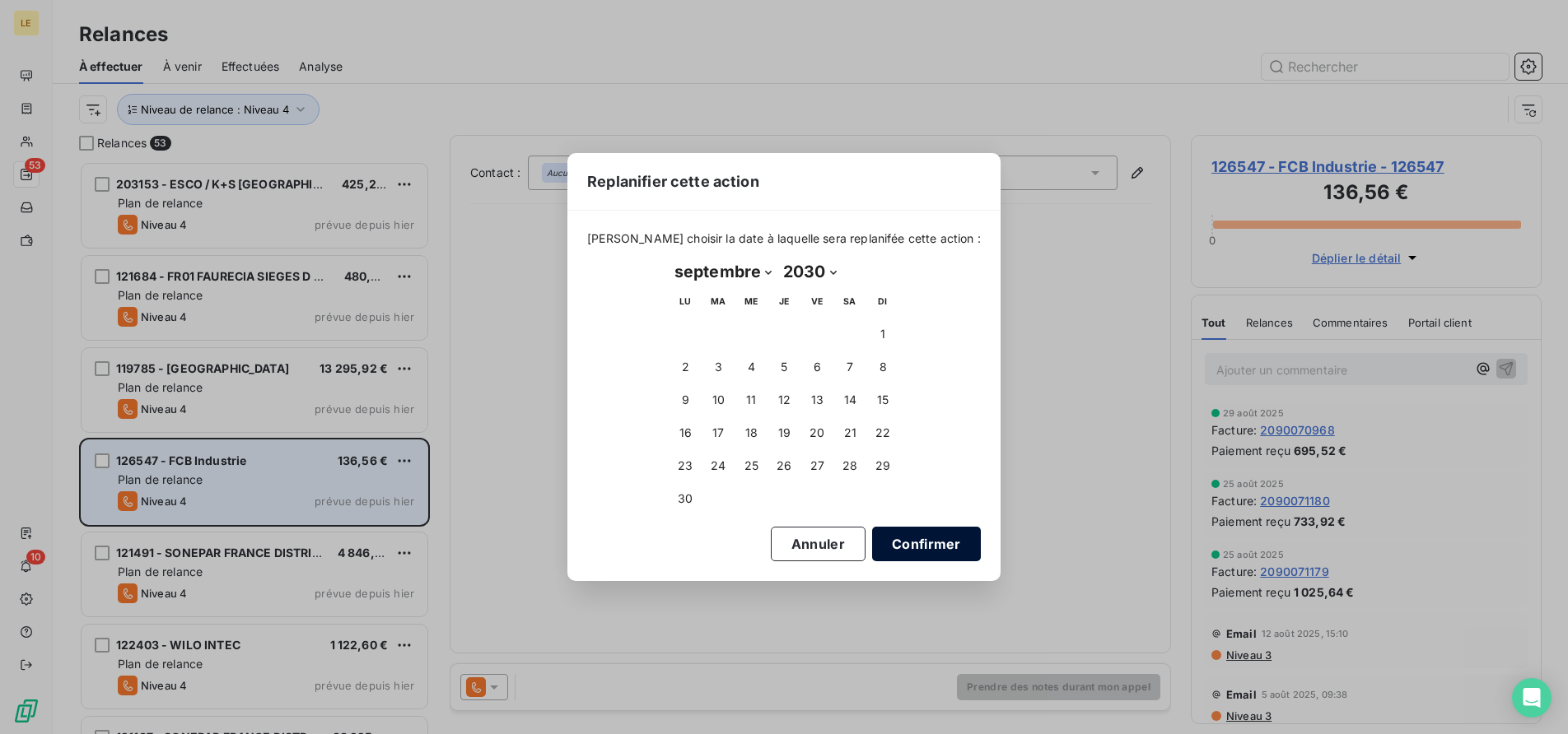
click at [893, 549] on button "Confirmer" at bounding box center [926, 543] width 109 height 35
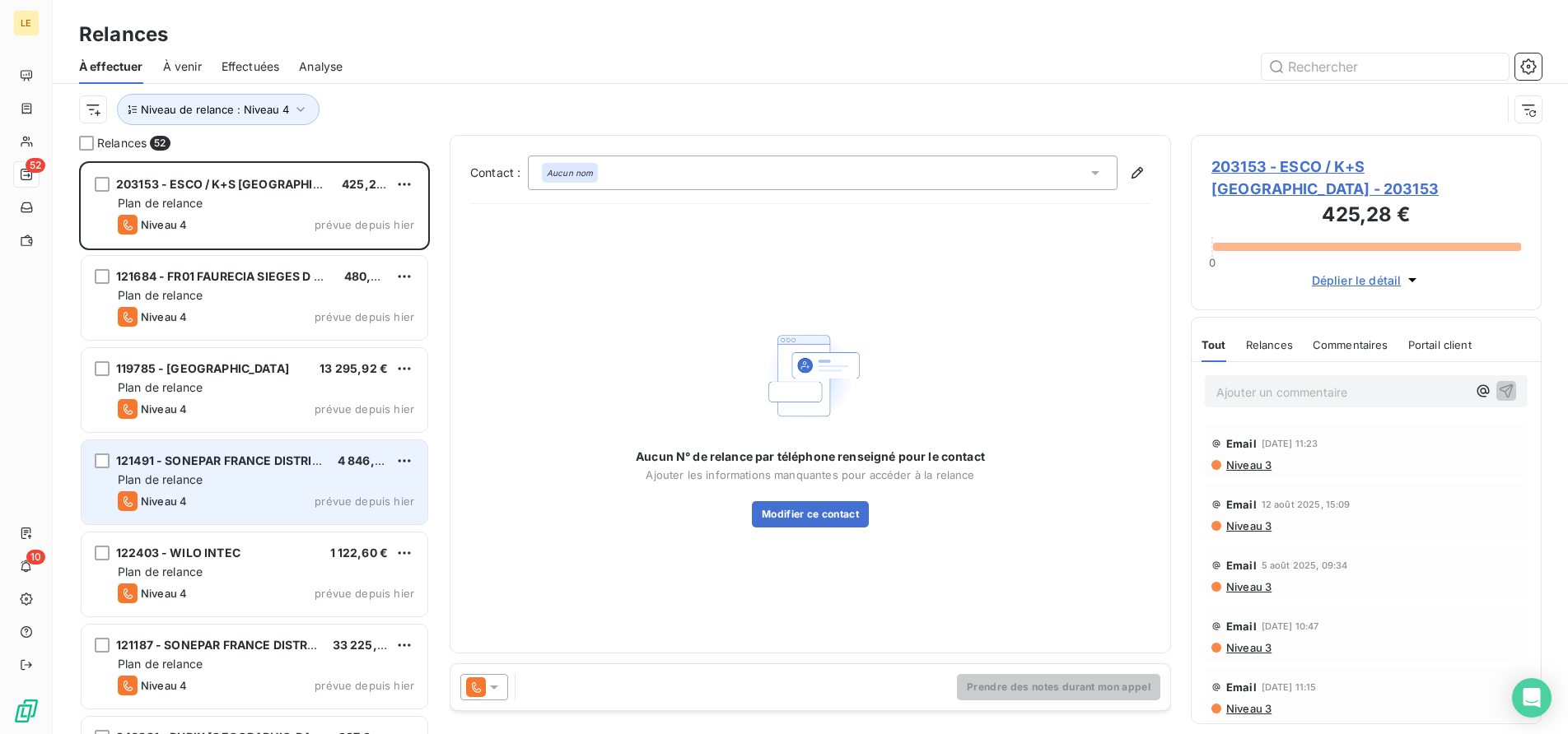
click at [485, 672] on div "Prendre des notes durant mon appel" at bounding box center [810, 687] width 720 height 46
click at [502, 687] on div at bounding box center [484, 687] width 48 height 26
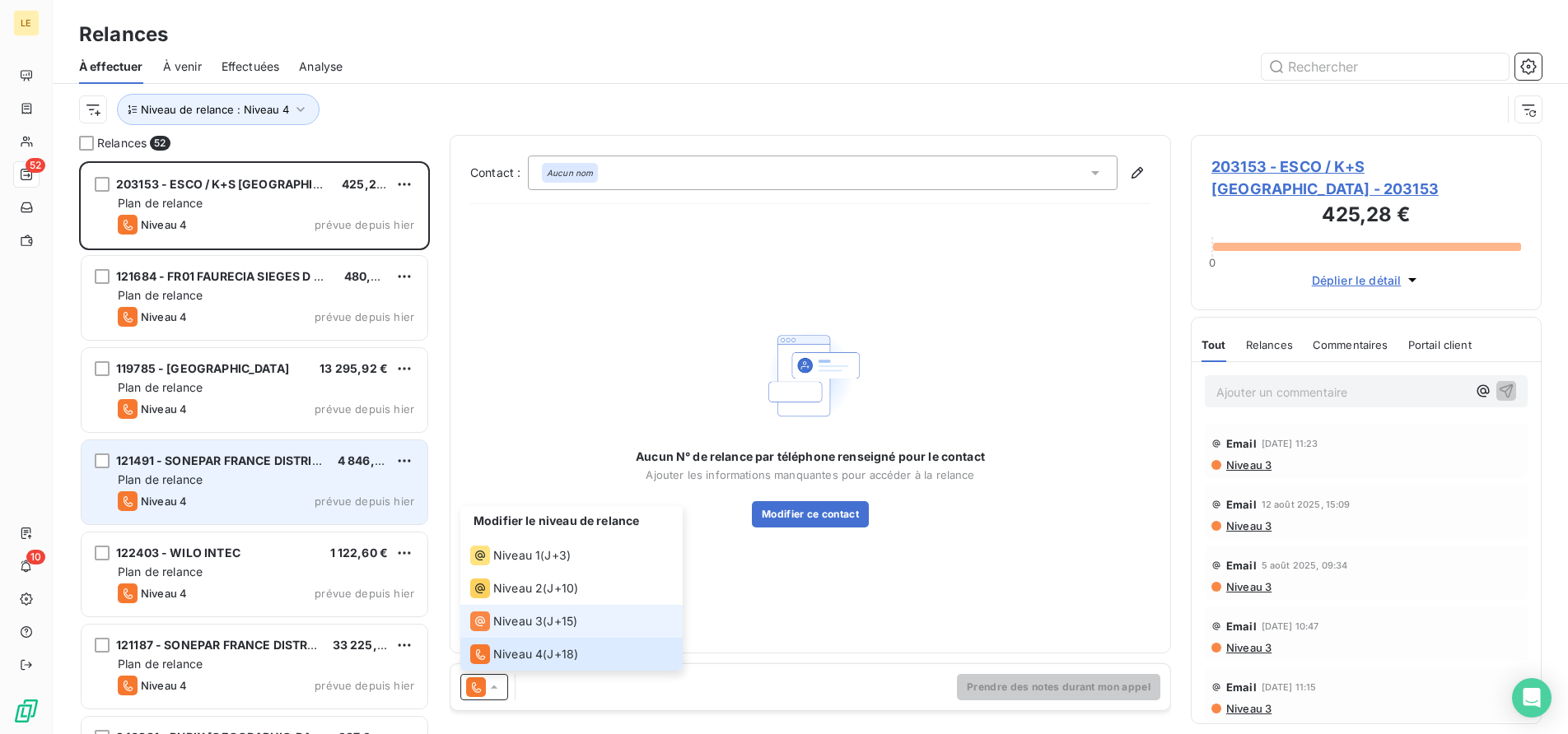
click at [479, 634] on li "Niveau 3 ( J+15 )" at bounding box center [570, 621] width 222 height 33
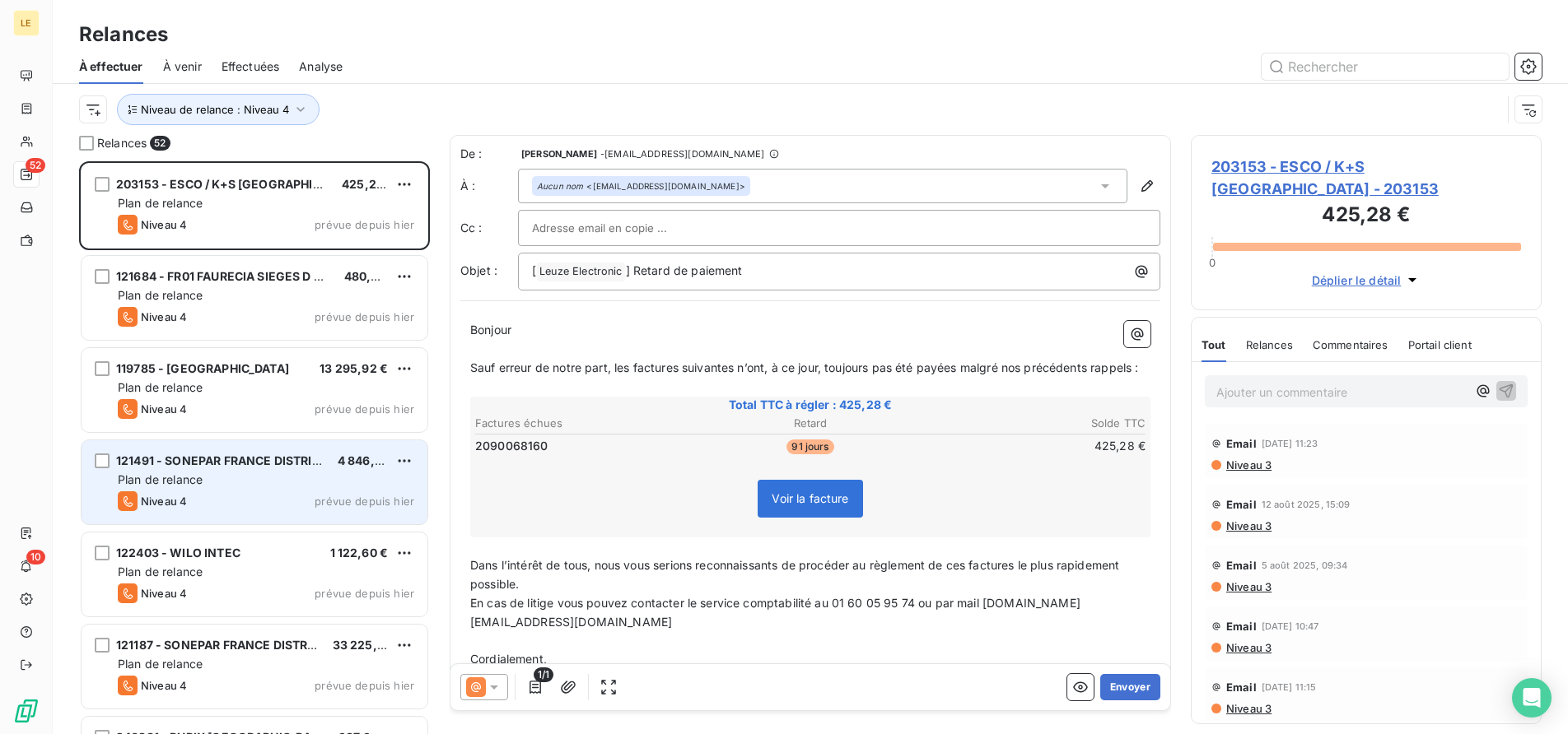
click at [1104, 691] on button "Envoyer" at bounding box center [1130, 687] width 60 height 26
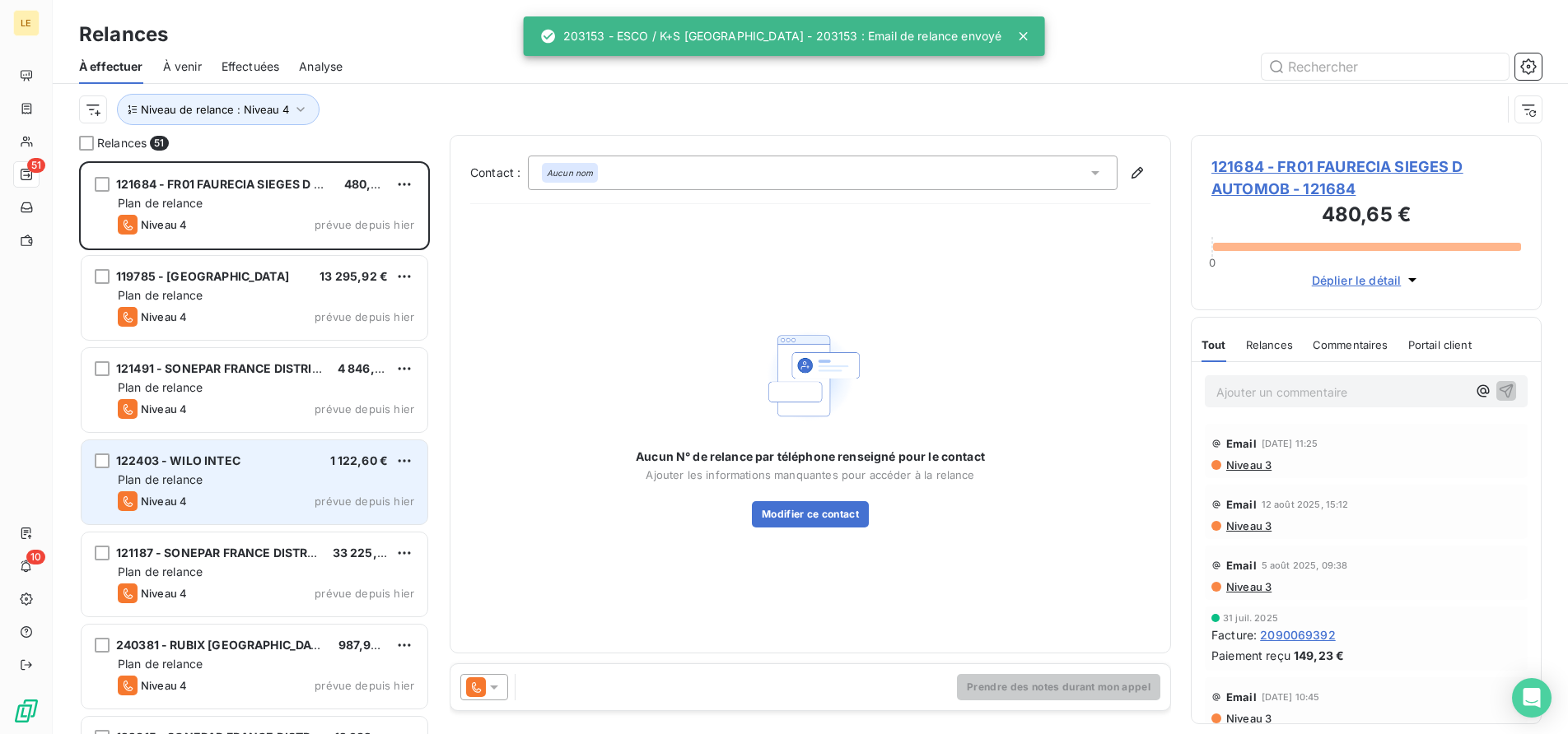
click at [468, 677] on span at bounding box center [475, 687] width 19 height 19
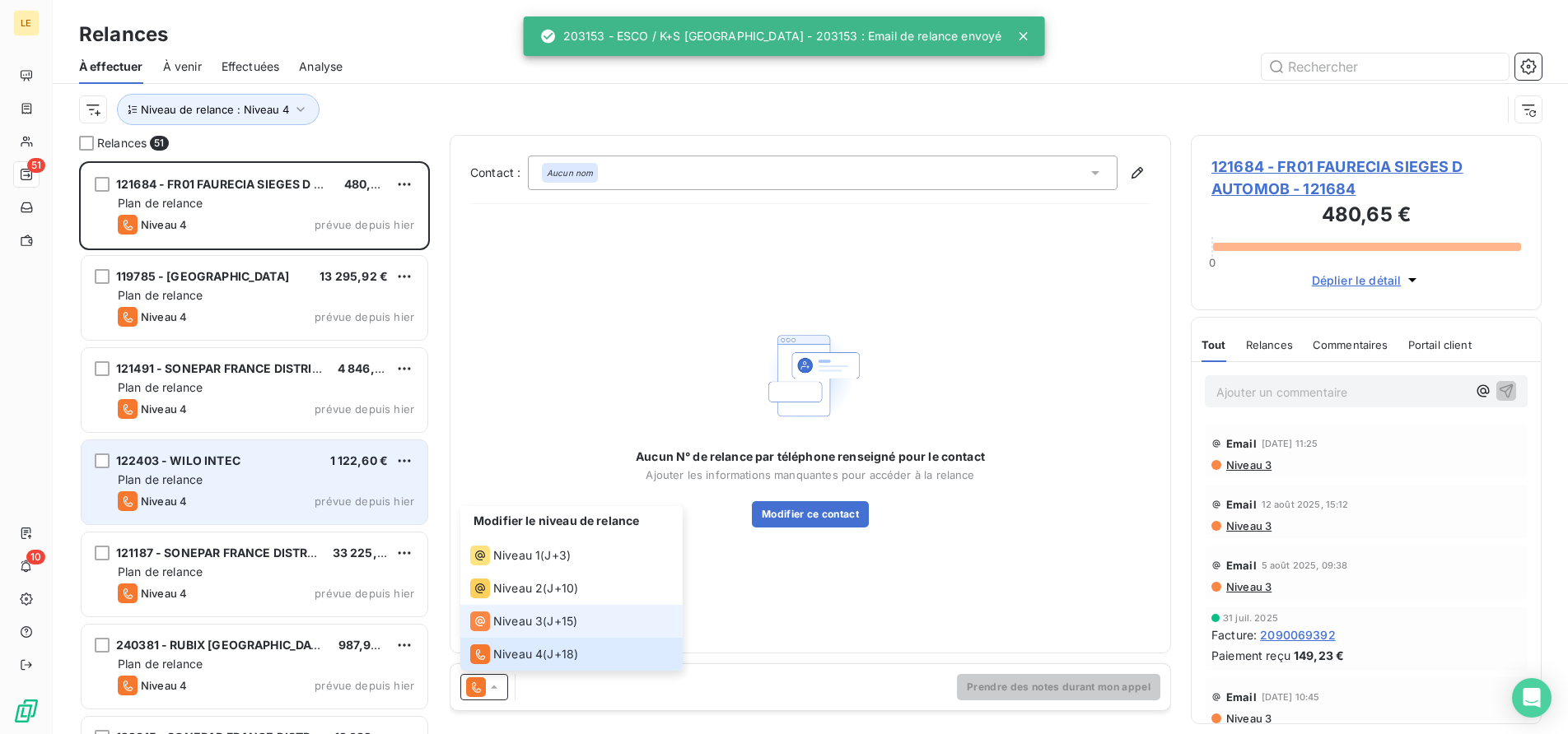
click at [487, 624] on icon at bounding box center [479, 621] width 19 height 19
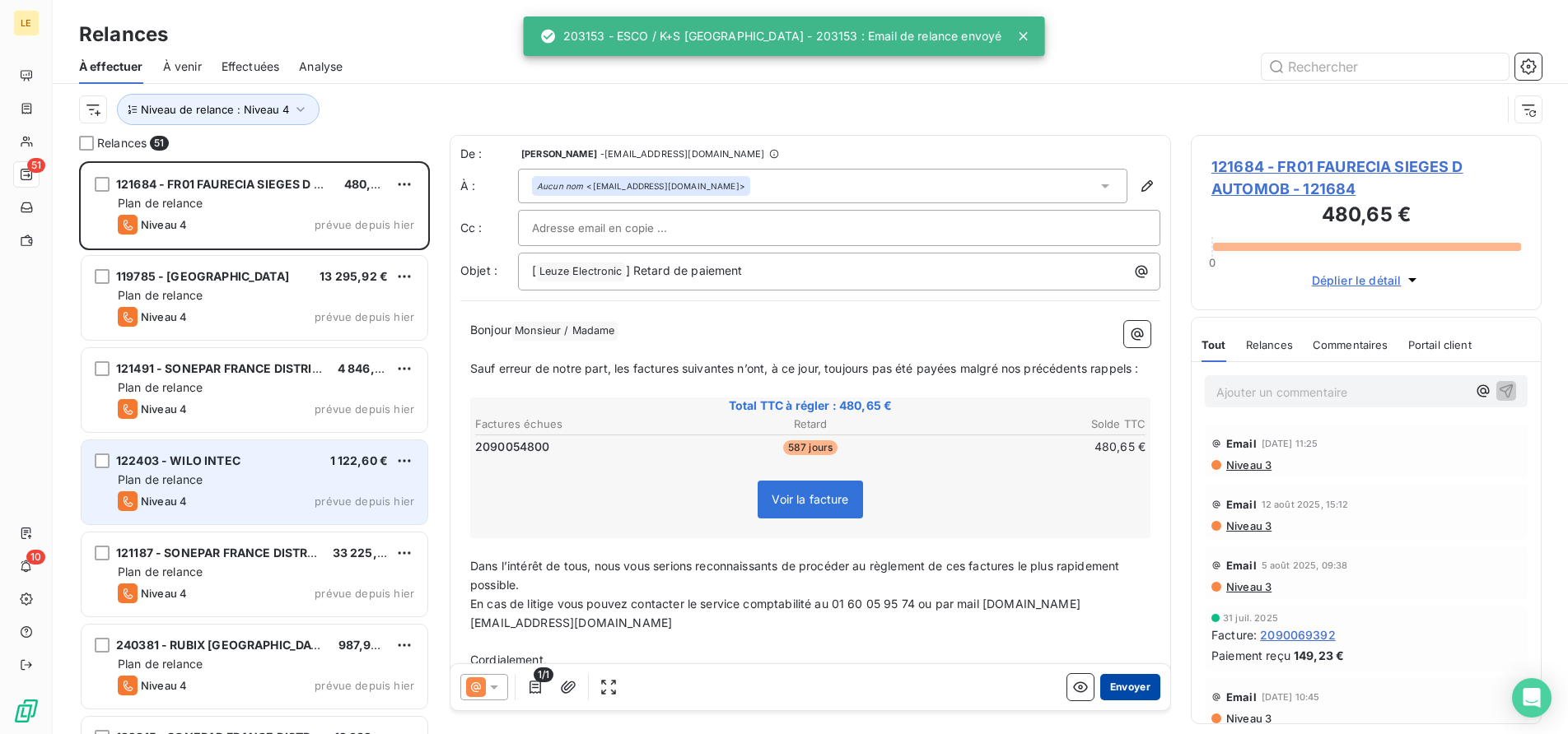
click at [1127, 694] on button "Envoyer" at bounding box center [1130, 687] width 60 height 26
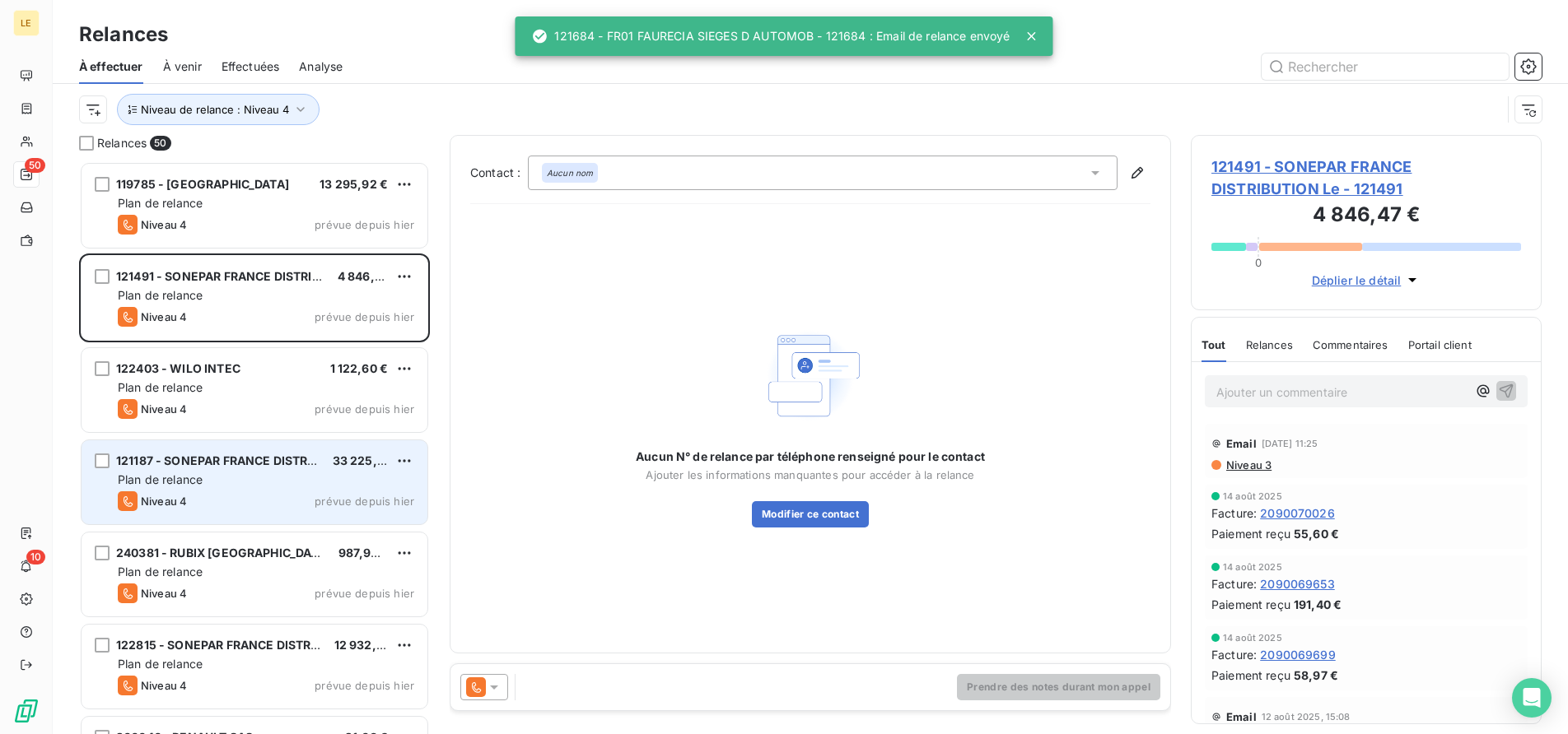
click at [489, 694] on icon at bounding box center [495, 688] width 17 height 17
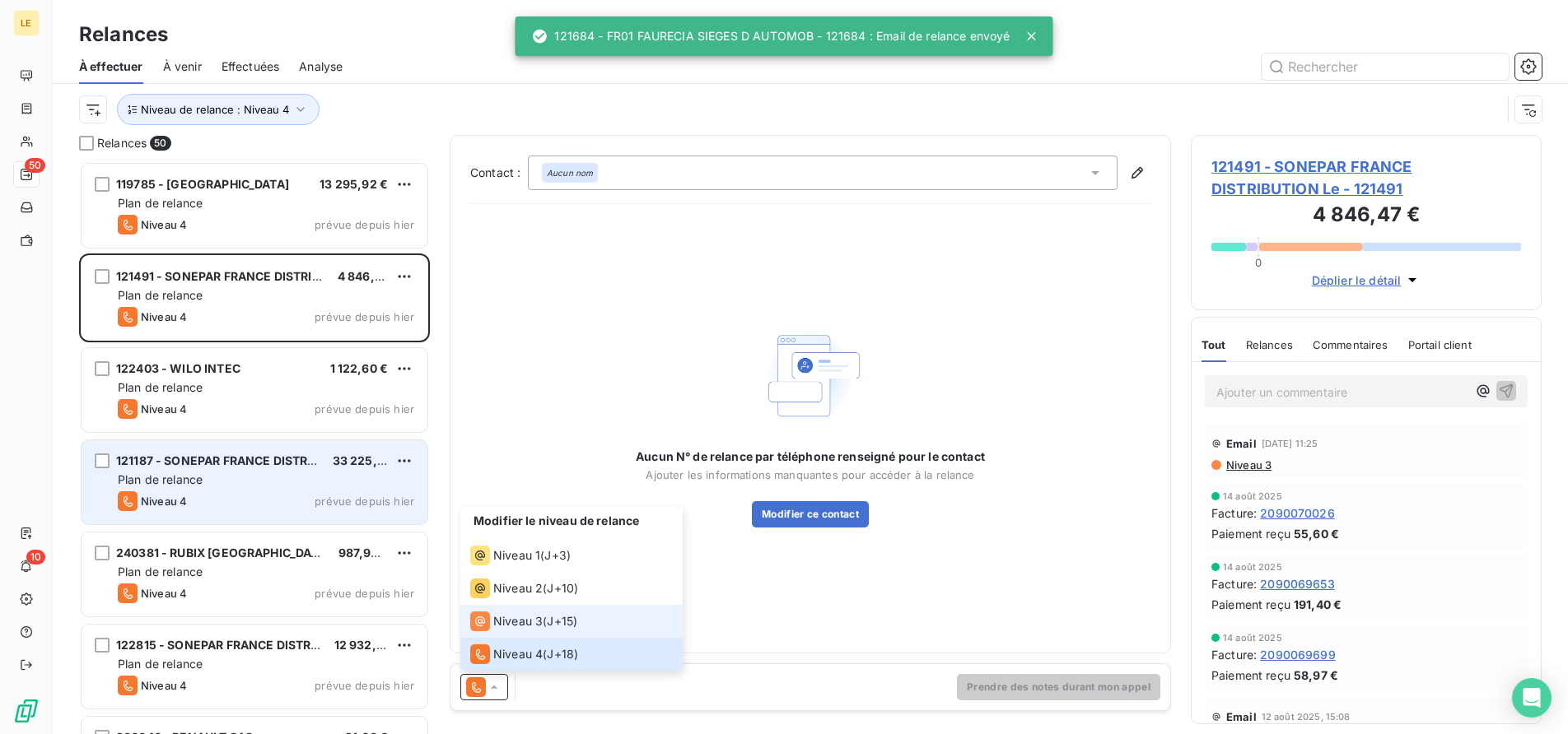
click at [496, 608] on li "Niveau 3 ( J+15 )" at bounding box center [570, 621] width 222 height 33
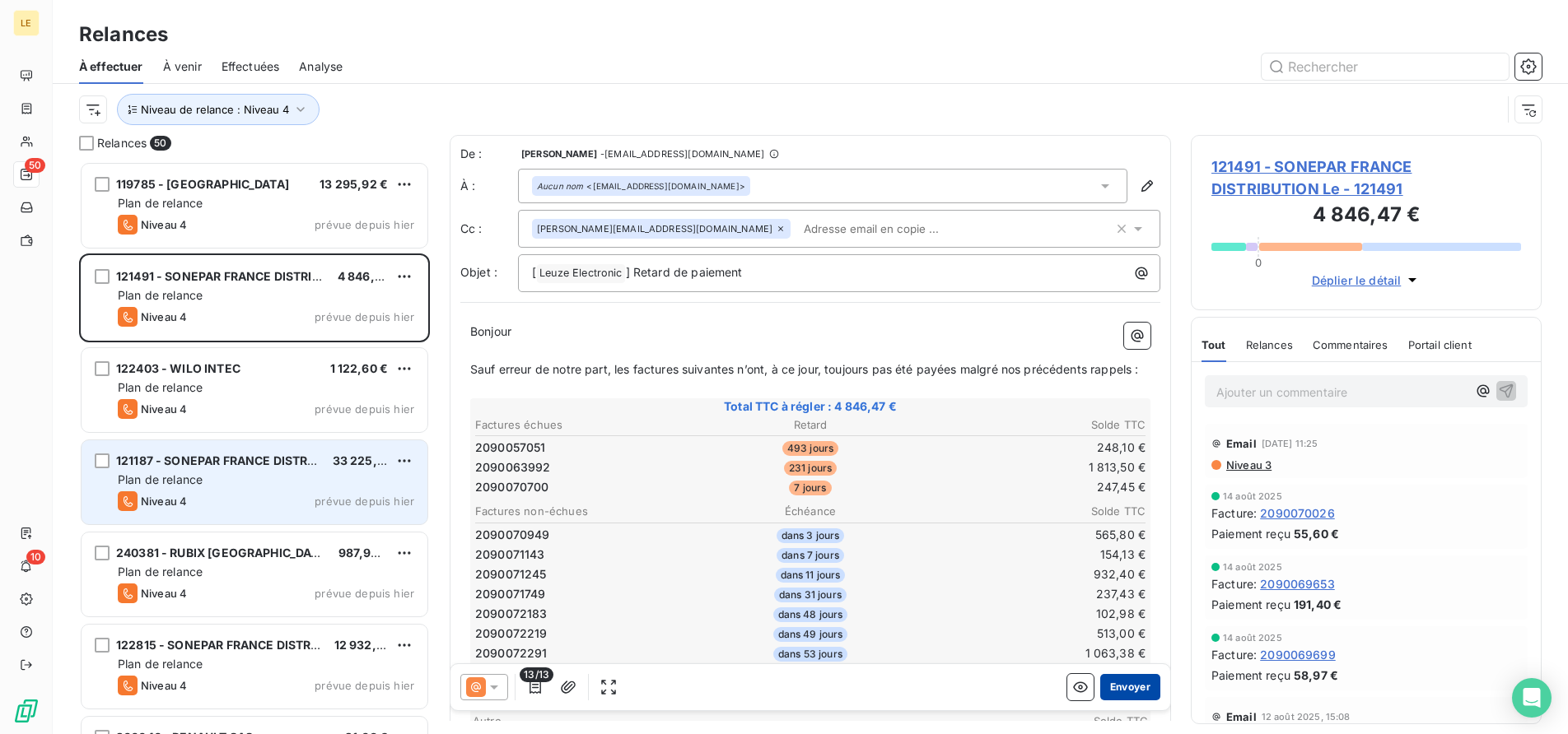
click at [1127, 694] on button "Envoyer" at bounding box center [1130, 687] width 60 height 26
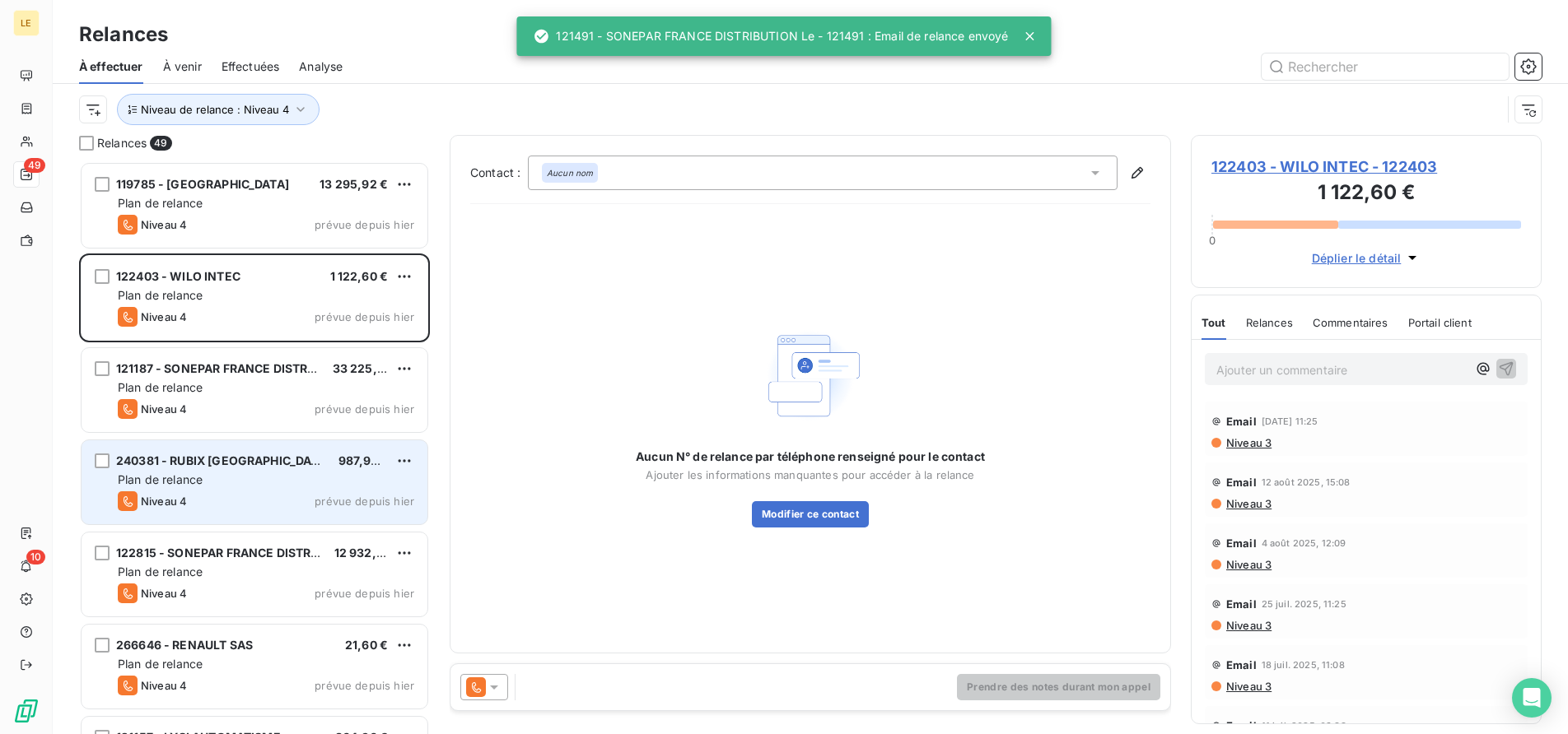
click at [471, 688] on icon at bounding box center [475, 687] width 19 height 19
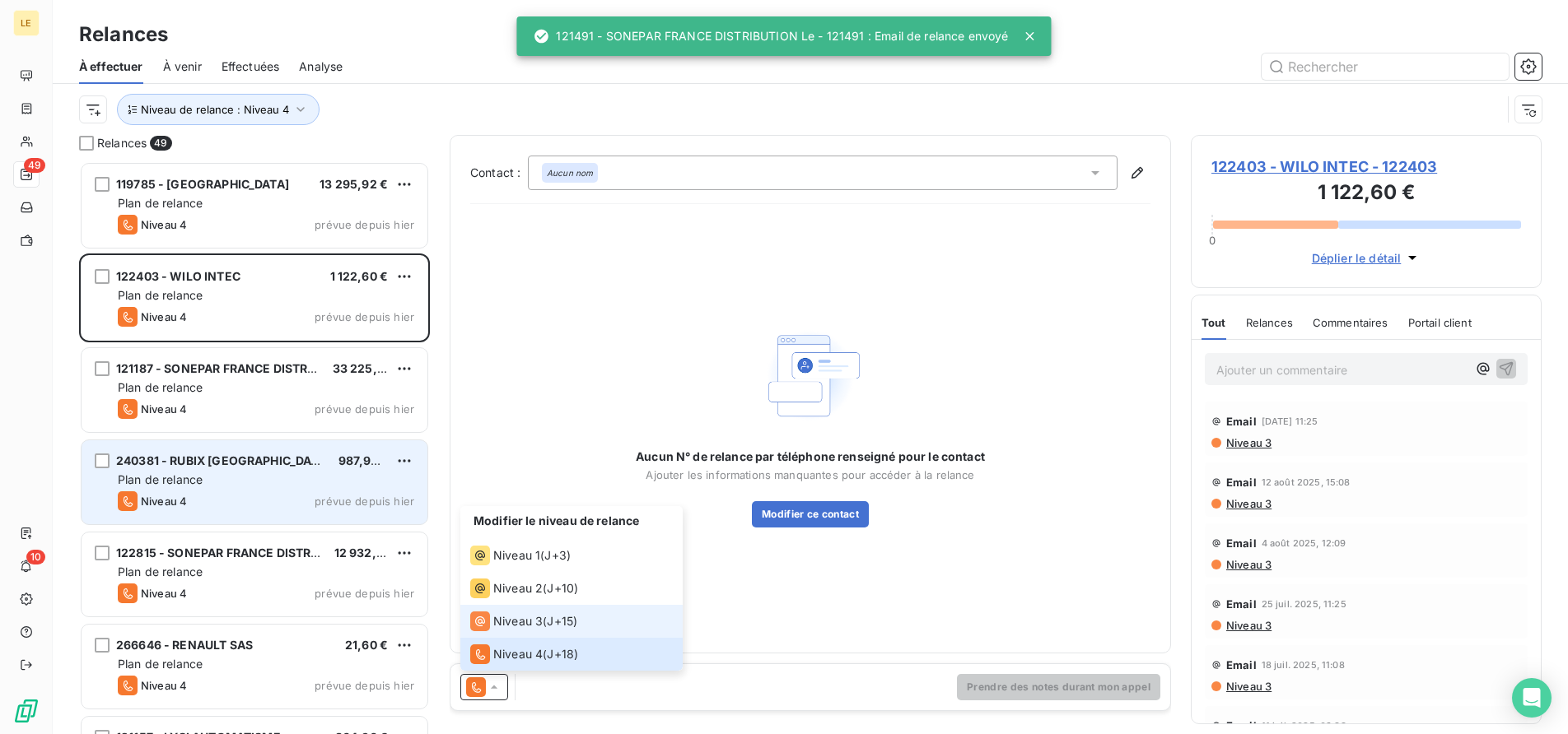
click at [486, 624] on icon at bounding box center [479, 621] width 19 height 19
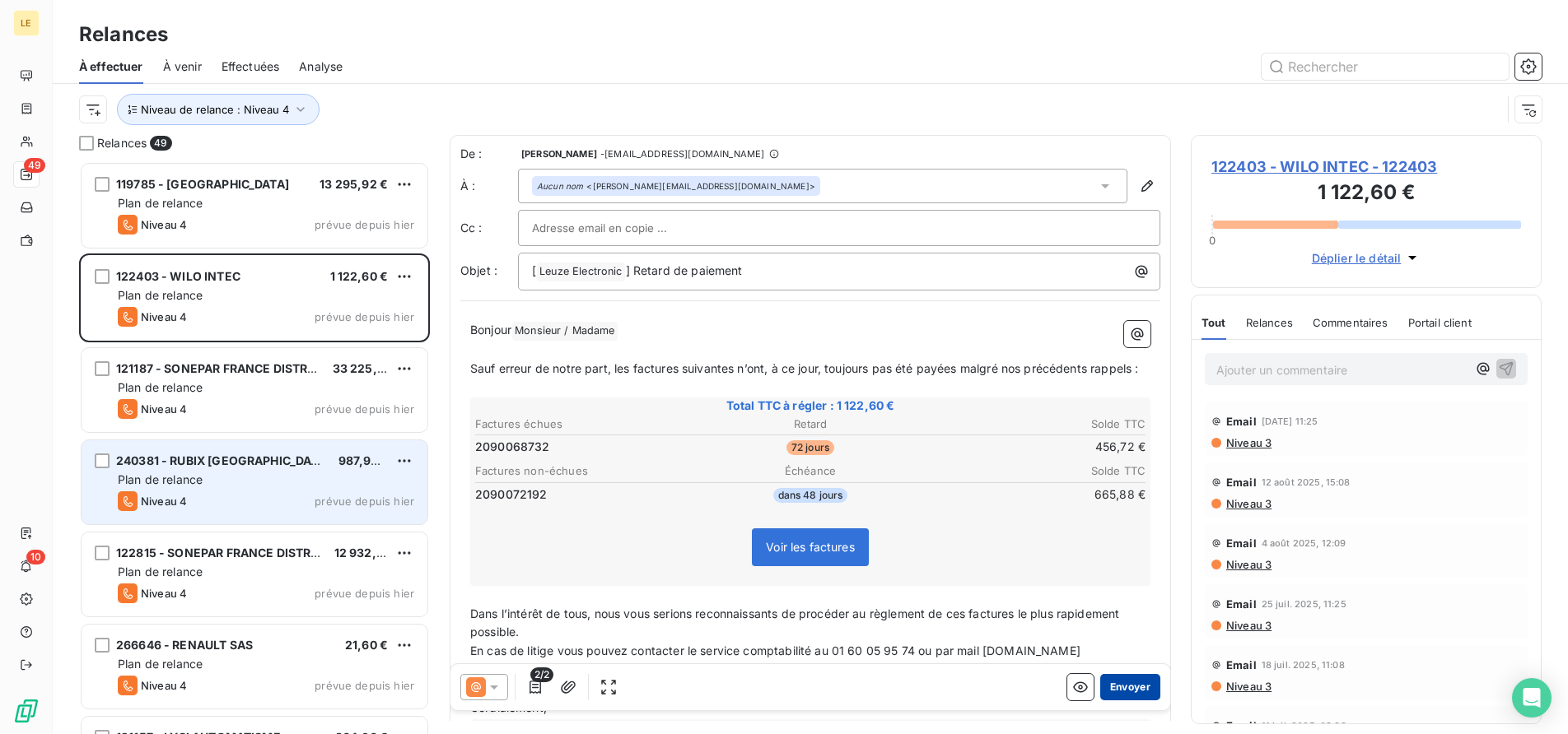
click at [1114, 687] on button "Envoyer" at bounding box center [1130, 687] width 60 height 26
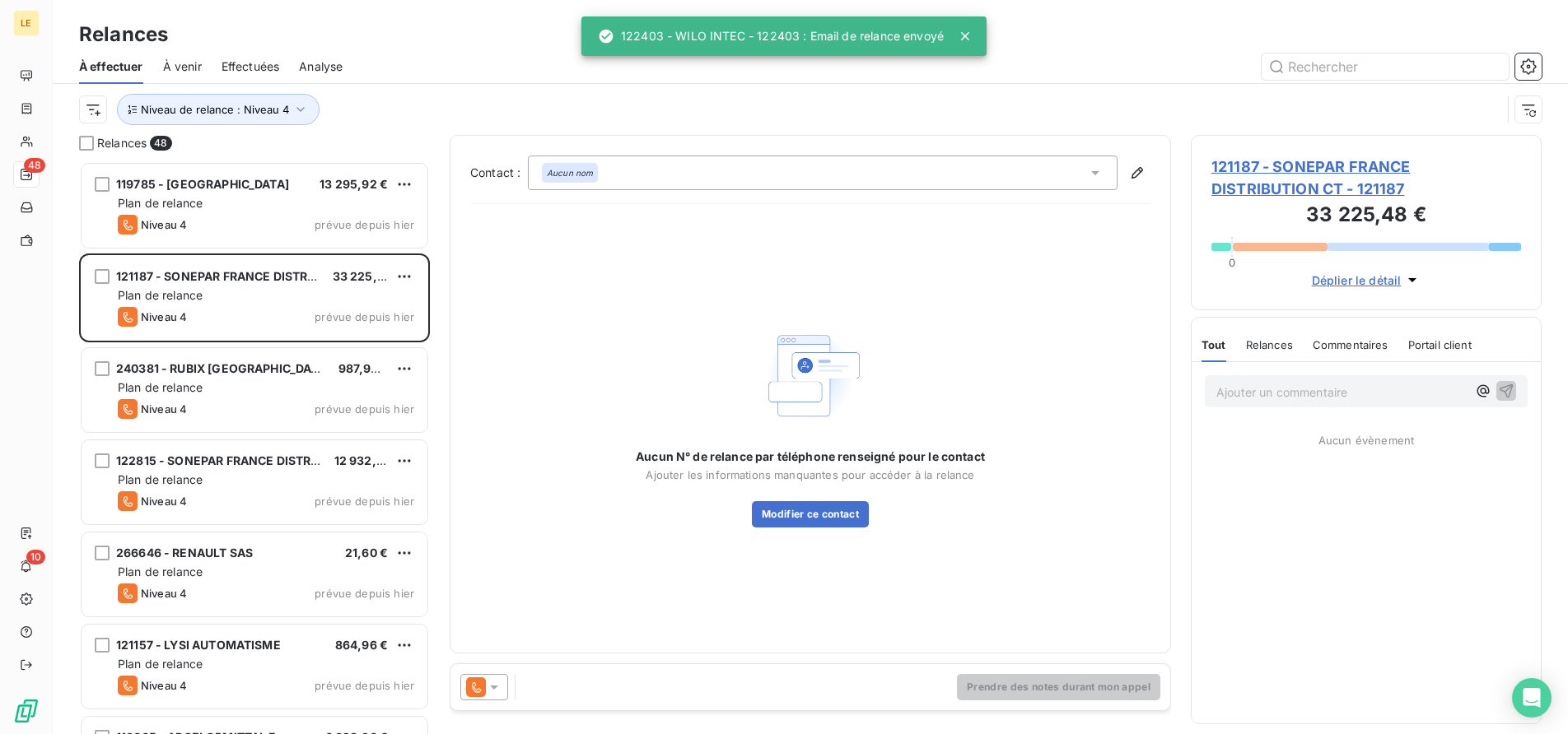
click at [488, 680] on icon at bounding box center [495, 688] width 17 height 17
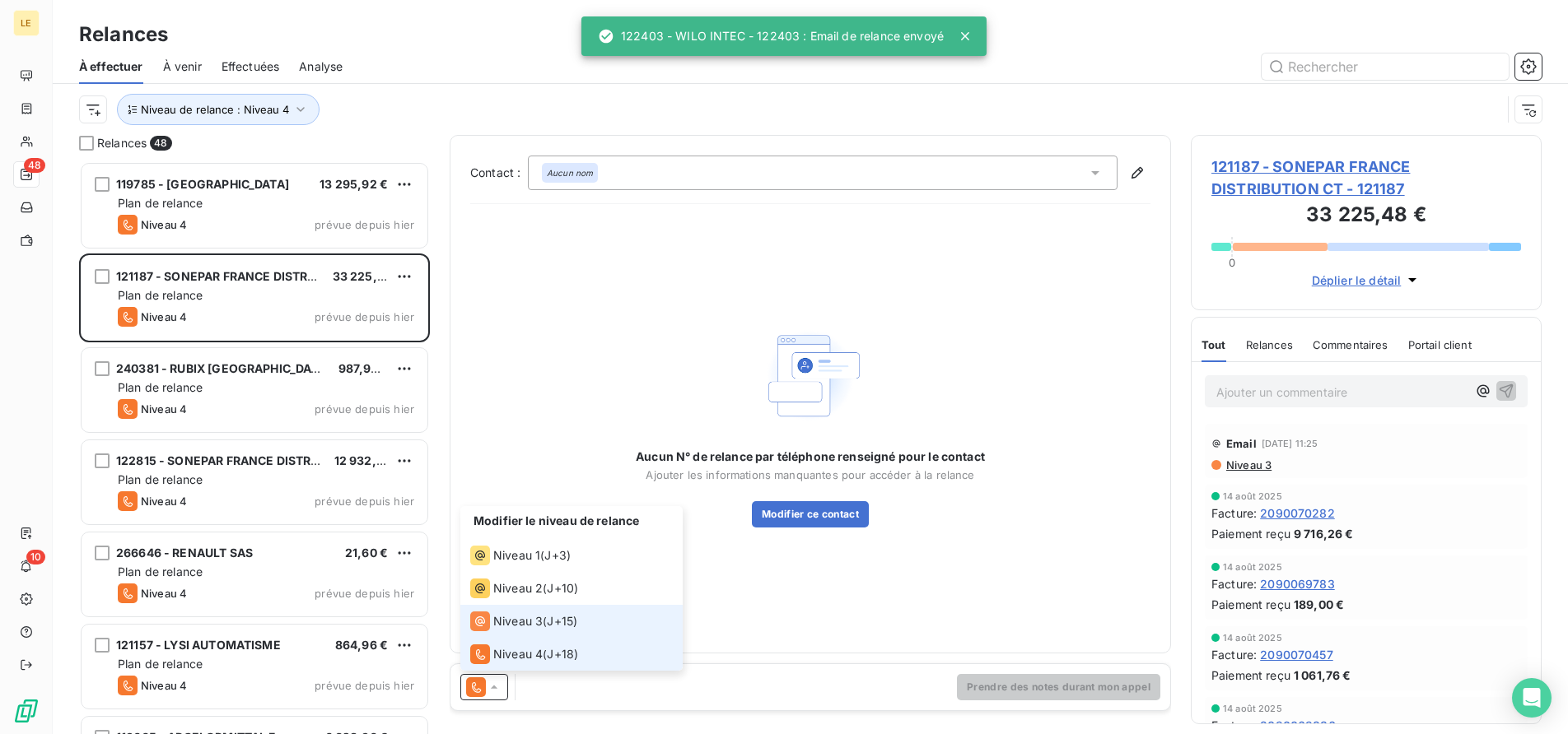
click at [498, 625] on span "Niveau 3" at bounding box center [517, 622] width 50 height 17
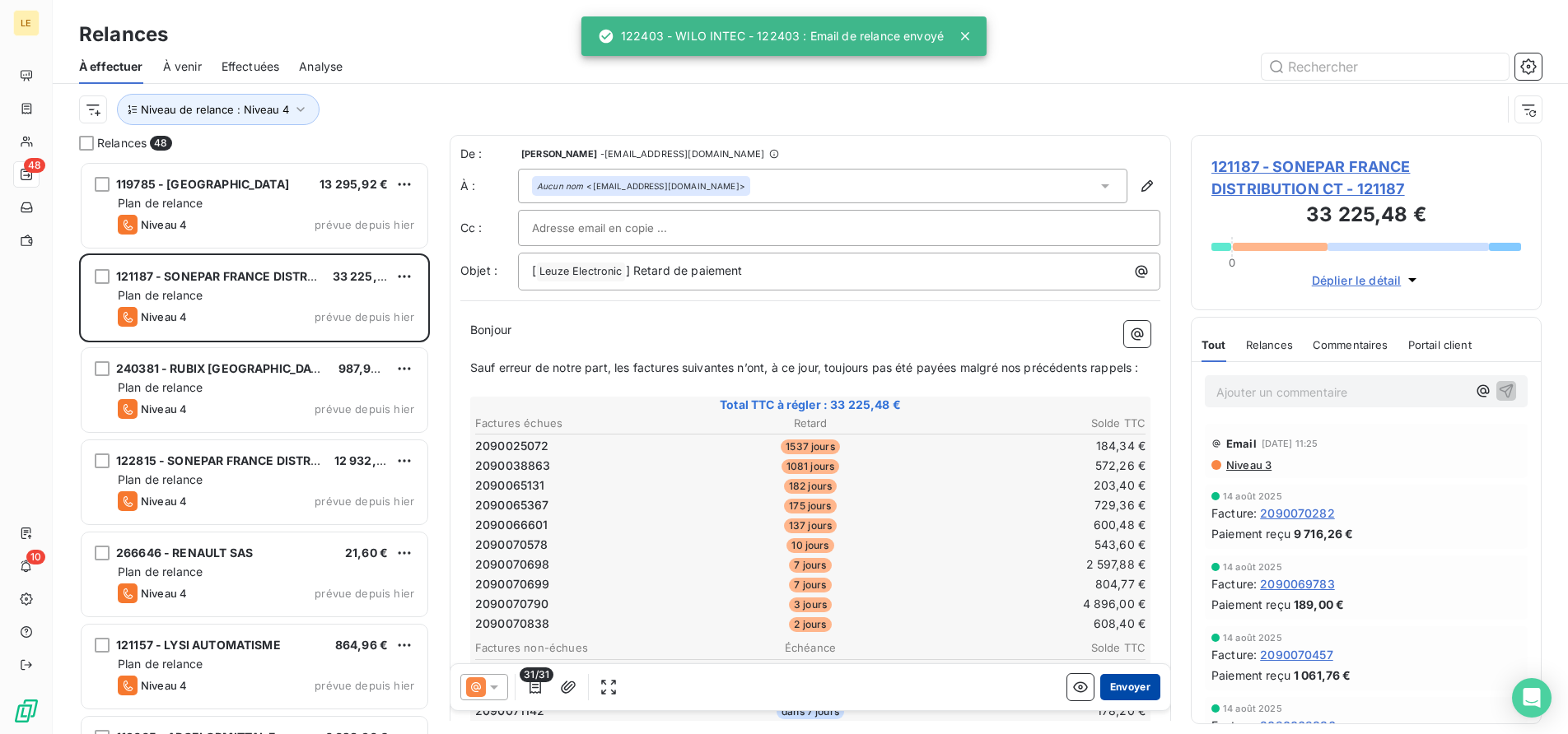
click at [1117, 694] on button "Envoyer" at bounding box center [1130, 687] width 60 height 26
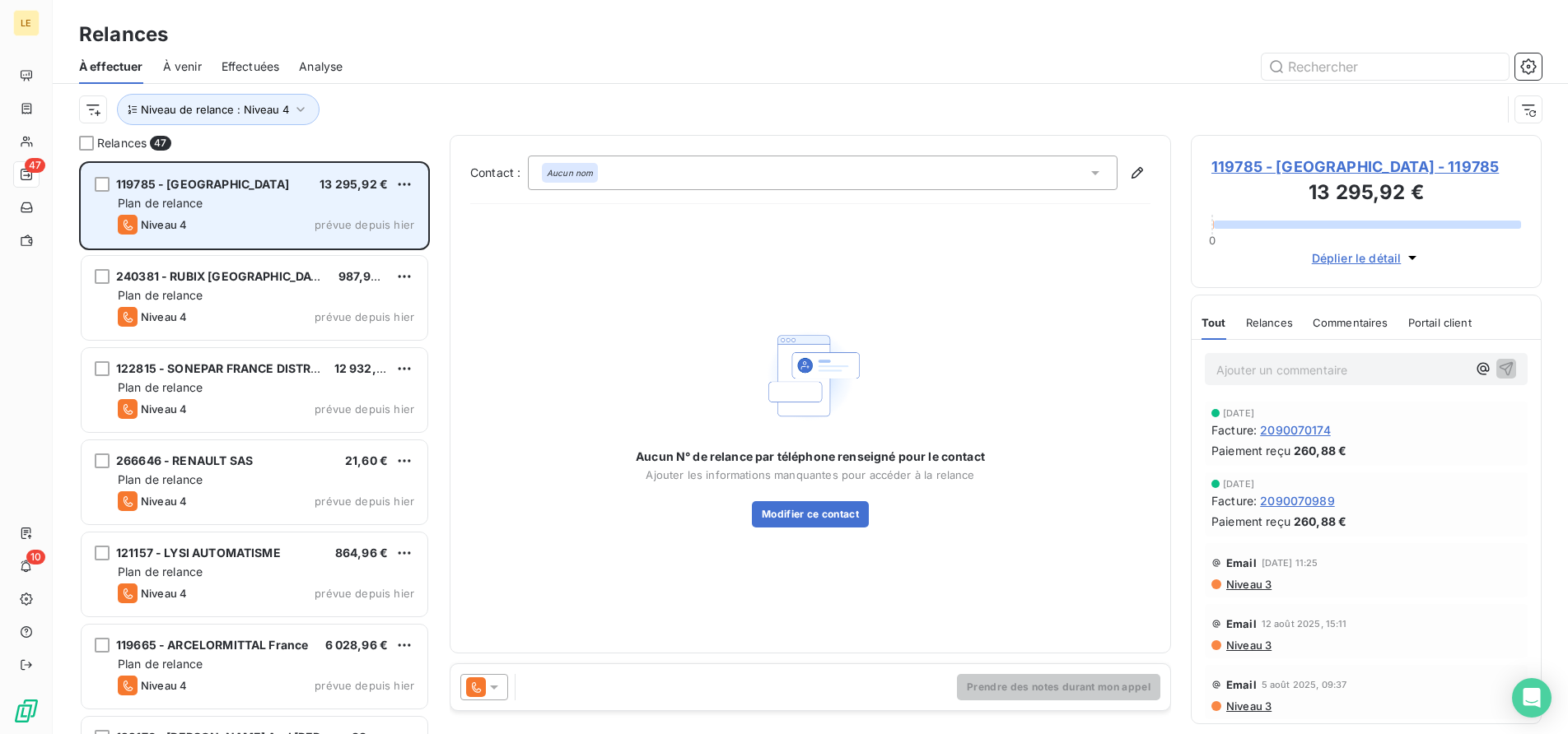
click at [213, 216] on div "Niveau 4 prévue depuis hier" at bounding box center [266, 224] width 296 height 19
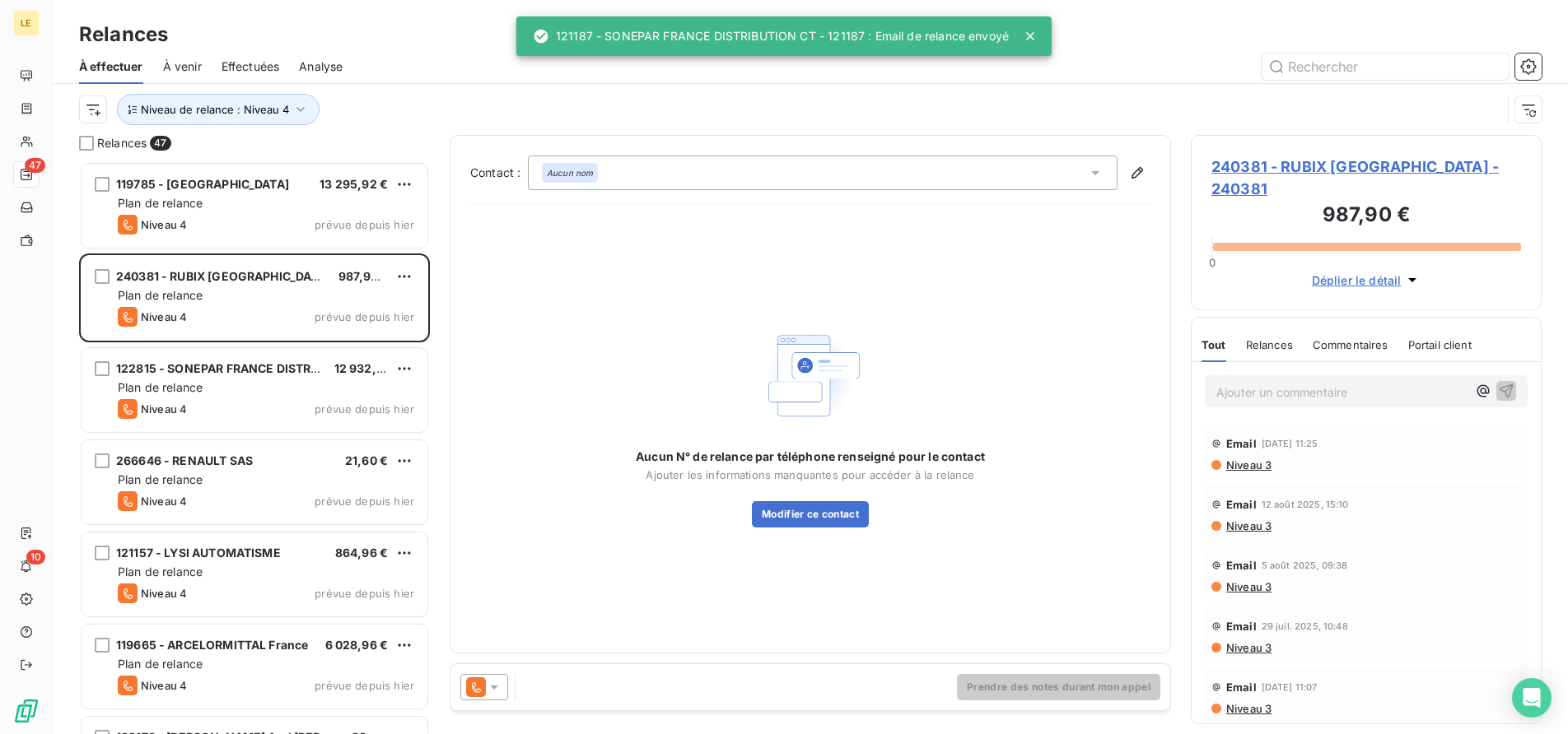
click at [491, 683] on icon at bounding box center [495, 688] width 17 height 17
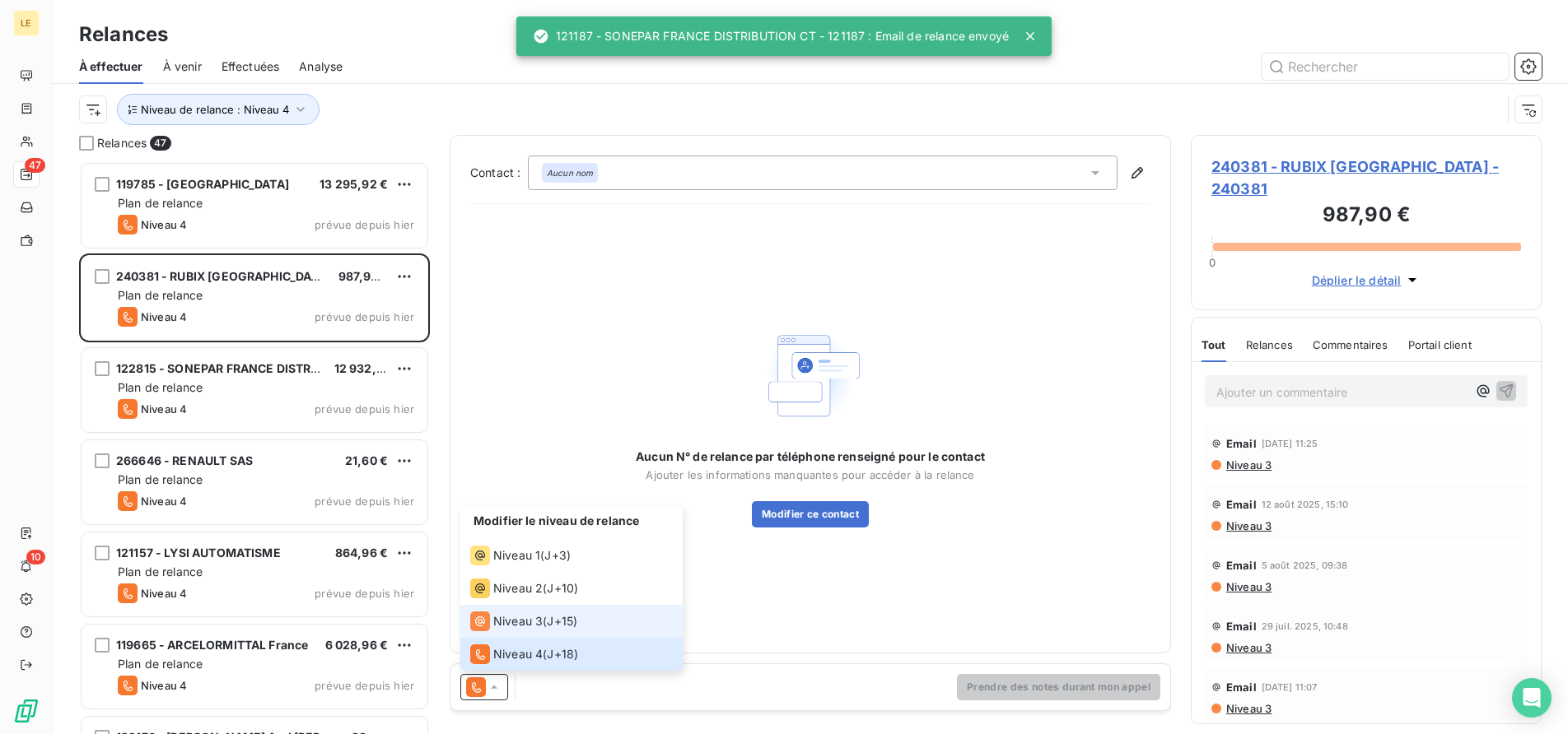
click at [503, 630] on div "Niveau 3" at bounding box center [506, 621] width 73 height 19
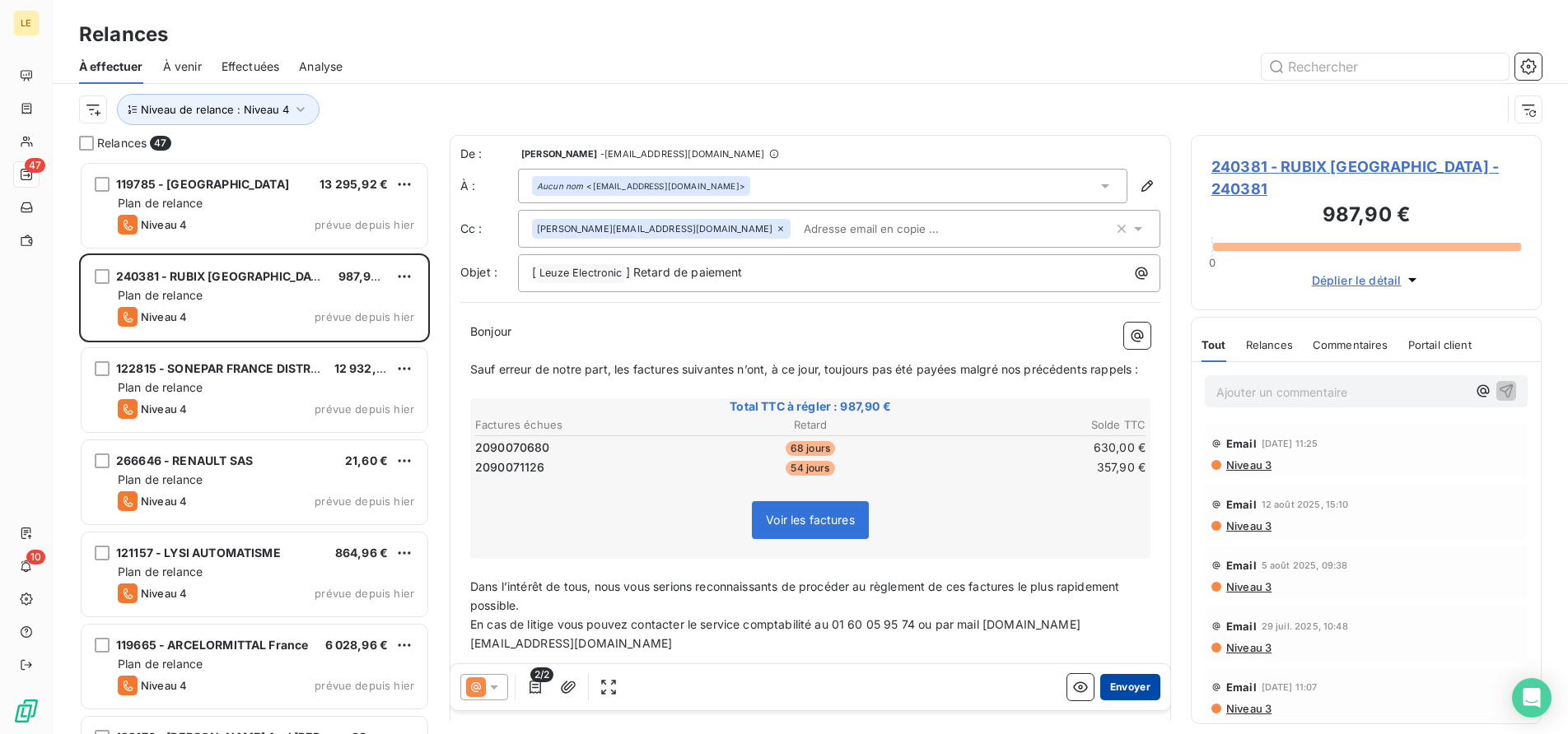
click at [1106, 688] on button "Envoyer" at bounding box center [1130, 687] width 60 height 26
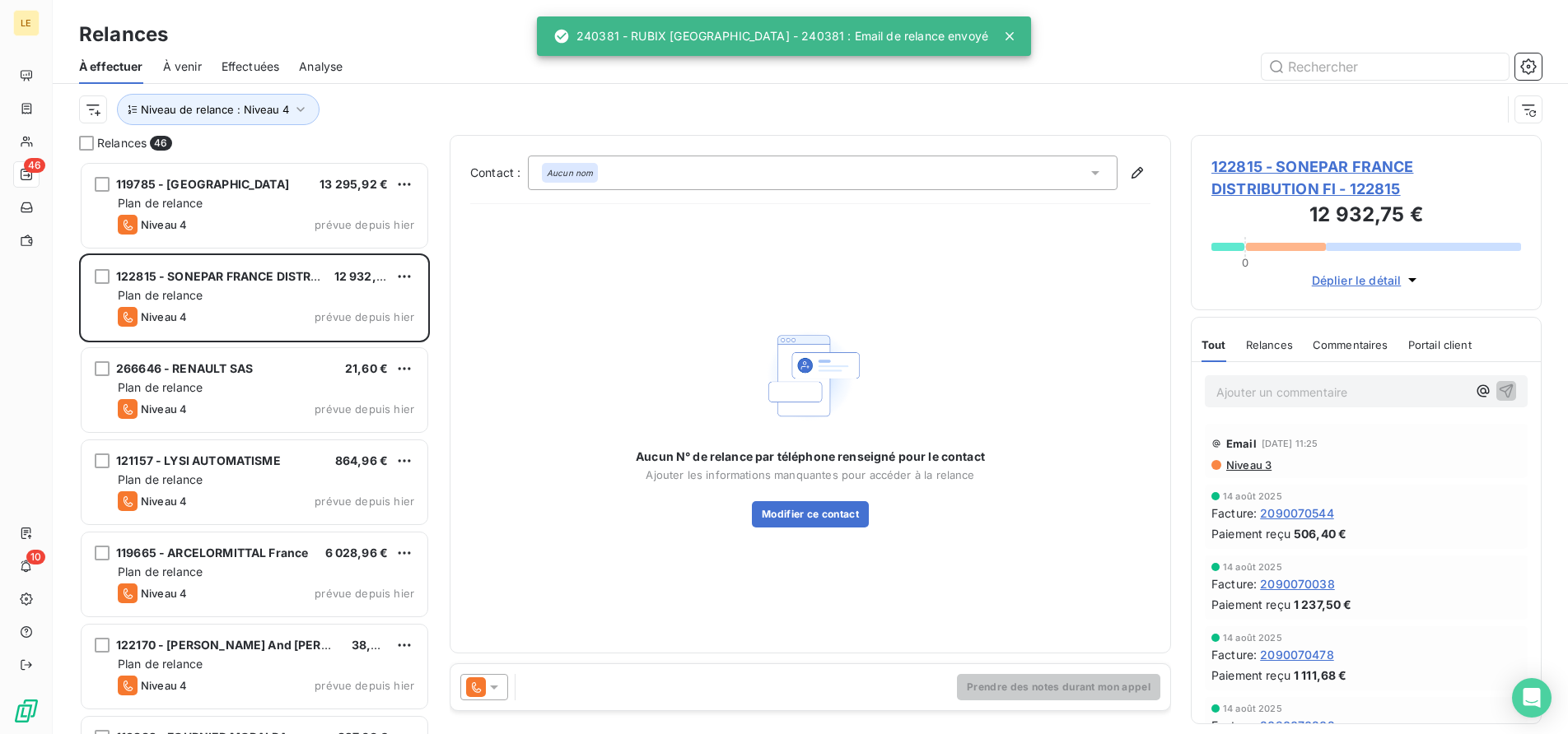
click at [481, 699] on div at bounding box center [484, 687] width 48 height 26
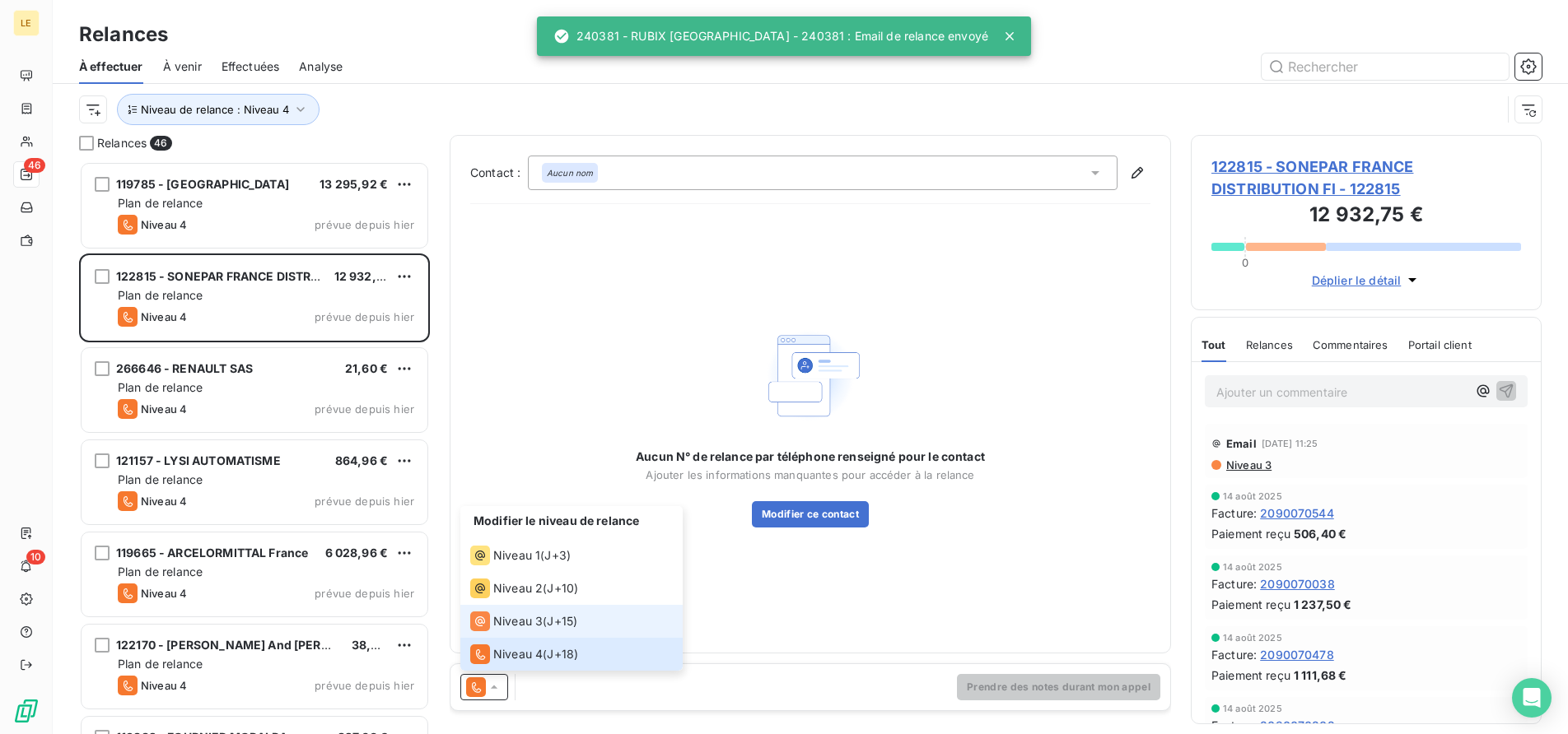
click at [500, 632] on li "Niveau 3 ( J+15 )" at bounding box center [570, 621] width 222 height 33
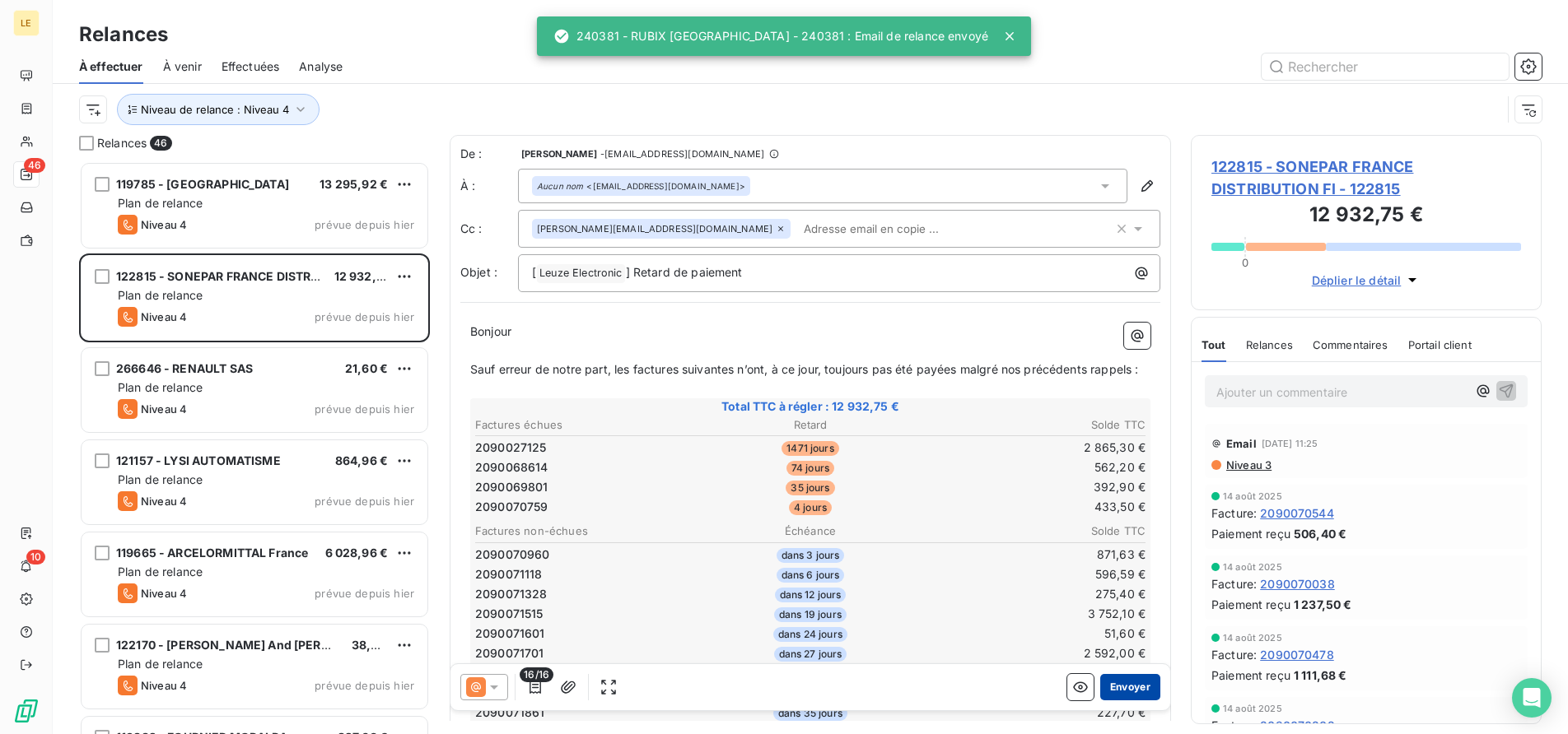
click at [1105, 694] on button "Envoyer" at bounding box center [1130, 687] width 60 height 26
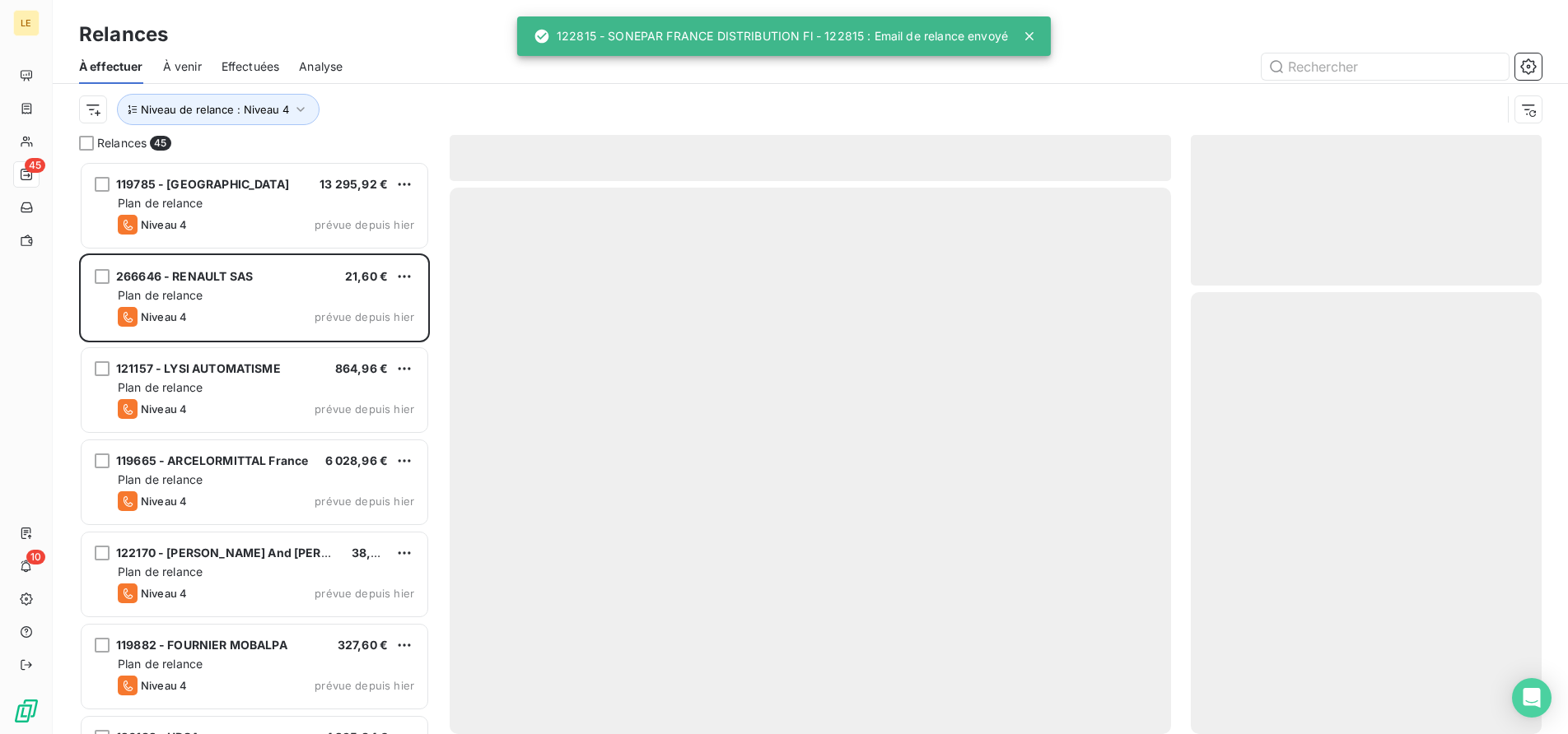
click at [231, 186] on span "119785 - [GEOGRAPHIC_DATA]" at bounding box center [203, 184] width 173 height 14
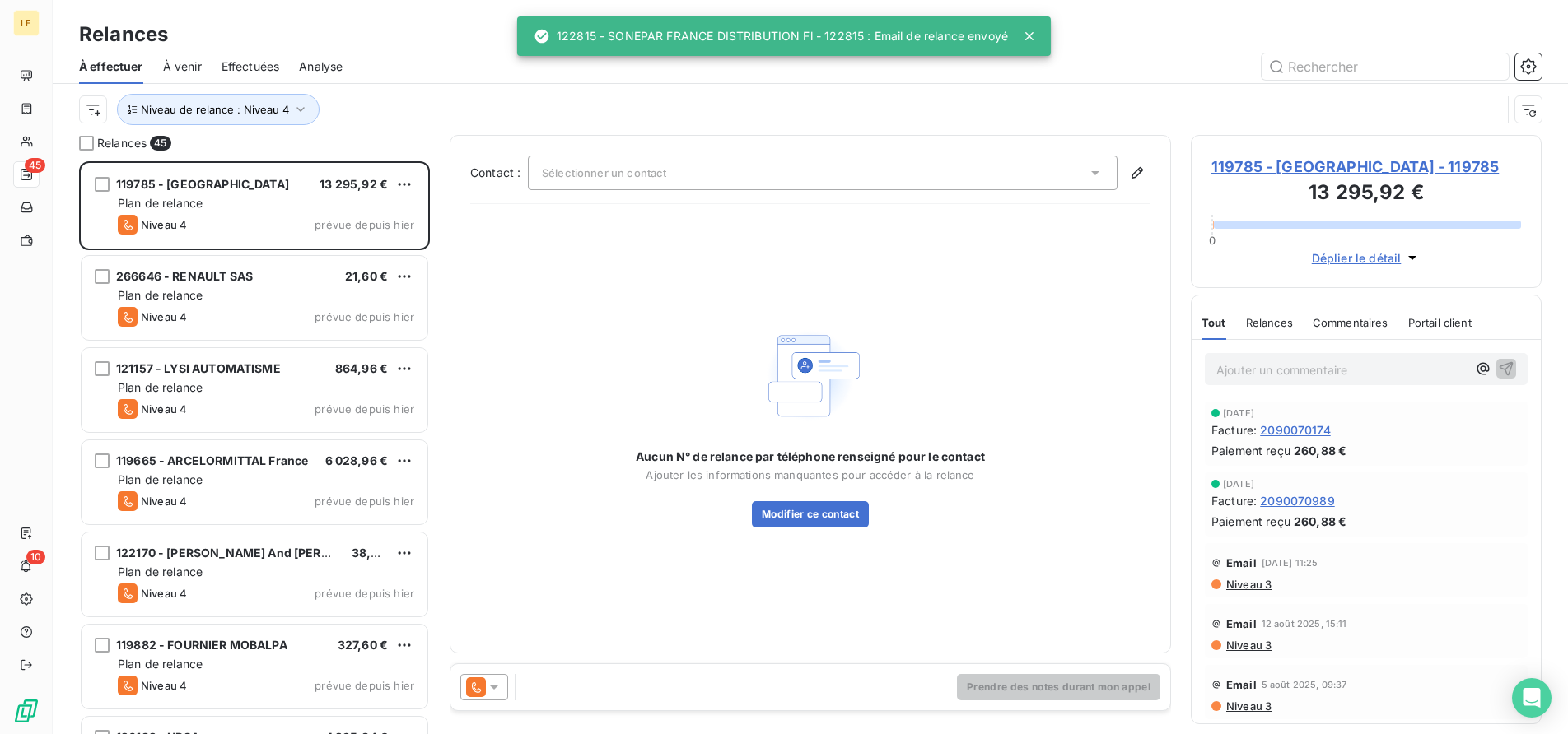
click at [485, 683] on icon at bounding box center [475, 687] width 19 height 19
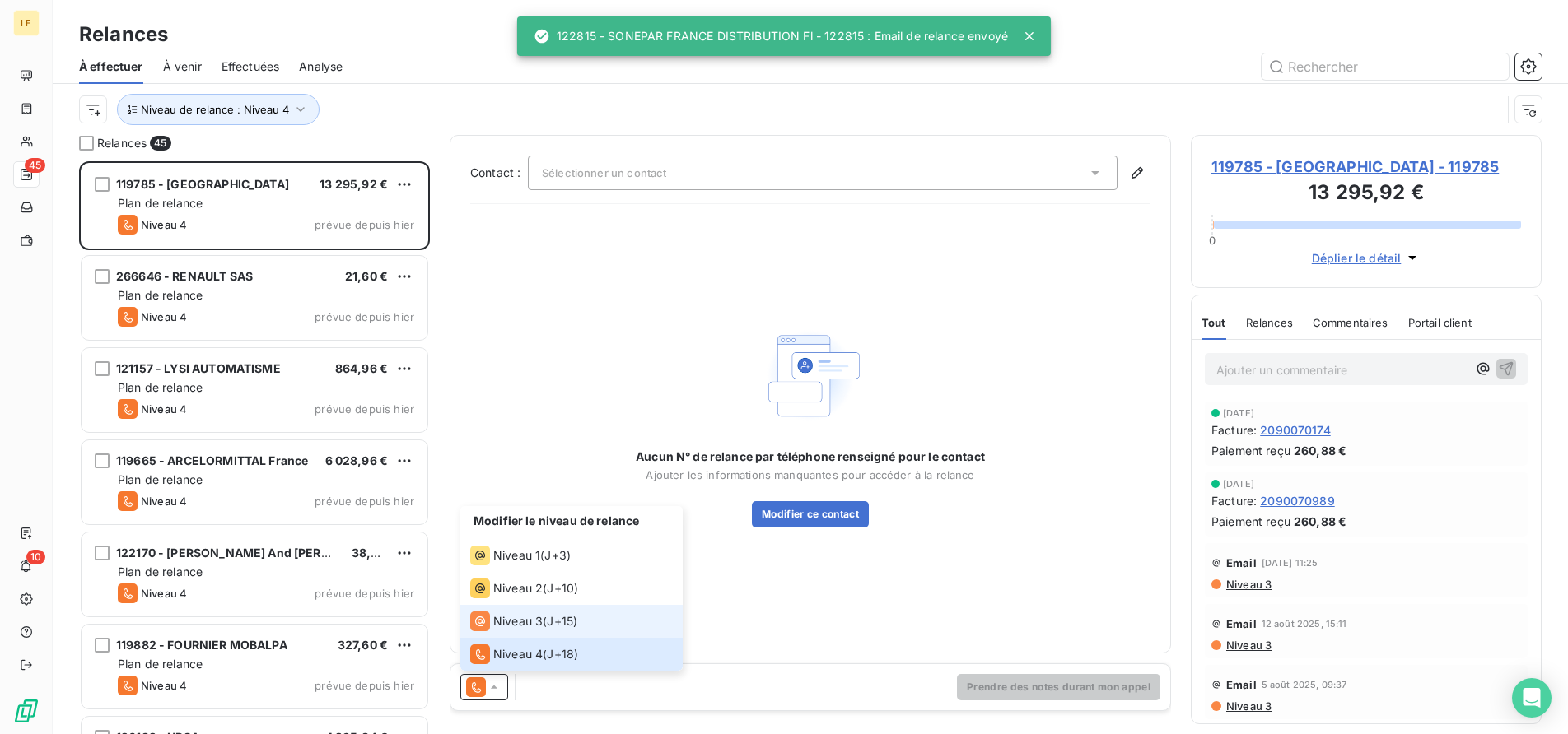
click at [492, 624] on div "Niveau 3" at bounding box center [506, 621] width 73 height 19
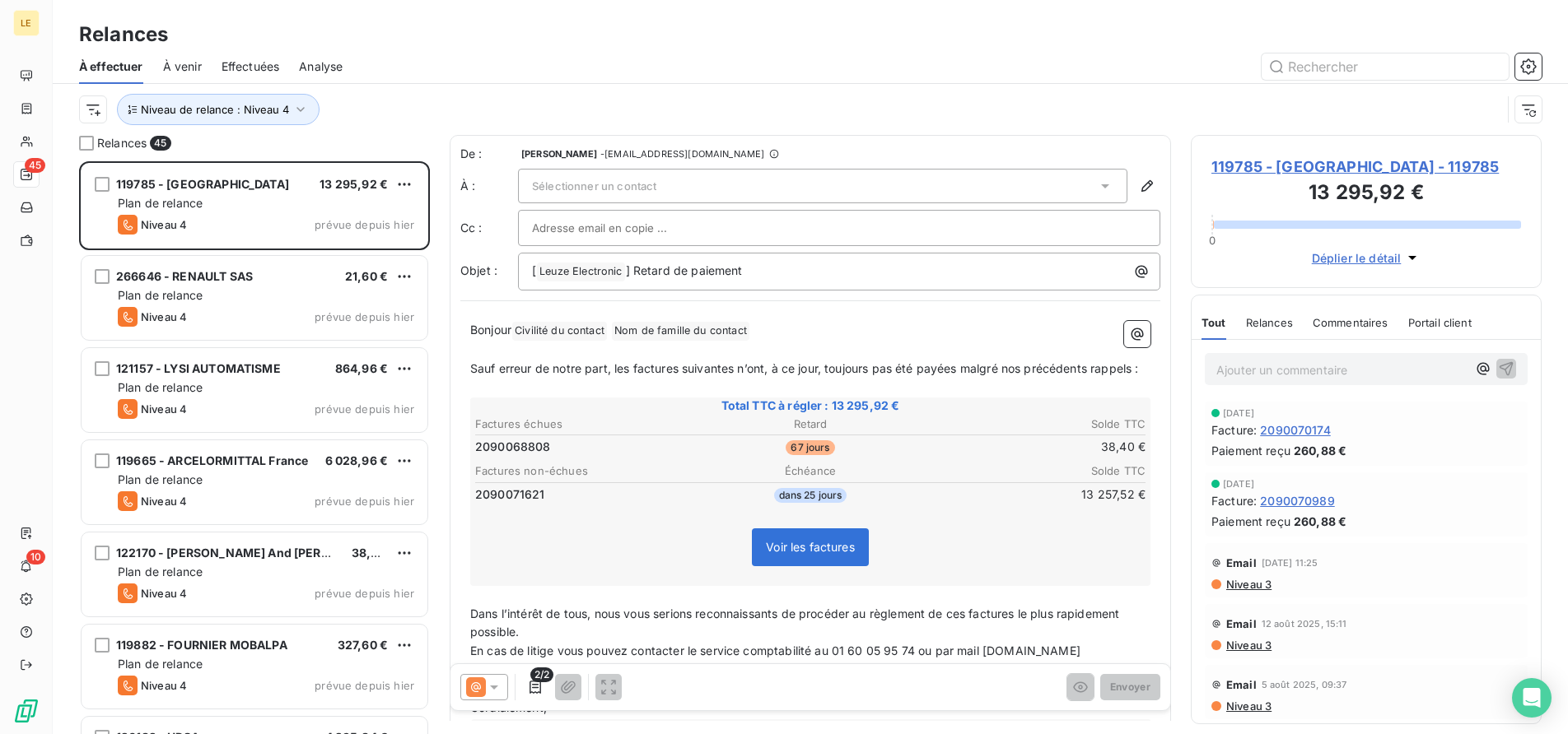
click at [587, 195] on div "Sélectionner un contact" at bounding box center [823, 186] width 609 height 35
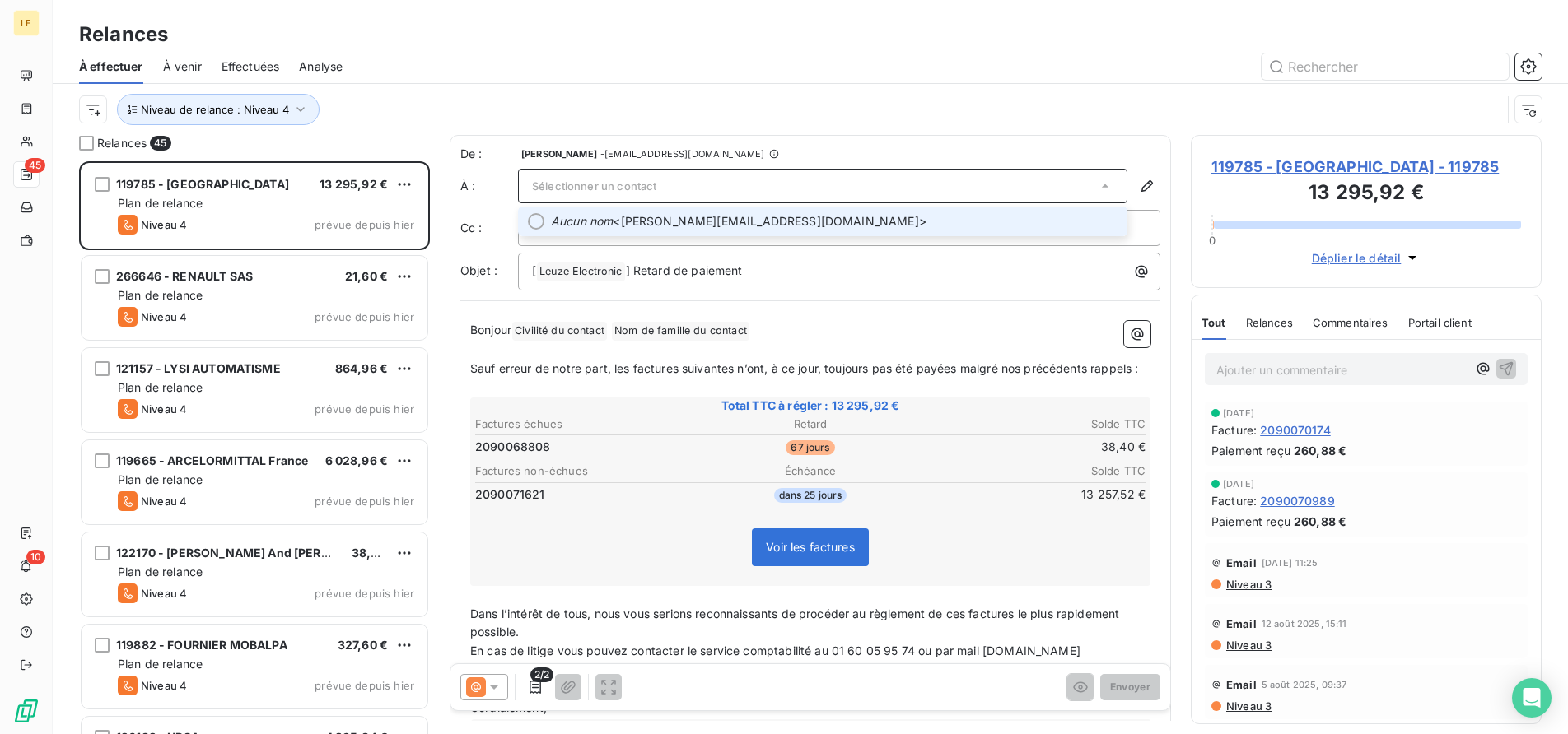
click at [572, 235] on li "Aucun nom <[PERSON_NAME][EMAIL_ADDRESS][DOMAIN_NAME]>" at bounding box center [823, 221] width 609 height 30
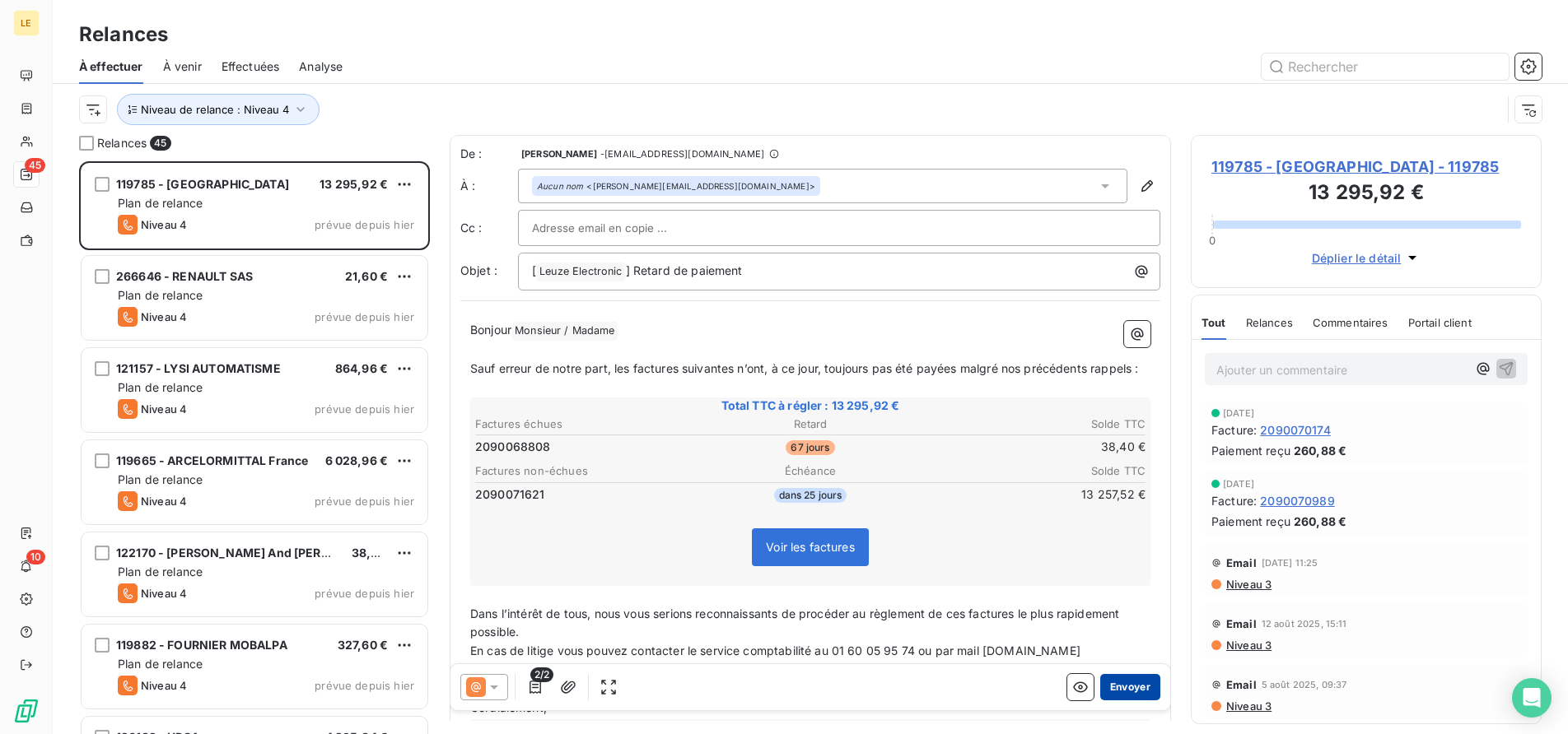
click at [1117, 699] on button "Envoyer" at bounding box center [1130, 687] width 60 height 26
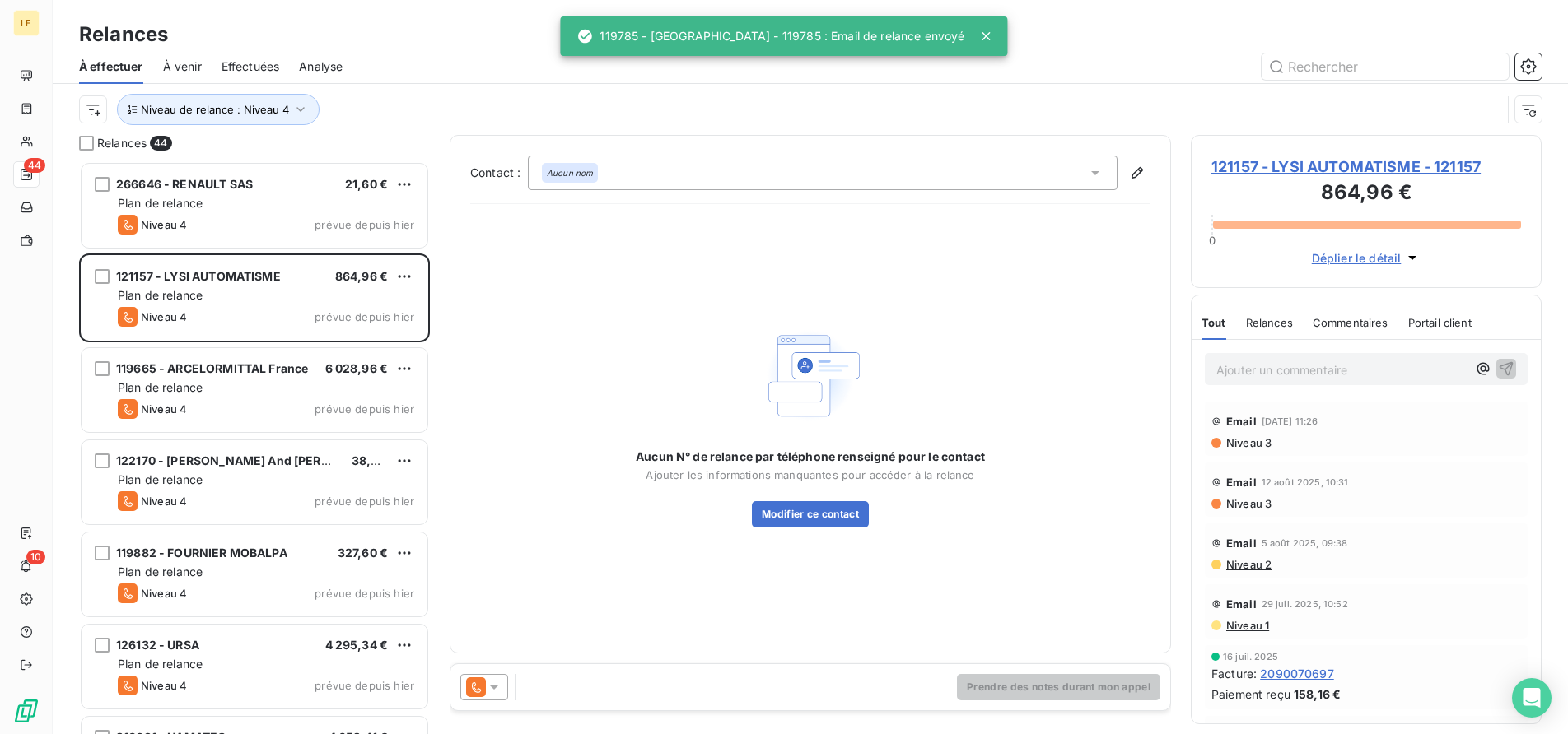
click at [482, 681] on icon at bounding box center [475, 687] width 19 height 19
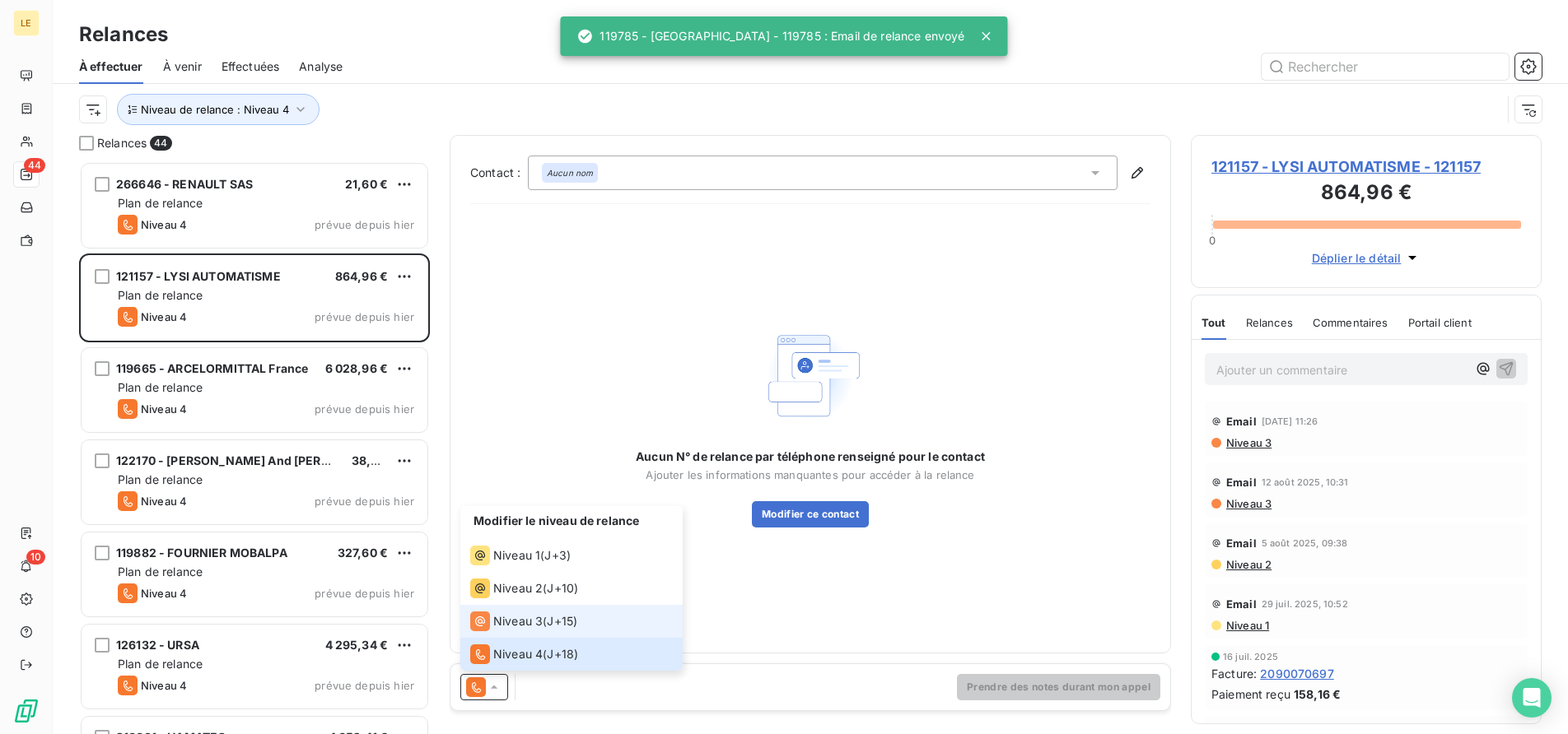
click at [494, 606] on li "Niveau 3 ( J+15 )" at bounding box center [570, 621] width 222 height 33
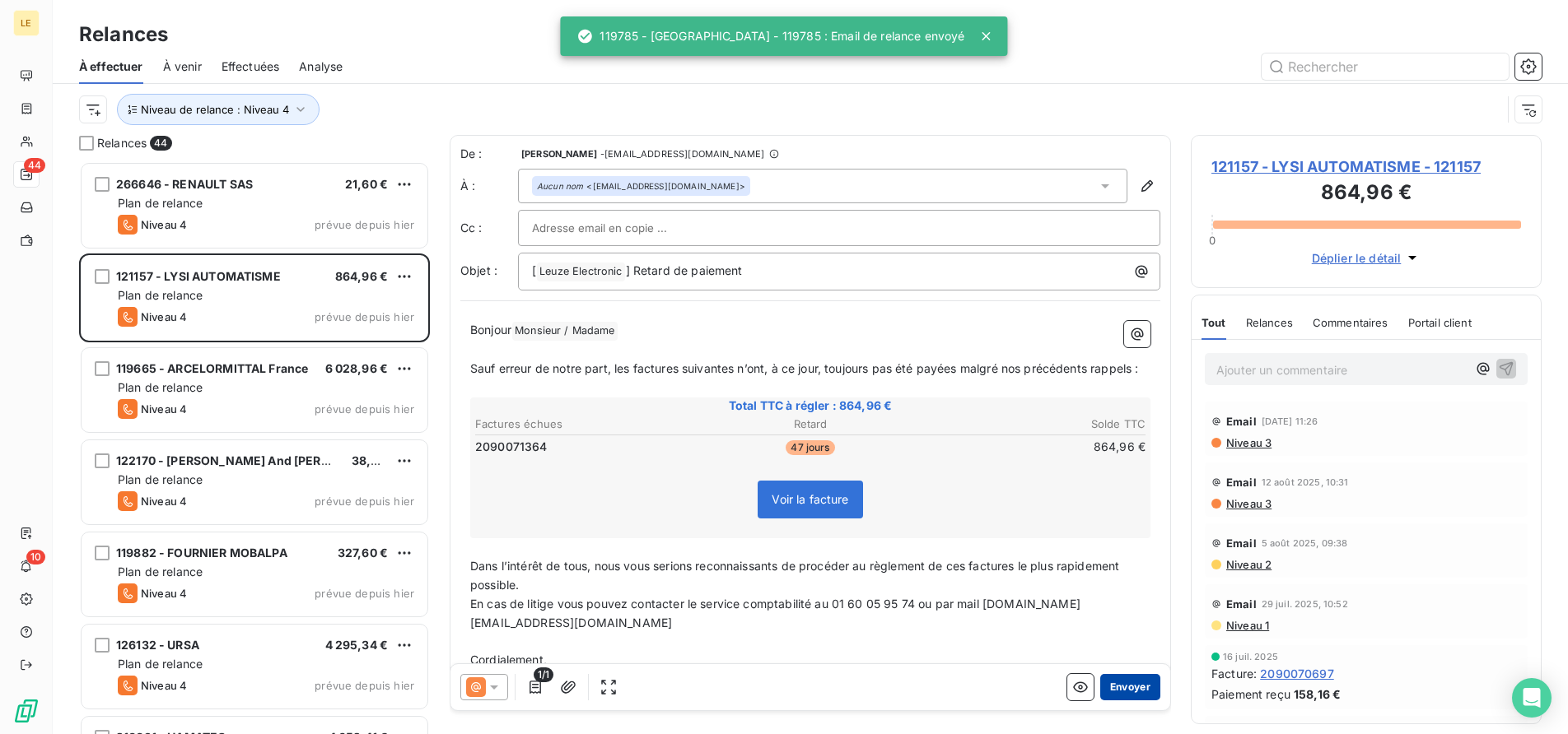
click at [1100, 683] on button "Envoyer" at bounding box center [1130, 687] width 60 height 26
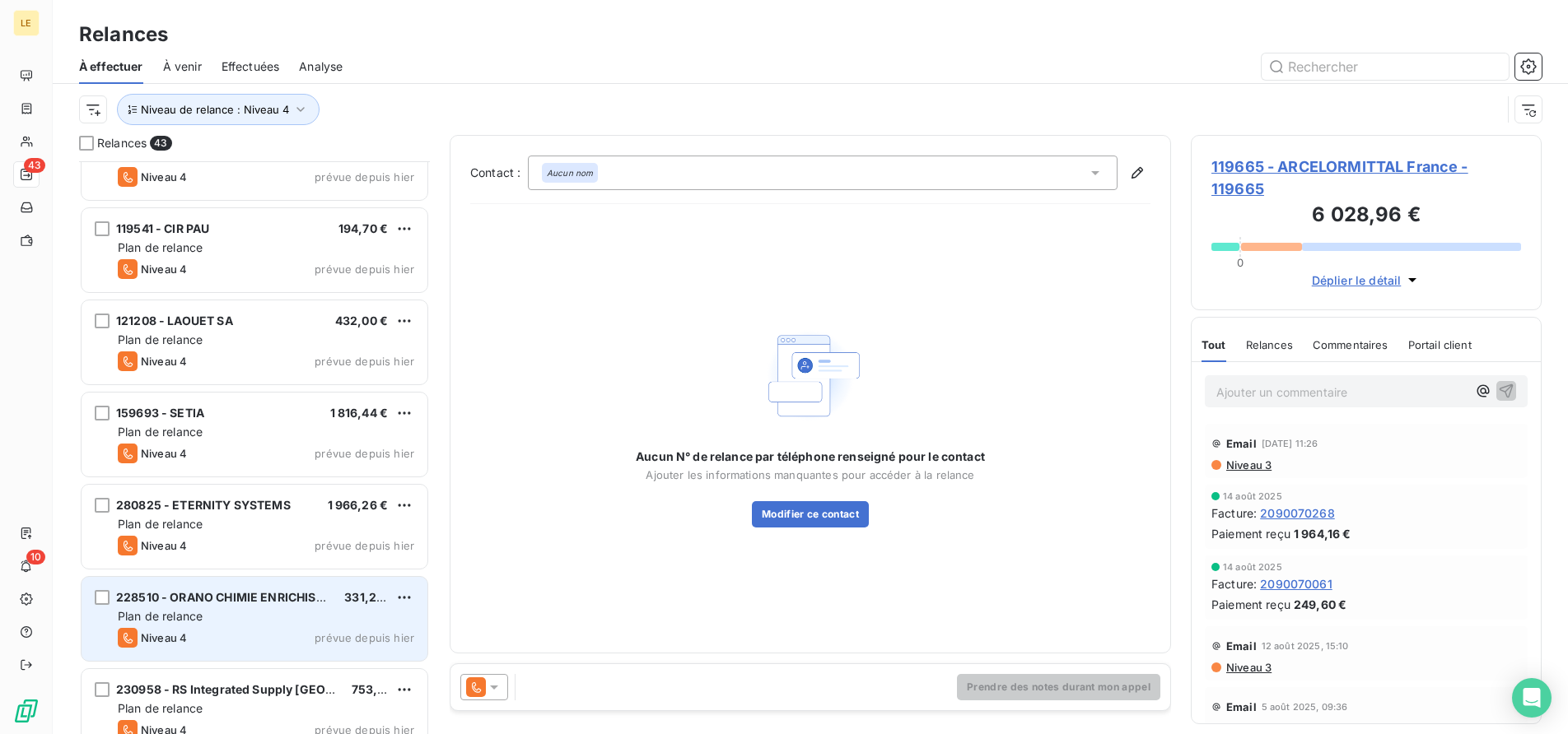
scroll to position [3392, 0]
